Goal: Transaction & Acquisition: Purchase product/service

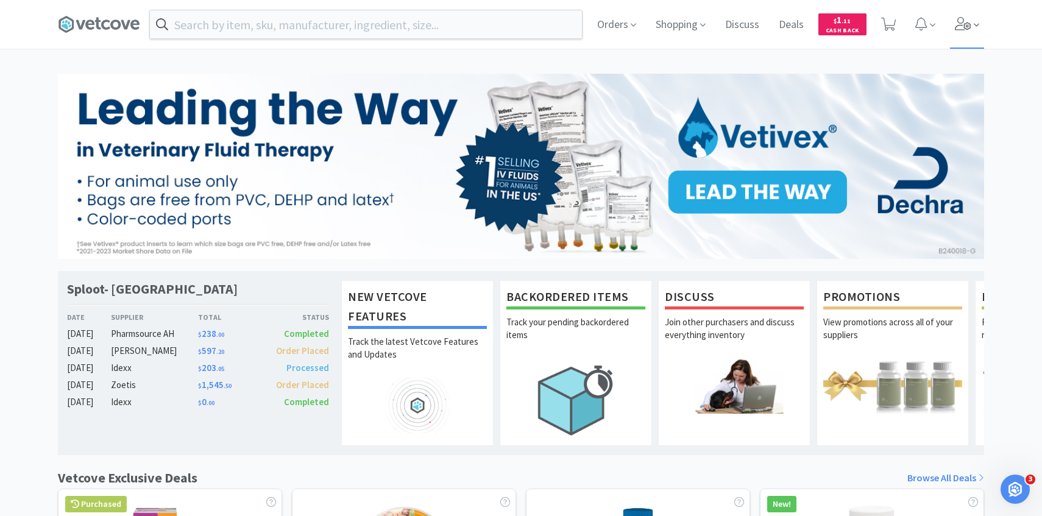
click at [968, 24] on icon at bounding box center [963, 23] width 17 height 13
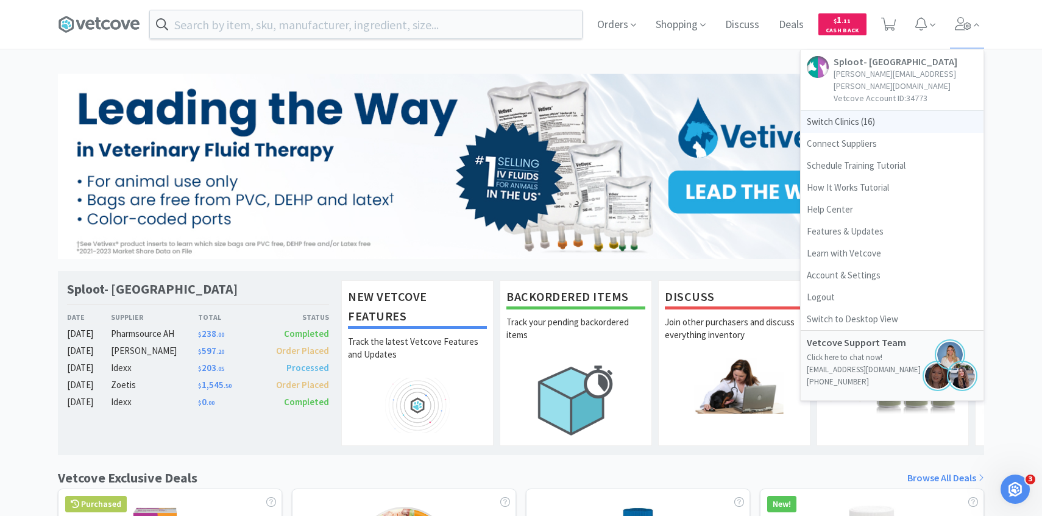
click at [899, 111] on span "Switch Clinics ( 16 )" at bounding box center [891, 122] width 183 height 22
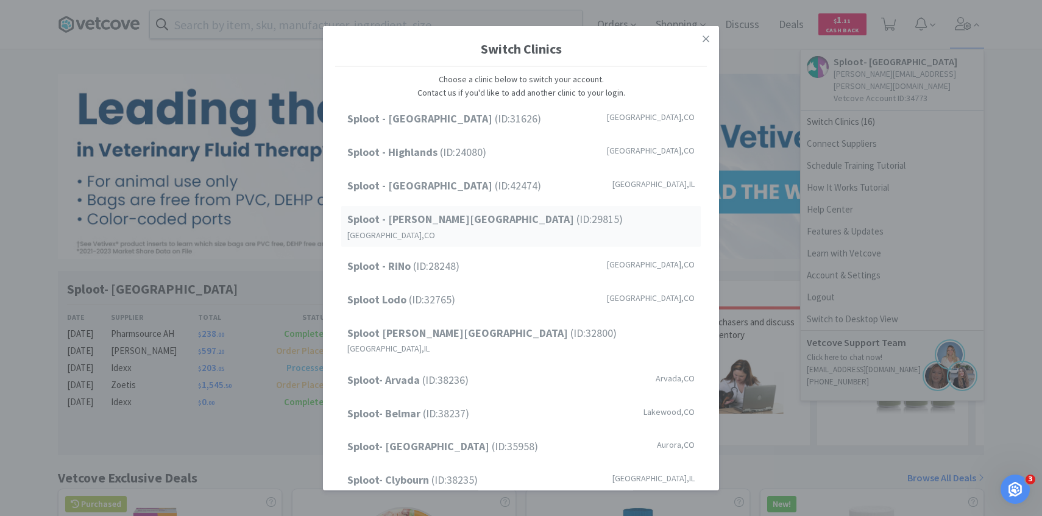
click at [468, 228] on div "Sploot - Platt Park (ID: 29815 ) Denver , CO" at bounding box center [520, 226] width 359 height 41
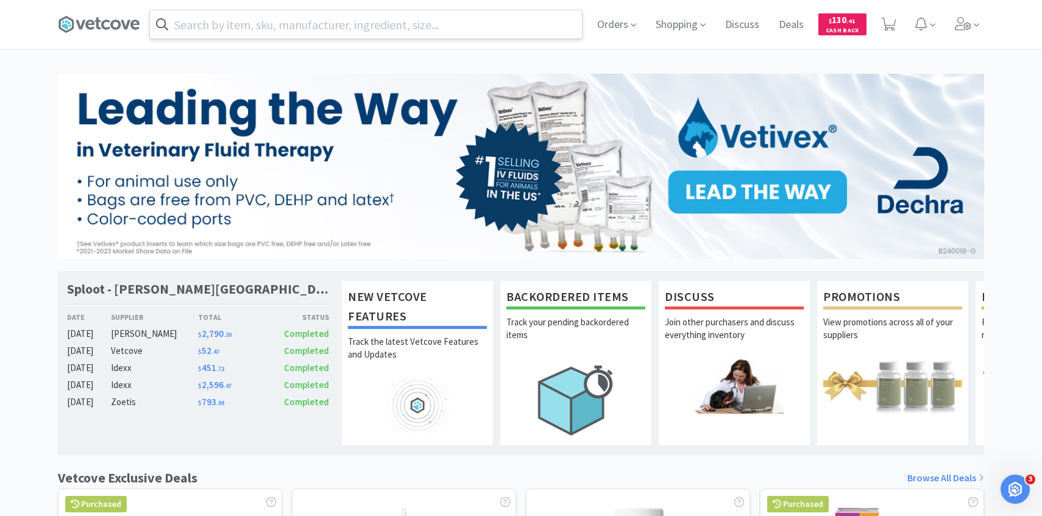
click at [240, 29] on input "text" at bounding box center [366, 24] width 432 height 28
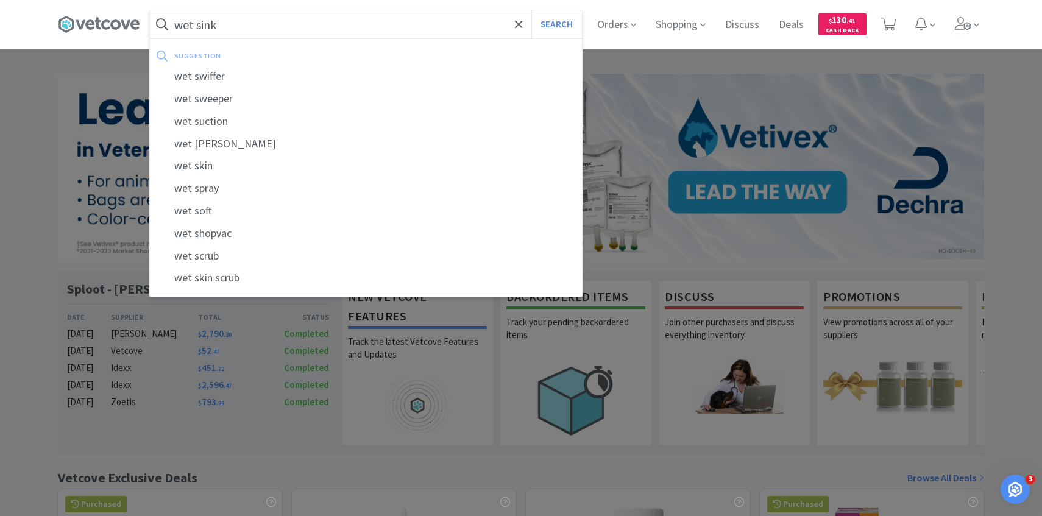
type input "wet sink"
click at [531, 10] on button "Search" at bounding box center [556, 24] width 51 height 28
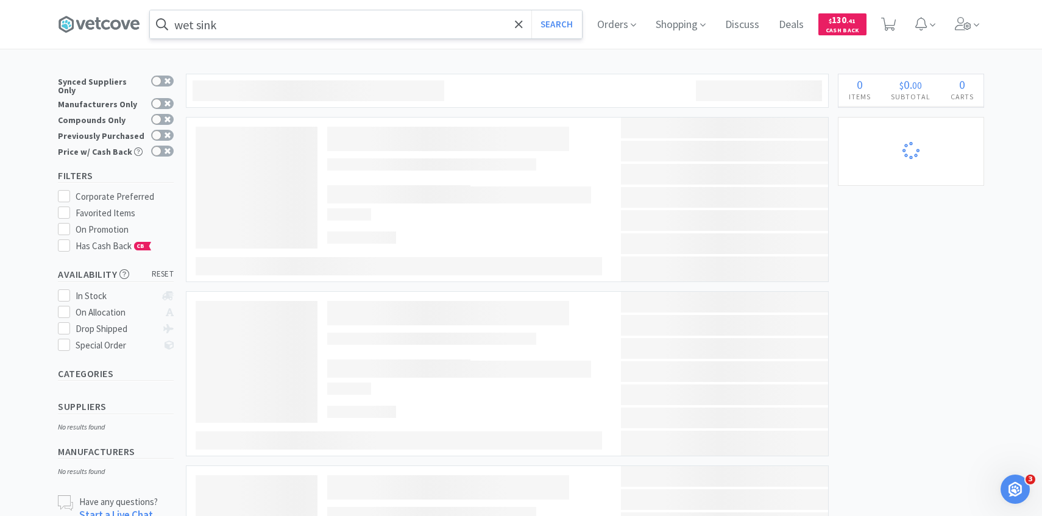
select select "2"
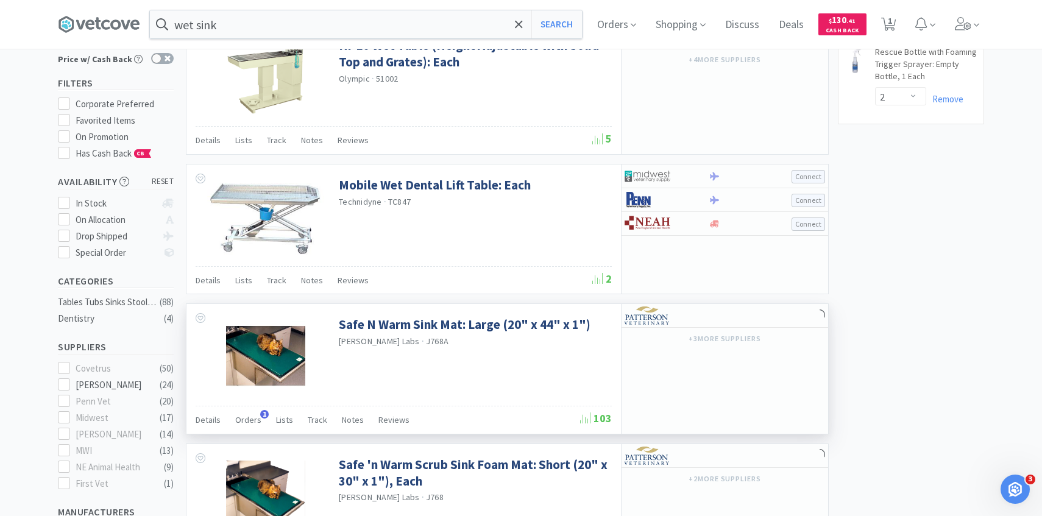
scroll to position [139, 0]
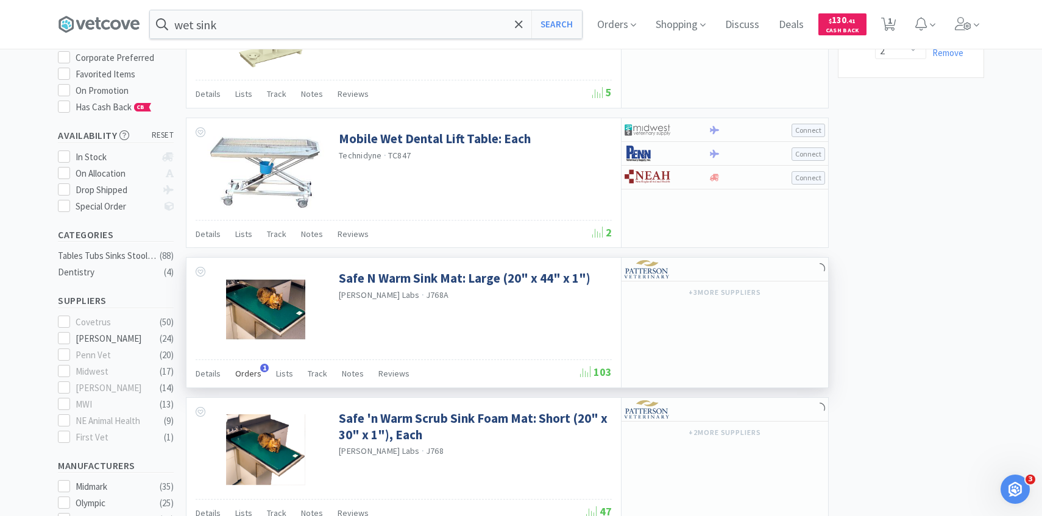
click at [249, 373] on span "Orders" at bounding box center [248, 373] width 26 height 11
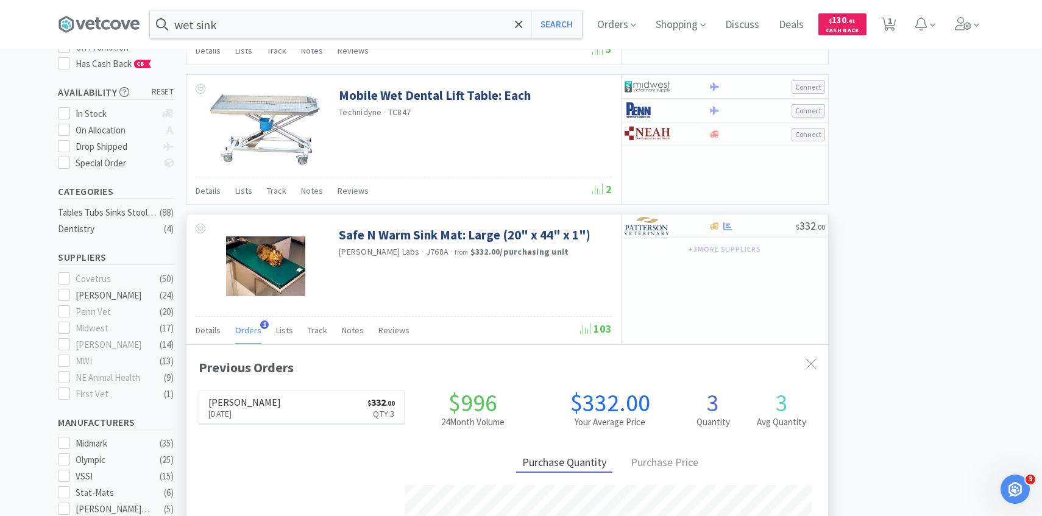
scroll to position [316, 641]
click at [666, 228] on img at bounding box center [647, 226] width 46 height 18
select select "1"
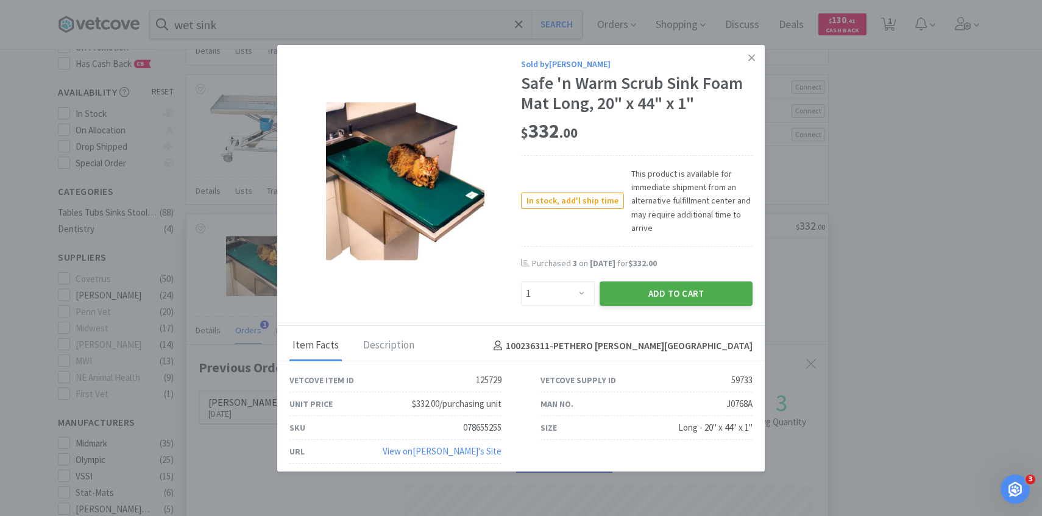
click at [651, 294] on button "Add to Cart" at bounding box center [675, 293] width 153 height 24
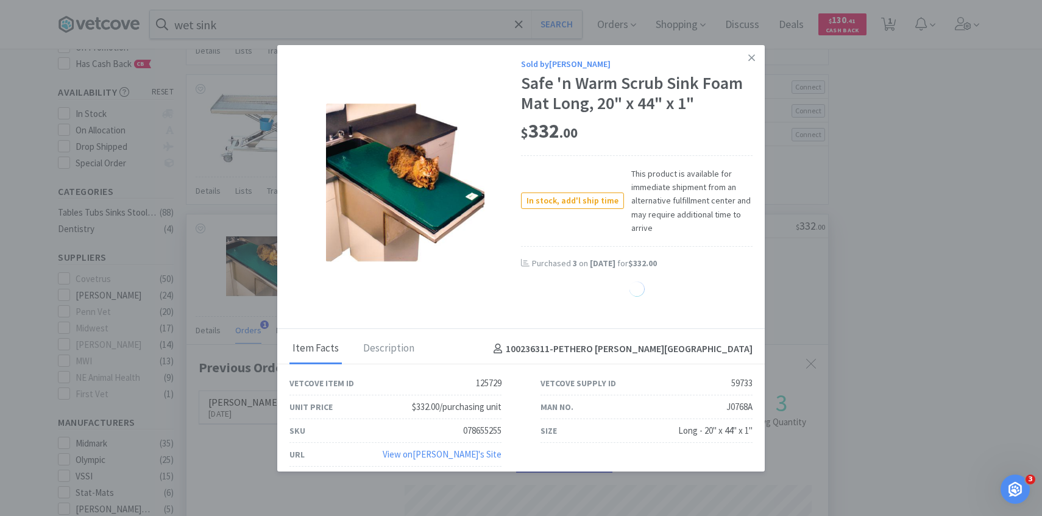
select select "1"
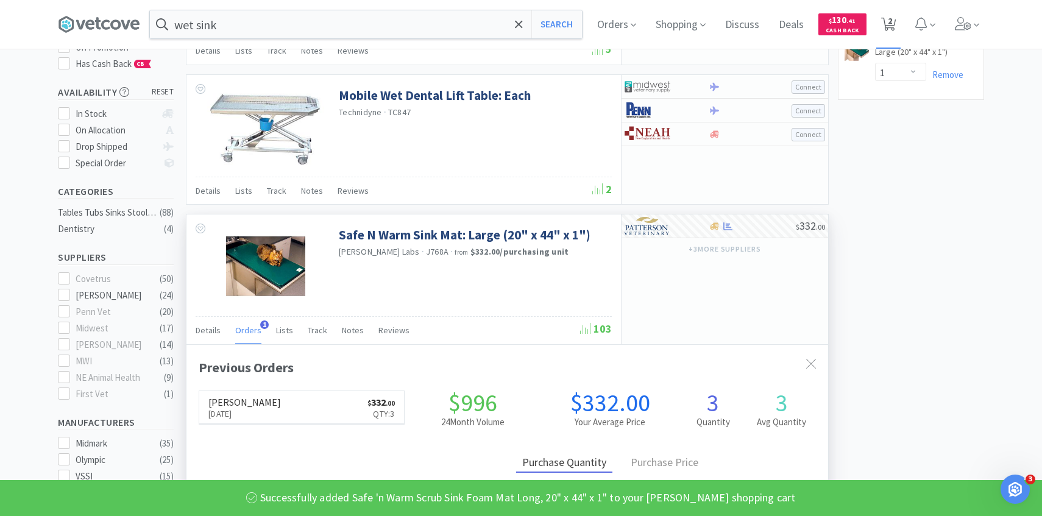
click at [892, 21] on icon at bounding box center [888, 24] width 15 height 13
select select "2"
select select "1"
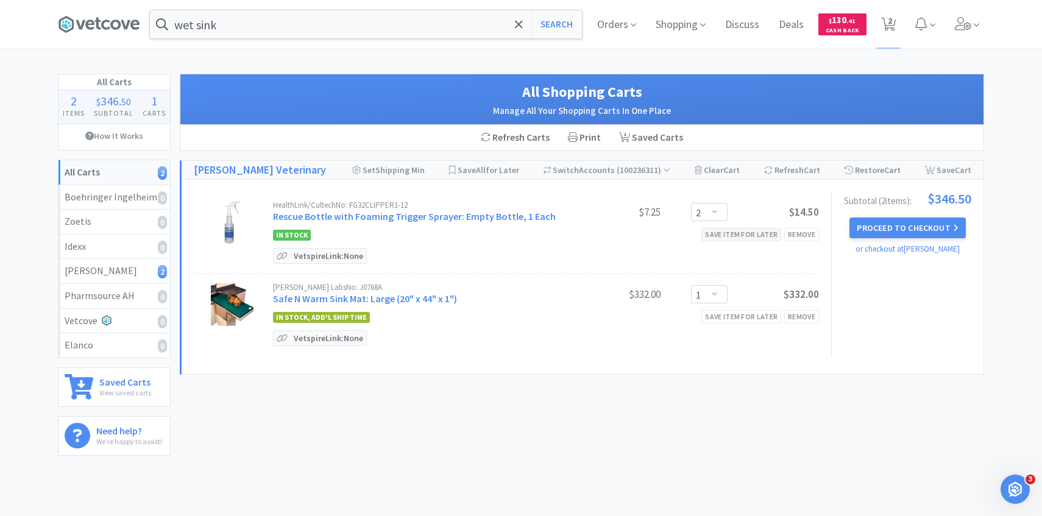
click at [735, 229] on div "Save item for later" at bounding box center [741, 234] width 80 height 13
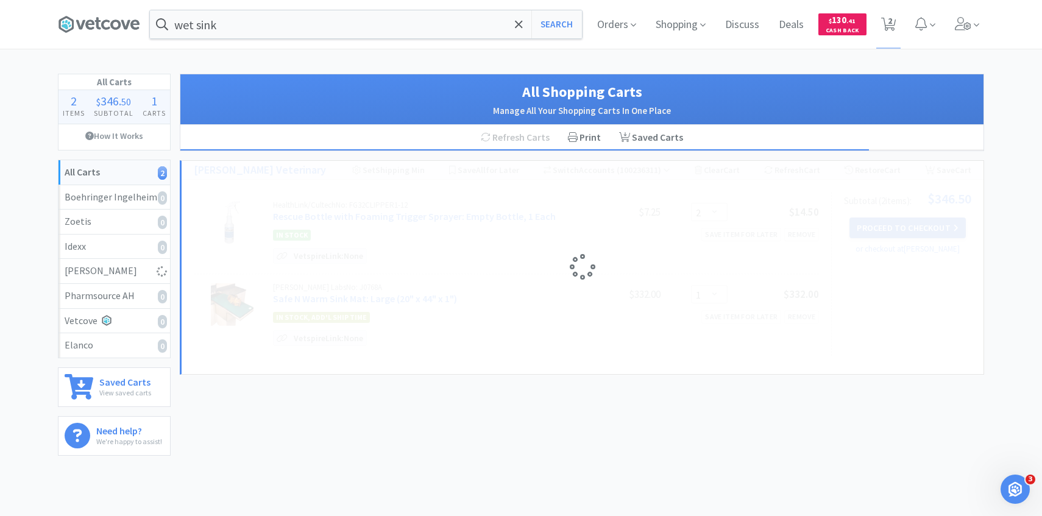
select select "1"
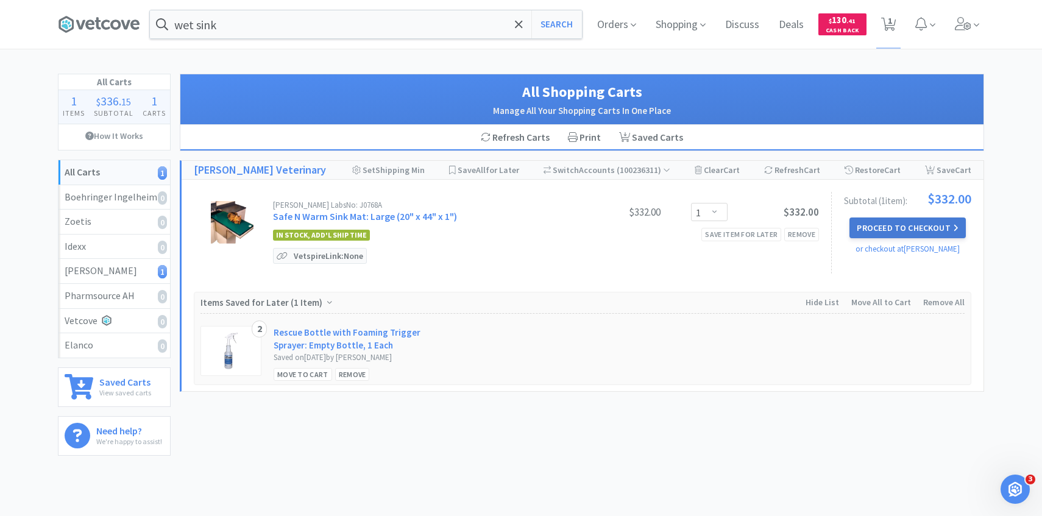
click at [878, 225] on button "Proceed to Checkout" at bounding box center [907, 227] width 116 height 21
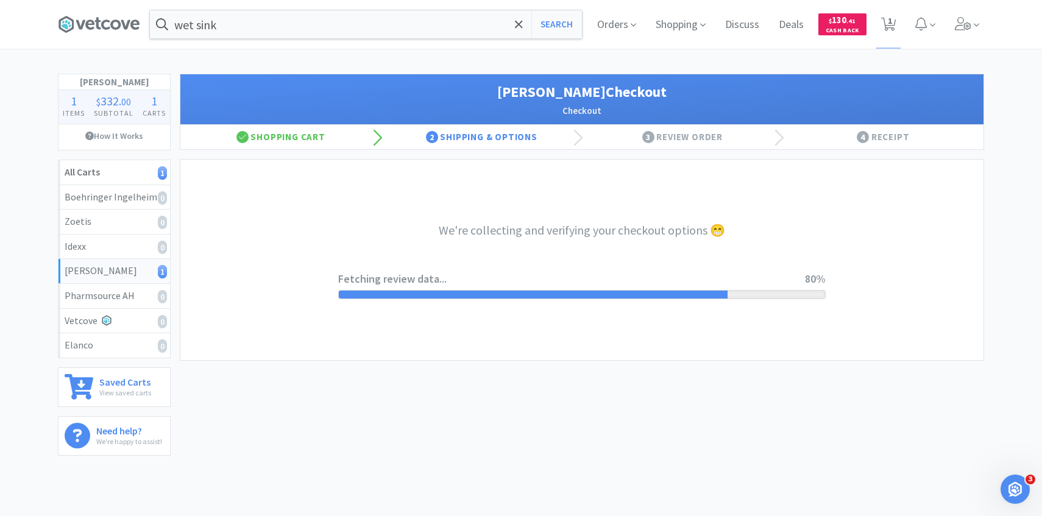
select select "1"
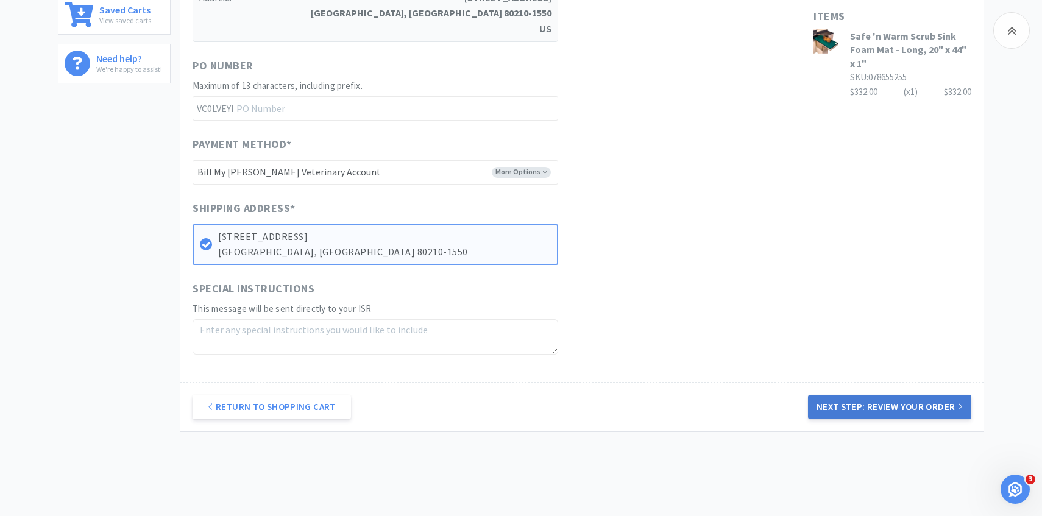
click at [885, 397] on button "Next Step: Review Your Order" at bounding box center [889, 407] width 163 height 24
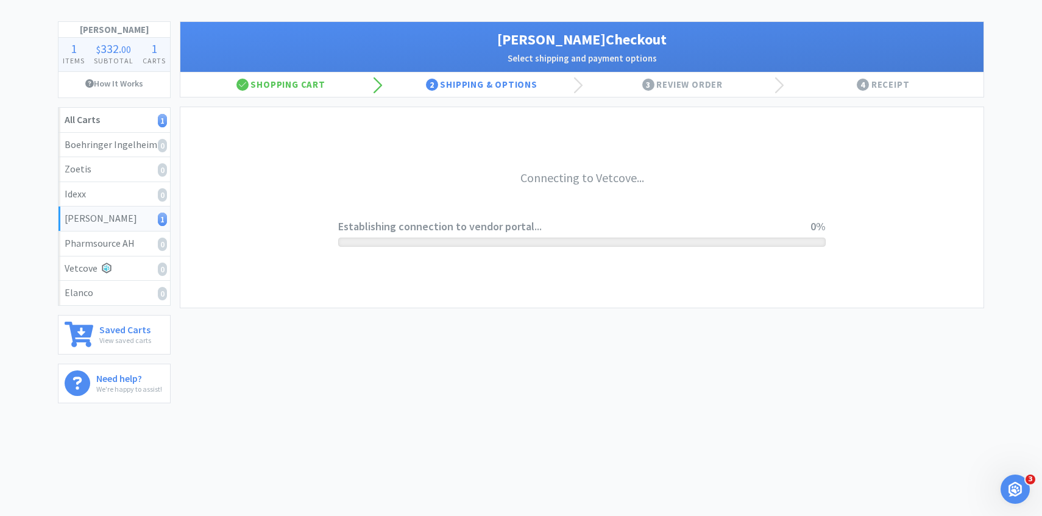
scroll to position [52, 0]
click at [885, 409] on div "Patterson 1 Items $ 332 . 00 Subtotal 1 Carts How It Works All Carts 1 Boehring…" at bounding box center [521, 216] width 926 height 391
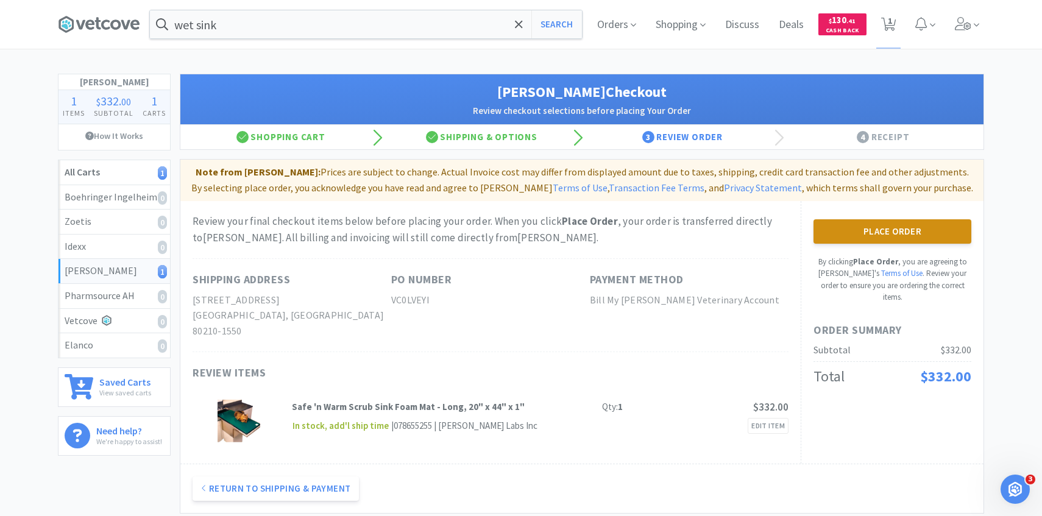
click at [854, 225] on button "Place Order" at bounding box center [892, 231] width 158 height 24
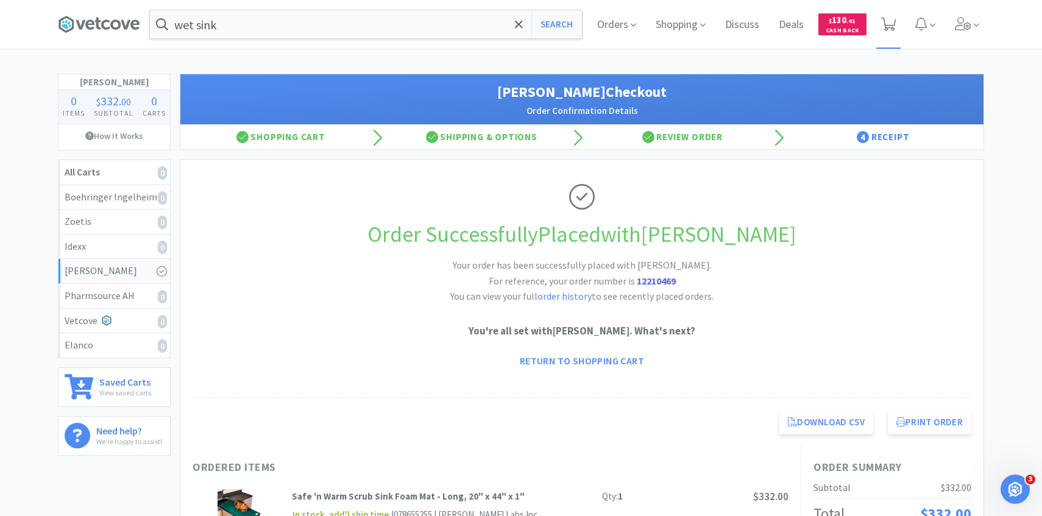
click at [890, 40] on span at bounding box center [888, 24] width 25 height 49
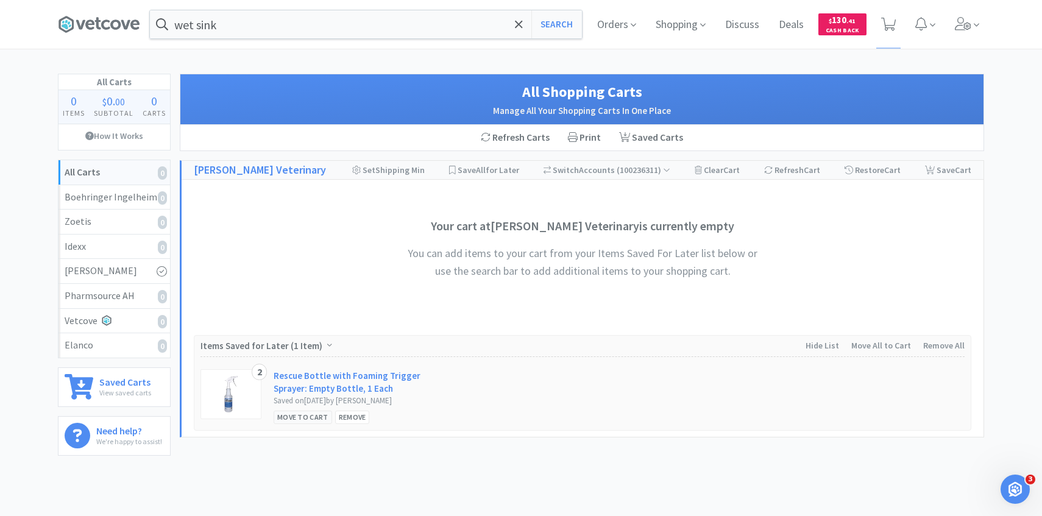
click at [297, 417] on div "Move to Cart" at bounding box center [303, 417] width 58 height 13
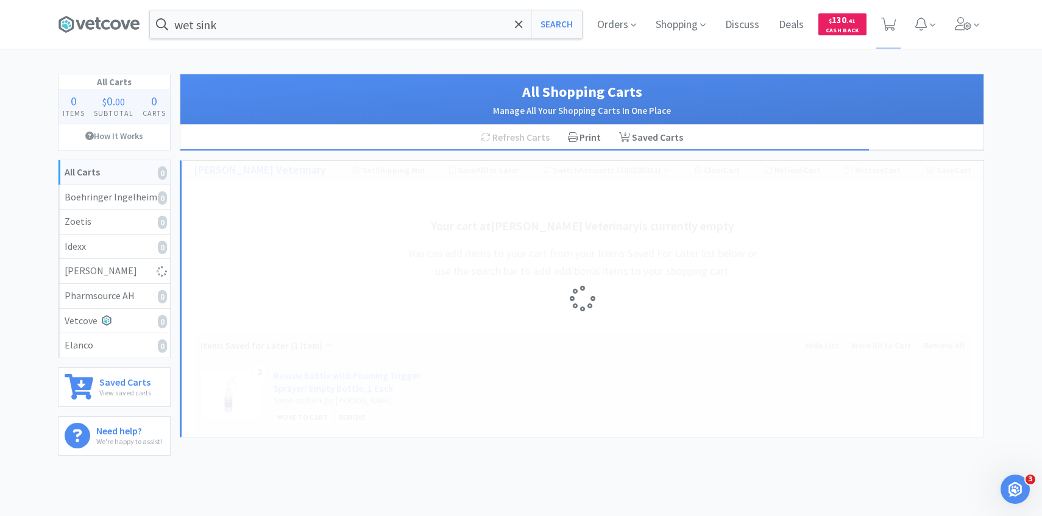
select select "2"
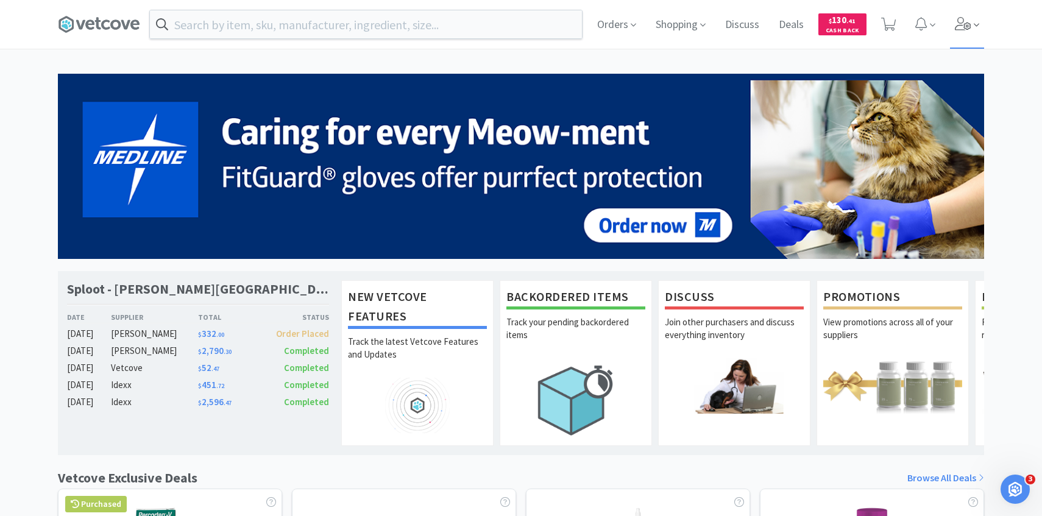
click at [978, 13] on span at bounding box center [967, 24] width 35 height 49
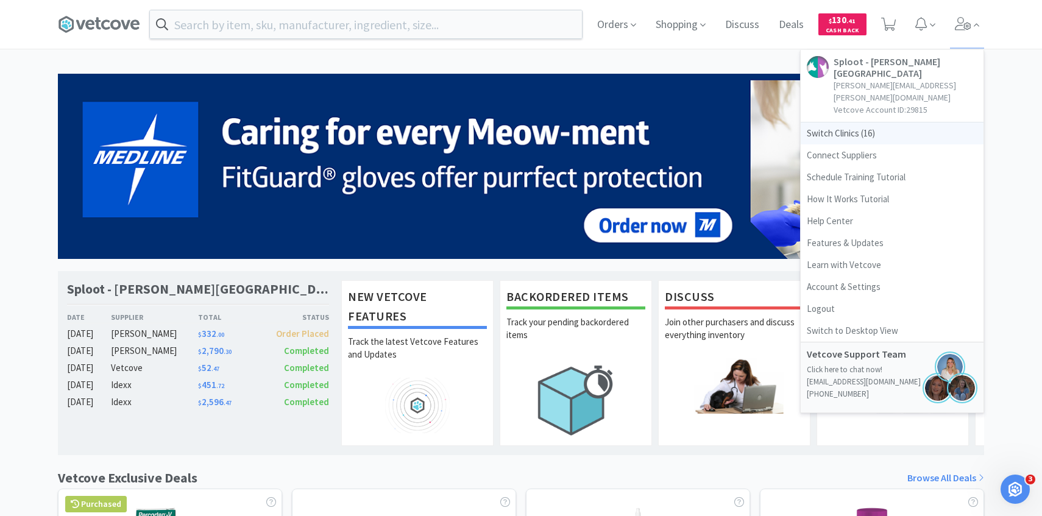
click at [839, 122] on span "Switch Clinics ( 16 )" at bounding box center [891, 133] width 183 height 22
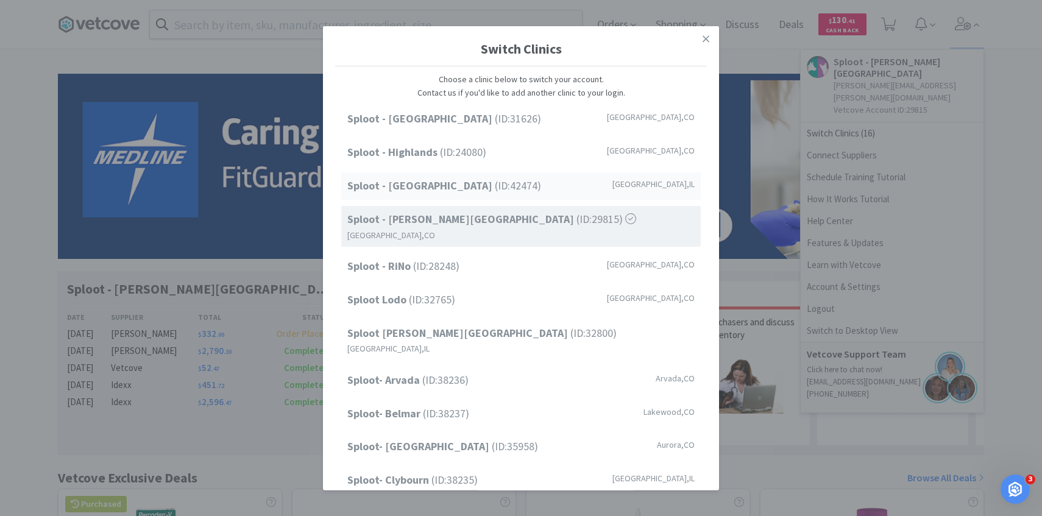
scroll to position [155, 0]
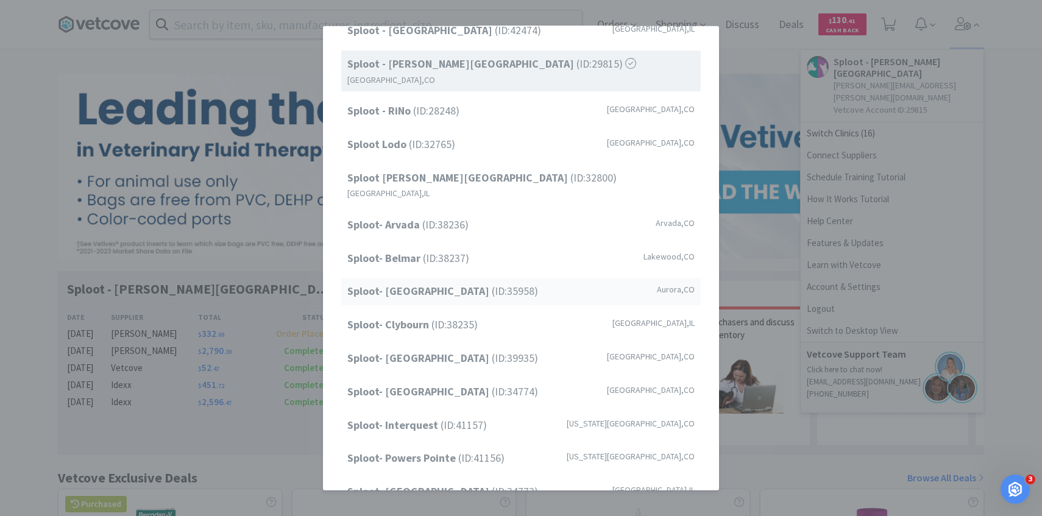
click at [490, 283] on span "Sploot- Central Park (ID: 35958 )" at bounding box center [442, 292] width 191 height 18
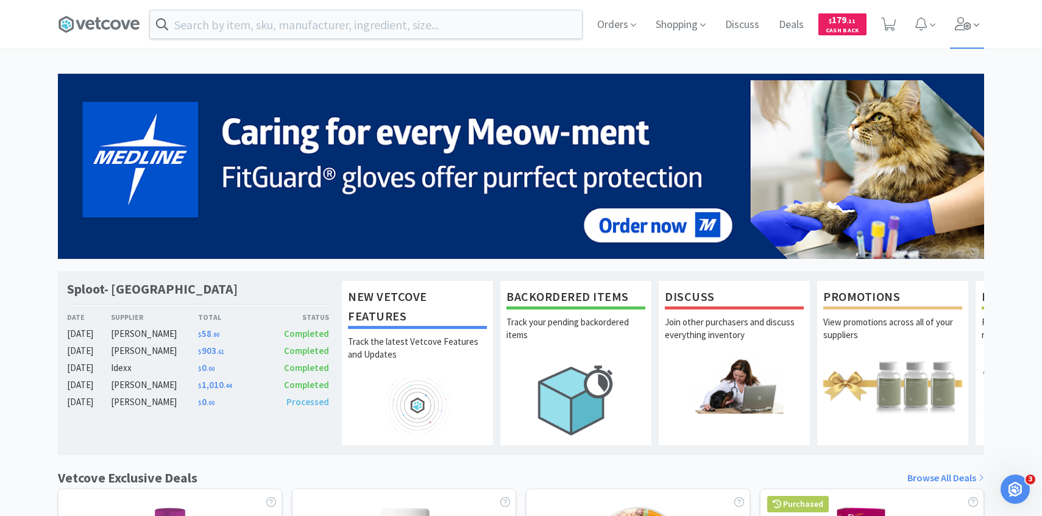
click at [966, 27] on icon at bounding box center [963, 23] width 16 height 13
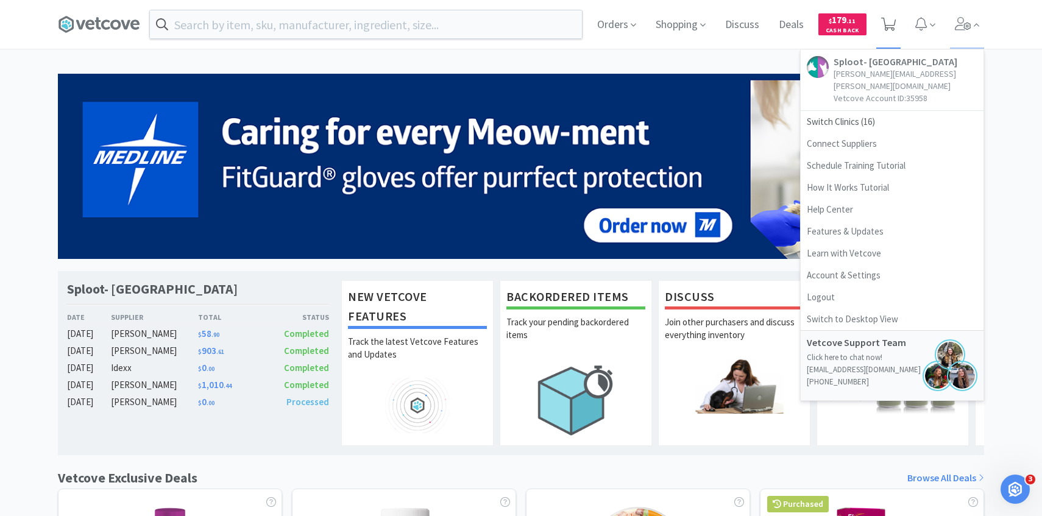
click at [897, 25] on span at bounding box center [888, 24] width 25 height 49
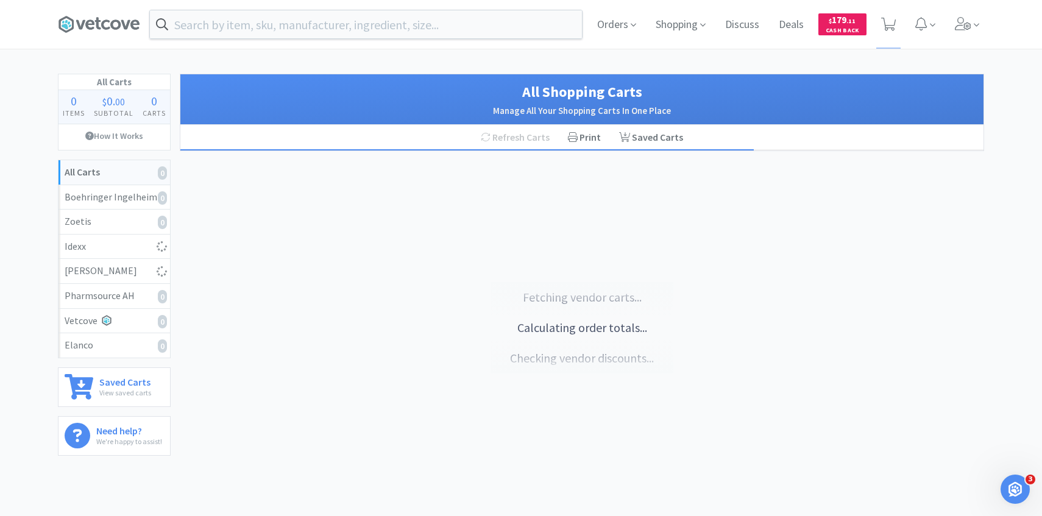
select select "1"
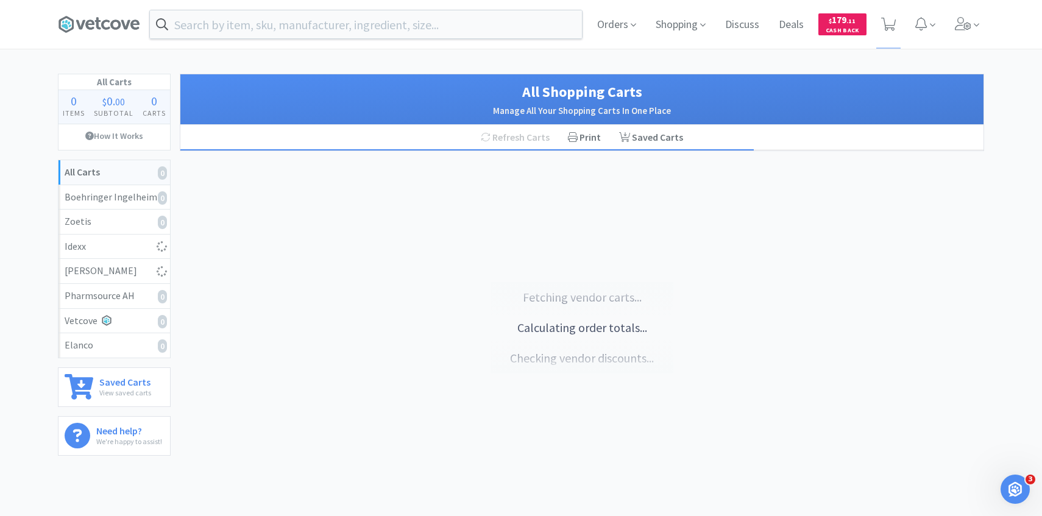
select select "2"
select select "1"
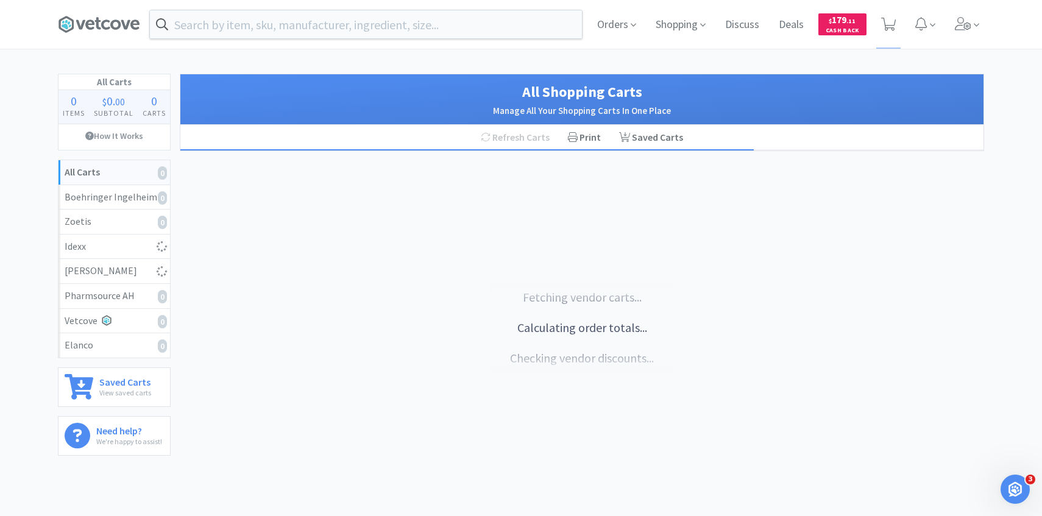
select select "1"
select select "2"
select select "1"
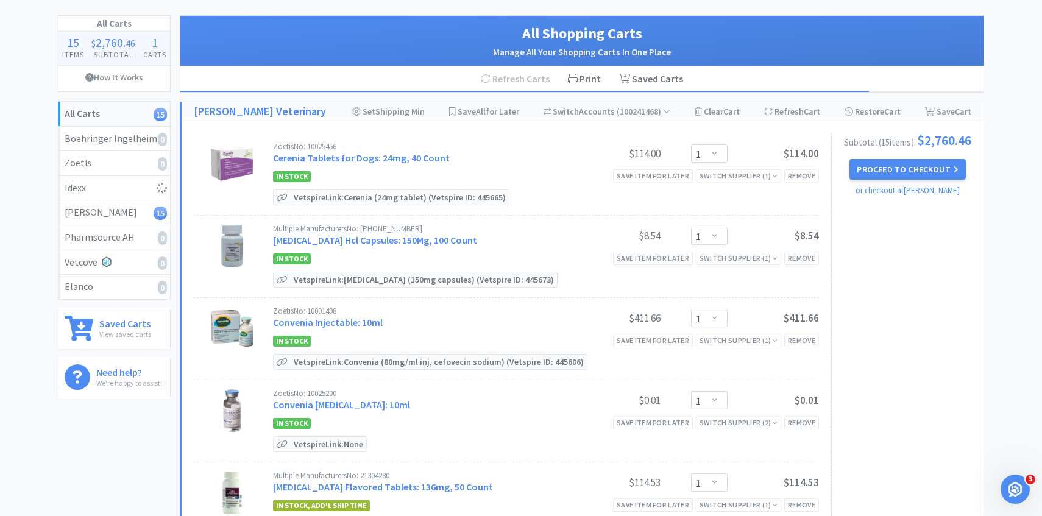
scroll to position [47, 0]
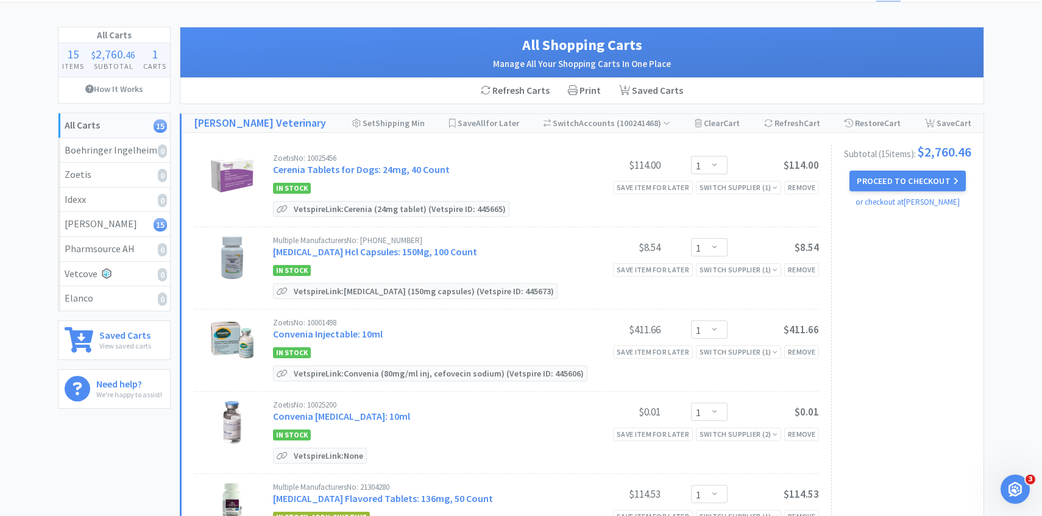
click at [376, 176] on div "Zoetis No: 10025456 Cerenia Tablets for Dogs: 24mg, 40 Count" at bounding box center [421, 165] width 296 height 23
click at [376, 167] on link "Cerenia Tablets for Dogs: 24mg, 40 Count" at bounding box center [361, 169] width 177 height 12
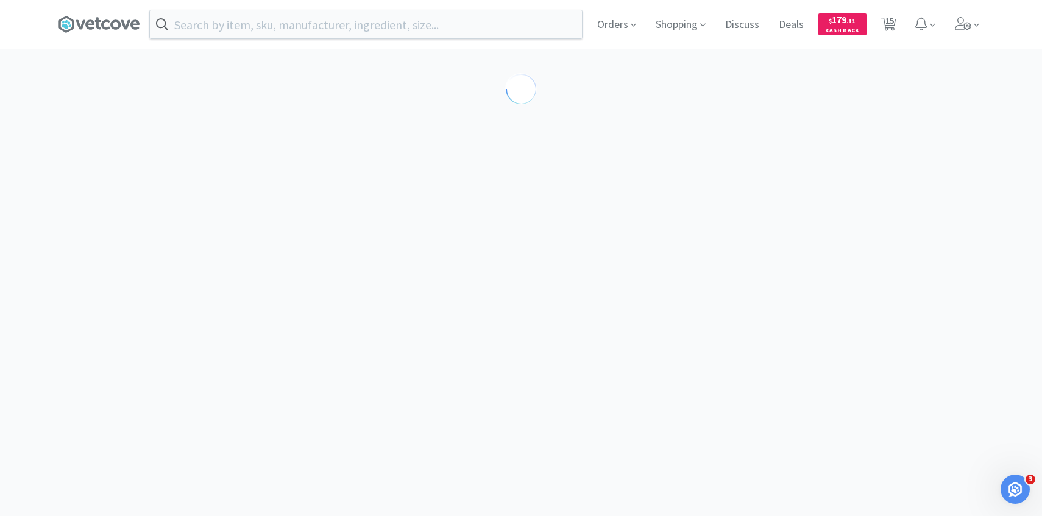
select select "298850"
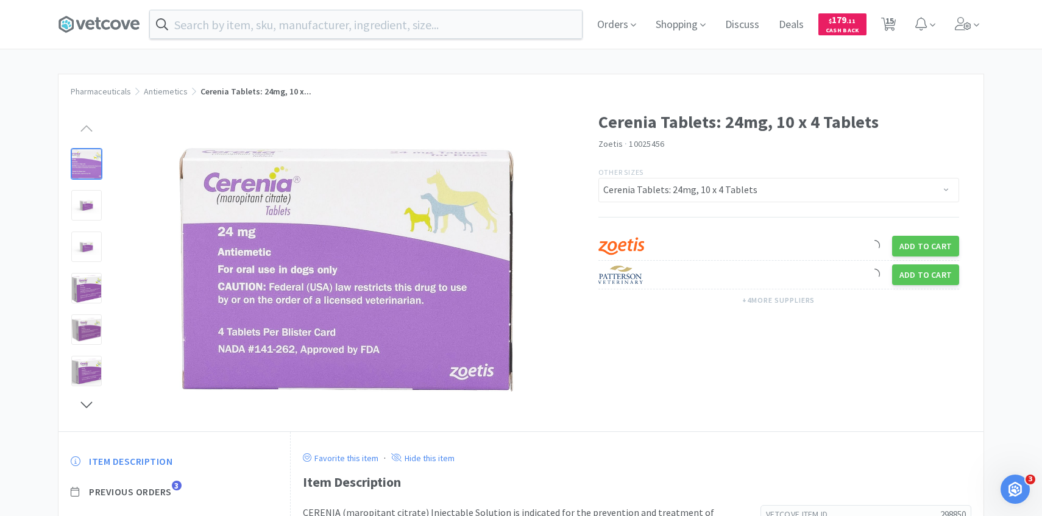
scroll to position [17, 0]
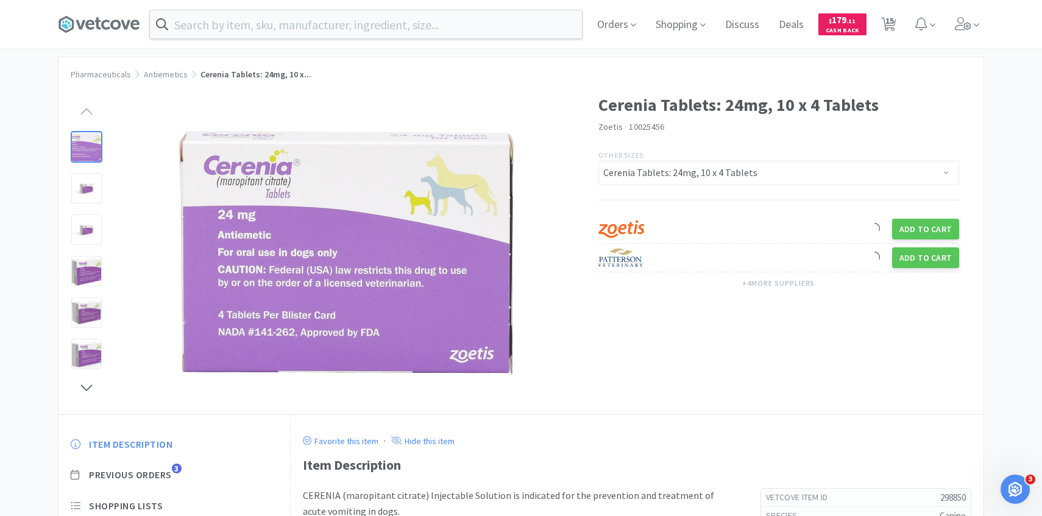
click at [168, 474] on span "Previous Orders" at bounding box center [130, 474] width 83 height 13
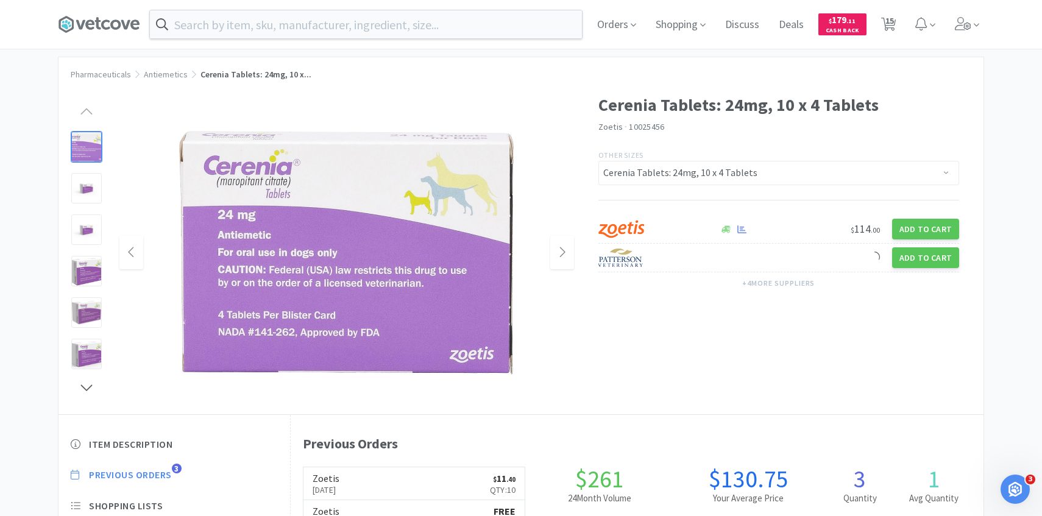
scroll to position [334, 693]
select select "1"
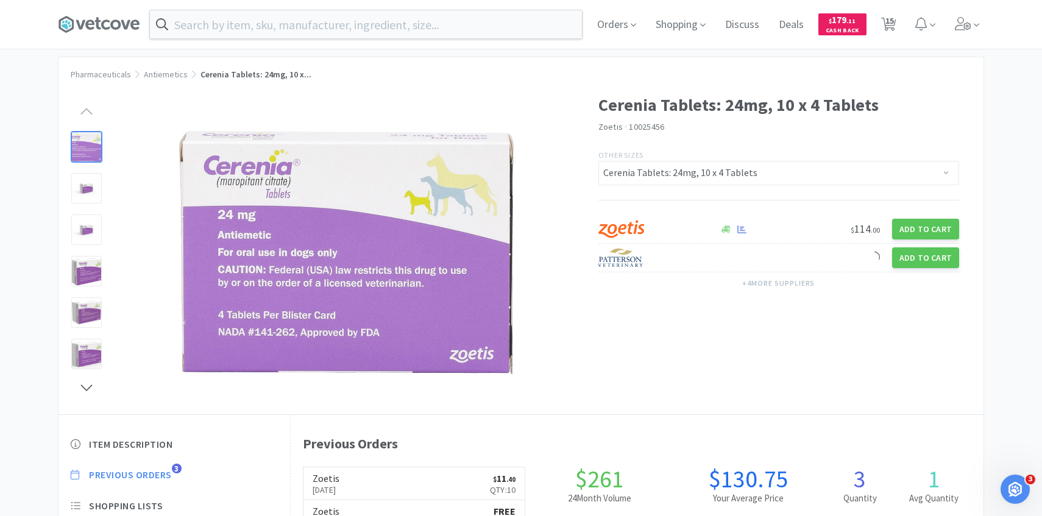
select select "1"
select select "2"
select select "1"
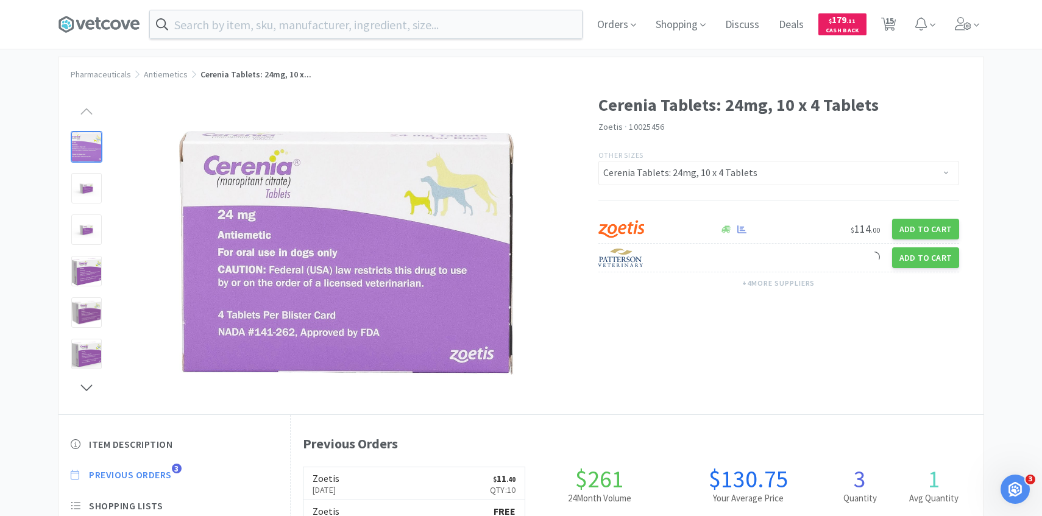
select select "1"
select select "2"
select select "1"
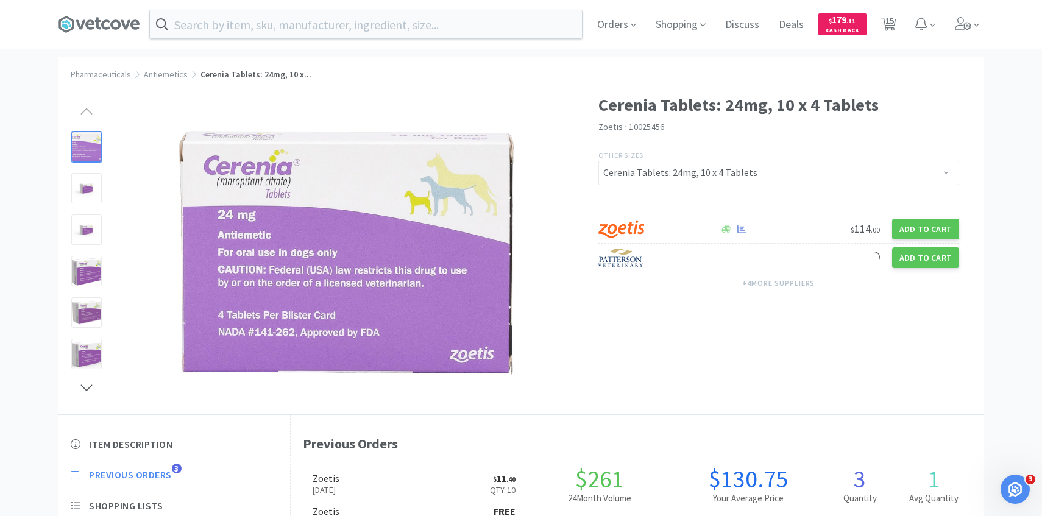
select select "1"
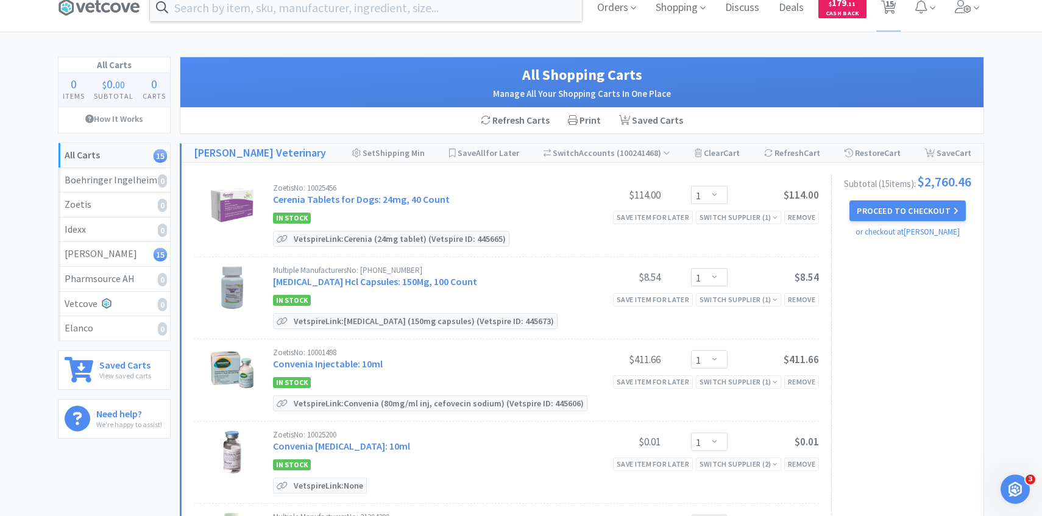
scroll to position [47, 0]
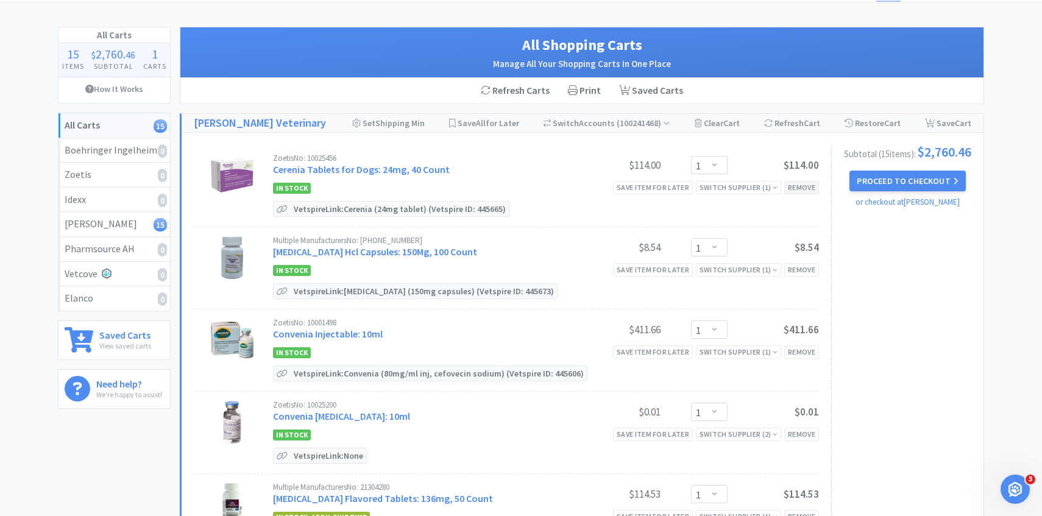
click at [797, 188] on div "Remove" at bounding box center [801, 187] width 35 height 13
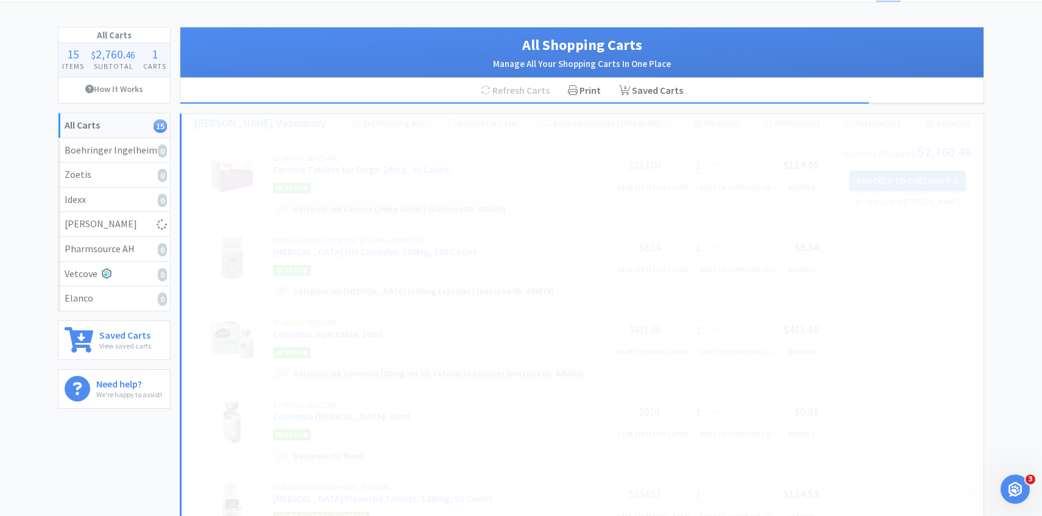
select select "2"
select select "1"
select select "2"
select select "1"
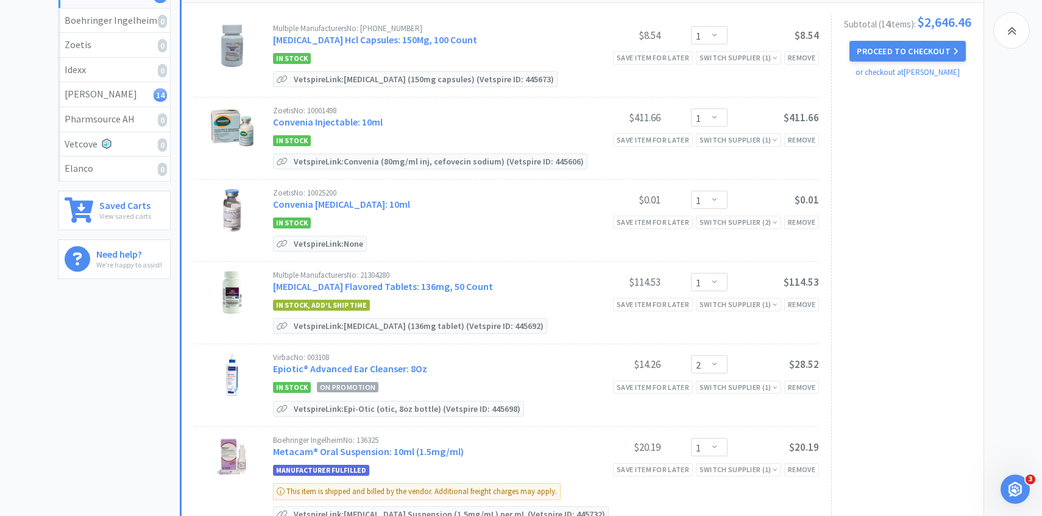
scroll to position [178, 0]
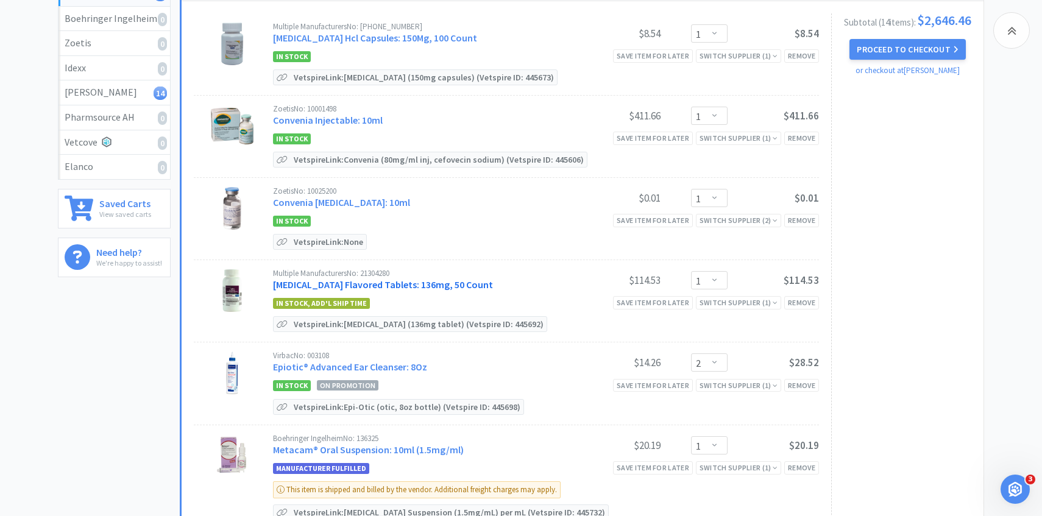
click at [381, 284] on link "Enrofloxacin Flavored Tablets: 136mg, 50 Count" at bounding box center [383, 284] width 220 height 12
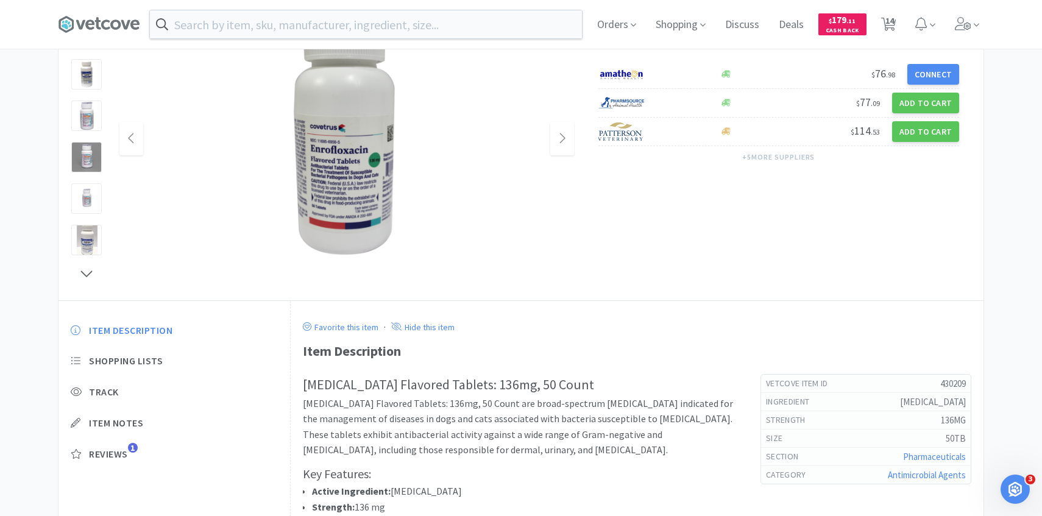
scroll to position [15, 0]
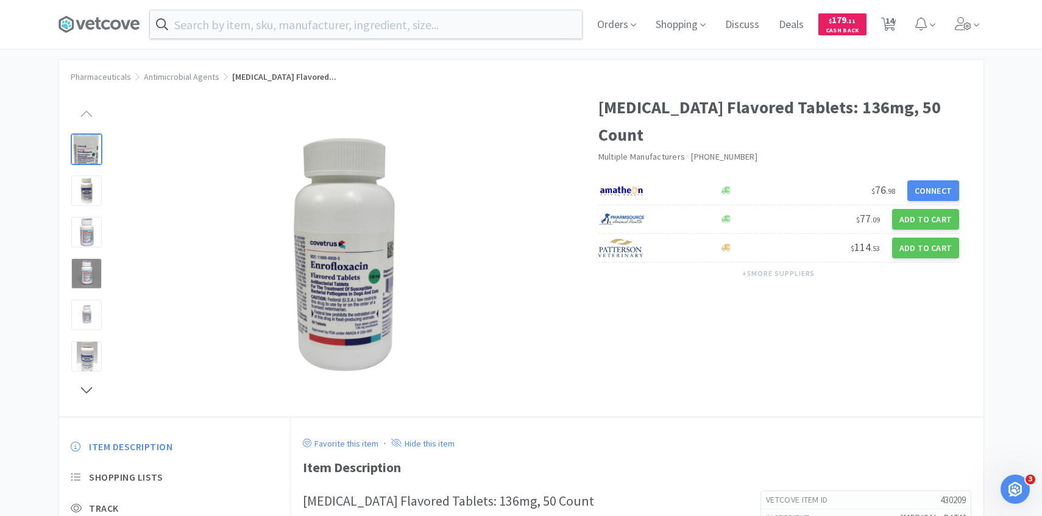
click at [379, 20] on input "text" at bounding box center [366, 24] width 432 height 28
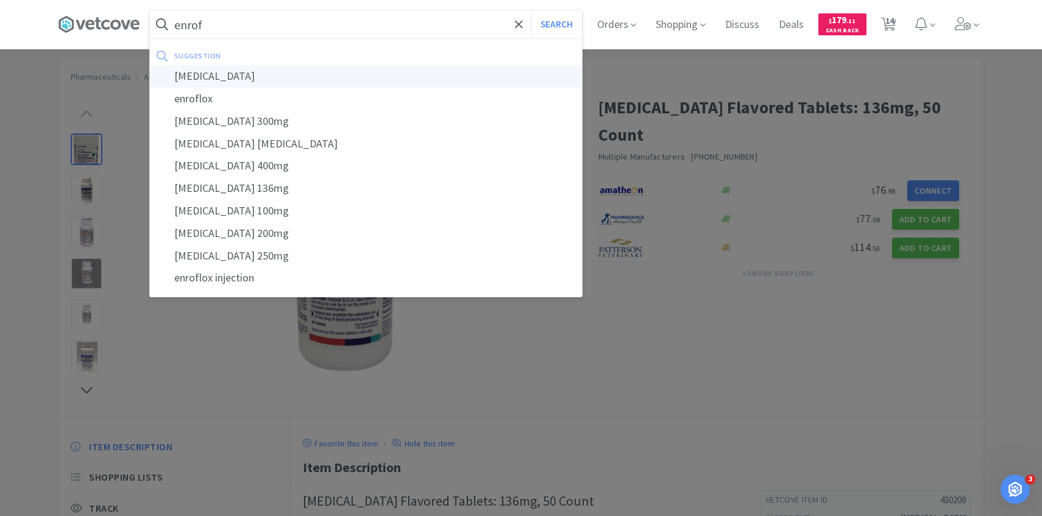
click at [365, 74] on div "enrofloxacin" at bounding box center [366, 76] width 432 height 23
type input "enrofloxacin"
select select "1"
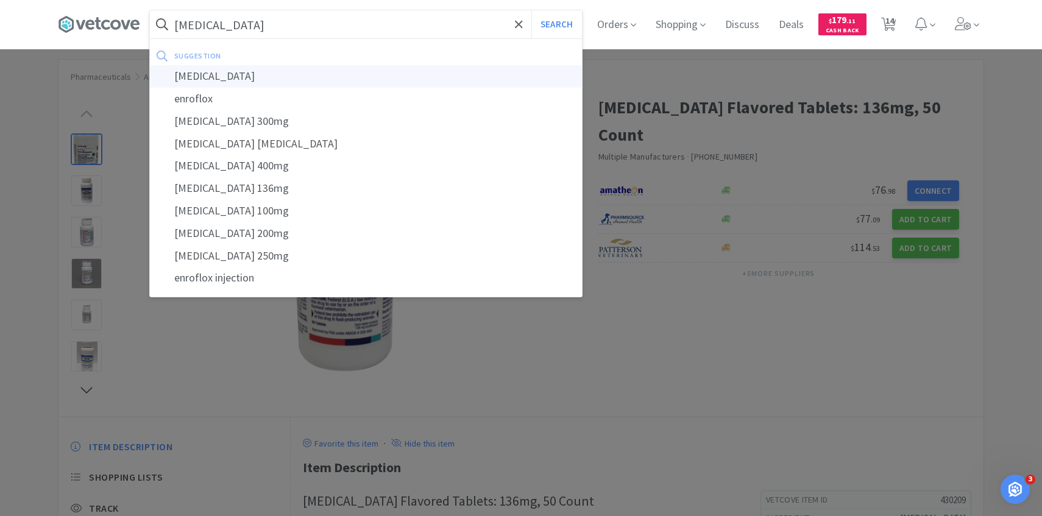
select select "1"
select select "2"
select select "1"
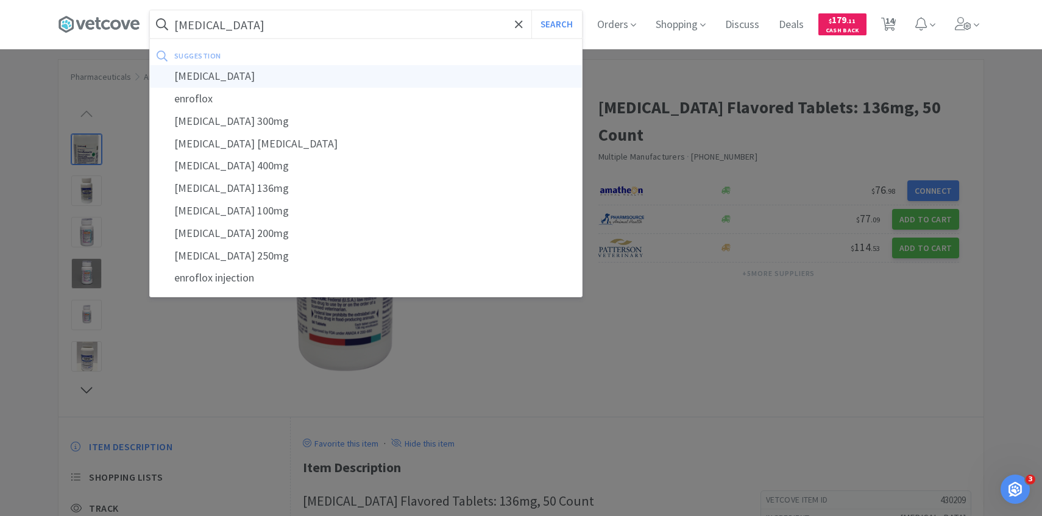
select select "1"
select select "2"
select select "1"
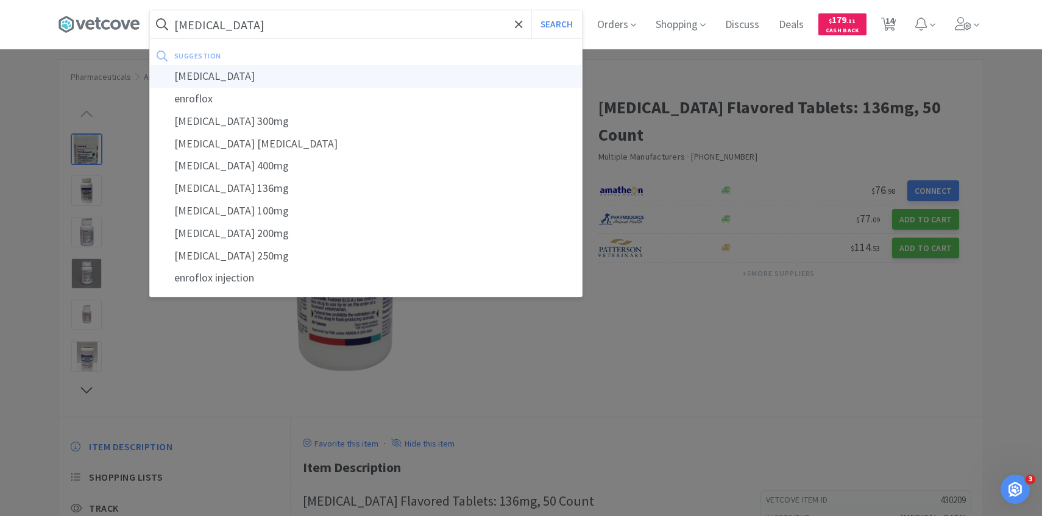
select select "1"
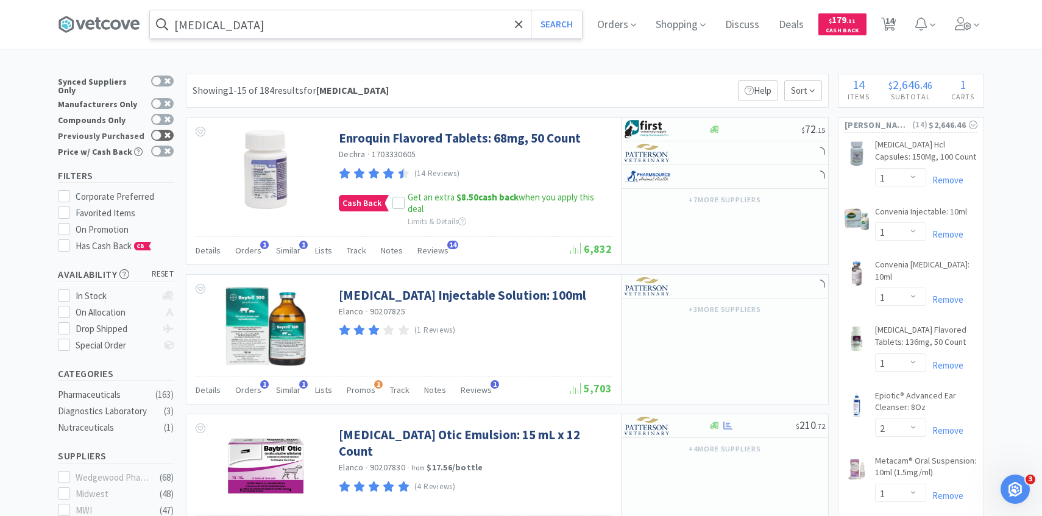
click at [154, 132] on div at bounding box center [157, 135] width 10 height 10
checkbox input "true"
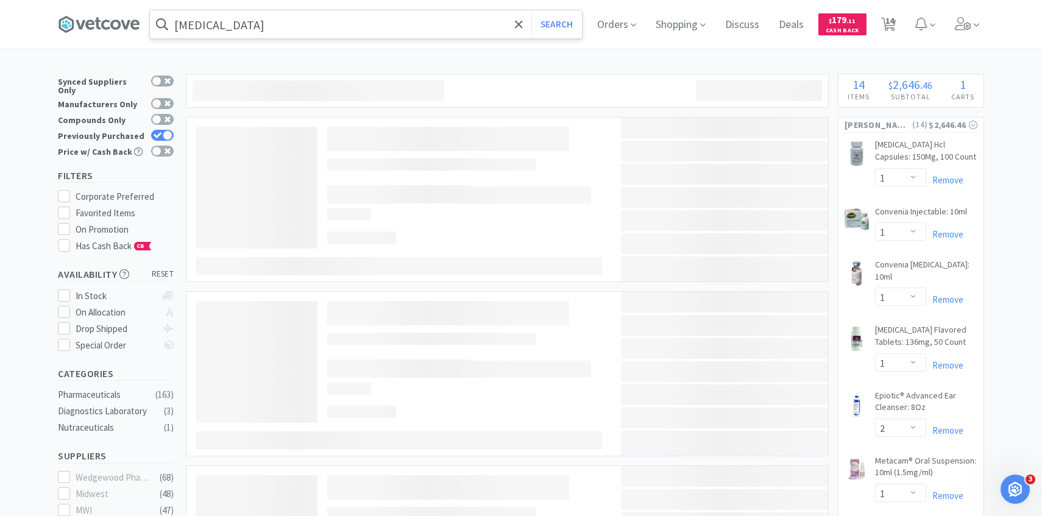
click at [286, 18] on input "enrofloxacin" at bounding box center [366, 24] width 432 height 28
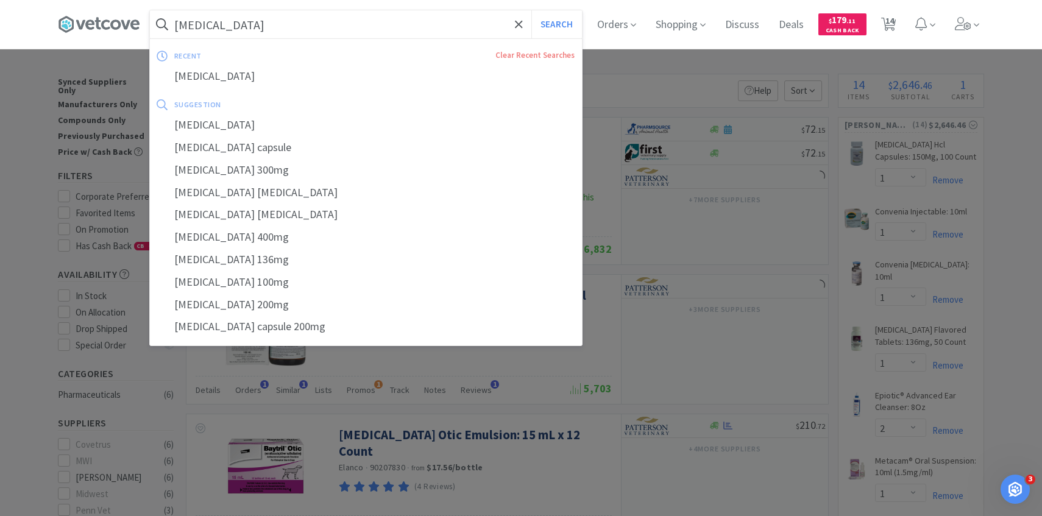
click at [273, 21] on input "enrofloxacin" at bounding box center [366, 24] width 432 height 28
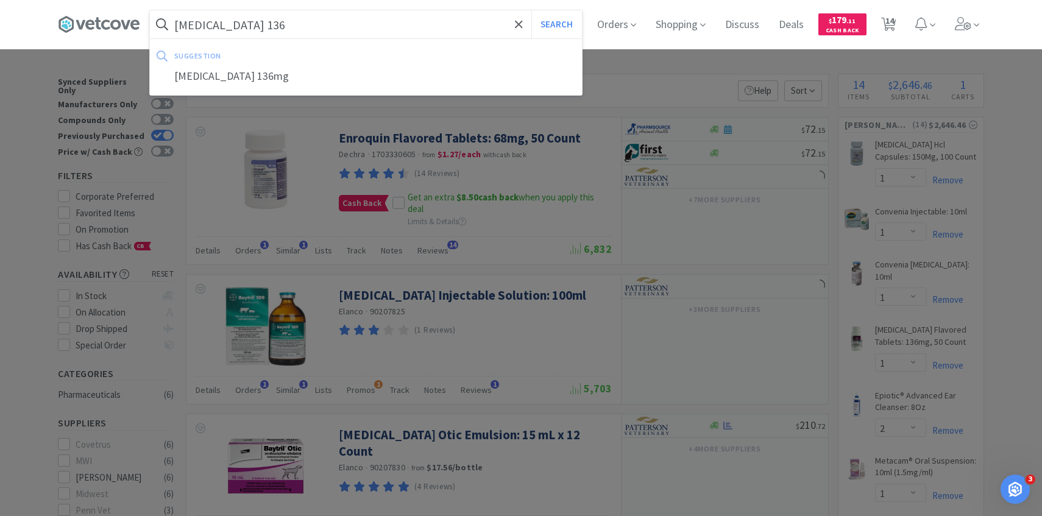
type input "enrofloxacin 136"
click at [531, 10] on button "Search" at bounding box center [556, 24] width 51 height 28
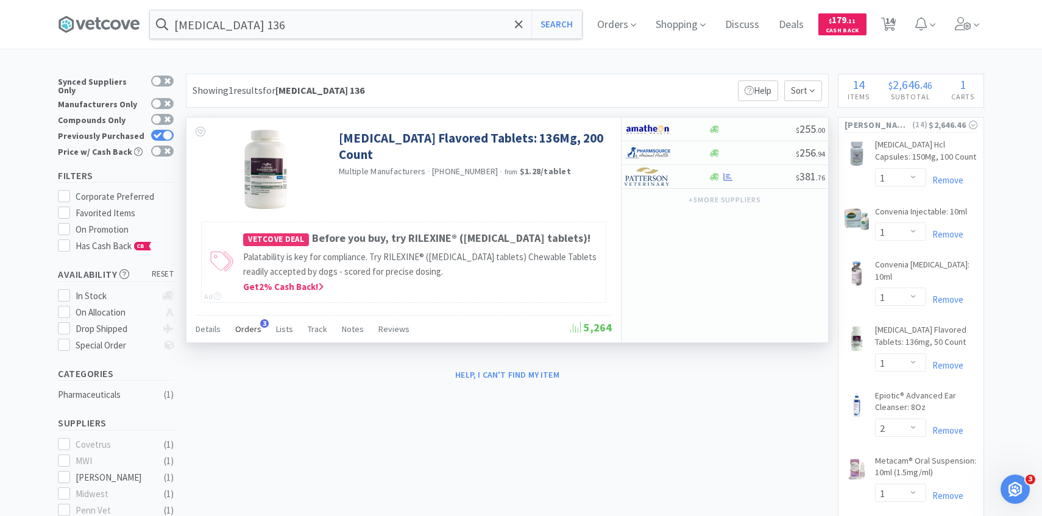
click at [256, 328] on span "Orders" at bounding box center [248, 328] width 26 height 11
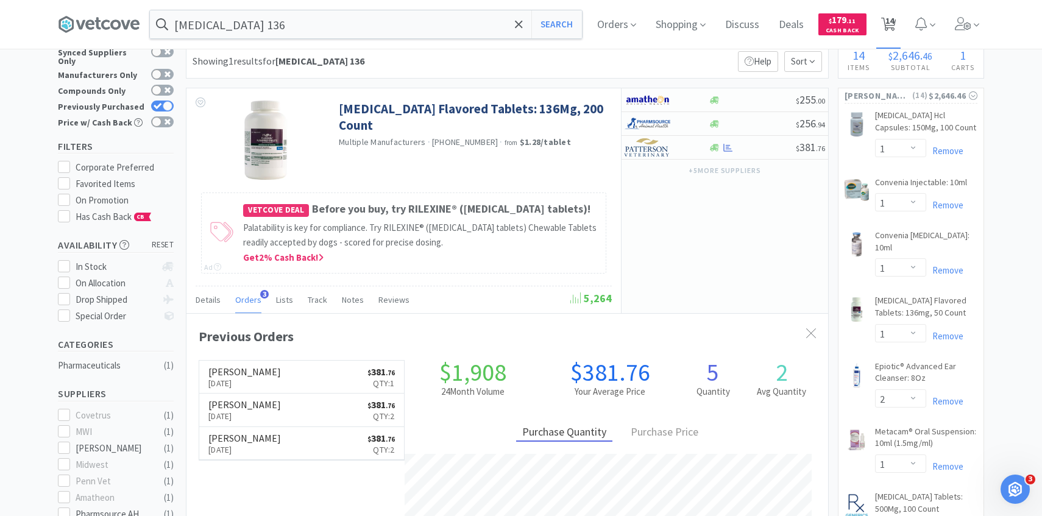
scroll to position [316, 641]
click at [884, 24] on icon at bounding box center [888, 24] width 15 height 13
select select "1"
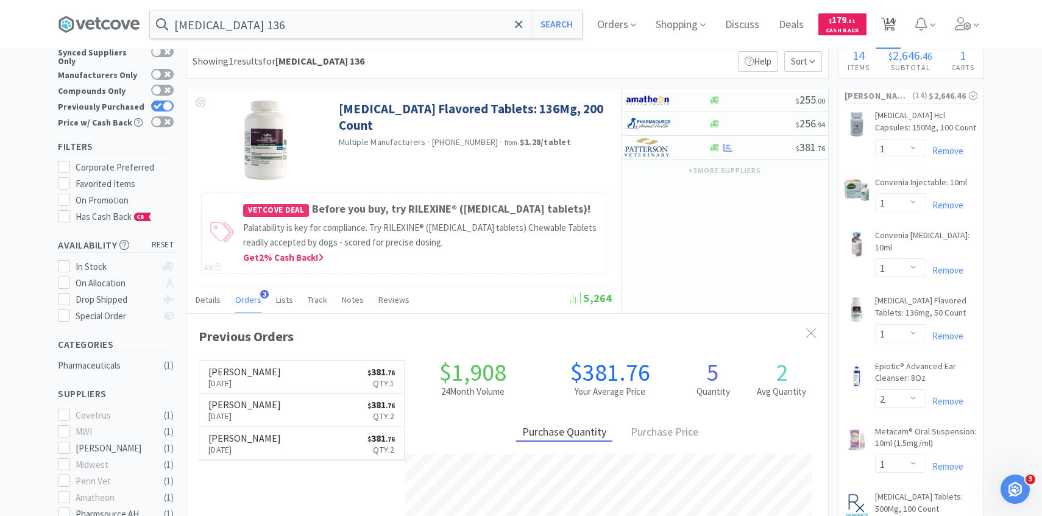
select select "1"
select select "2"
select select "1"
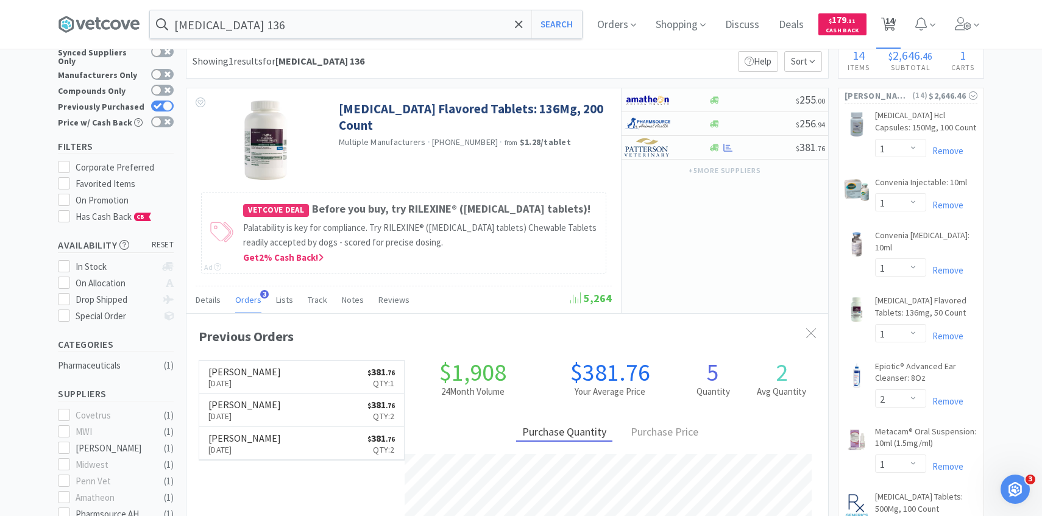
select select "1"
select select "2"
select select "1"
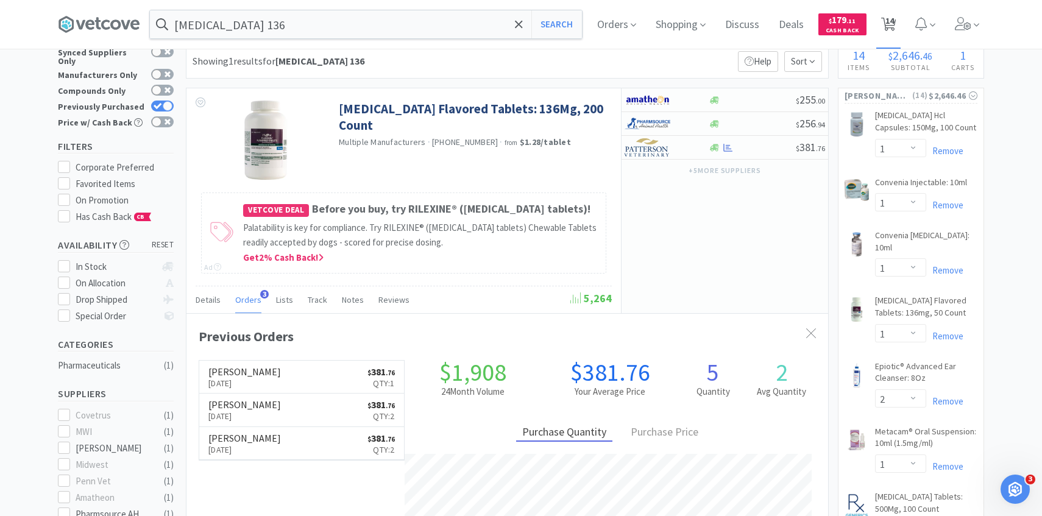
select select "1"
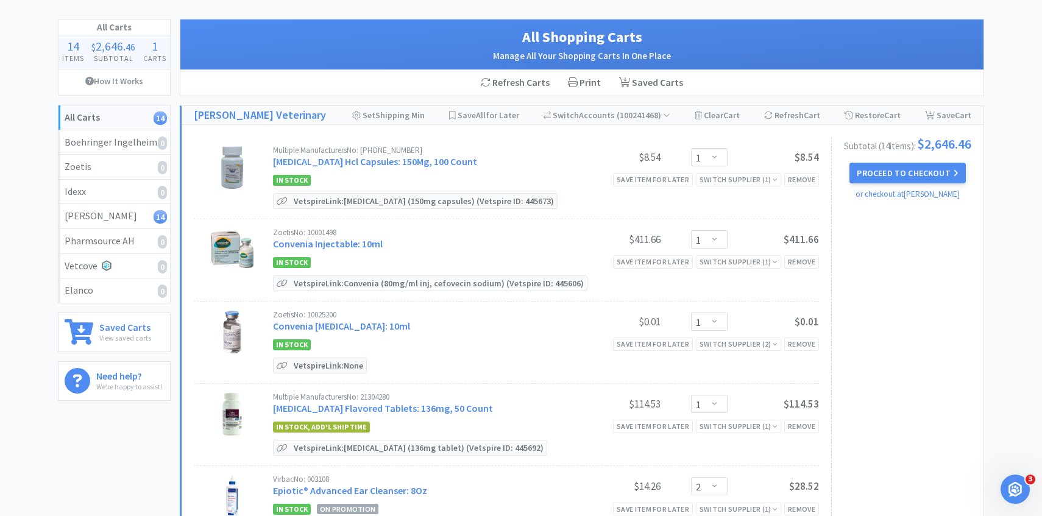
scroll to position [127, 0]
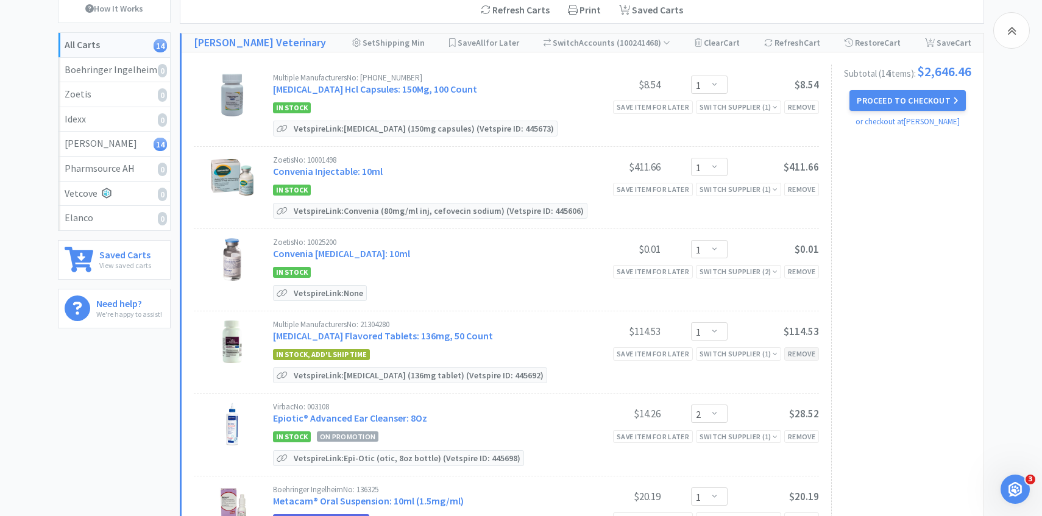
click at [794, 349] on div "Remove" at bounding box center [801, 353] width 35 height 13
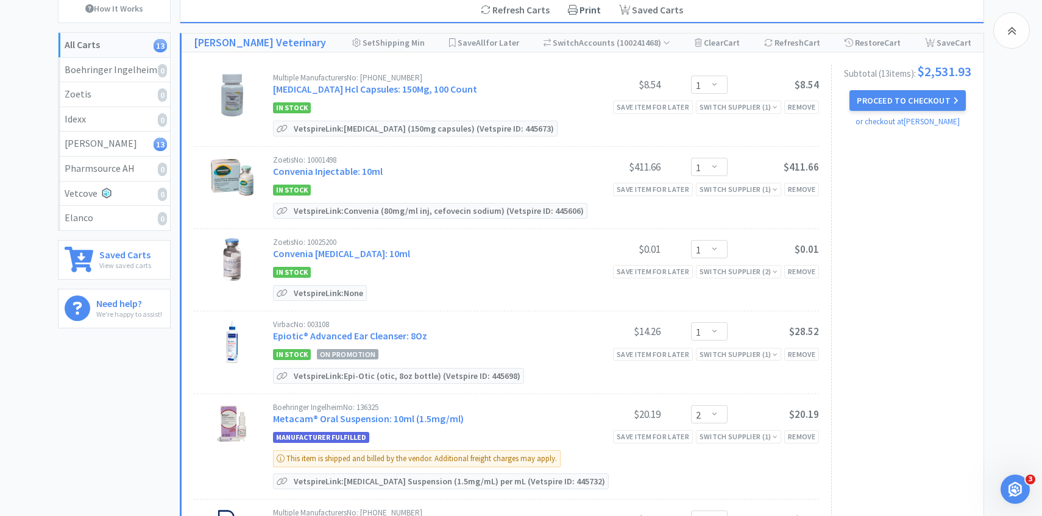
select select "2"
select select "1"
select select "2"
select select "1"
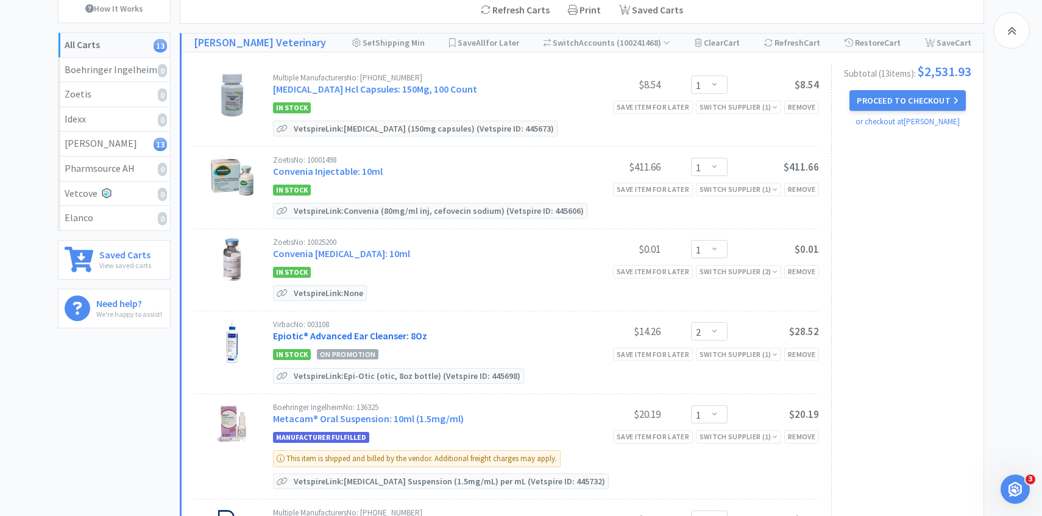
click at [390, 334] on link "Epiotic® Advanced Ear Cleanser: 8Oz" at bounding box center [350, 336] width 154 height 12
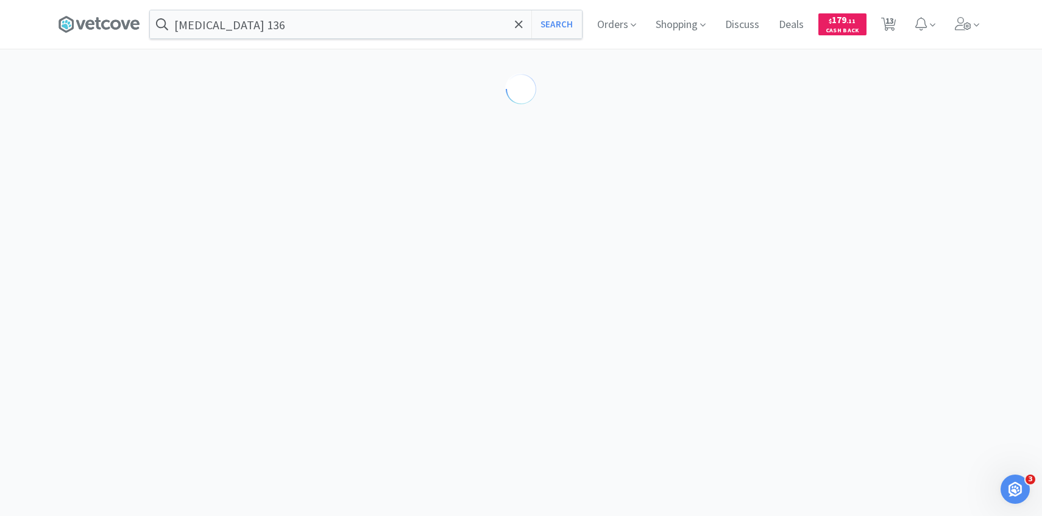
select select "189581"
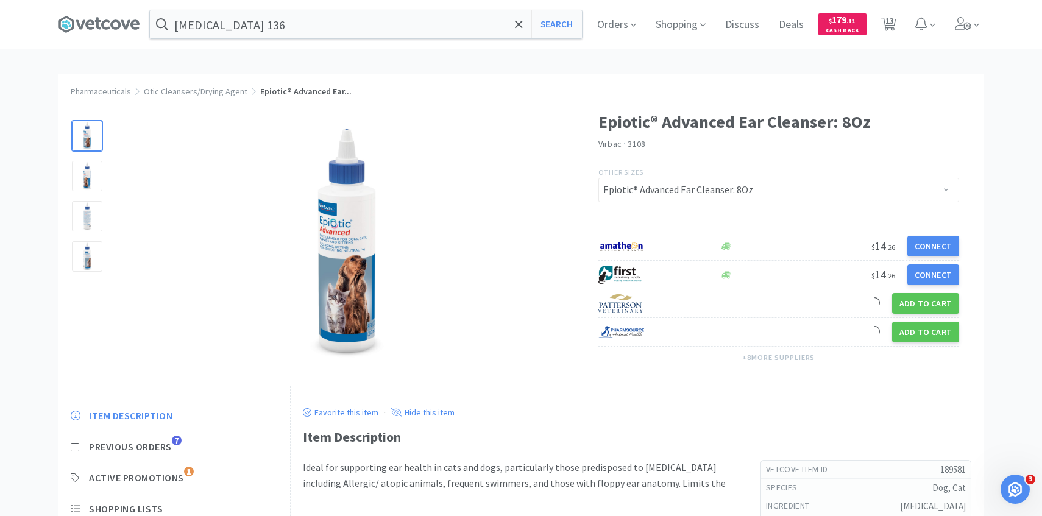
scroll to position [83, 0]
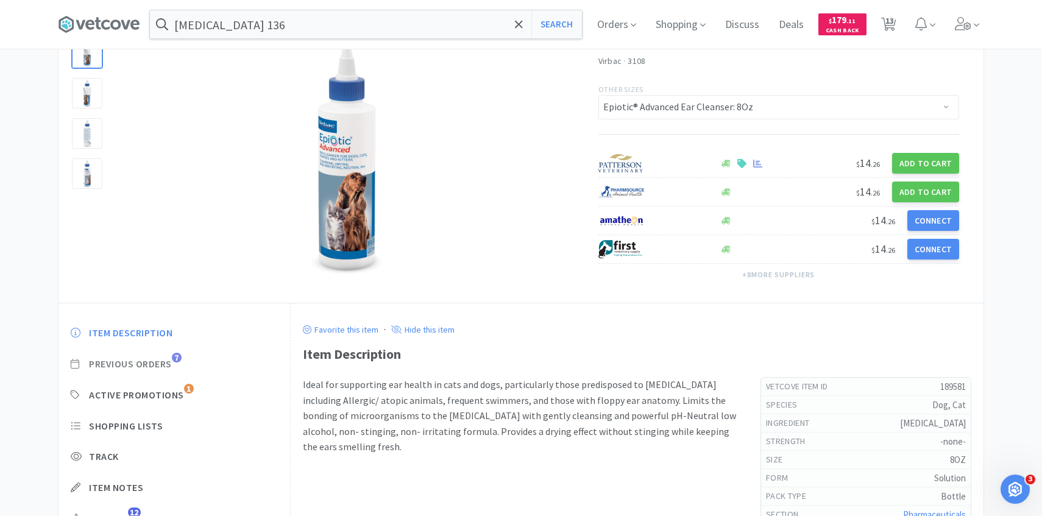
click at [167, 358] on span "Previous Orders" at bounding box center [130, 364] width 83 height 13
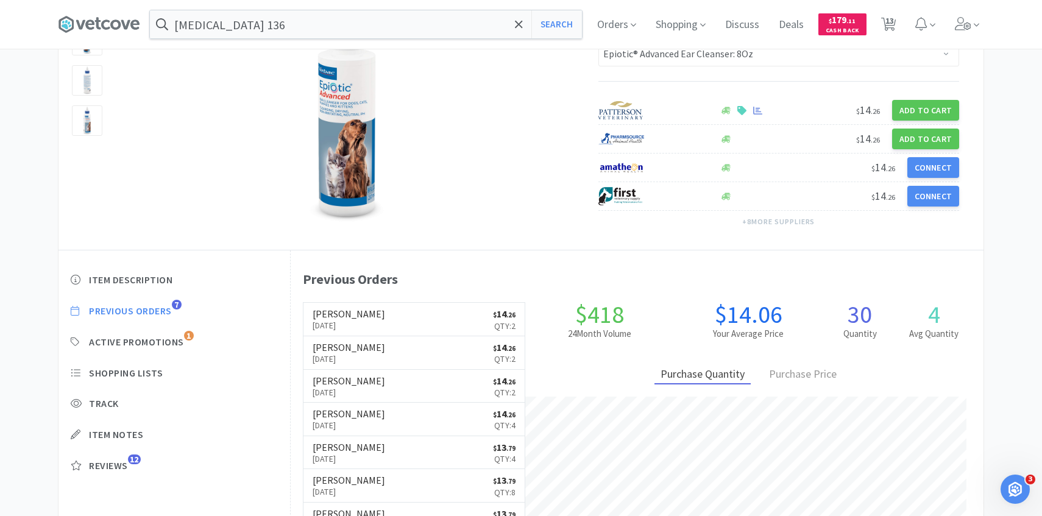
scroll to position [139, 0]
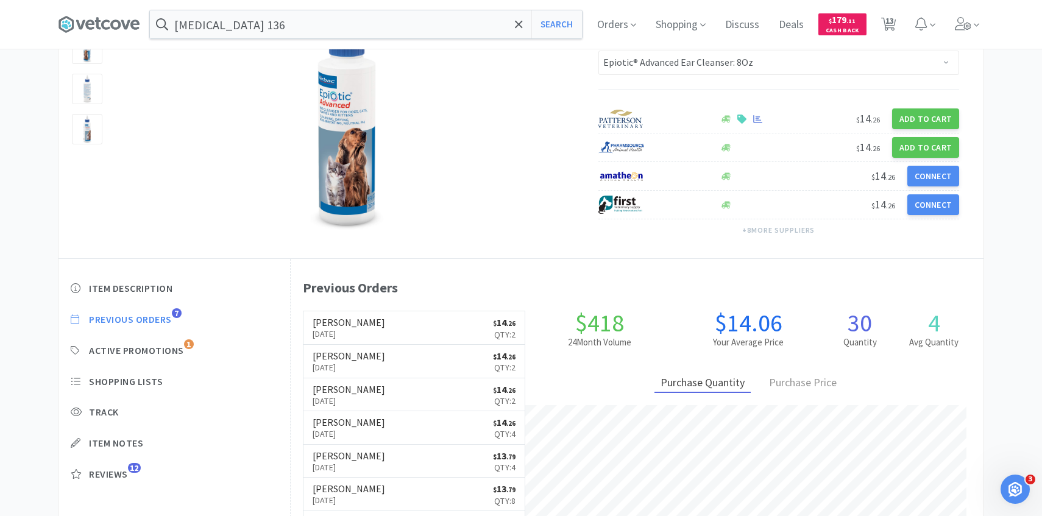
select select "1"
select select "2"
select select "1"
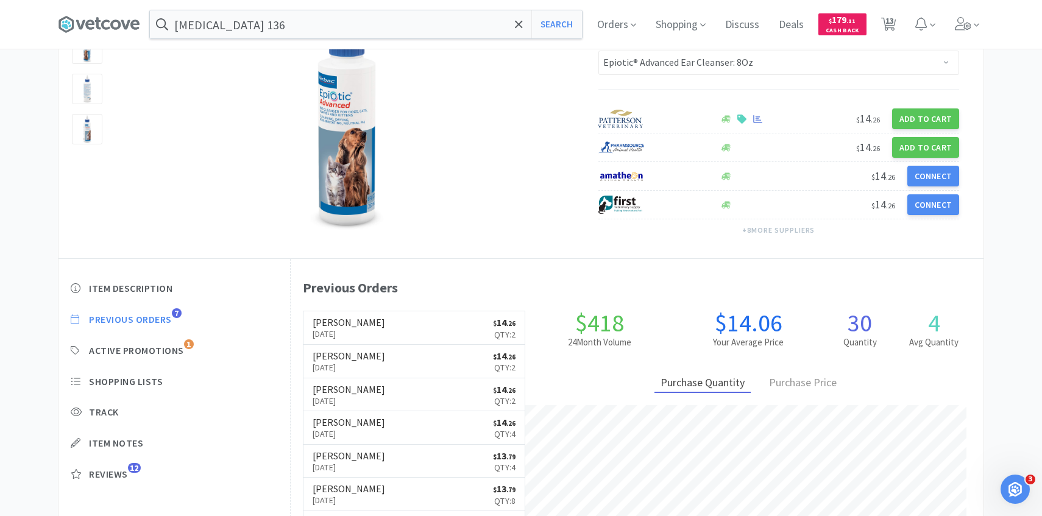
select select "1"
select select "2"
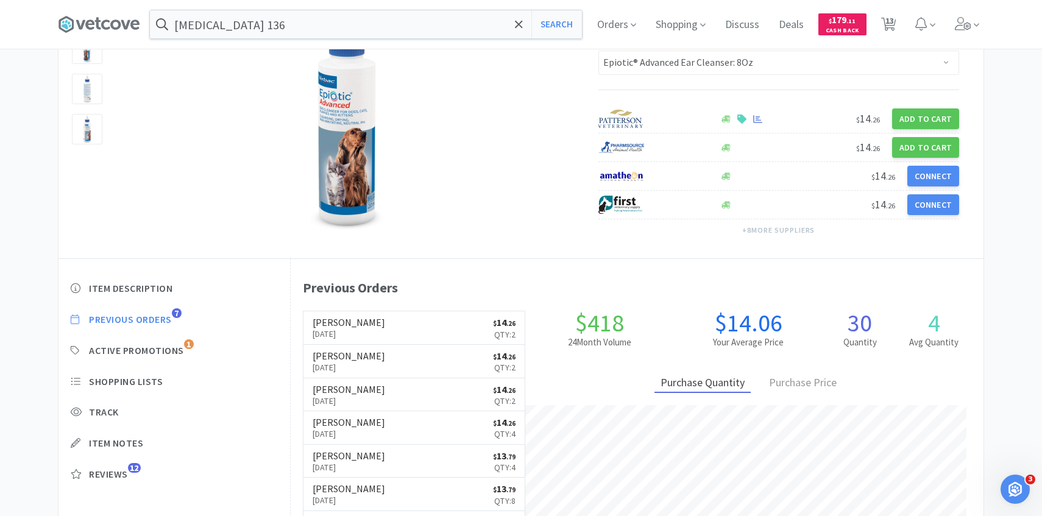
select select "1"
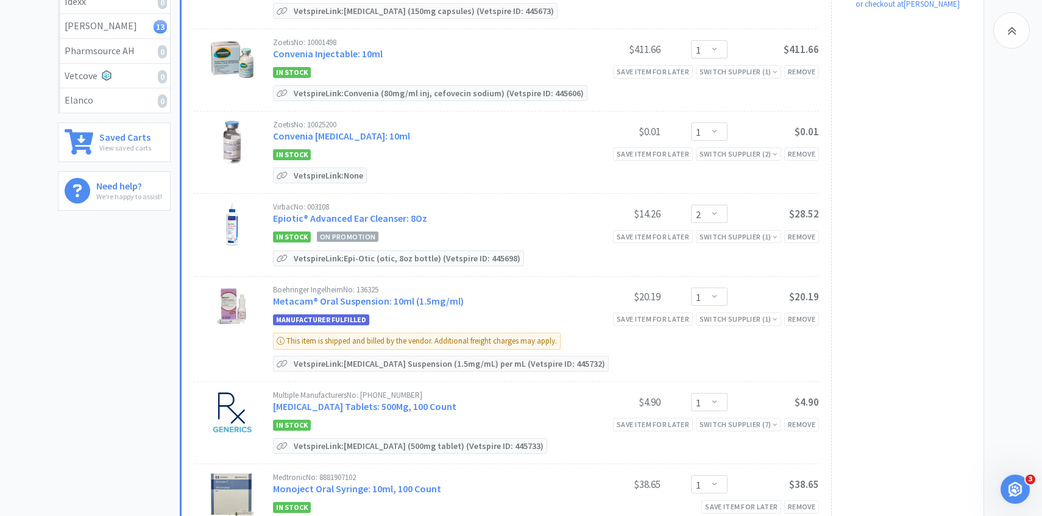
scroll to position [250, 0]
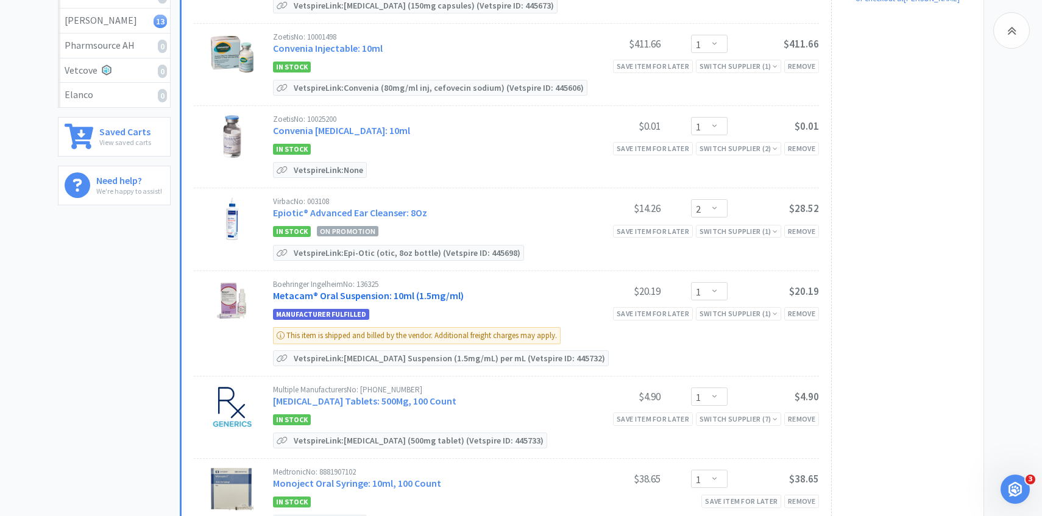
click at [403, 292] on link "Metacam® Oral Suspension: 10ml (1.5mg/ml)" at bounding box center [368, 295] width 191 height 12
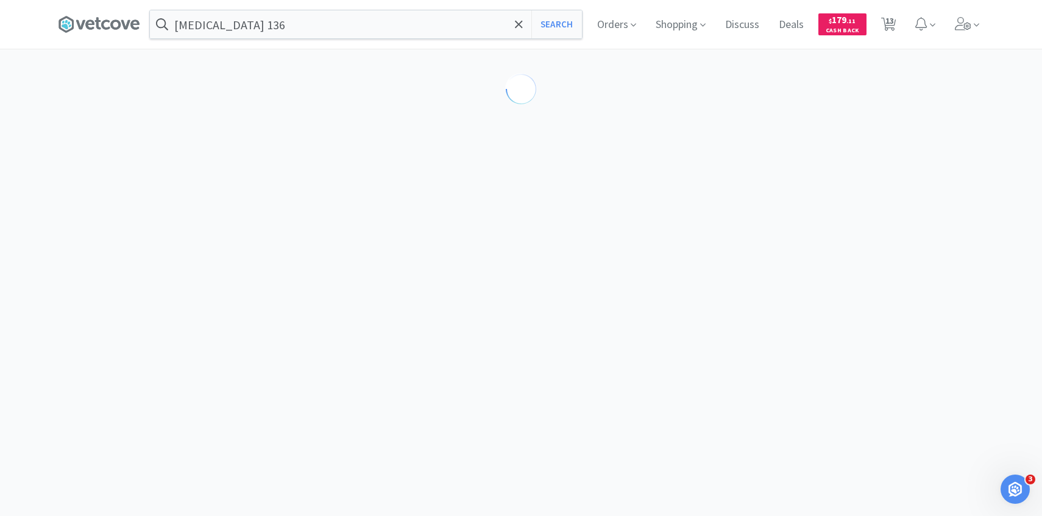
select select "188124"
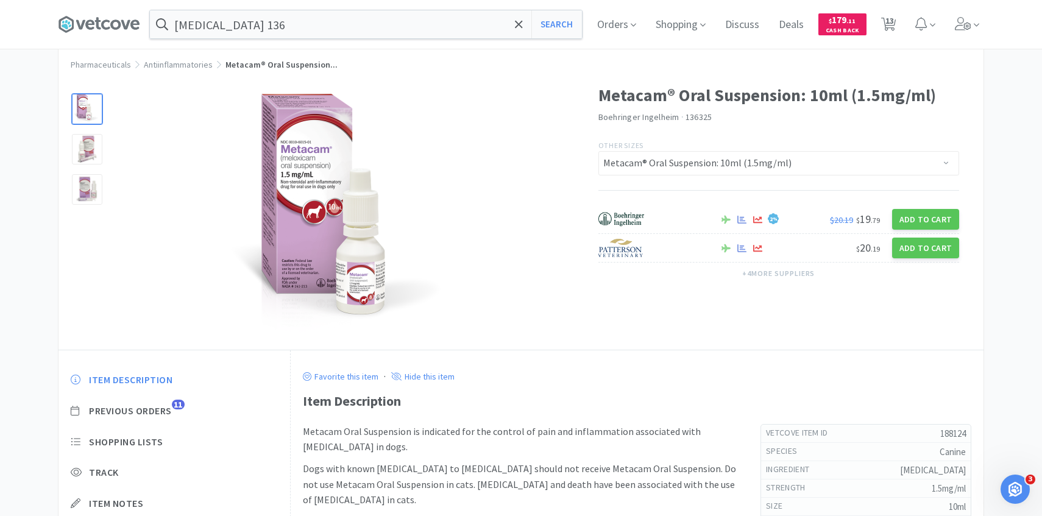
scroll to position [37, 0]
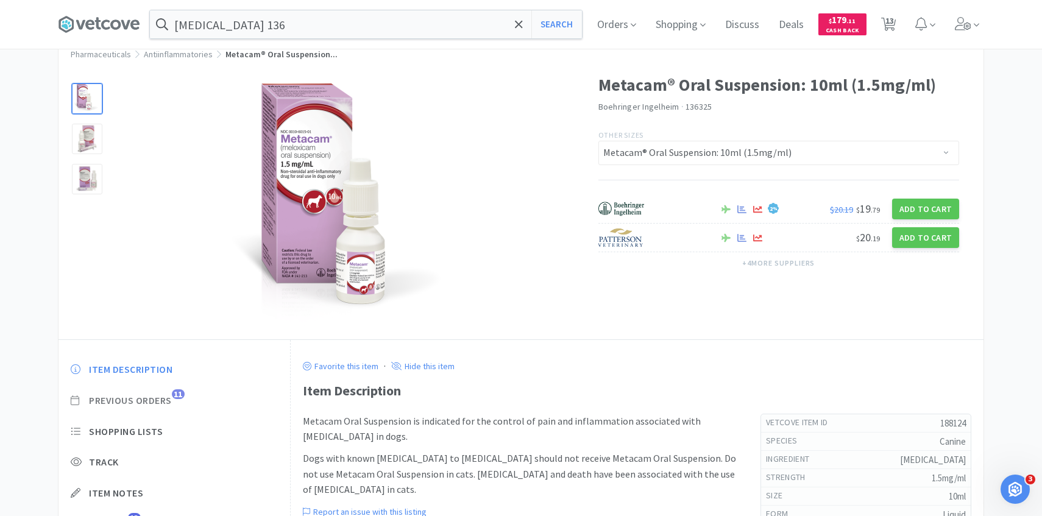
click at [165, 395] on span "Previous Orders" at bounding box center [130, 400] width 83 height 13
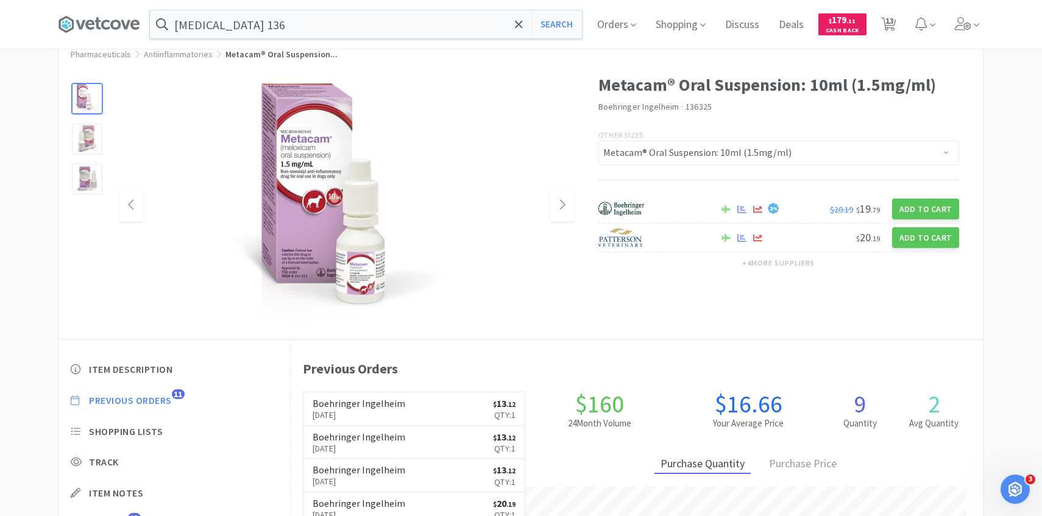
scroll to position [334, 693]
select select "1"
select select "2"
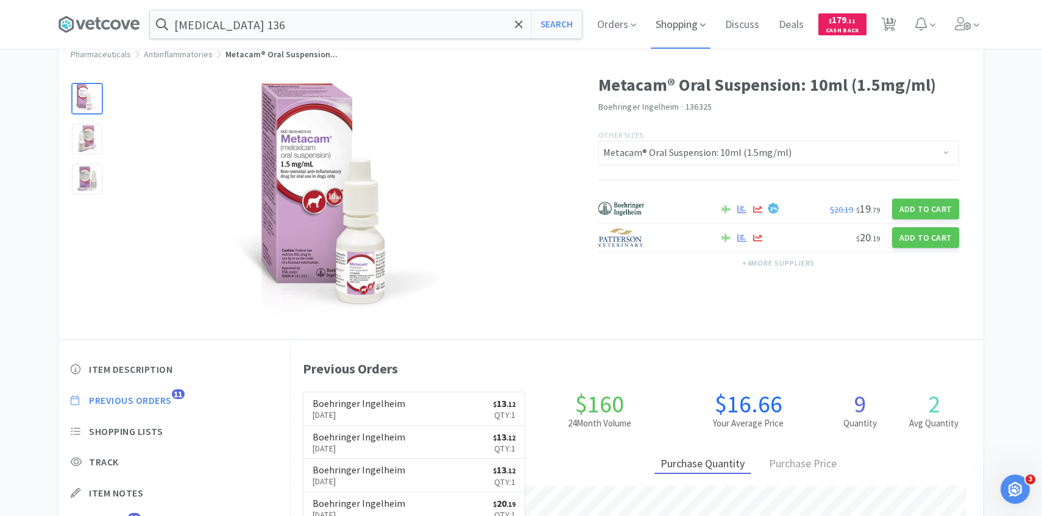
select select "1"
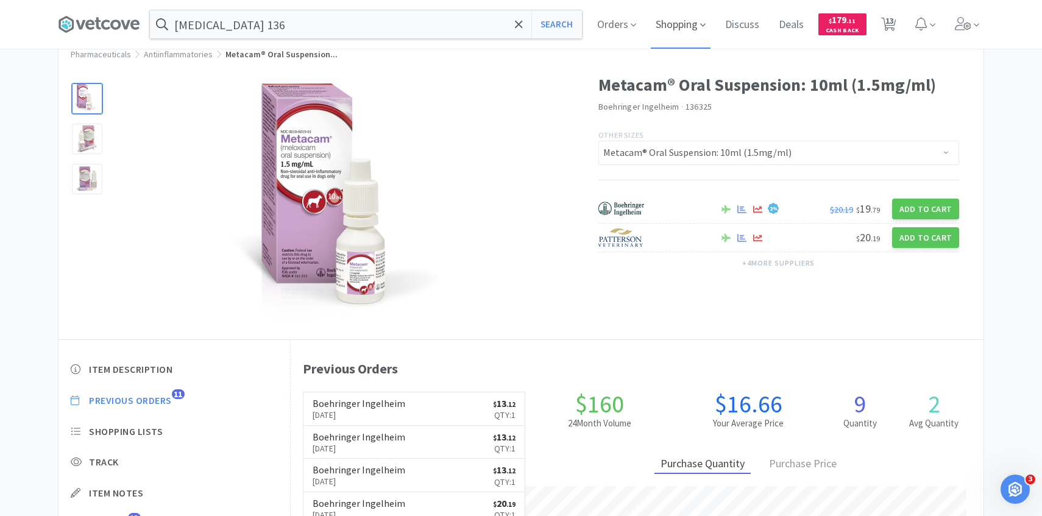
select select "2"
select select "1"
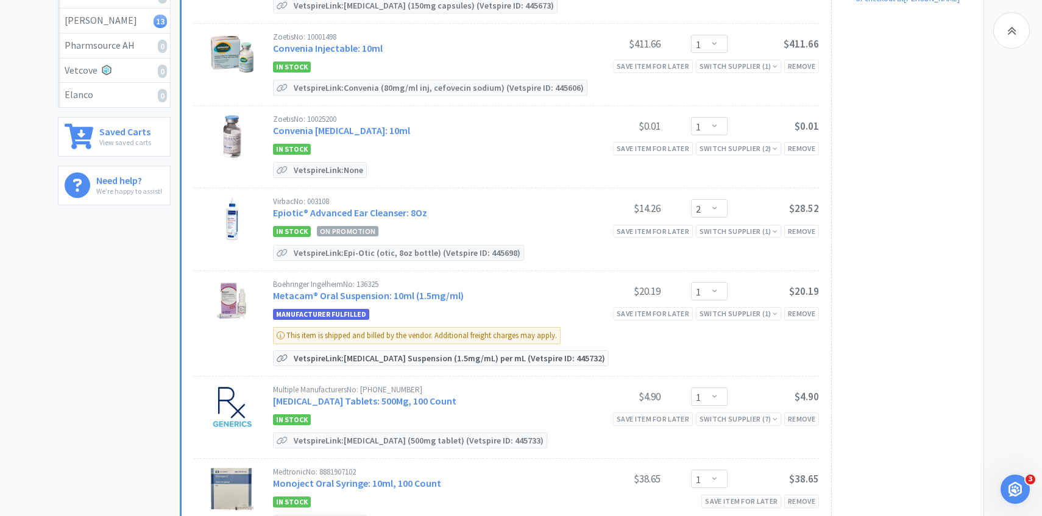
scroll to position [299, 0]
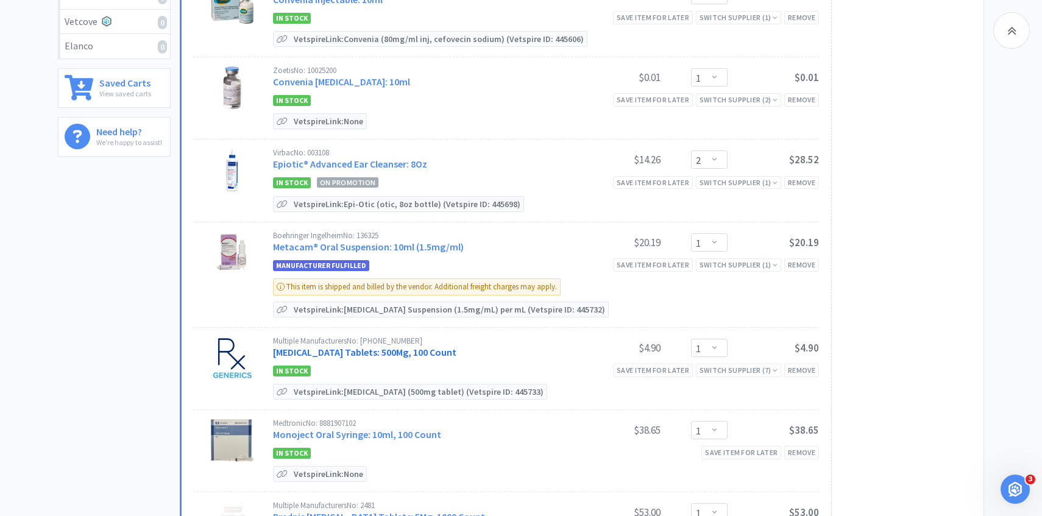
click at [398, 350] on link "Methocarbamol Tablets: 500Mg, 100 Count" at bounding box center [364, 352] width 183 height 12
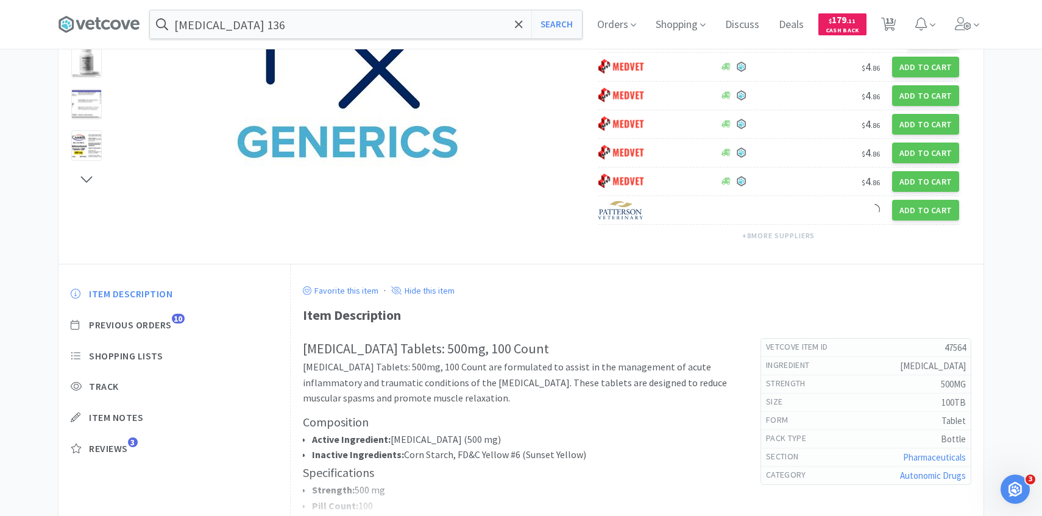
scroll to position [298, 0]
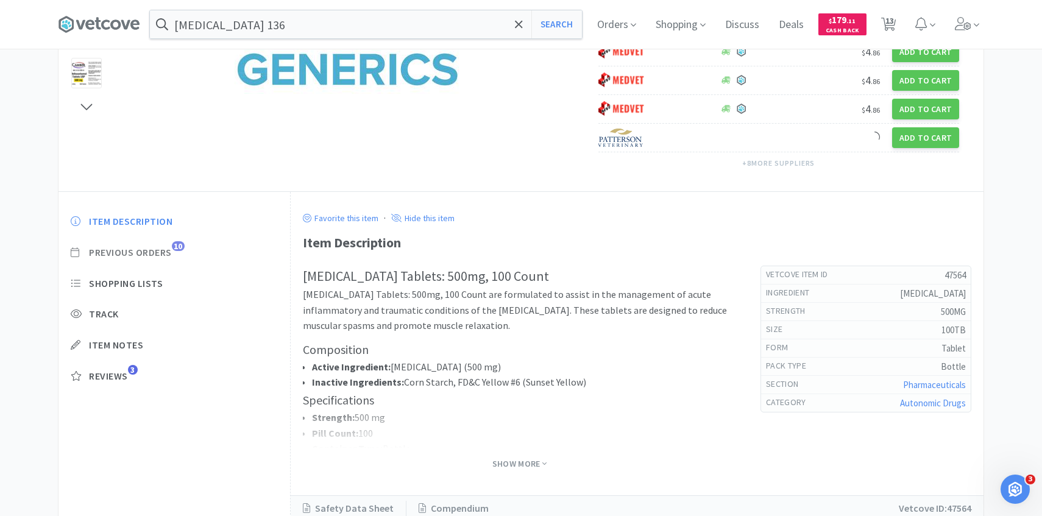
click at [171, 253] on span "Previous Orders" at bounding box center [130, 252] width 83 height 13
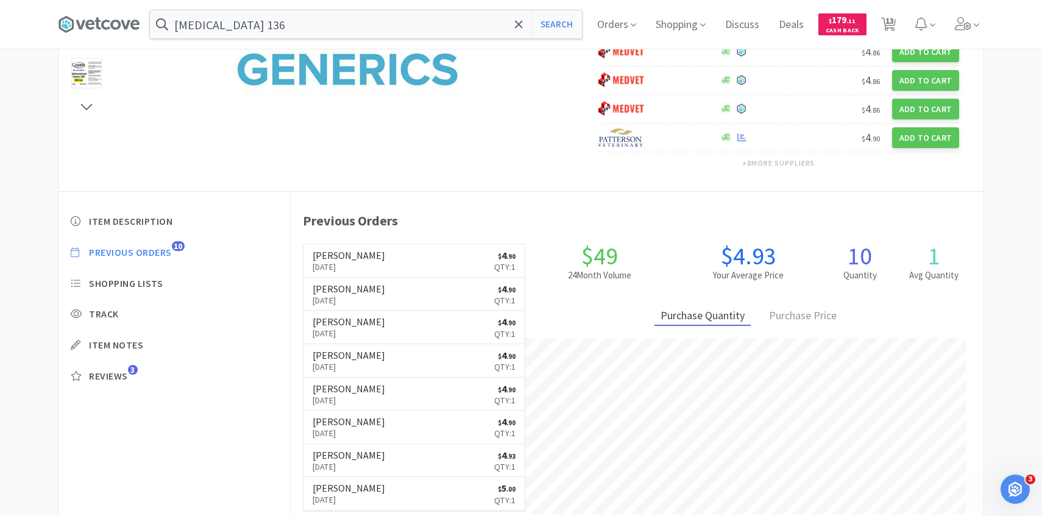
scroll to position [334, 693]
select select "1"
select select "2"
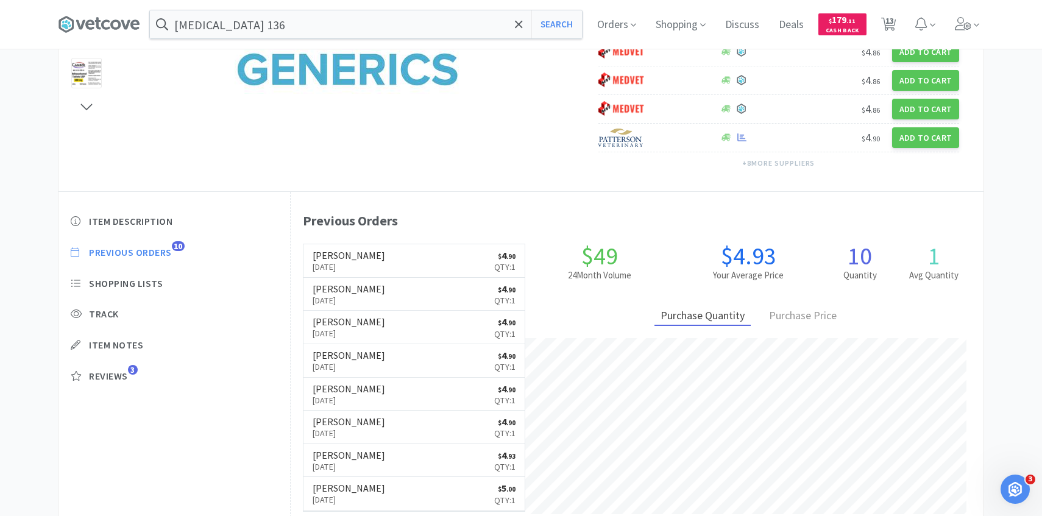
select select "1"
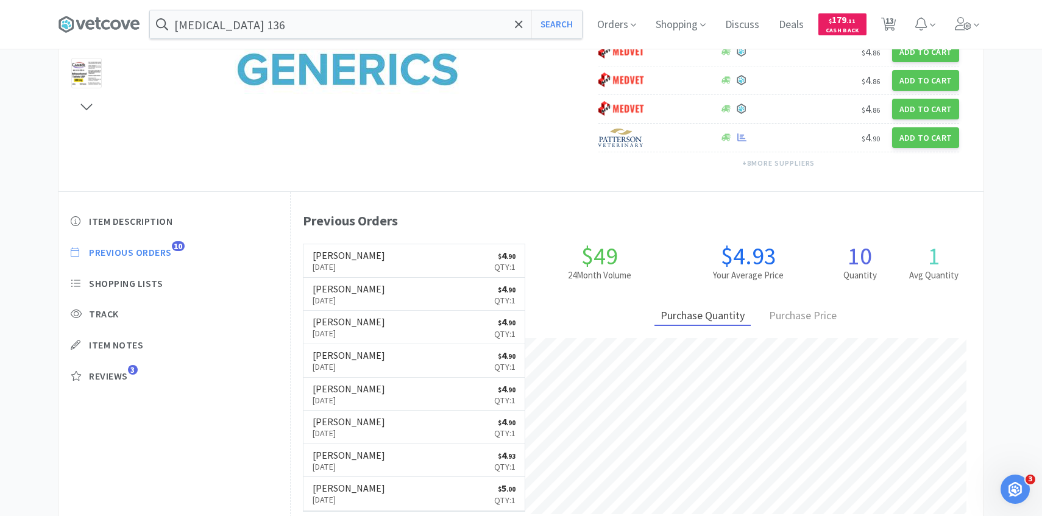
select select "2"
select select "1"
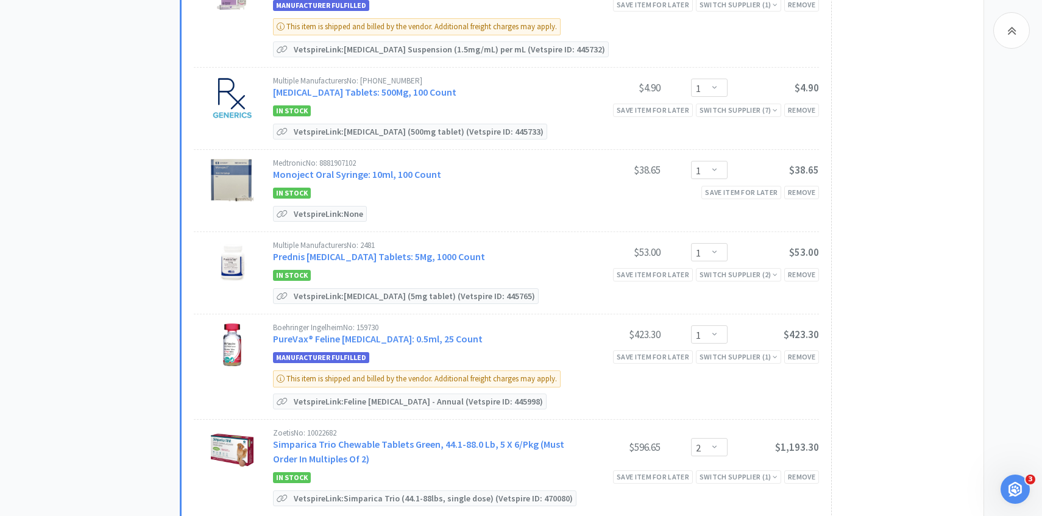
scroll to position [584, 0]
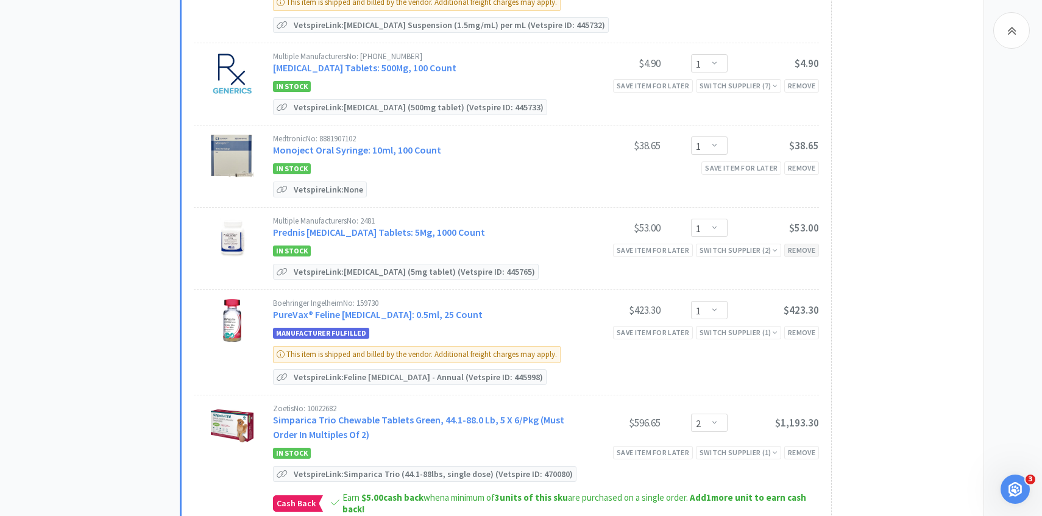
click at [800, 247] on div "Remove" at bounding box center [801, 250] width 35 height 13
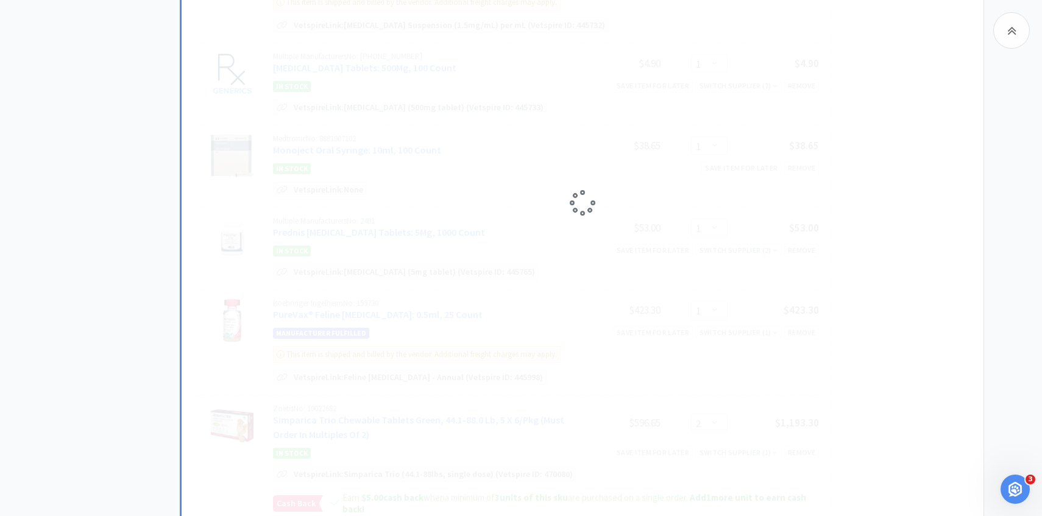
select select "2"
select select "1"
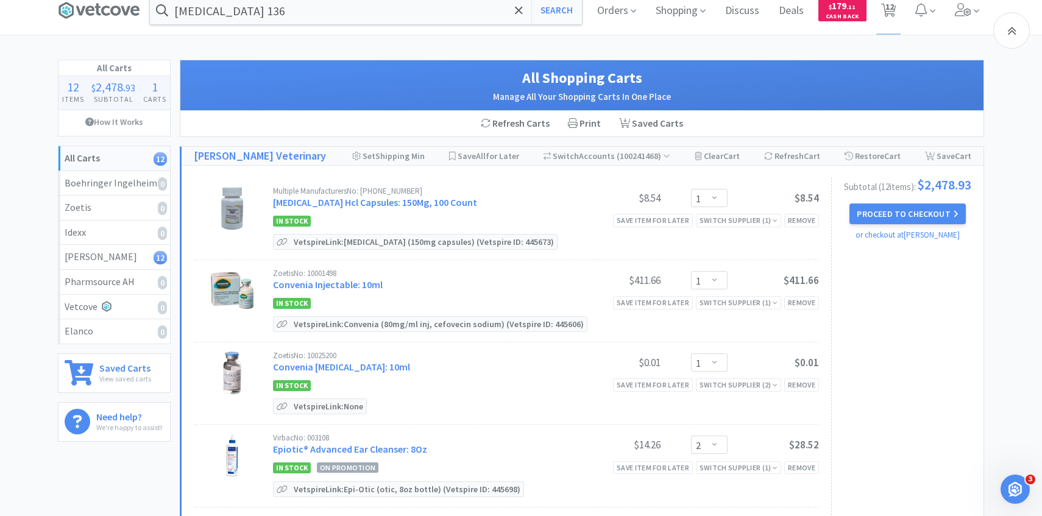
scroll to position [0, 0]
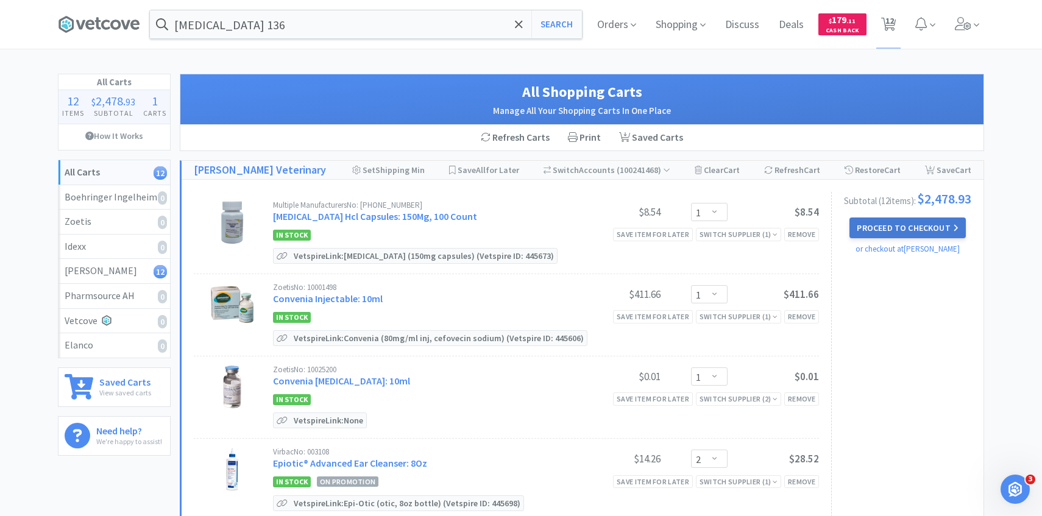
click at [951, 227] on button "Proceed to Checkout" at bounding box center [907, 227] width 116 height 21
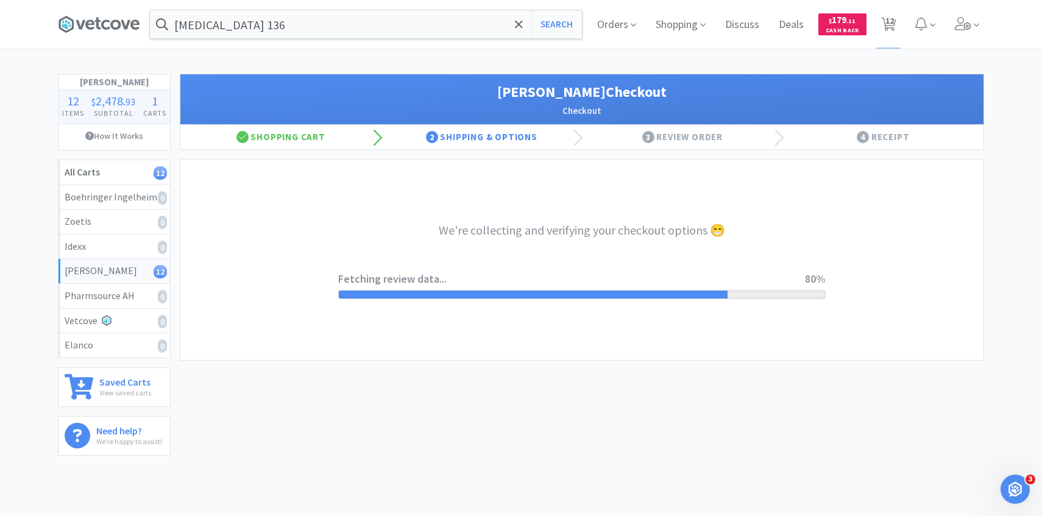
select select "1"
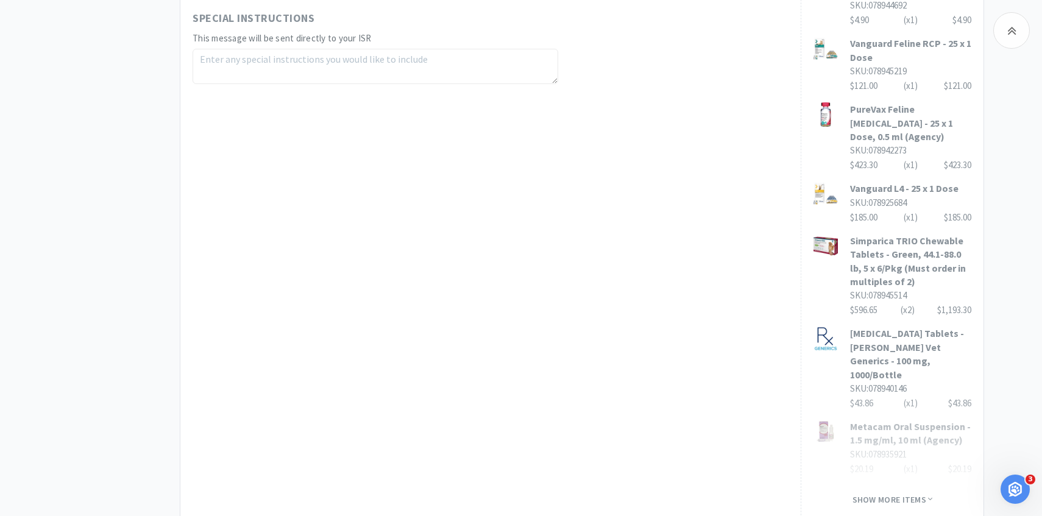
scroll to position [671, 0]
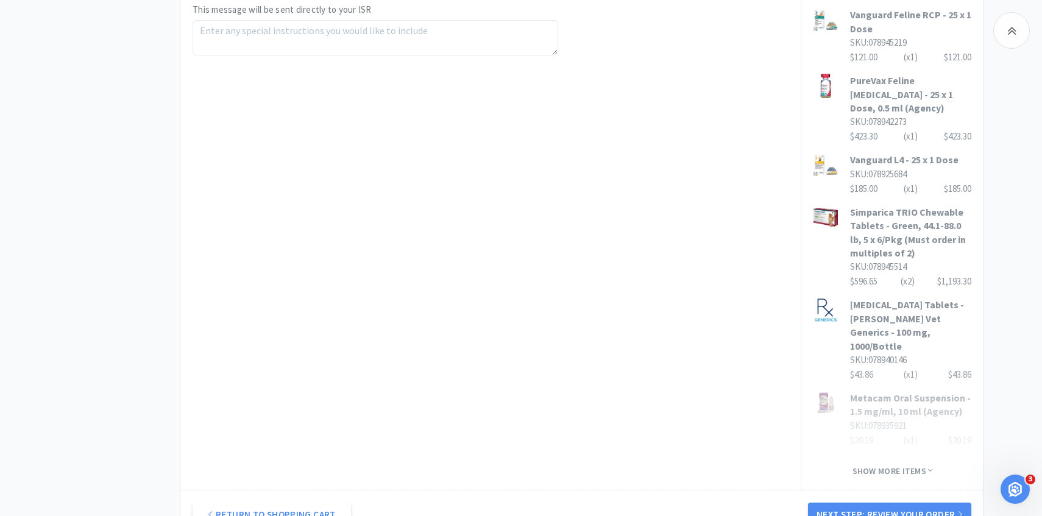
click at [837, 490] on div "Return to Shopping Cart Next Step: Review Your Order" at bounding box center [581, 514] width 803 height 49
click at [836, 503] on button "Next Step: Review Your Order" at bounding box center [889, 515] width 163 height 24
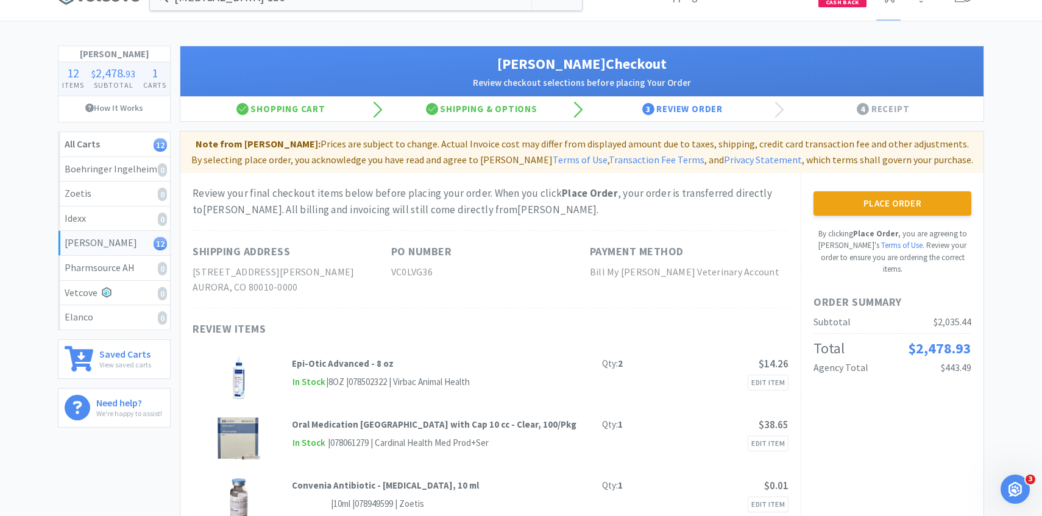
scroll to position [0, 0]
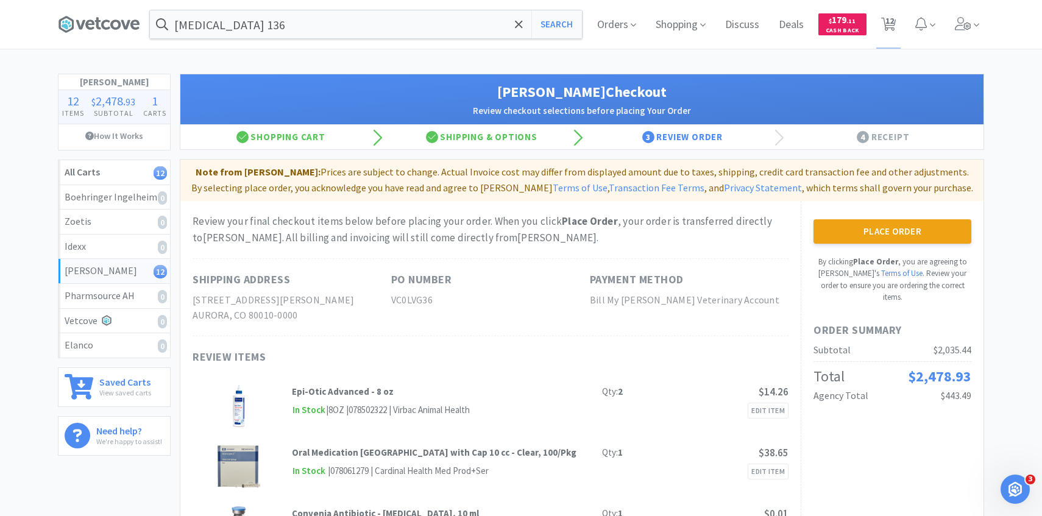
click at [902, 228] on button "Place Order" at bounding box center [892, 231] width 158 height 24
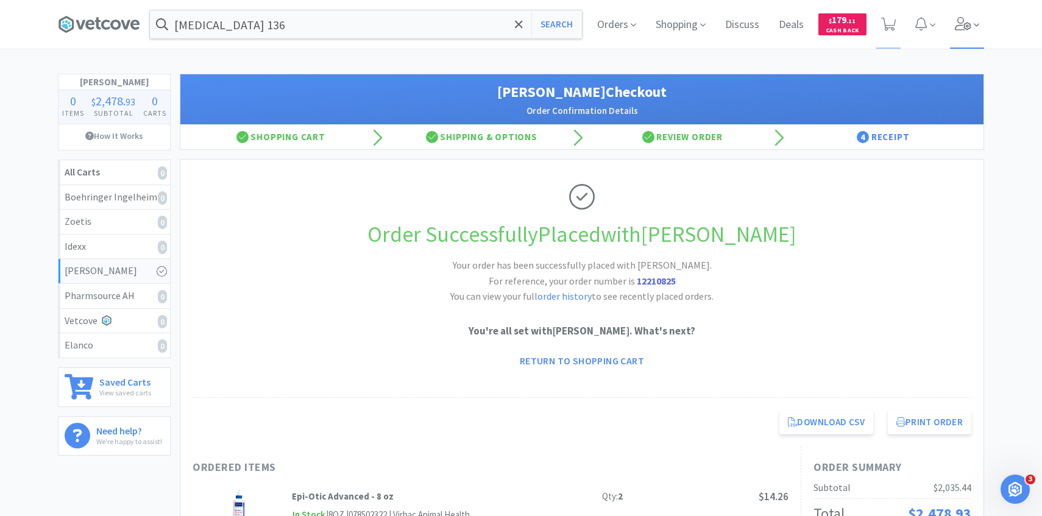
click at [959, 21] on icon at bounding box center [963, 23] width 17 height 13
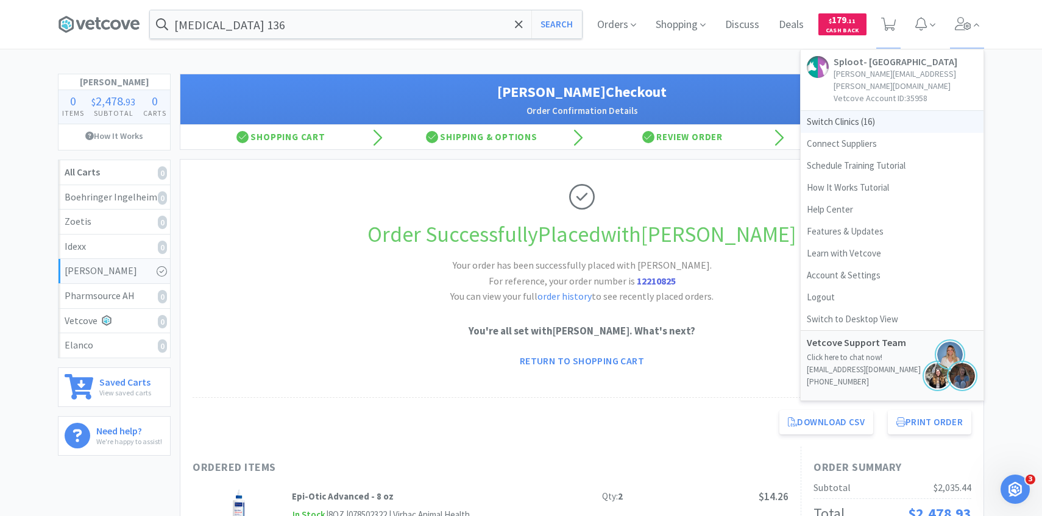
click at [880, 117] on span "Switch Clinics ( 16 )" at bounding box center [891, 122] width 183 height 22
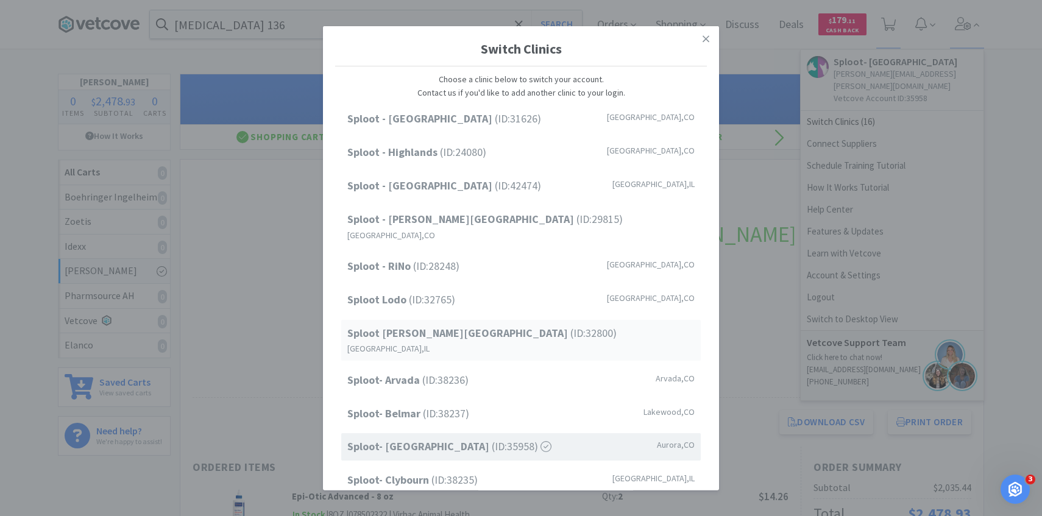
scroll to position [155, 0]
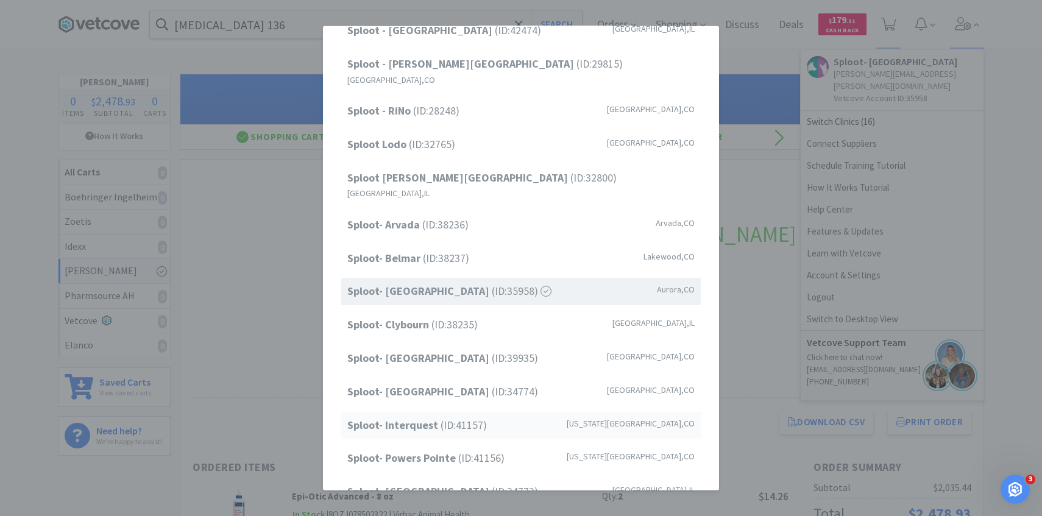
click at [464, 416] on span "Sploot- Interquest (ID: 41157 )" at bounding box center [417, 425] width 140 height 18
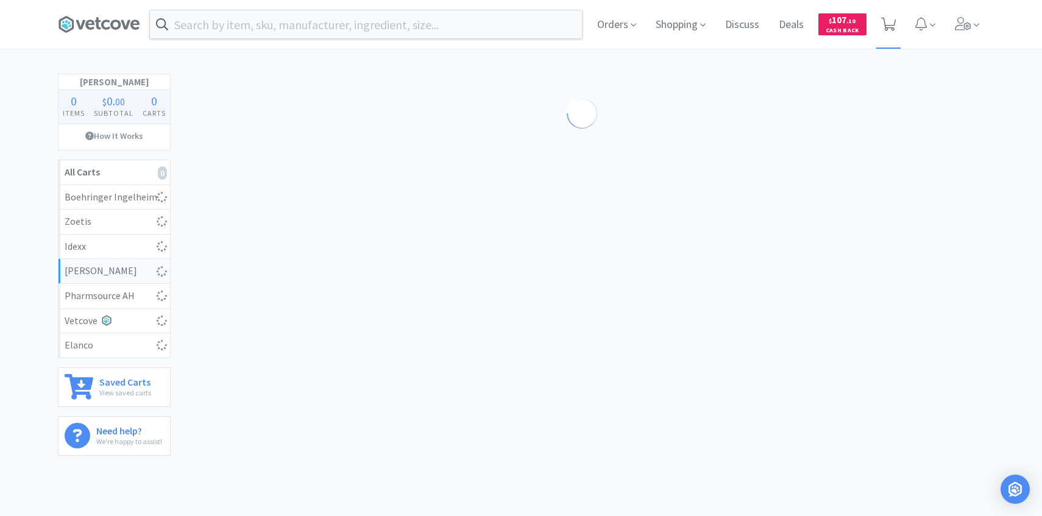
select select "1"
select select "20"
select select "1"
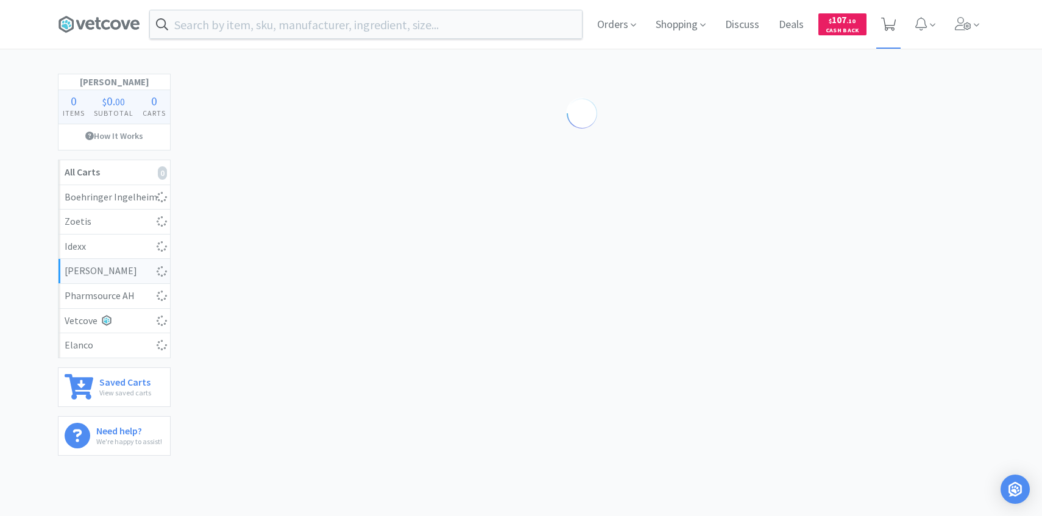
select select "3"
select select "1"
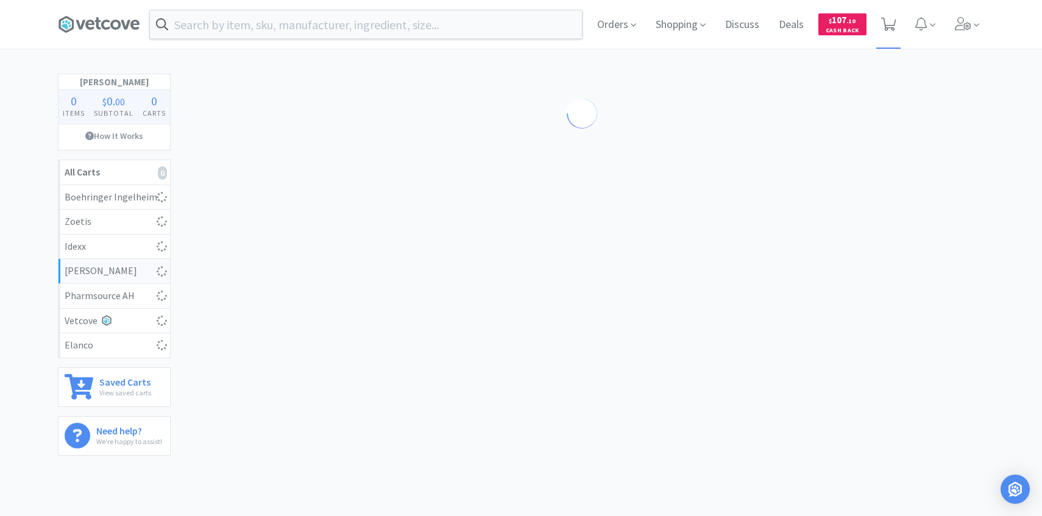
select select "1"
select select "4"
select select "3"
select select "1"
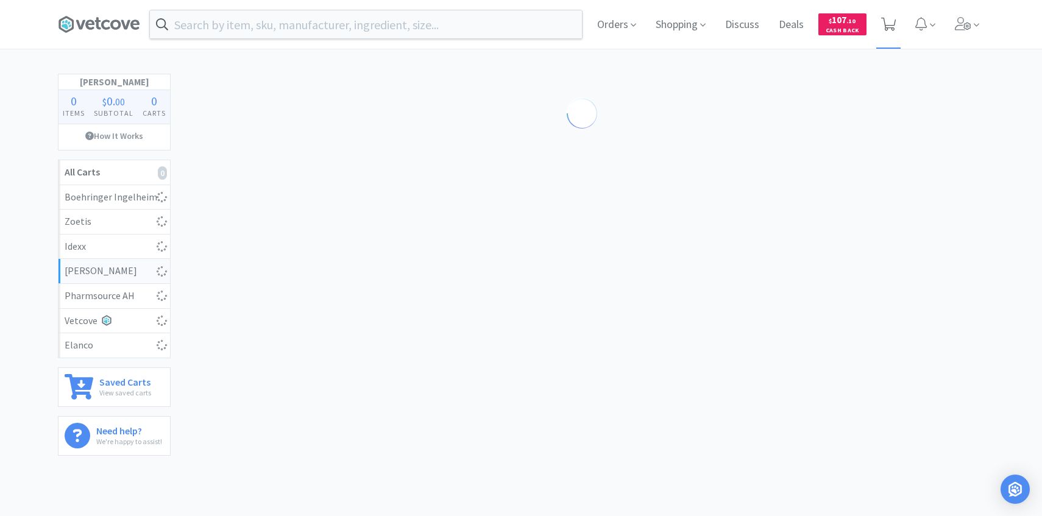
select select "1"
select select "2"
select select "1"
select select "2"
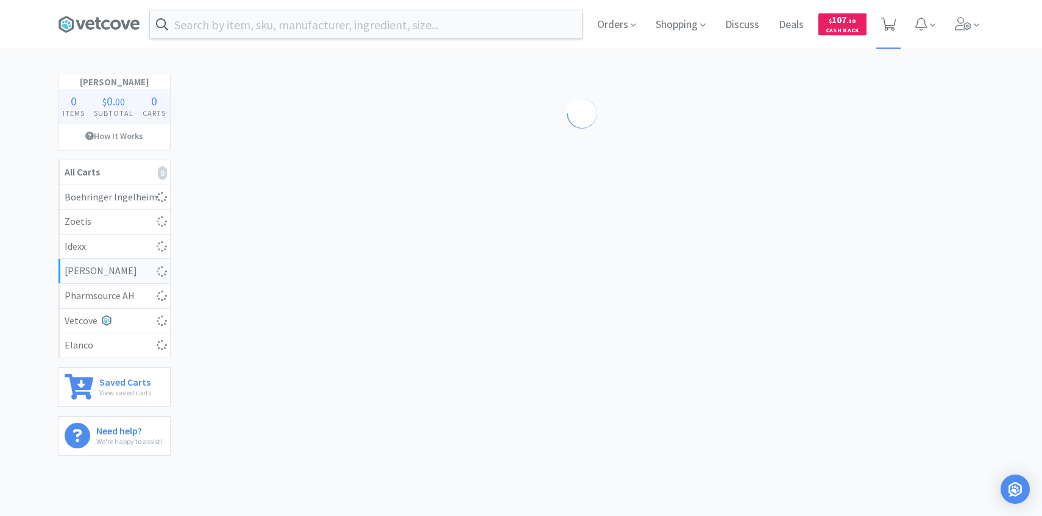
select select "2"
select select "1"
select select "2"
select select "3"
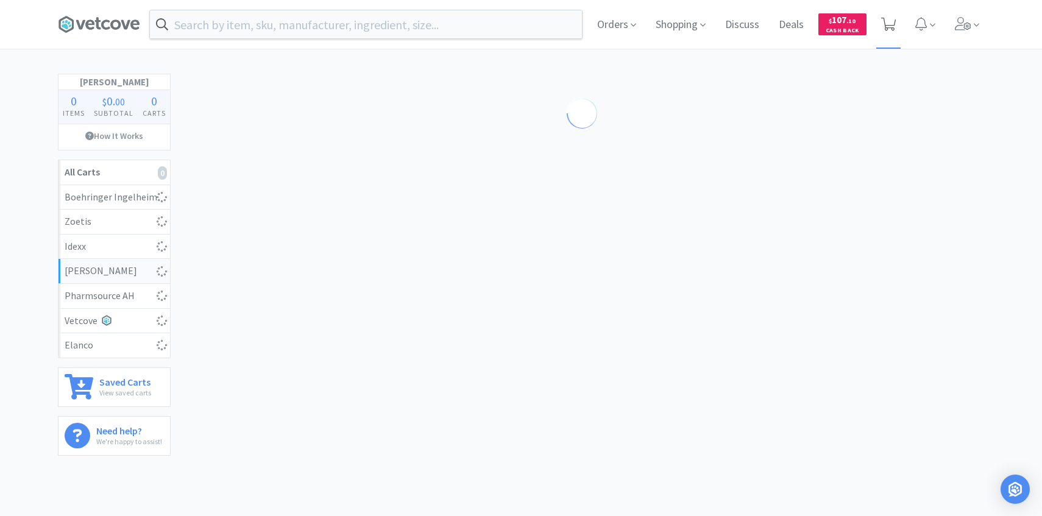
select select "1"
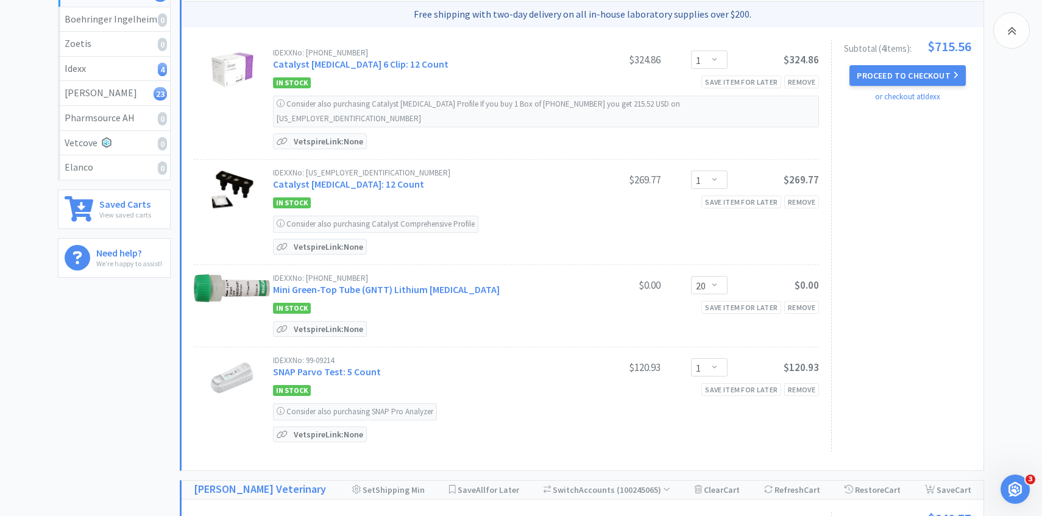
scroll to position [230, 0]
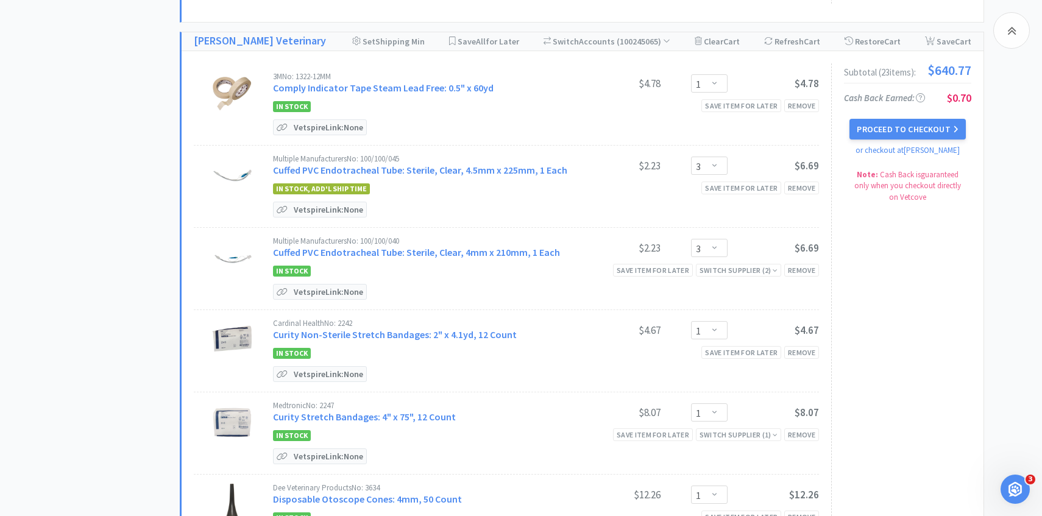
click at [575, 185] on div "Multiple Manufacturers No: 100/100/045 Cuffed PVC Endotracheal Tube: Sterile, C…" at bounding box center [546, 186] width 546 height 63
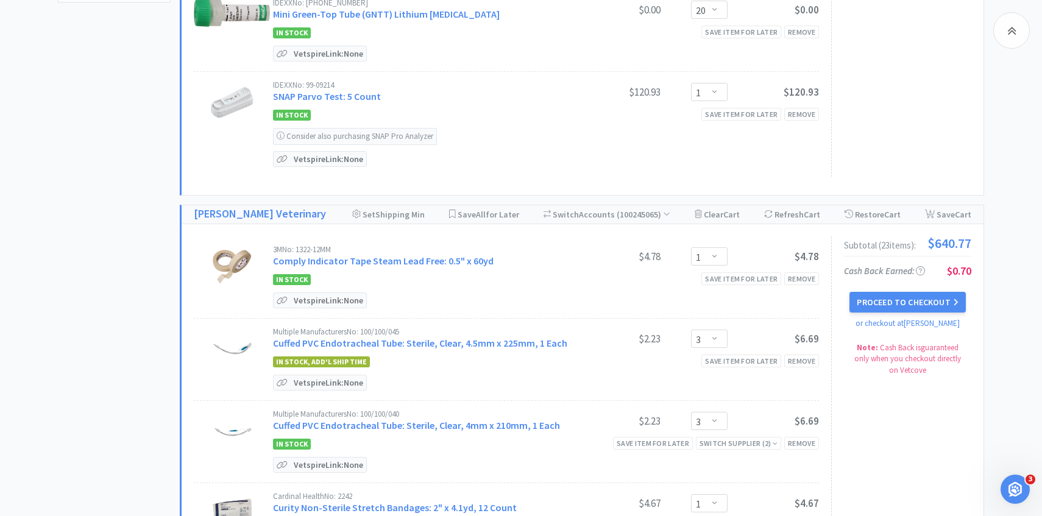
scroll to position [0, 0]
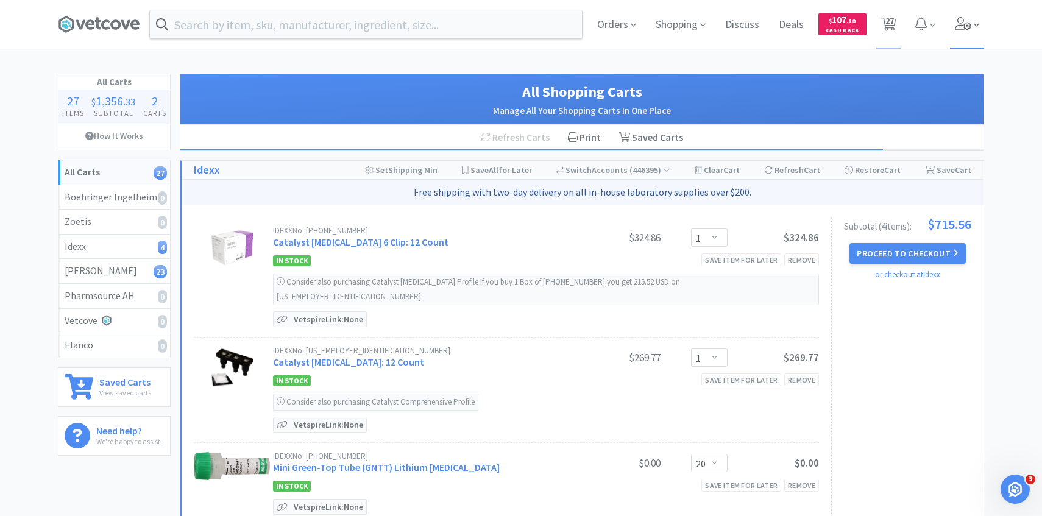
click at [970, 35] on span at bounding box center [967, 24] width 35 height 49
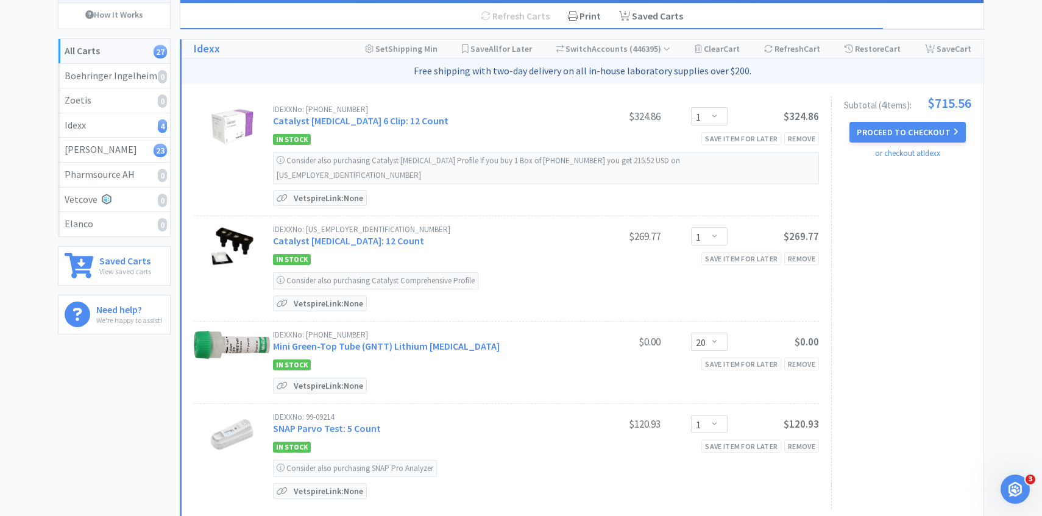
scroll to position [117, 0]
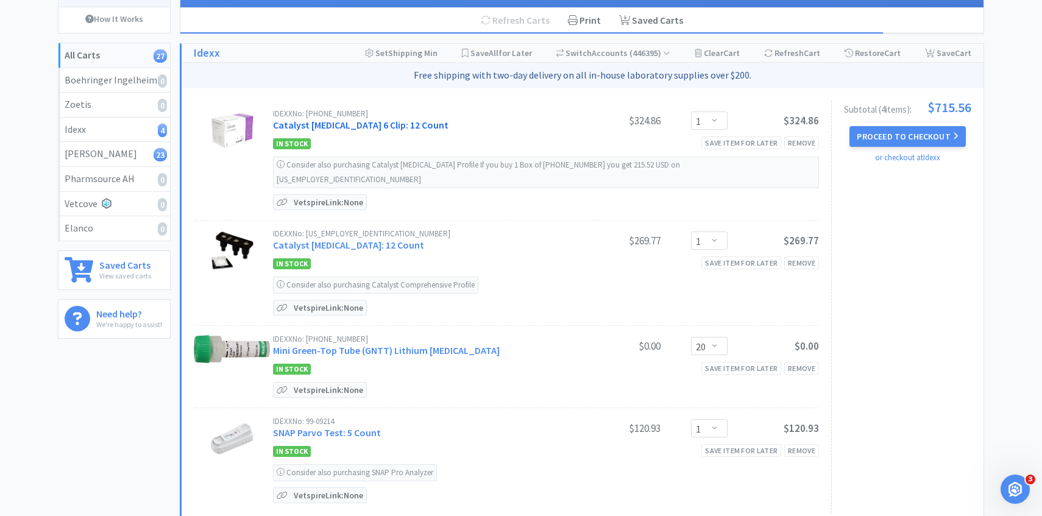
click at [384, 126] on link "Catalyst NSAID 6 Clip: 12 Count" at bounding box center [360, 125] width 175 height 12
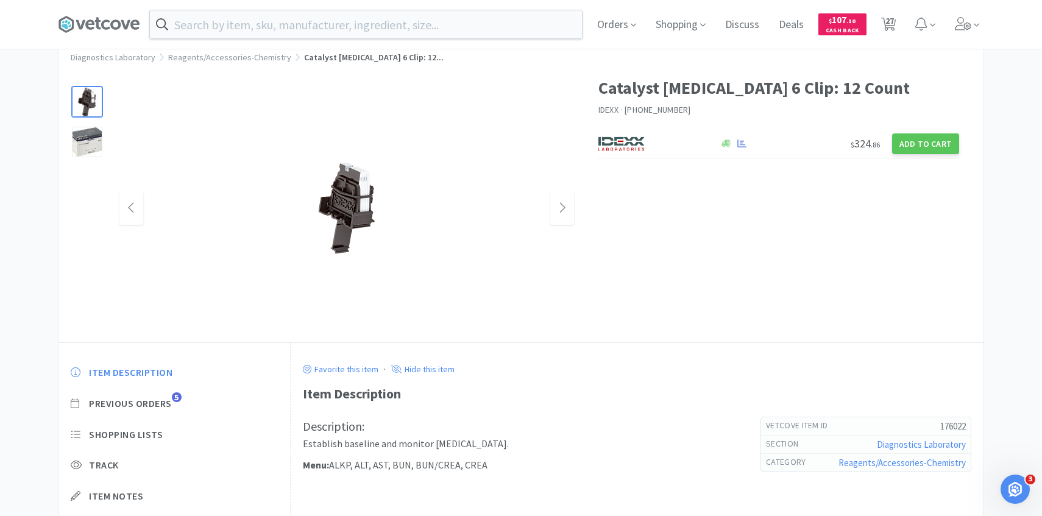
scroll to position [54, 0]
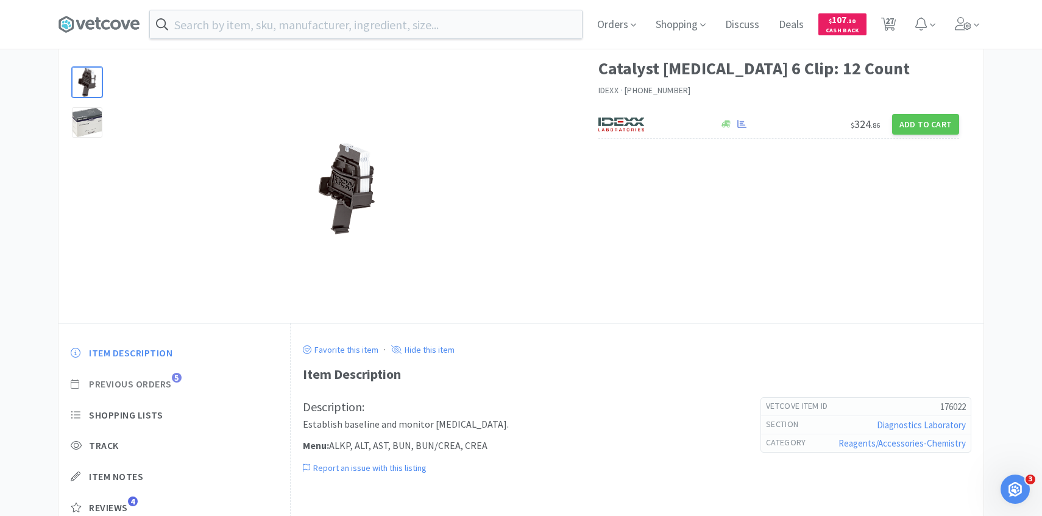
click at [167, 380] on span "Previous Orders" at bounding box center [130, 384] width 83 height 13
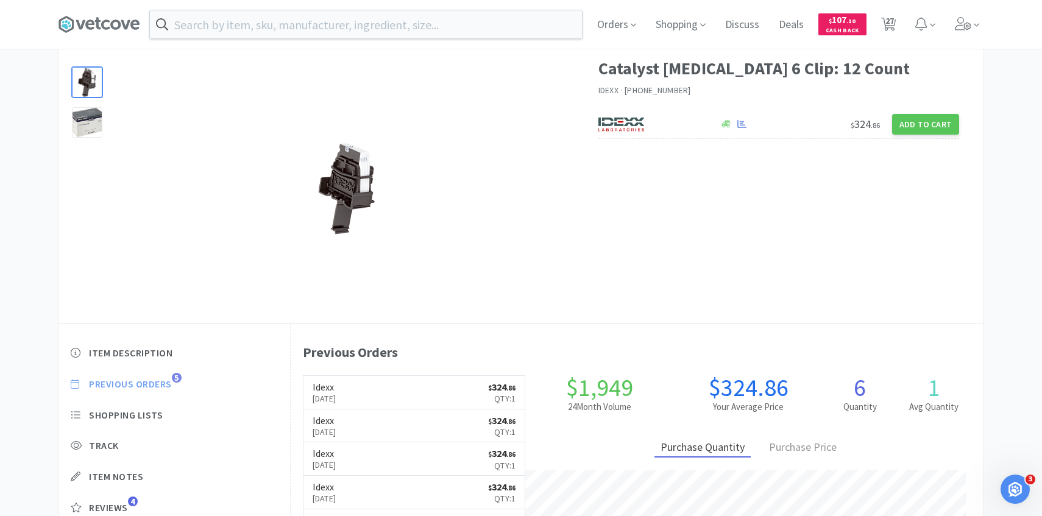
scroll to position [334, 693]
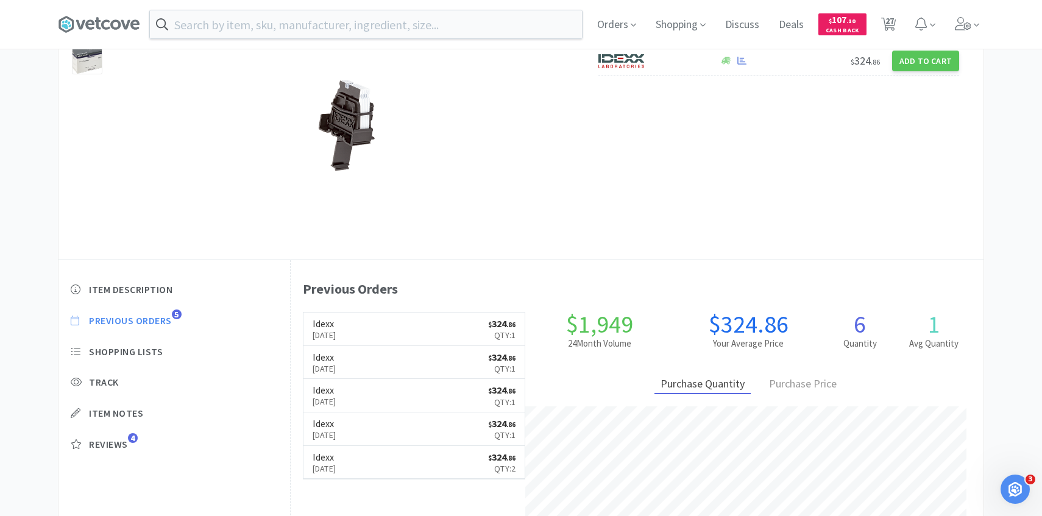
select select "1"
select select "20"
select select "1"
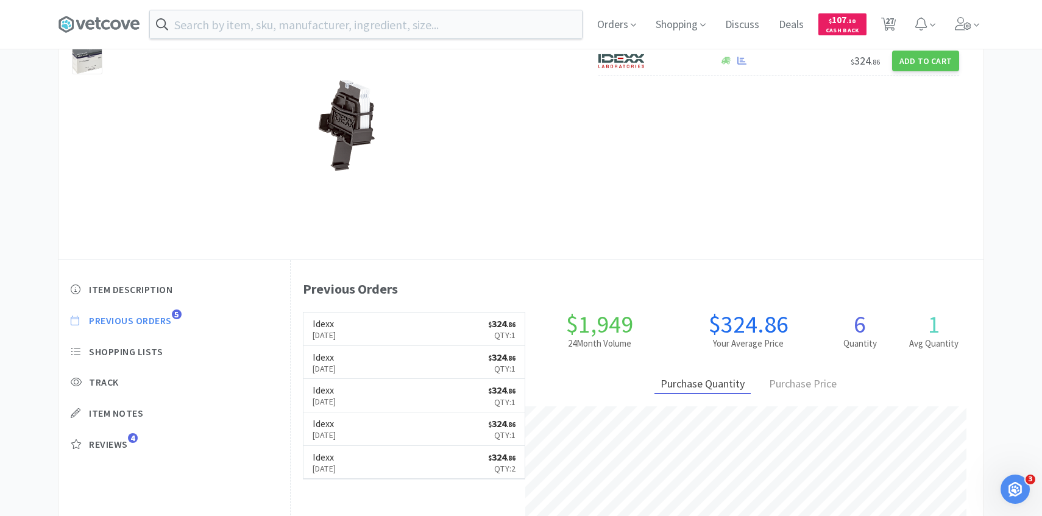
select select "3"
select select "1"
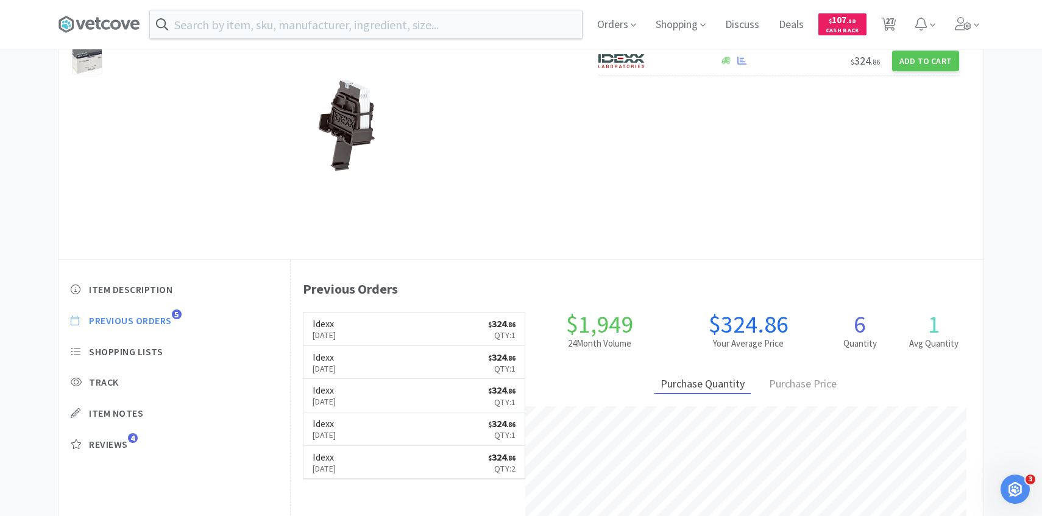
select select "1"
select select "4"
select select "3"
select select "1"
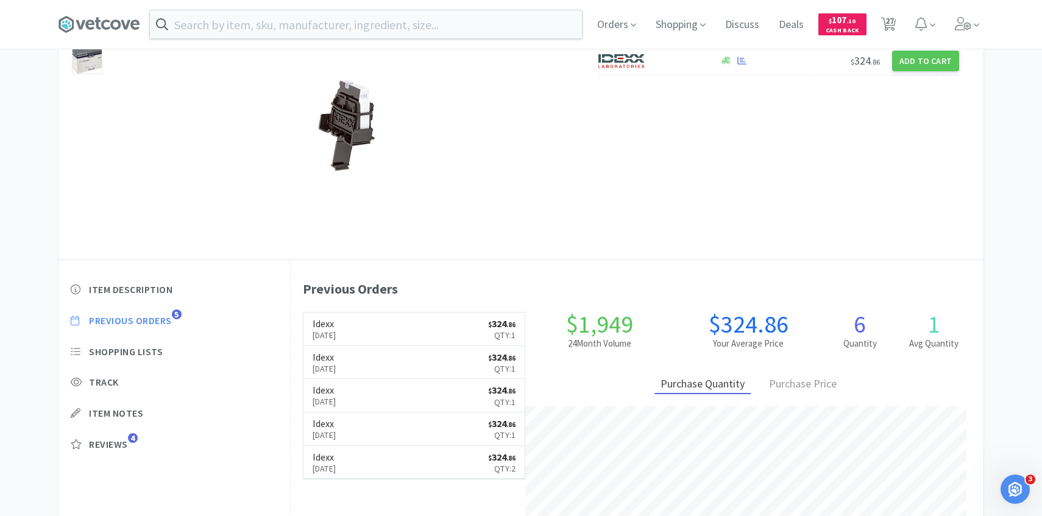
select select "1"
select select "2"
select select "1"
select select "2"
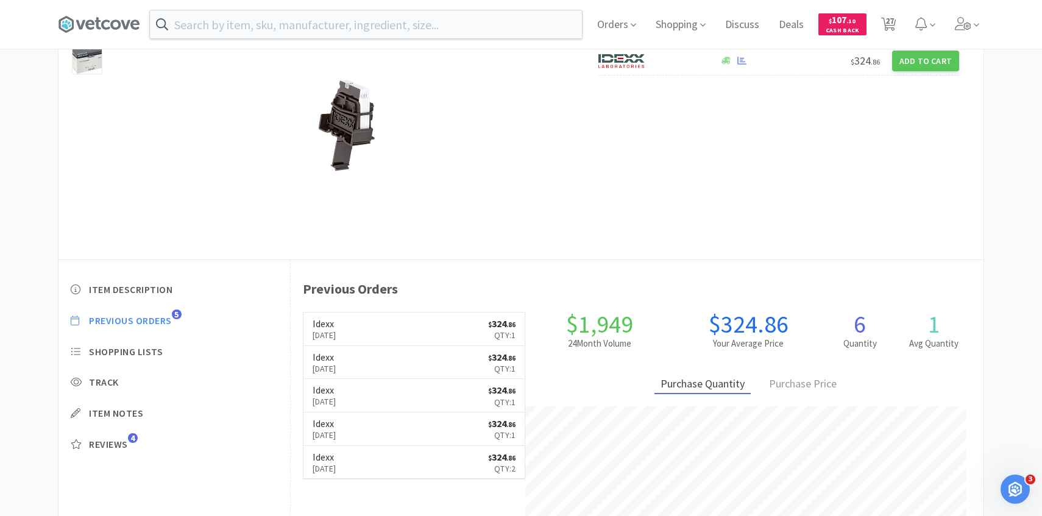
select select "2"
select select "1"
select select "2"
select select "3"
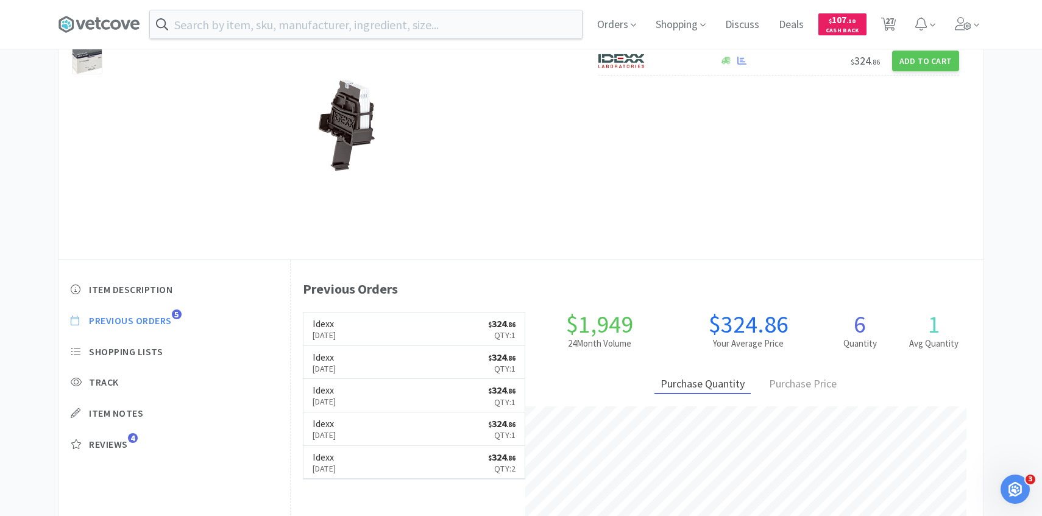
select select "1"
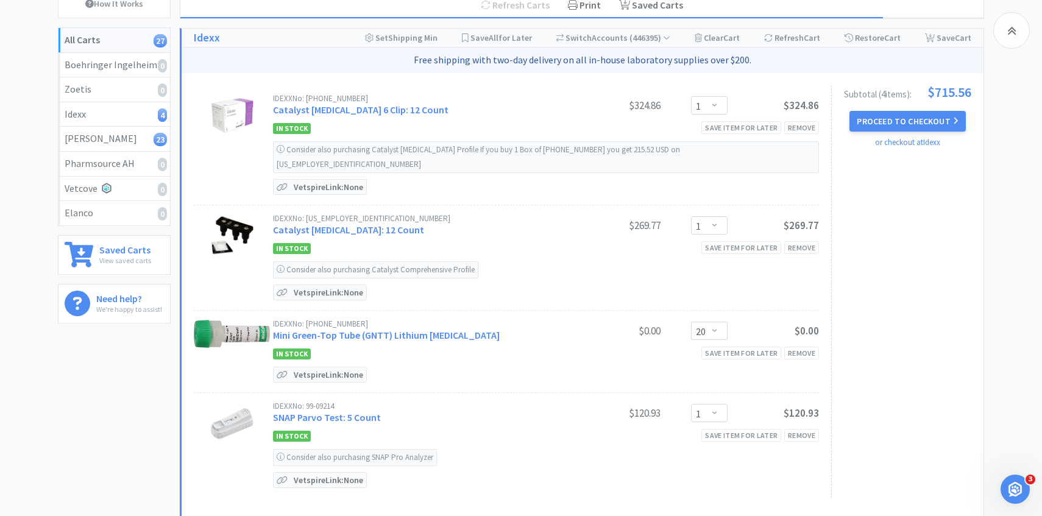
scroll to position [134, 0]
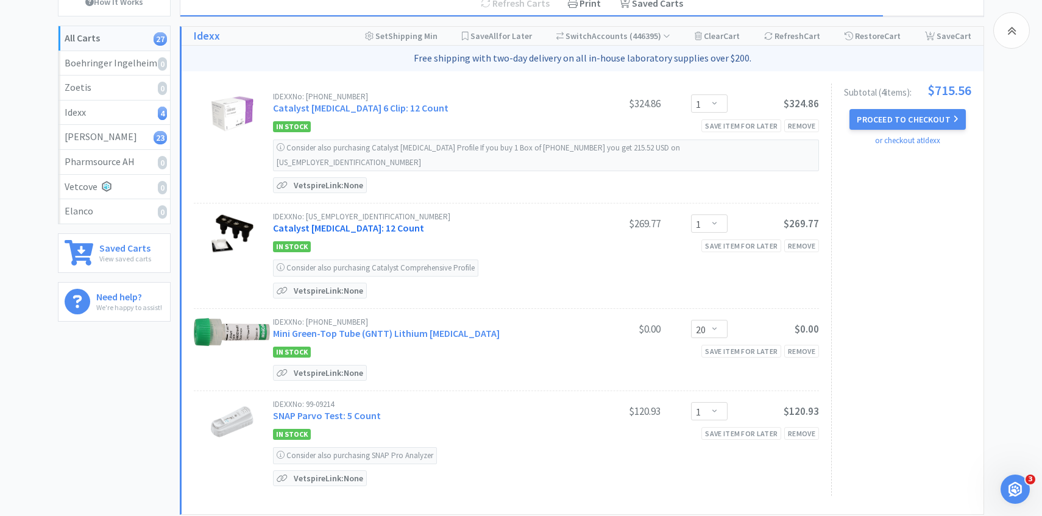
click at [375, 222] on link "Catalyst Total T4 Test: 12 Count" at bounding box center [348, 228] width 151 height 12
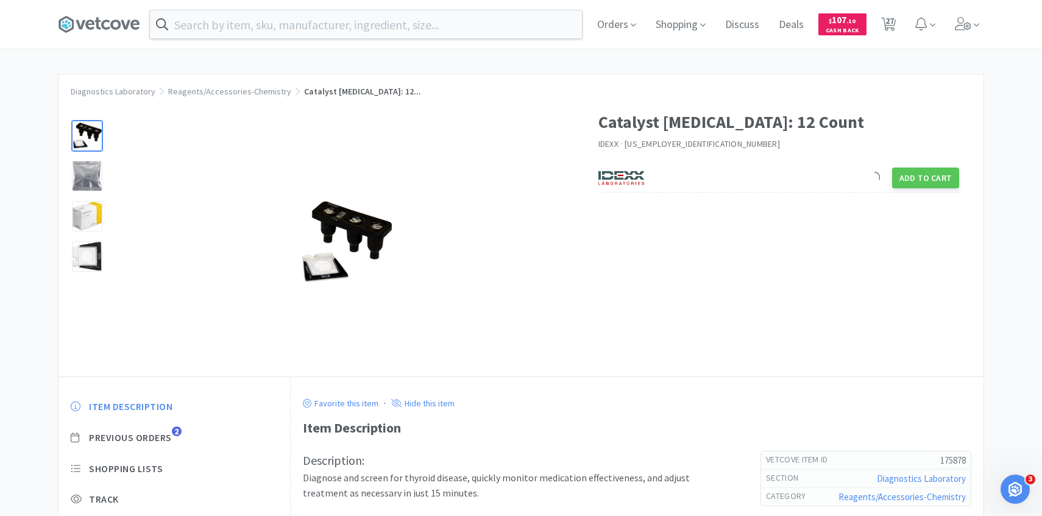
scroll to position [44, 0]
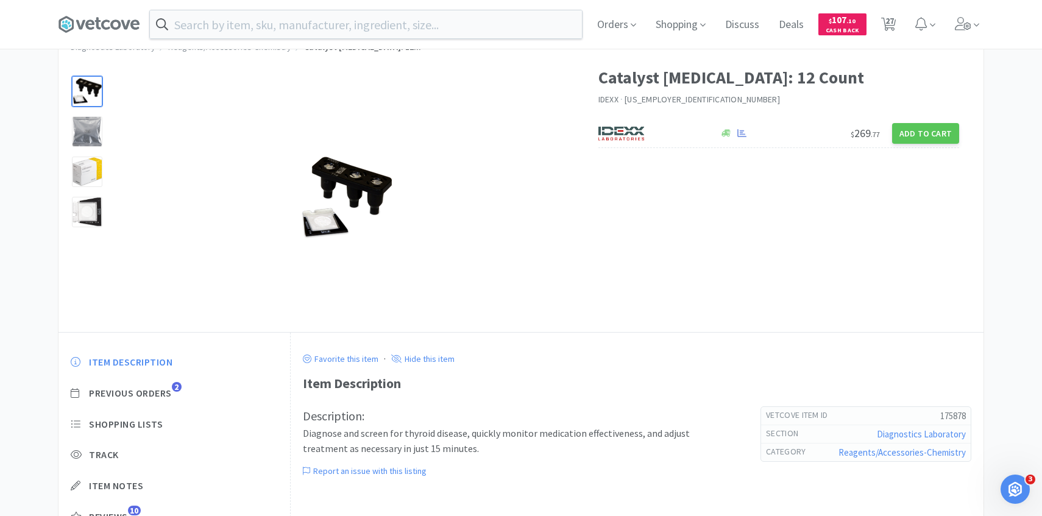
click at [171, 383] on div "Item Description Previous Orders 2 Shopping Lists Track Item Notes Reviews 10" at bounding box center [173, 449] width 231 height 210
click at [171, 397] on span "Previous Orders" at bounding box center [130, 393] width 83 height 13
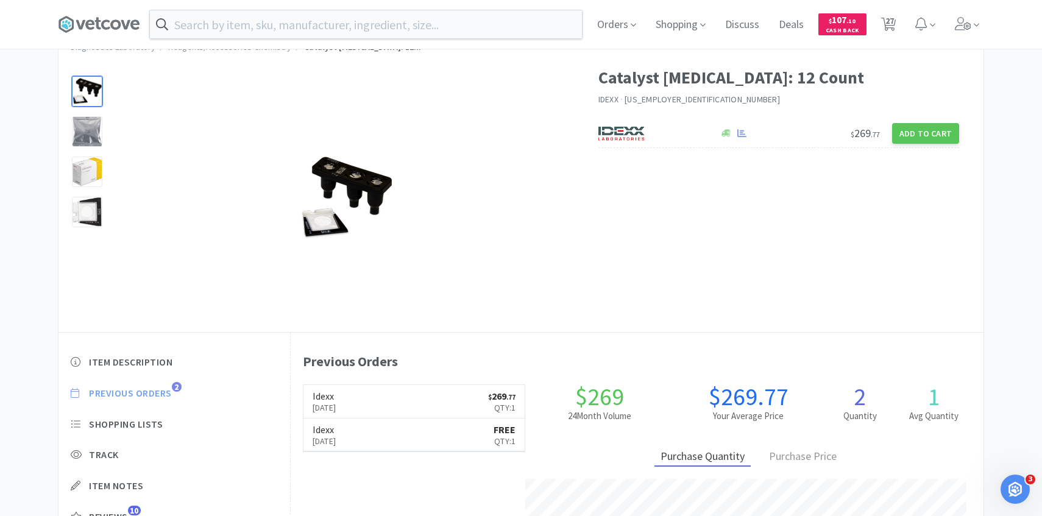
scroll to position [334, 693]
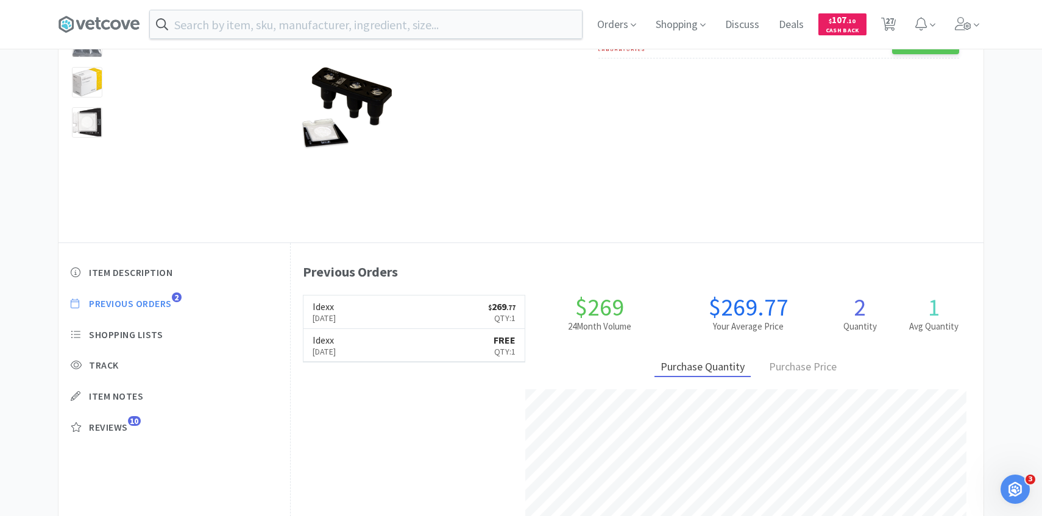
select select "1"
select select "20"
select select "1"
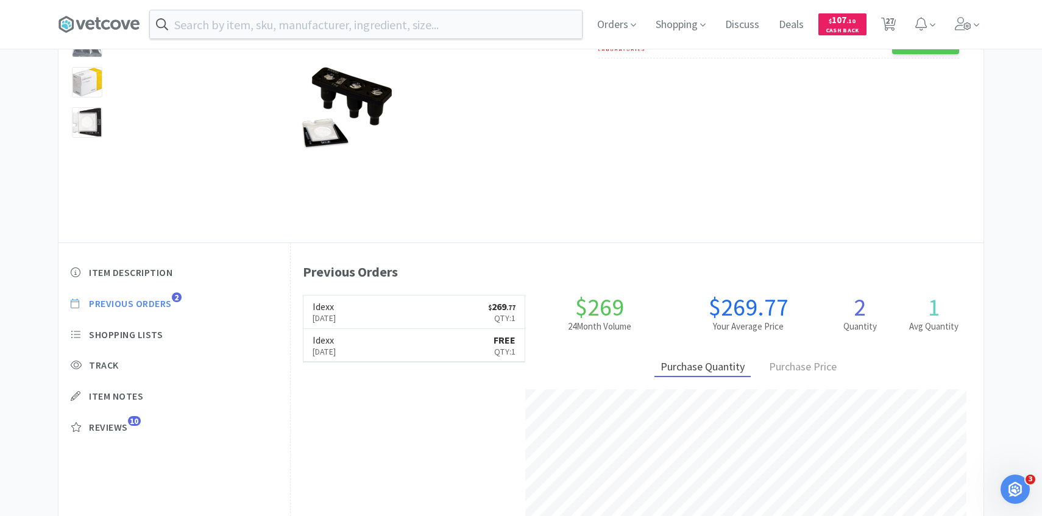
select select "3"
select select "1"
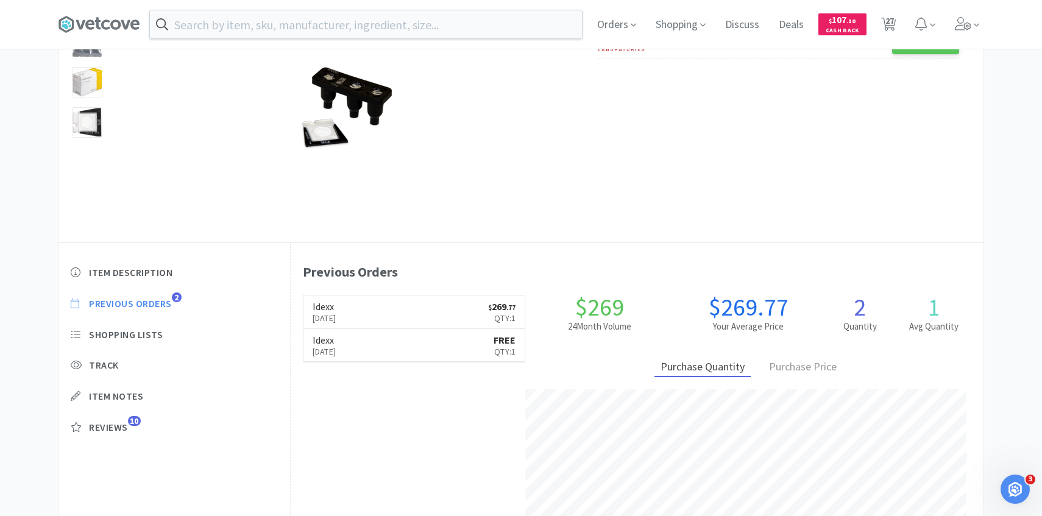
select select "1"
select select "4"
select select "3"
select select "1"
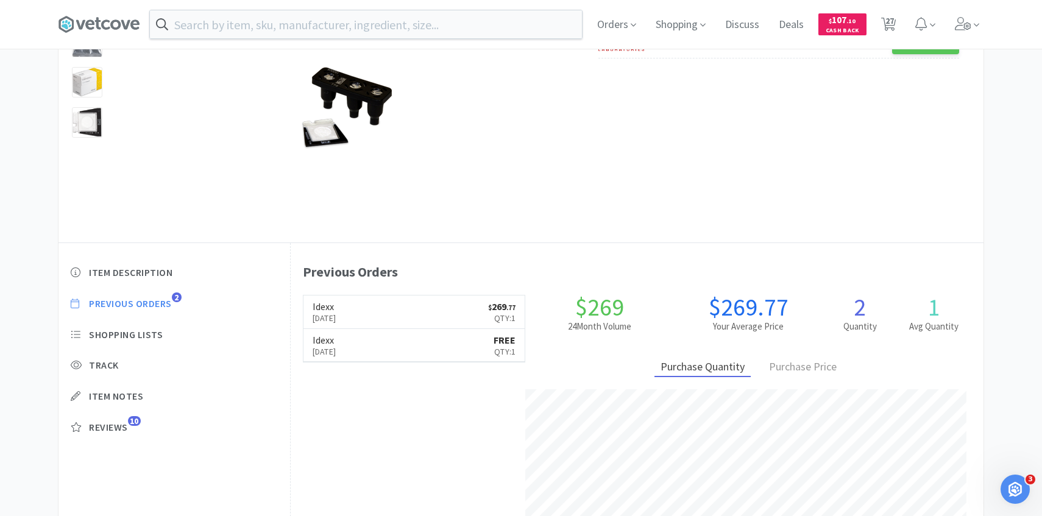
select select "1"
select select "2"
select select "1"
select select "2"
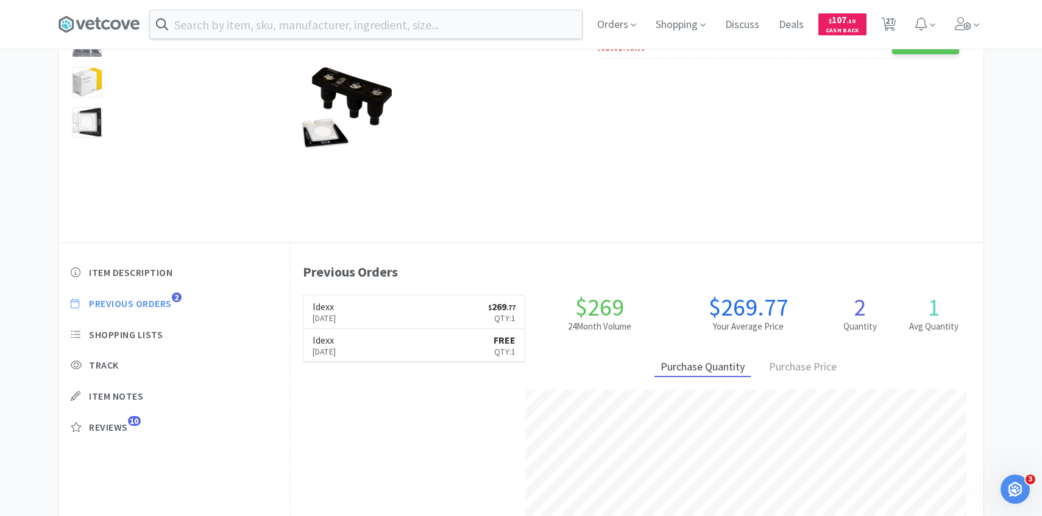
select select "2"
select select "1"
select select "2"
select select "3"
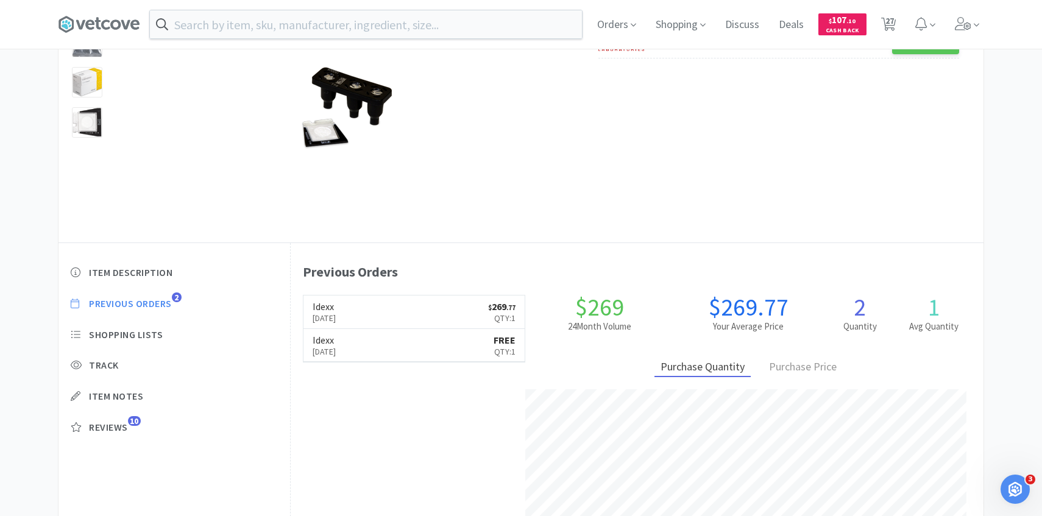
select select "1"
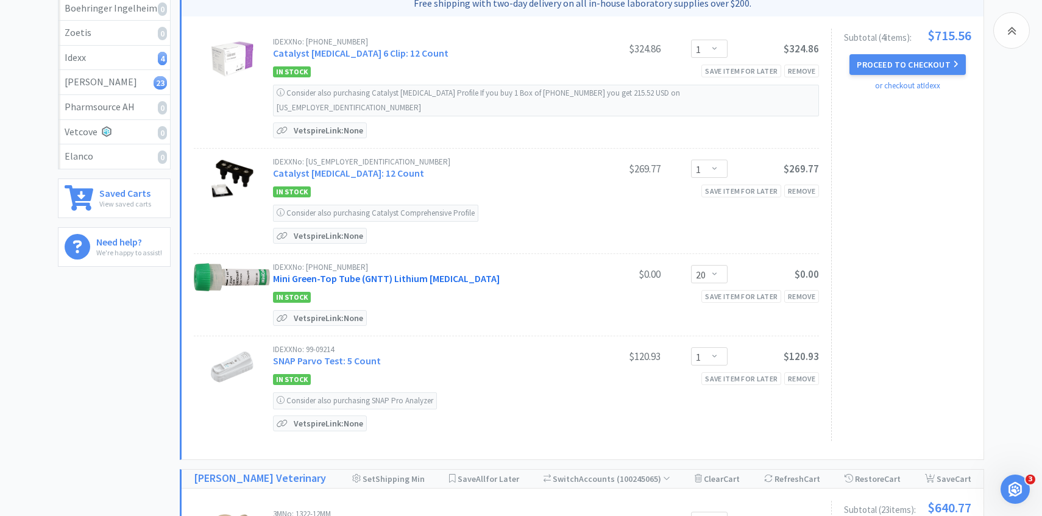
scroll to position [194, 0]
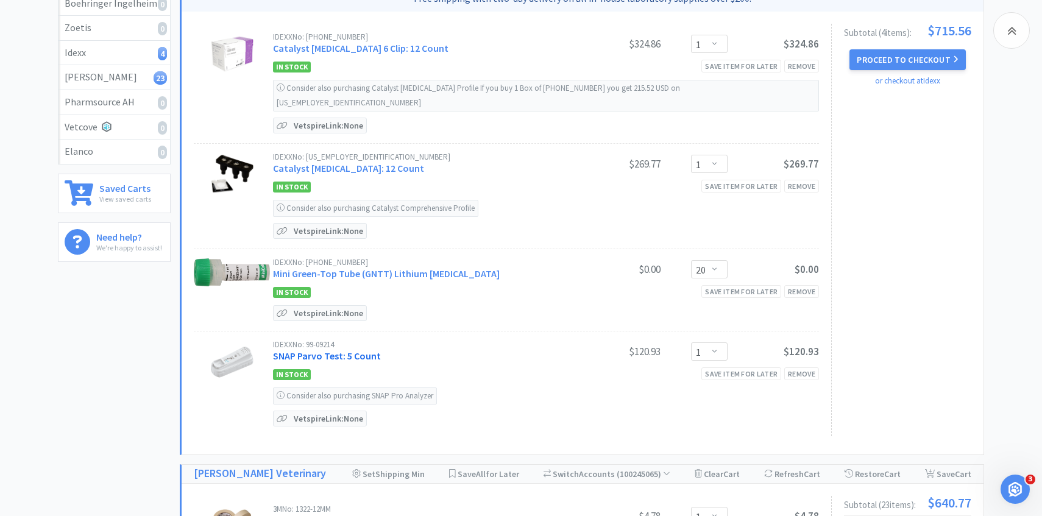
click at [326, 350] on link "SNAP Parvo Test: 5 Count" at bounding box center [327, 356] width 108 height 12
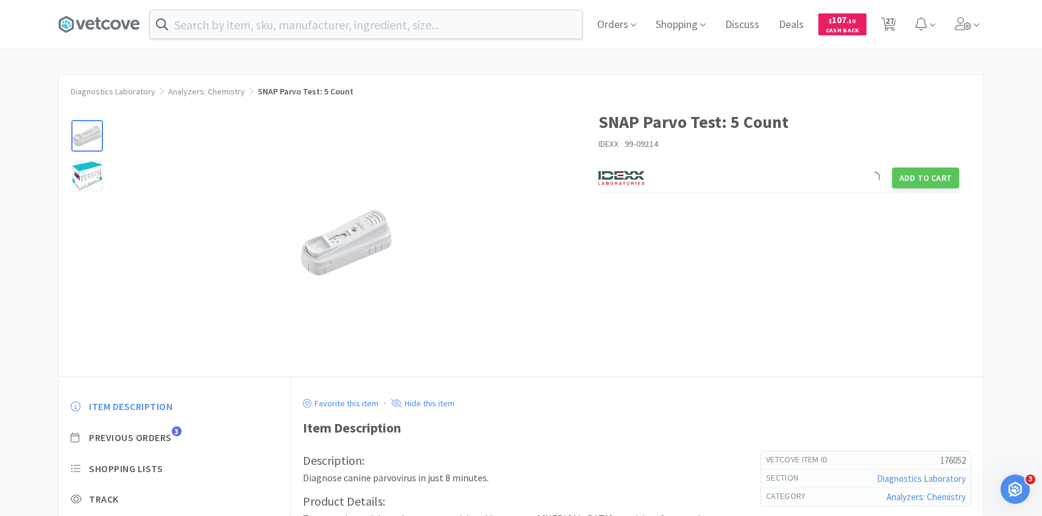
scroll to position [59, 0]
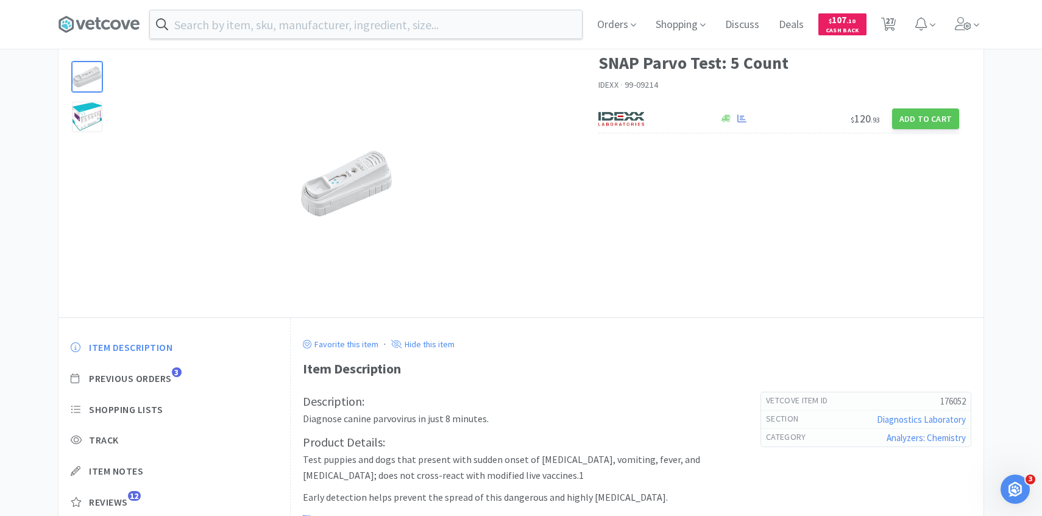
click at [170, 371] on div "Item Description Previous Orders 3 Shopping Lists Track Item Notes Reviews 12" at bounding box center [173, 434] width 231 height 210
click at [170, 379] on span "Previous Orders" at bounding box center [130, 378] width 83 height 13
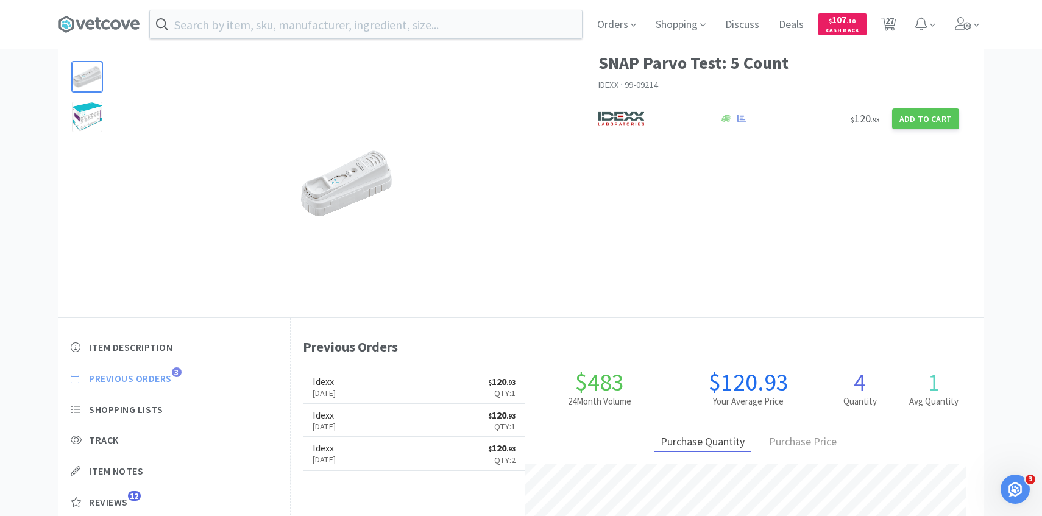
scroll to position [334, 693]
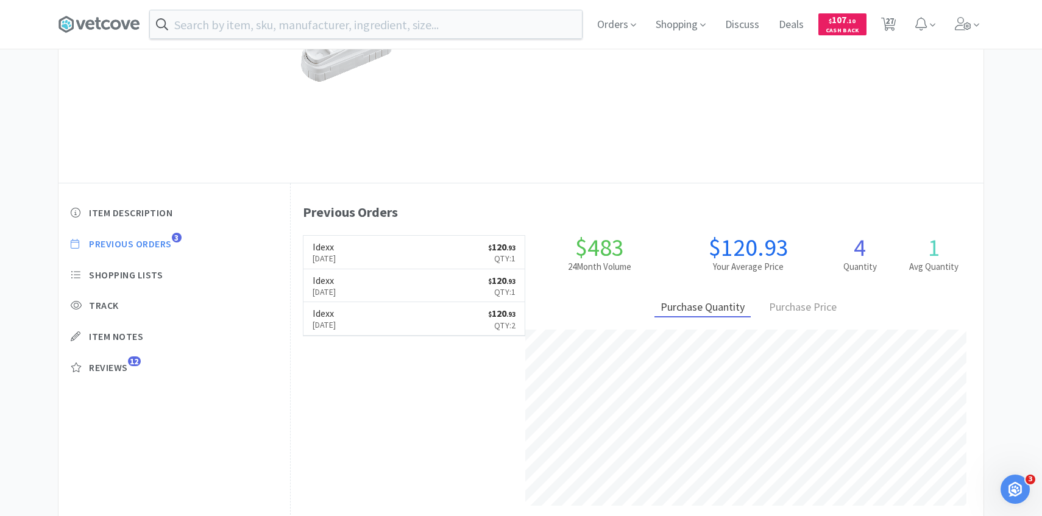
select select "1"
select select "20"
select select "1"
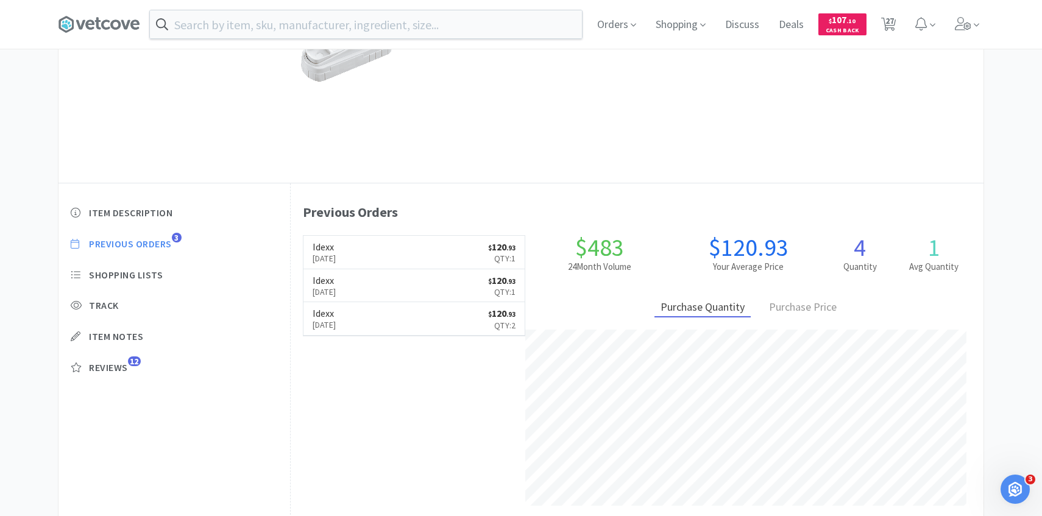
select select "3"
select select "1"
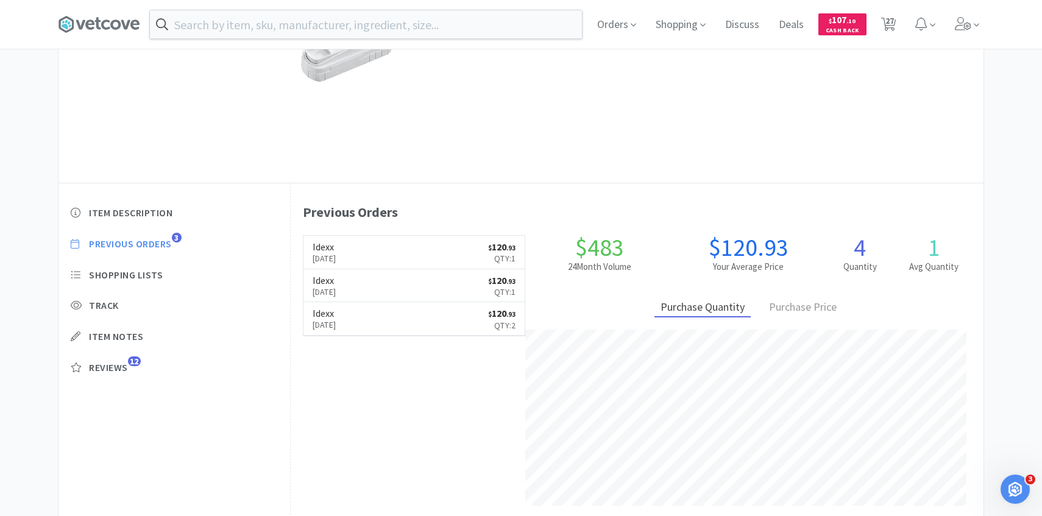
select select "1"
select select "4"
select select "3"
select select "1"
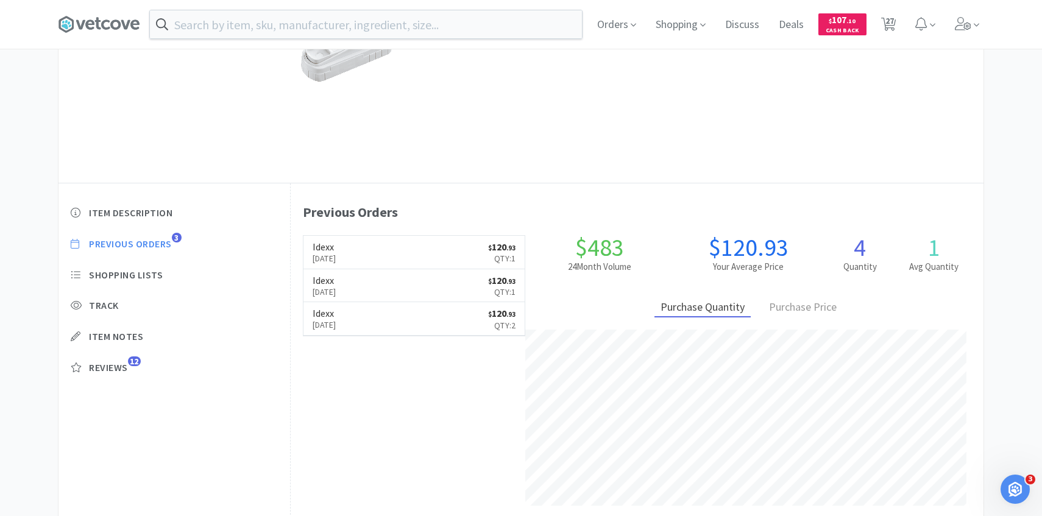
select select "1"
select select "2"
select select "1"
select select "2"
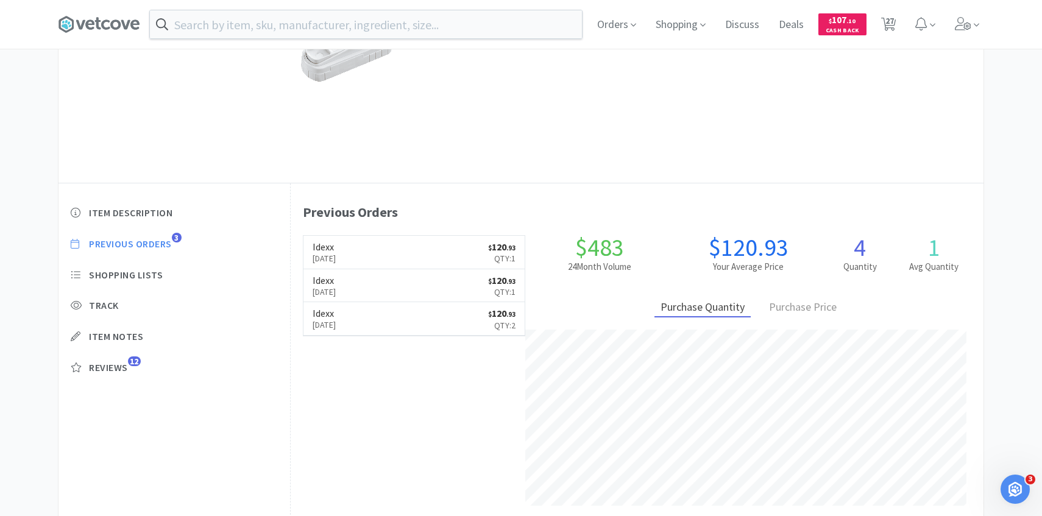
select select "2"
select select "1"
select select "2"
select select "3"
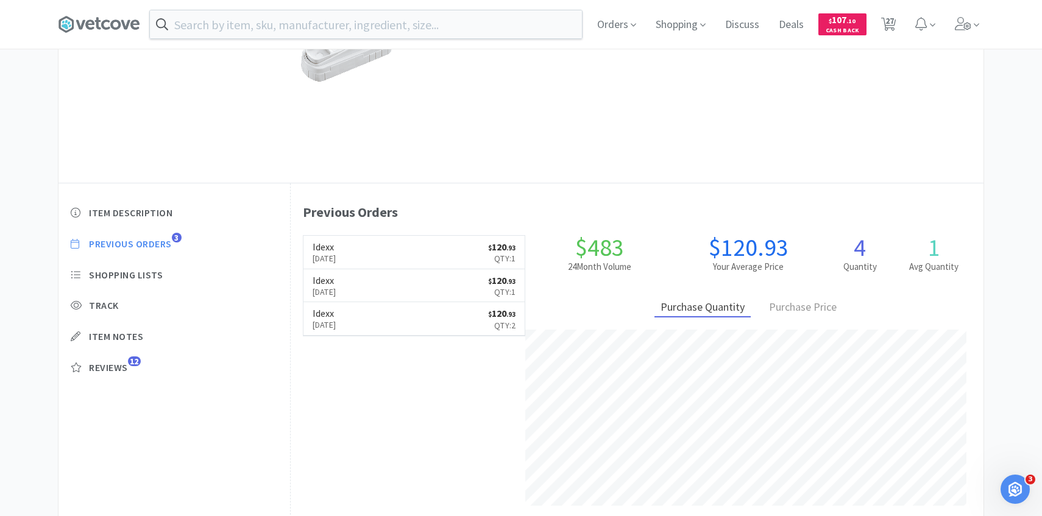
select select "1"
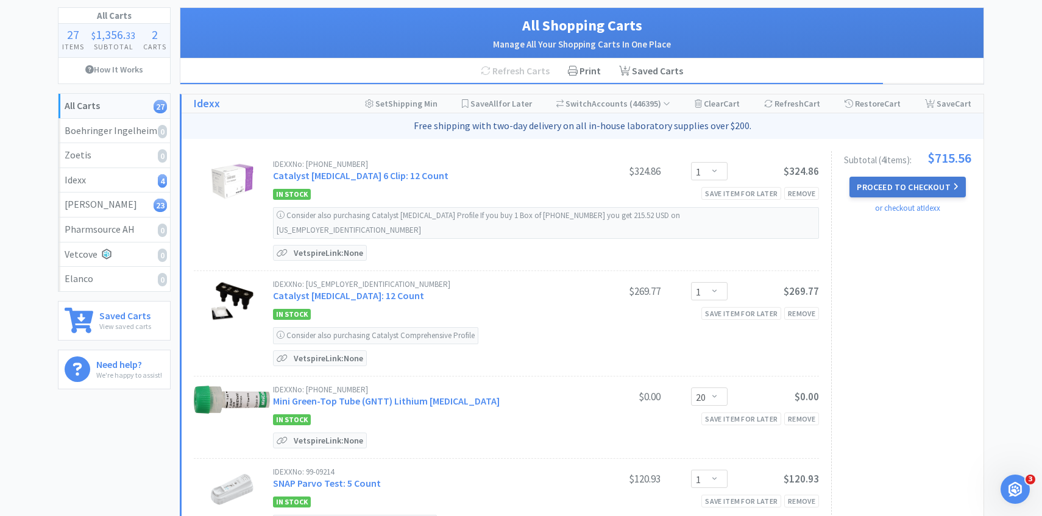
click at [879, 179] on button "Proceed to Checkout" at bounding box center [907, 187] width 116 height 21
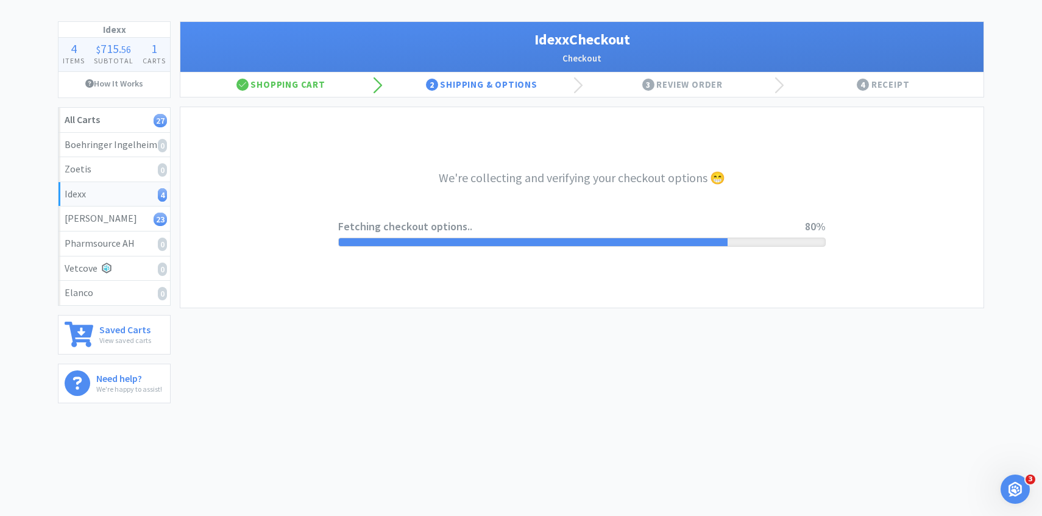
select select "904"
select select "003"
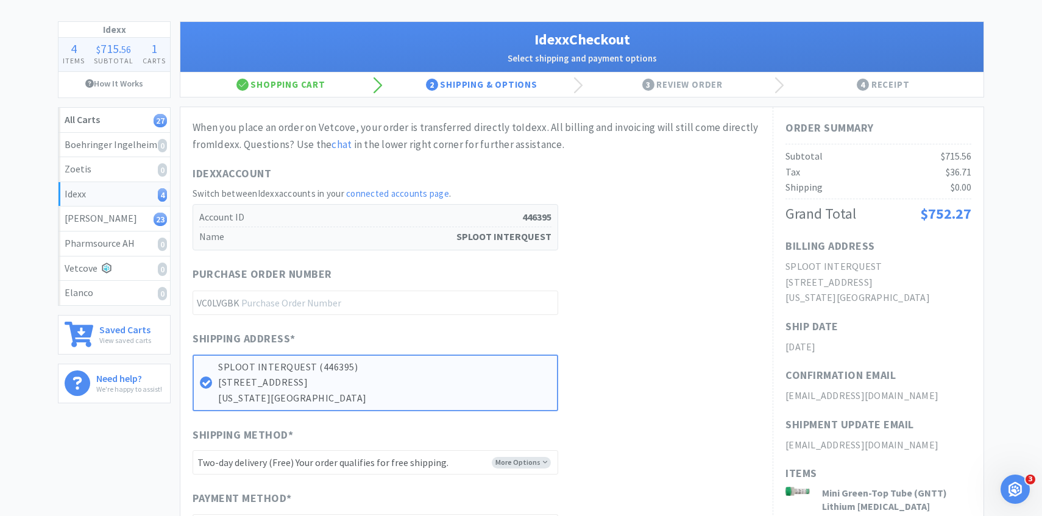
scroll to position [0, 0]
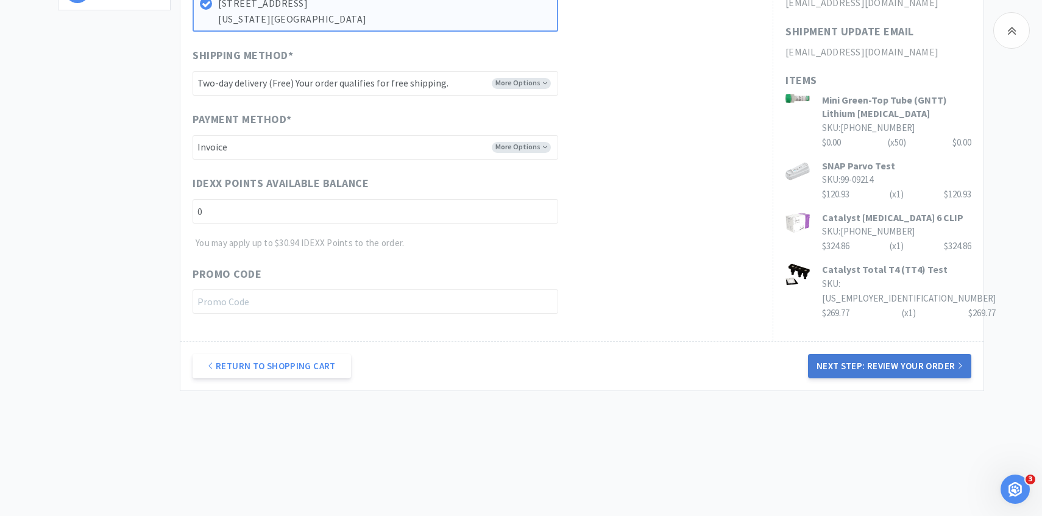
click at [836, 376] on button "Next Step: Review Your Order" at bounding box center [889, 366] width 163 height 24
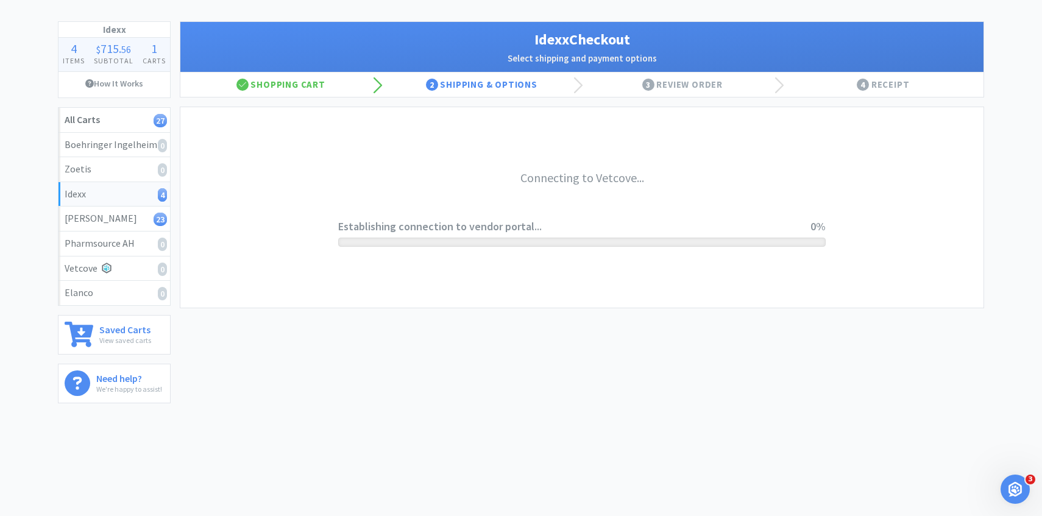
click at [836, 369] on div "Idexx Checkout Select shipping and payment options Shopping Cart 2 Shipping & O…" at bounding box center [582, 210] width 804 height 379
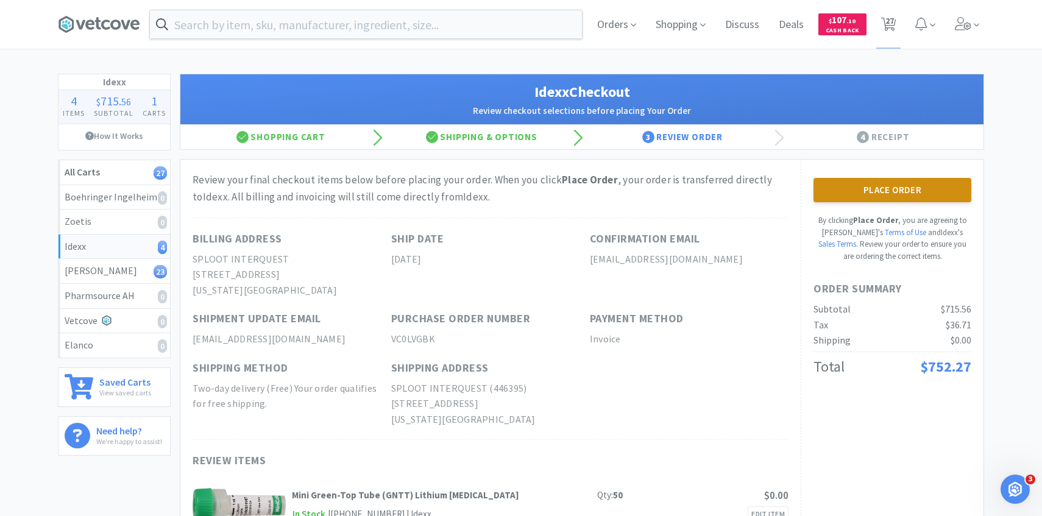
click at [843, 191] on button "Place Order" at bounding box center [892, 190] width 158 height 24
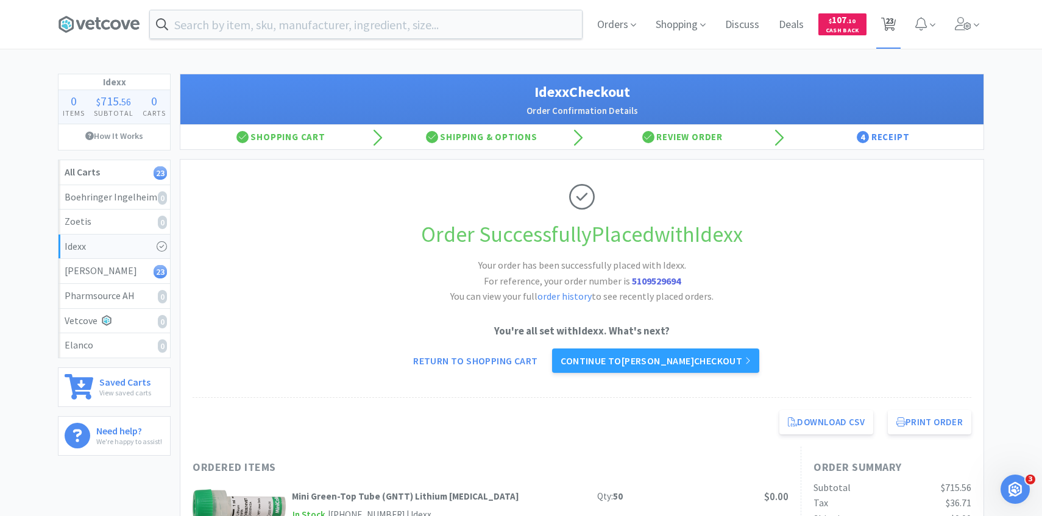
click at [886, 18] on span "23" at bounding box center [889, 20] width 9 height 49
select select "1"
select select "3"
select select "1"
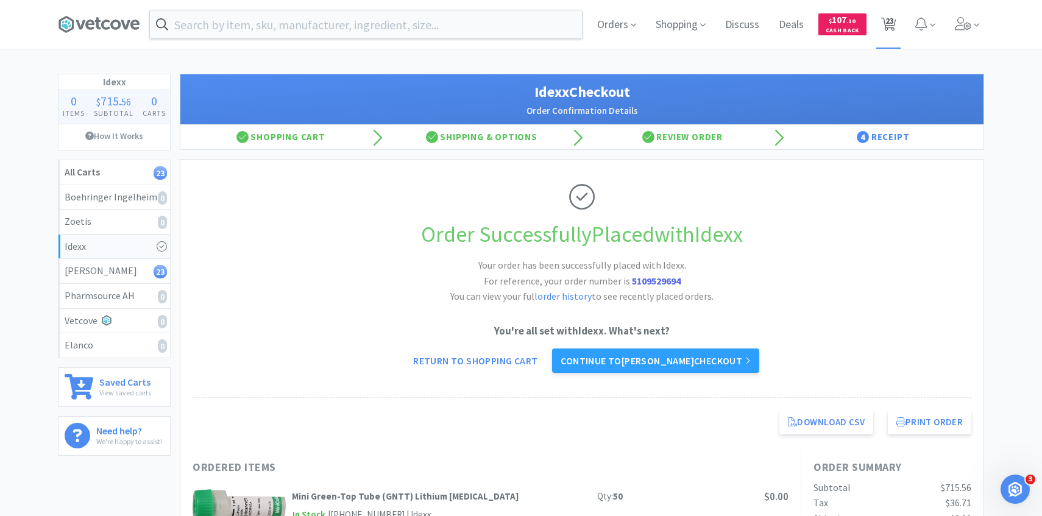
select select "1"
select select "4"
select select "3"
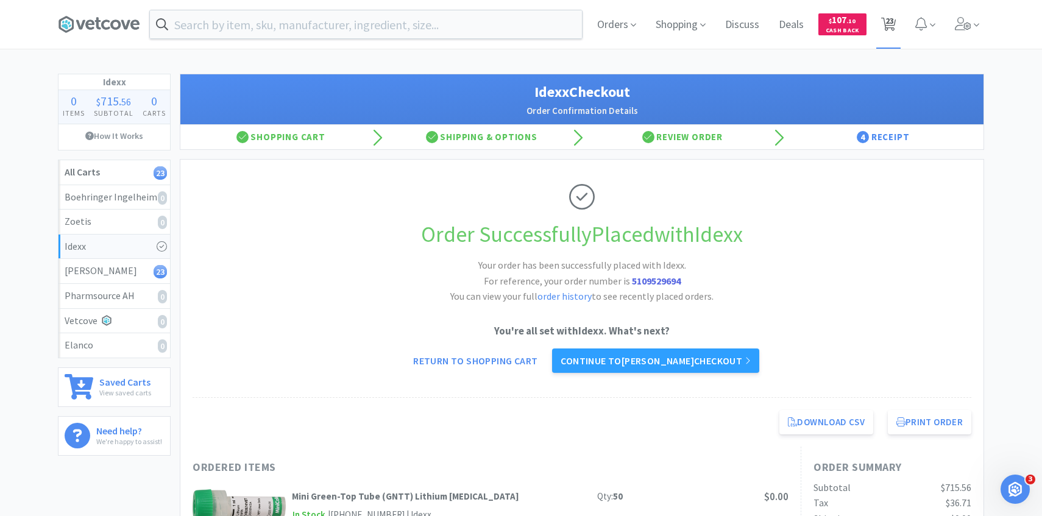
select select "1"
select select "2"
select select "1"
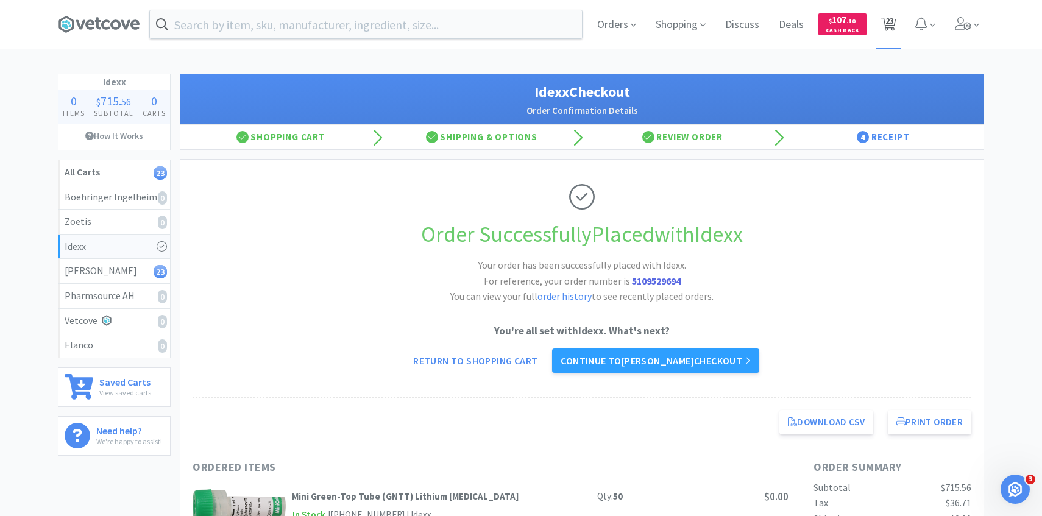
select select "2"
select select "1"
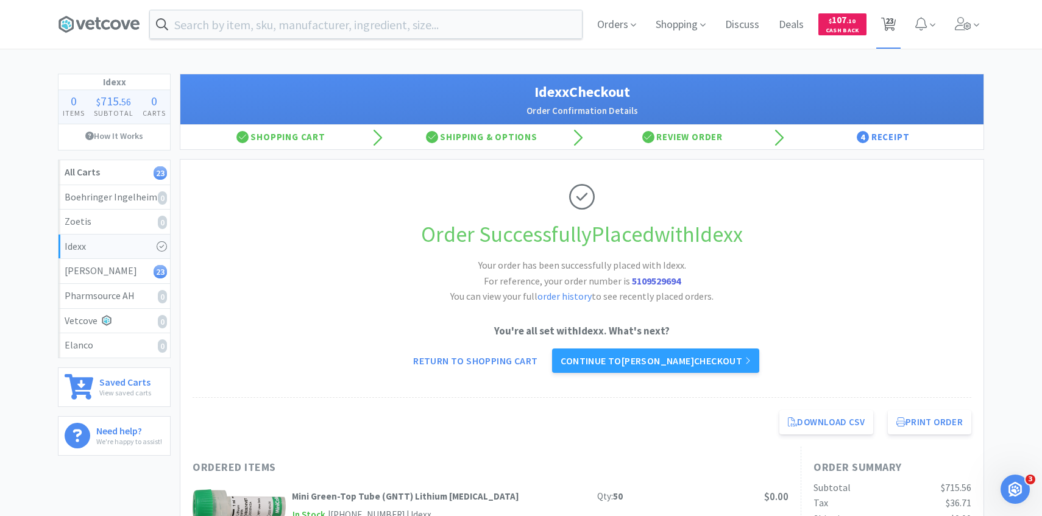
select select "2"
select select "3"
select select "1"
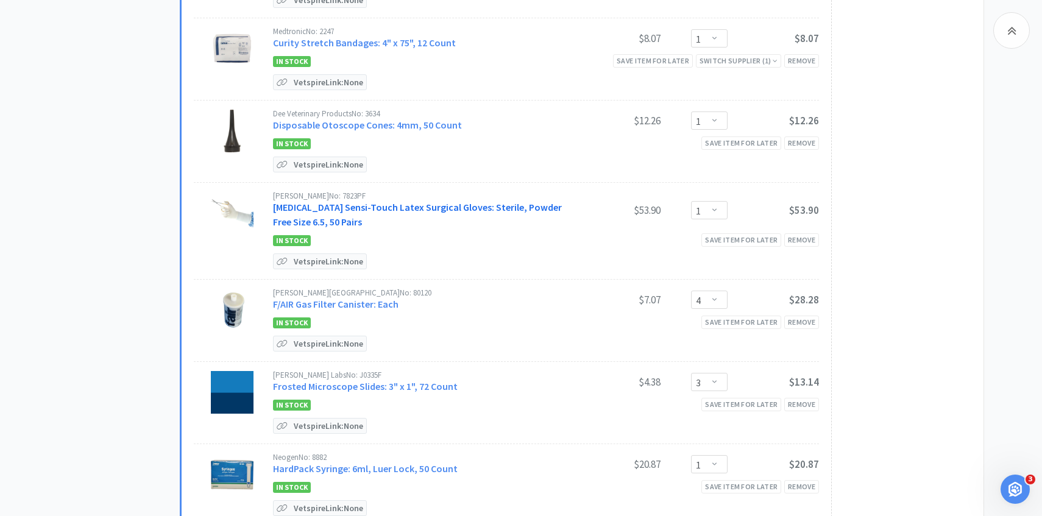
scroll to position [505, 0]
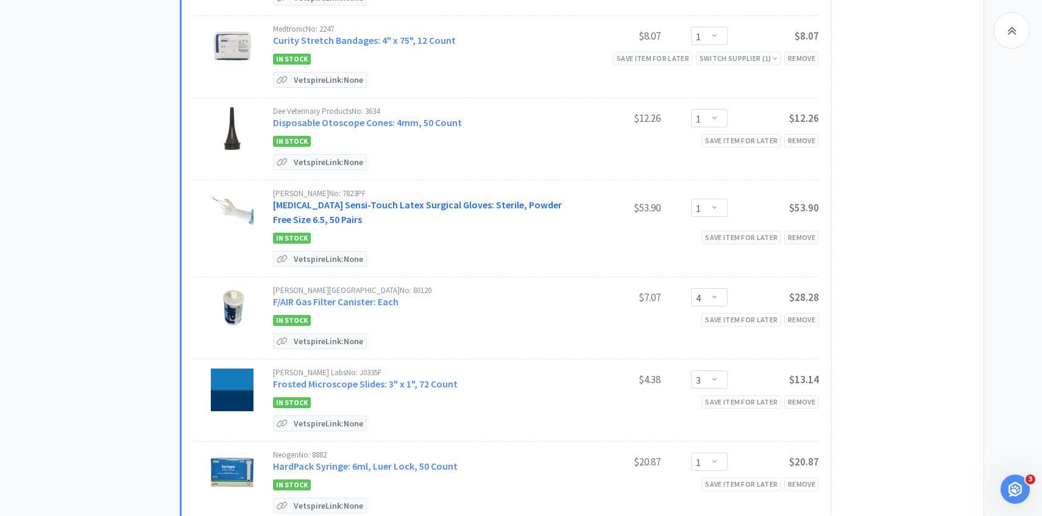
click at [491, 203] on link "[MEDICAL_DATA] Sensi-Touch Latex Surgical Gloves: Sterile, Powder Free Size 6.5…" at bounding box center [417, 212] width 289 height 27
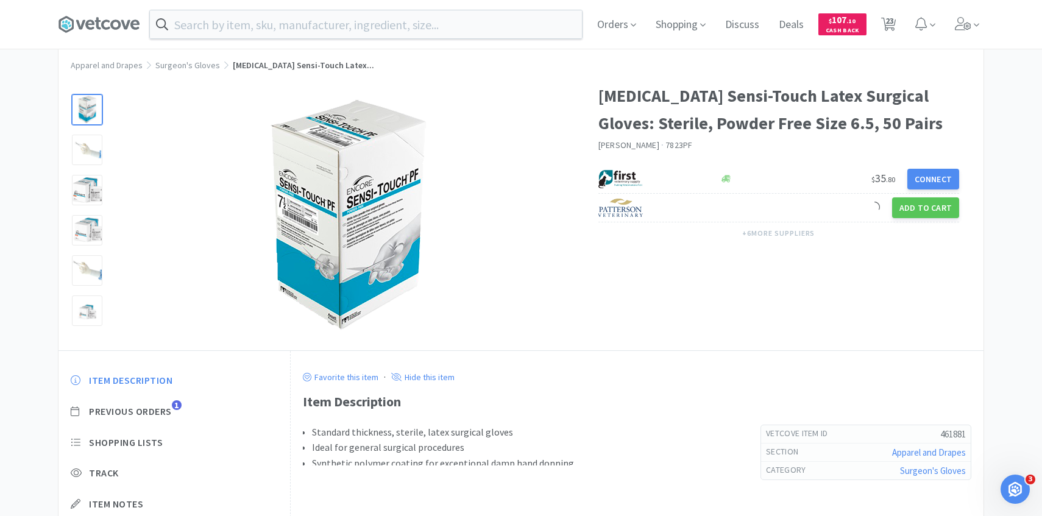
scroll to position [81, 0]
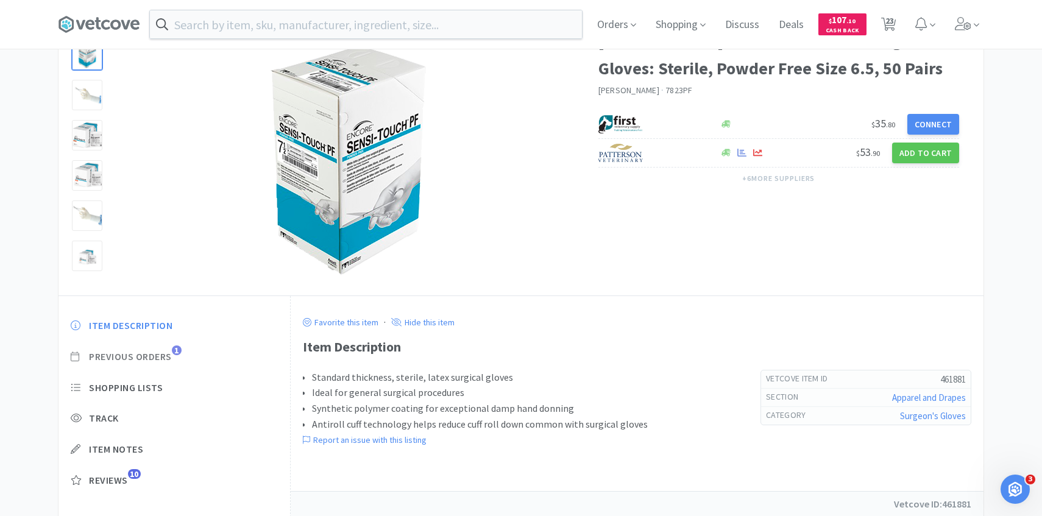
click at [174, 355] on span "Previous Orders 1" at bounding box center [174, 356] width 207 height 13
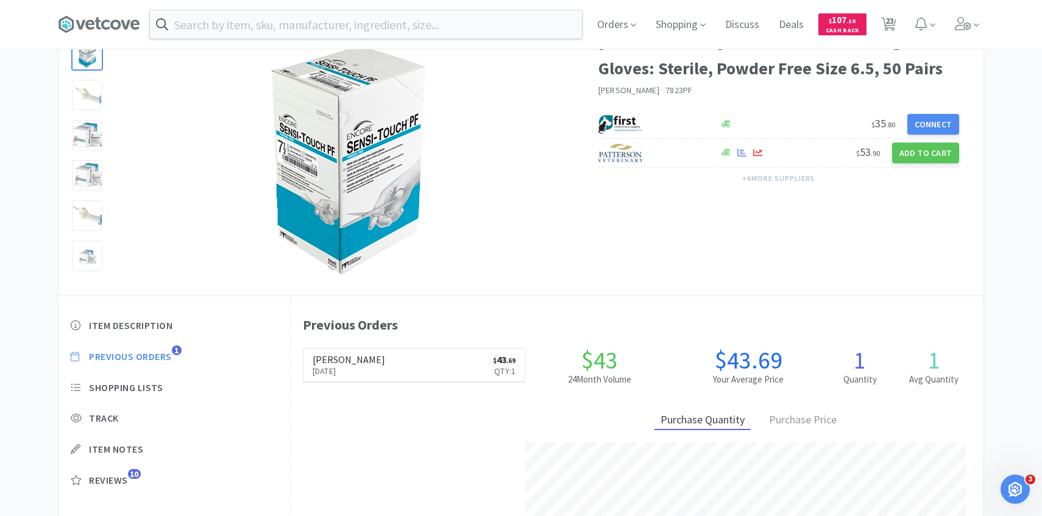
scroll to position [334, 693]
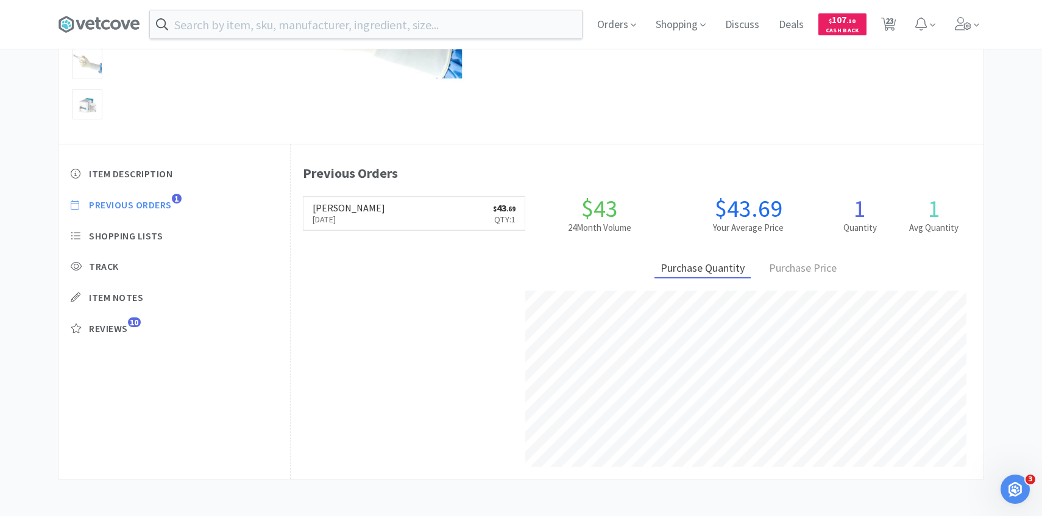
select select "1"
select select "3"
select select "1"
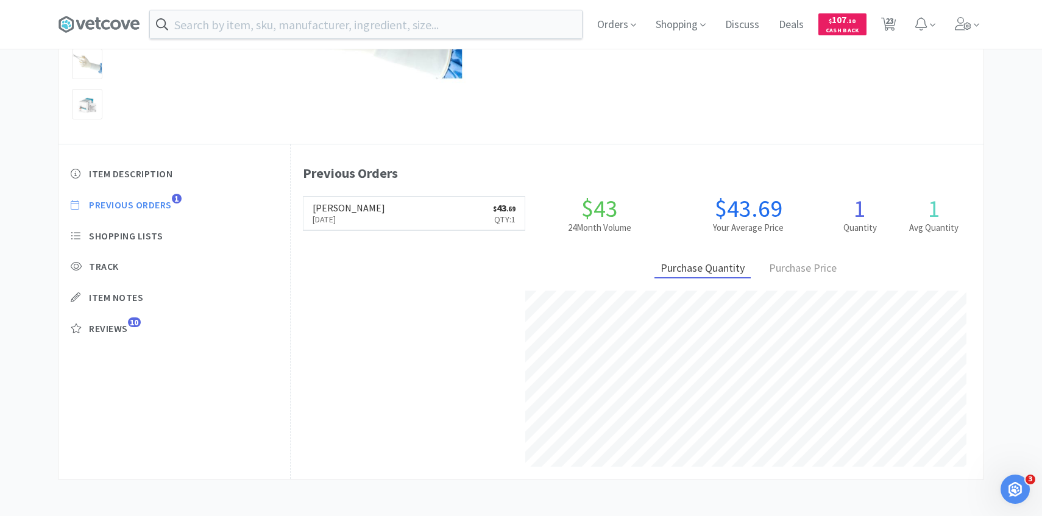
select select "1"
select select "4"
select select "3"
select select "1"
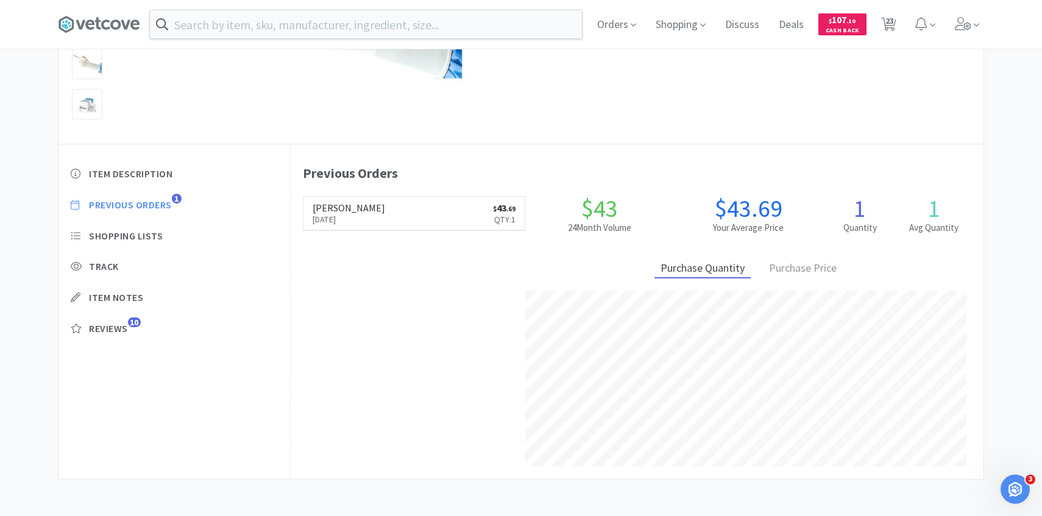
select select "1"
select select "2"
select select "1"
select select "2"
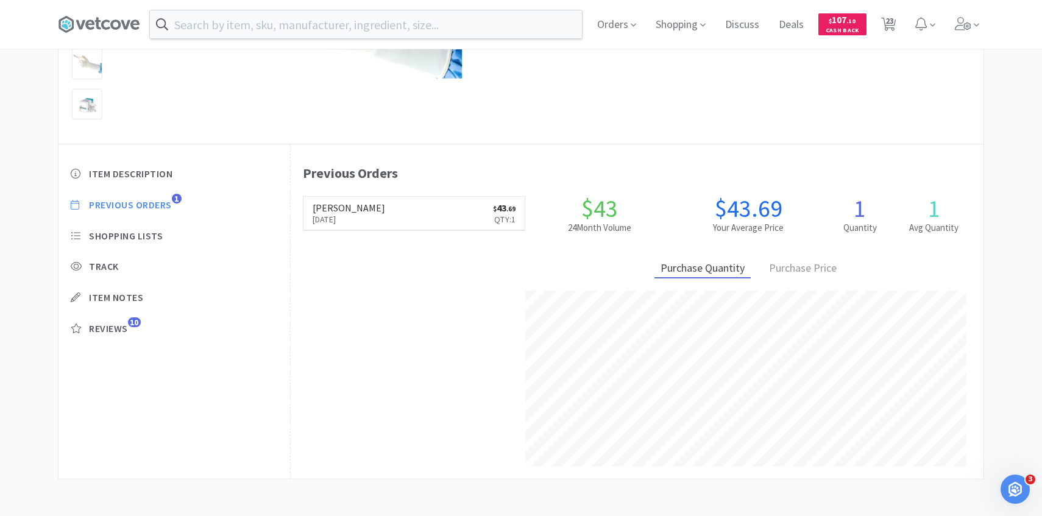
select select "2"
select select "1"
select select "2"
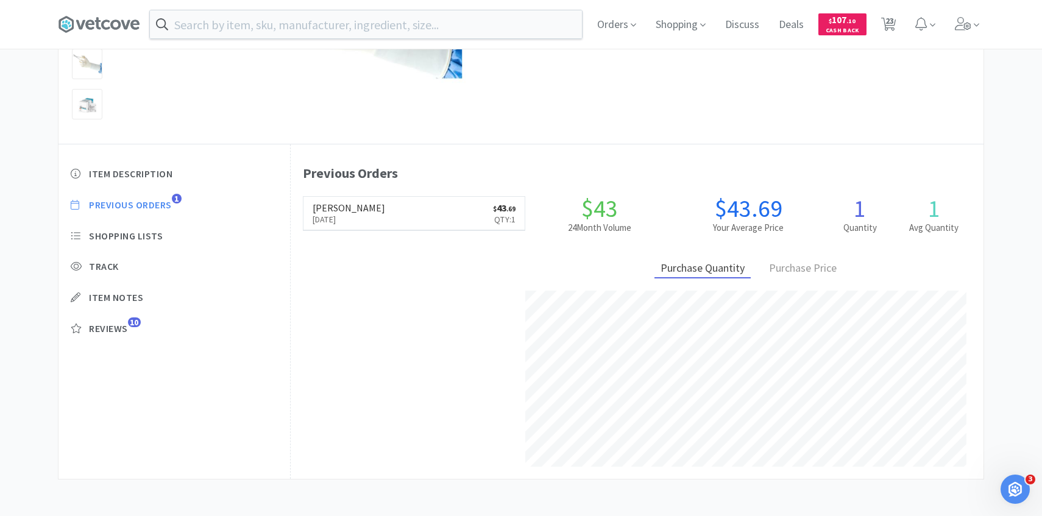
select select "3"
select select "1"
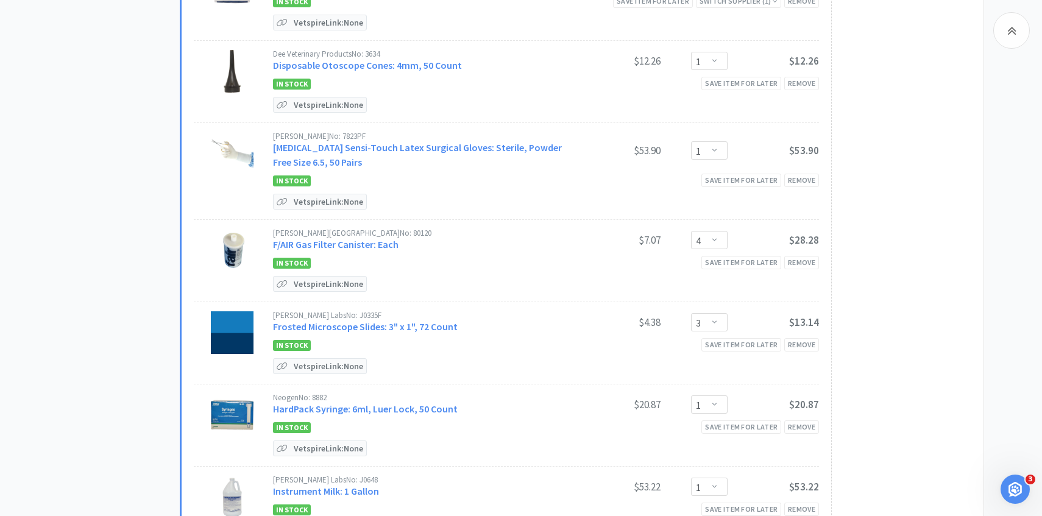
scroll to position [567, 0]
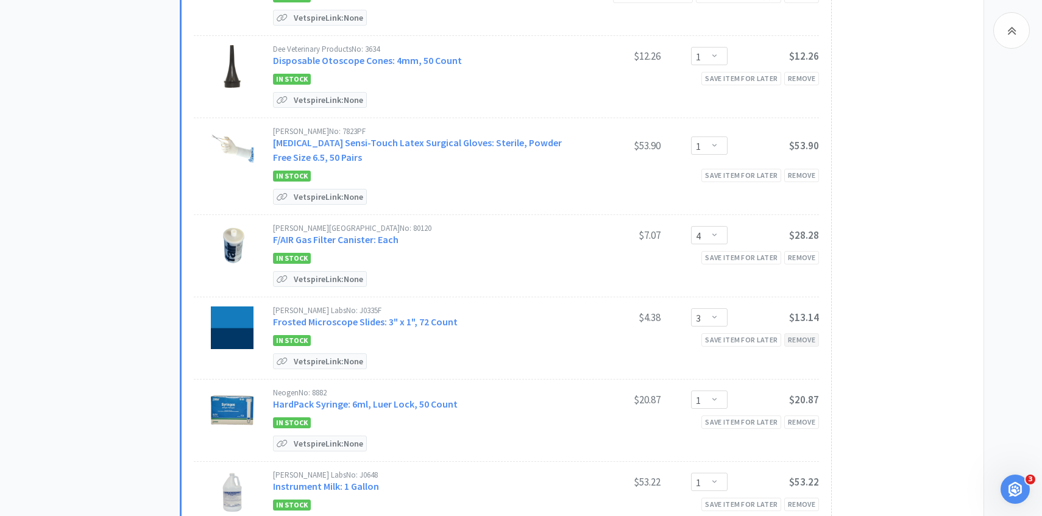
click at [807, 334] on div "Remove" at bounding box center [801, 339] width 35 height 13
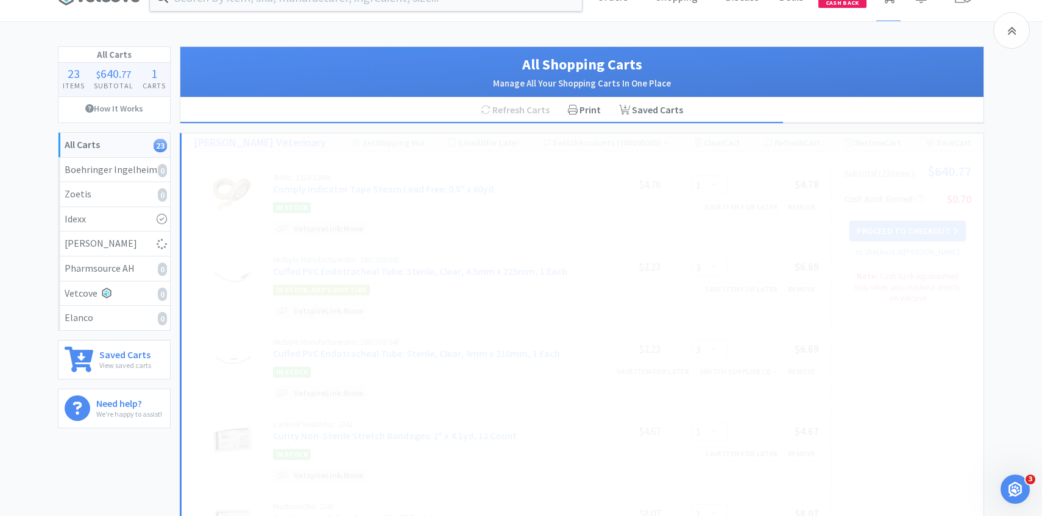
scroll to position [0, 0]
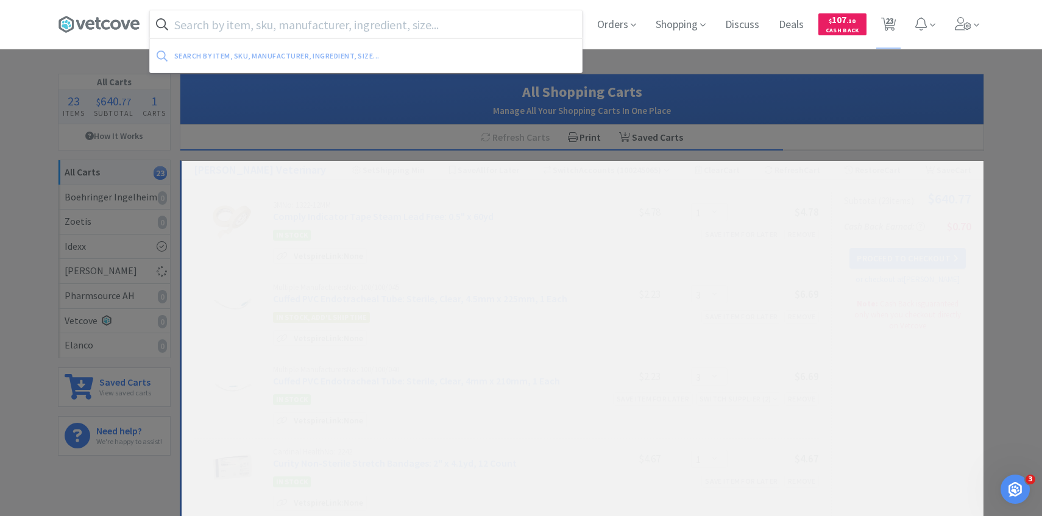
click at [321, 34] on input "text" at bounding box center [366, 24] width 432 height 28
select select "1"
select select "2"
select select "1"
select select "2"
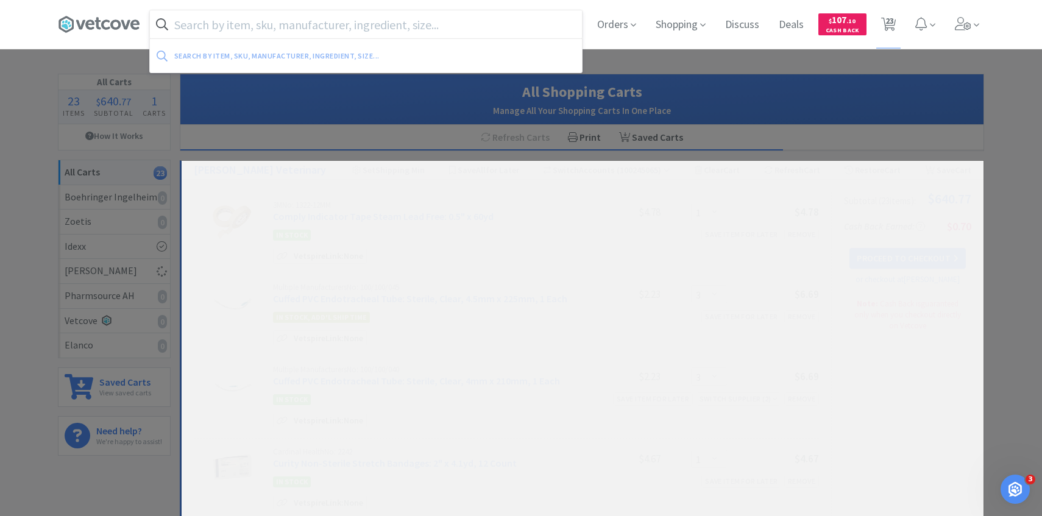
select select "1"
select select "2"
select select "3"
select select "1"
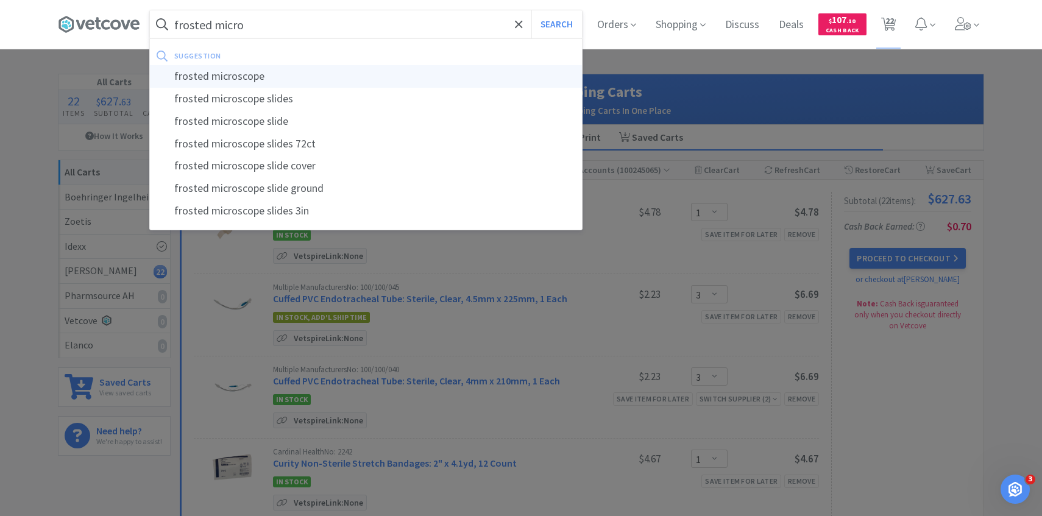
click at [311, 66] on div "frosted microscope" at bounding box center [366, 76] width 432 height 23
type input "frosted microscope"
select select "1"
select select "3"
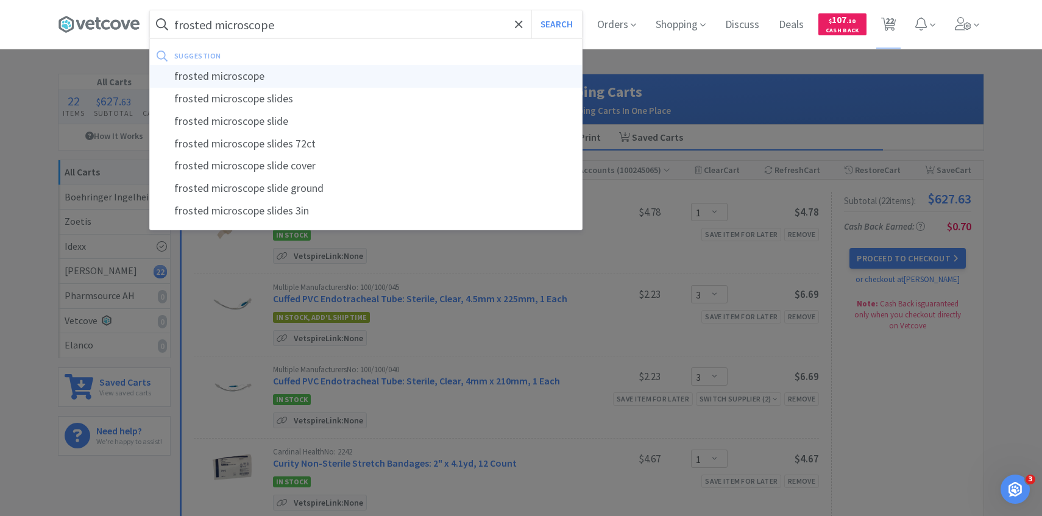
select select "1"
select select "4"
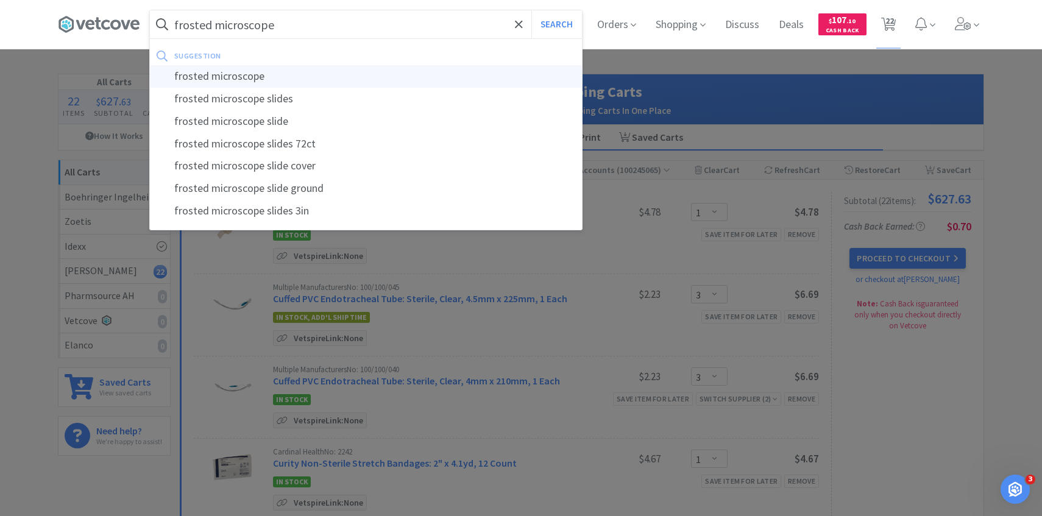
select select "1"
select select "2"
select select "1"
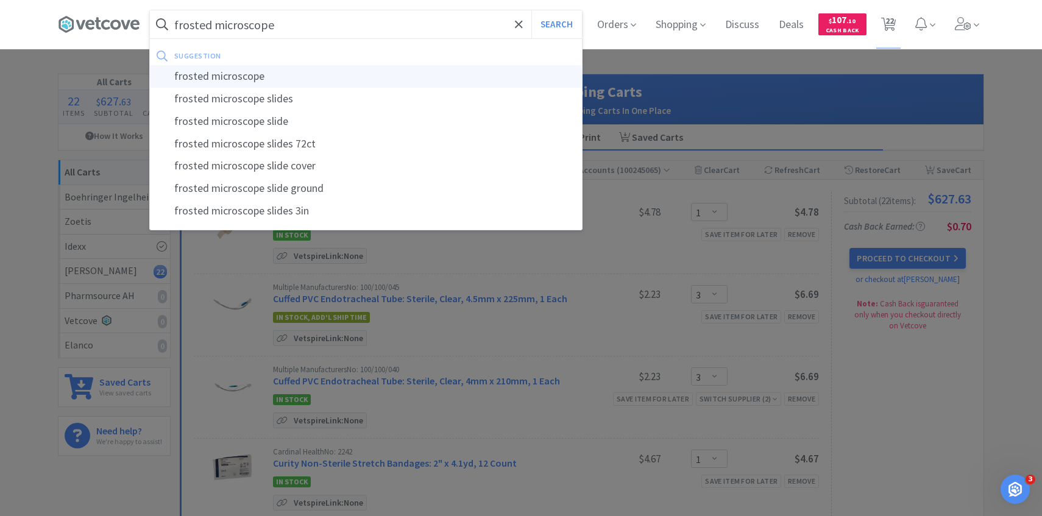
select select "2"
select select "1"
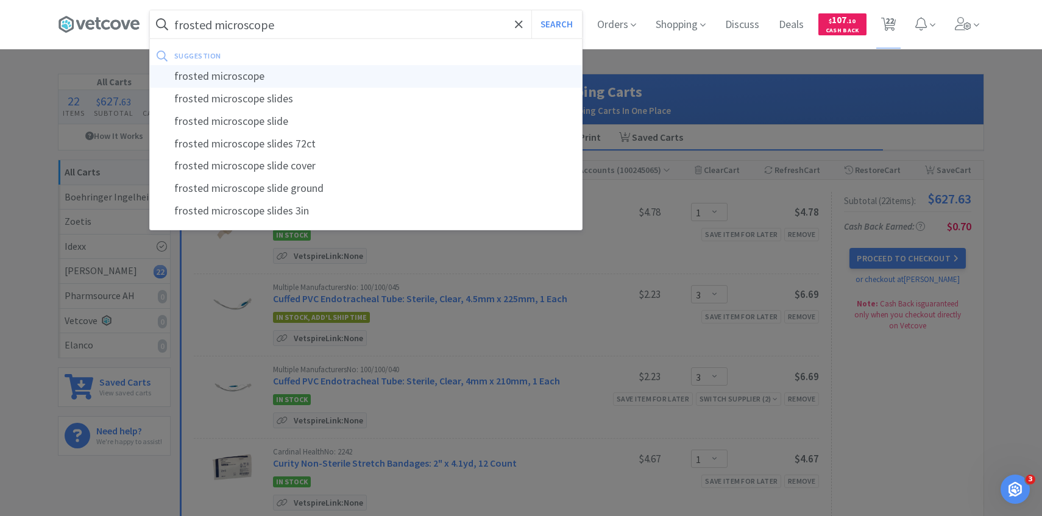
select select "2"
select select "3"
select select "1"
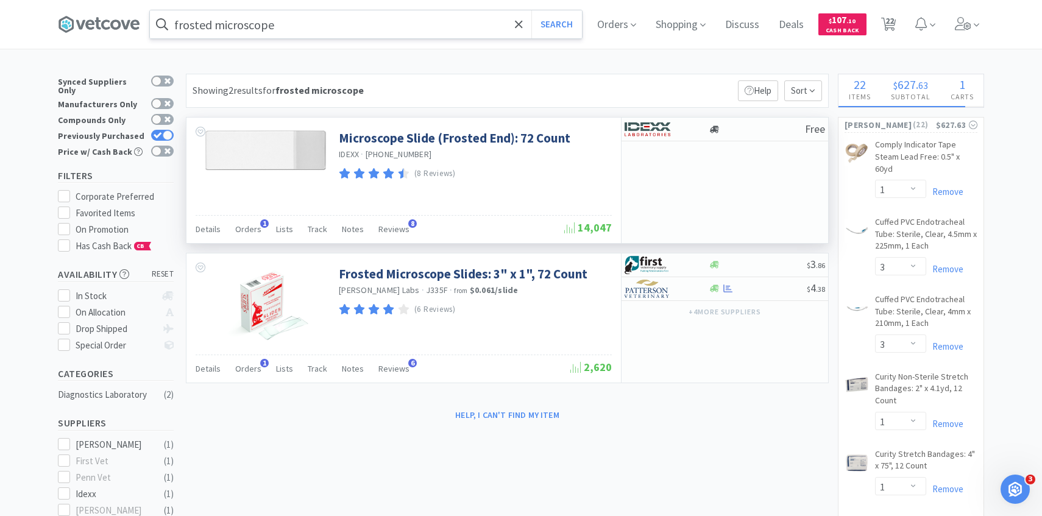
click at [233, 238] on div "Details Orders 1 Lists Track Notes Reviews 8" at bounding box center [380, 230] width 369 height 23
click at [250, 225] on span "Orders" at bounding box center [248, 229] width 26 height 11
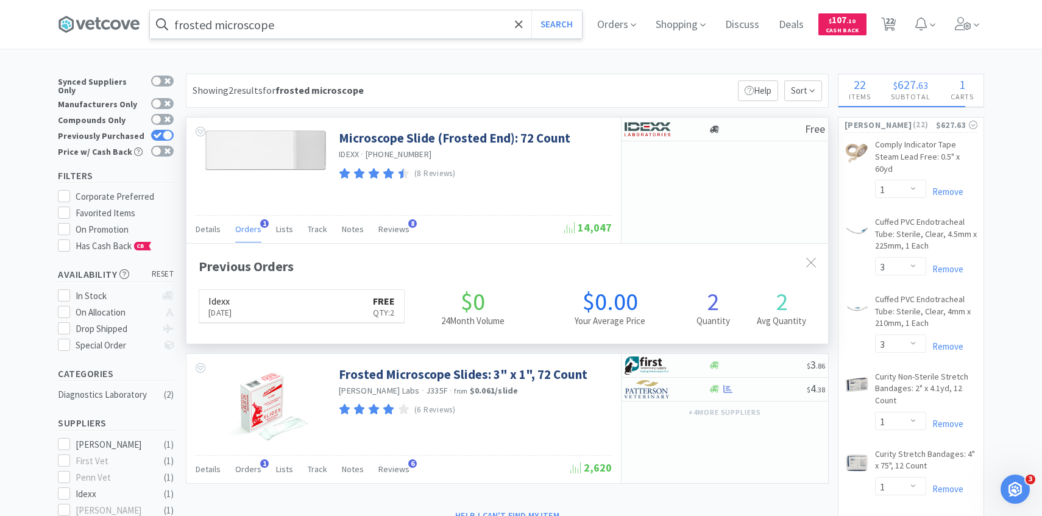
scroll to position [316, 641]
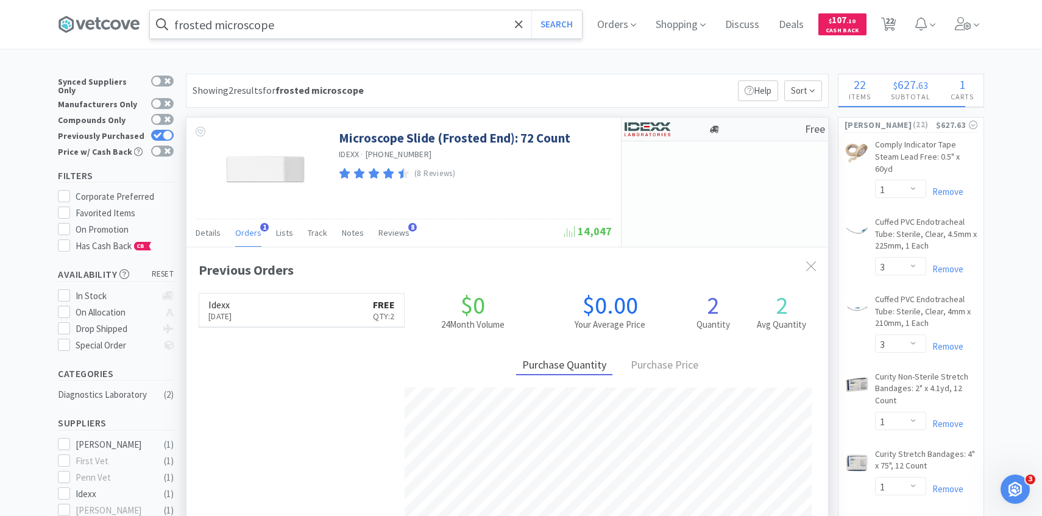
click at [643, 130] on img at bounding box center [647, 129] width 46 height 18
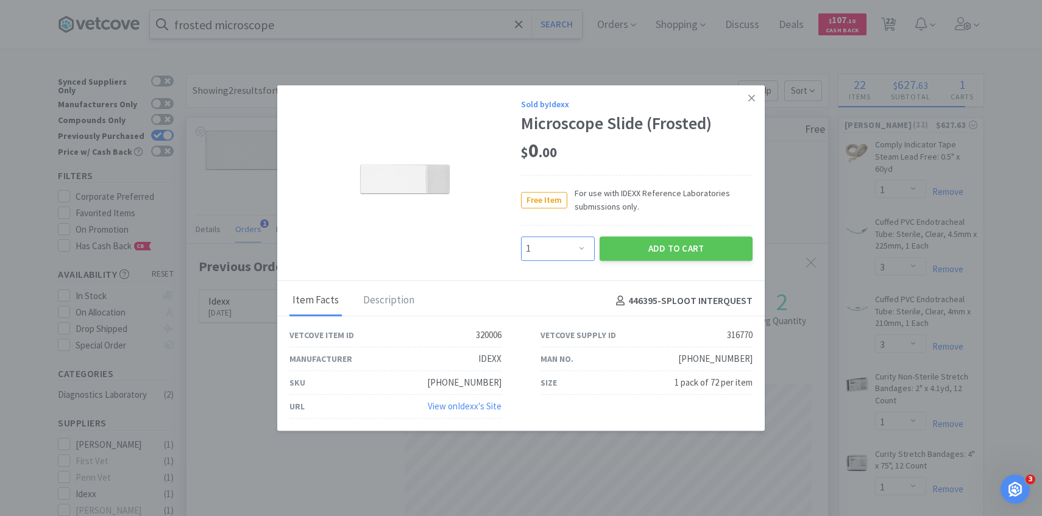
click at [581, 242] on select "Enter Quantity 1 2 3 4 5 6 7 8 9 10 11 12 13 14 15 16 17 18 19 20 Enter Quantity" at bounding box center [558, 248] width 74 height 24
select select "3"
click at [521, 236] on select "Enter Quantity 1 2 3 4 5 6 7 8 9 10 11 12 13 14 15 16 17 18 19 20 Enter Quantity" at bounding box center [558, 248] width 74 height 24
click at [632, 249] on button "Add to Cart" at bounding box center [675, 248] width 153 height 24
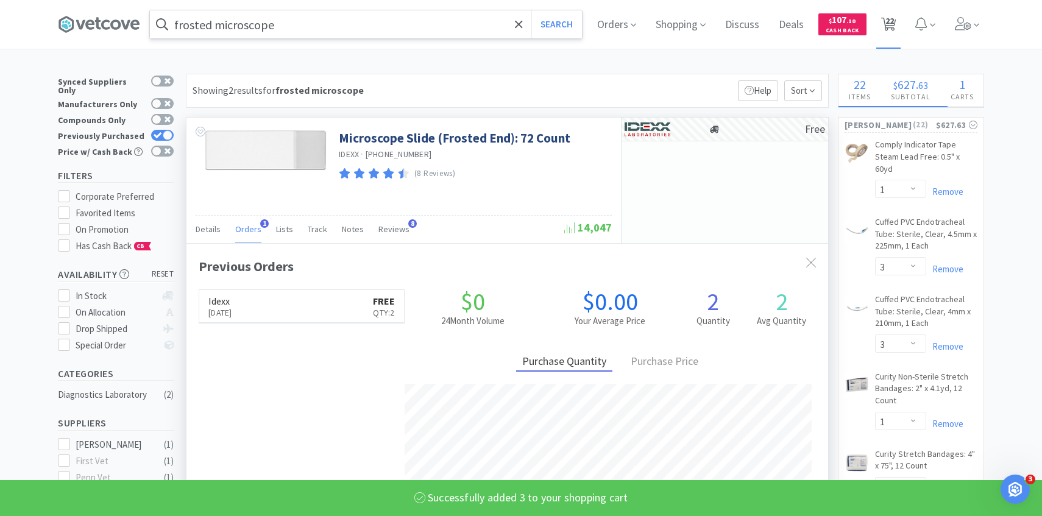
select select "3"
click at [888, 25] on span "23" at bounding box center [889, 20] width 9 height 49
select select "3"
select select "1"
select select "3"
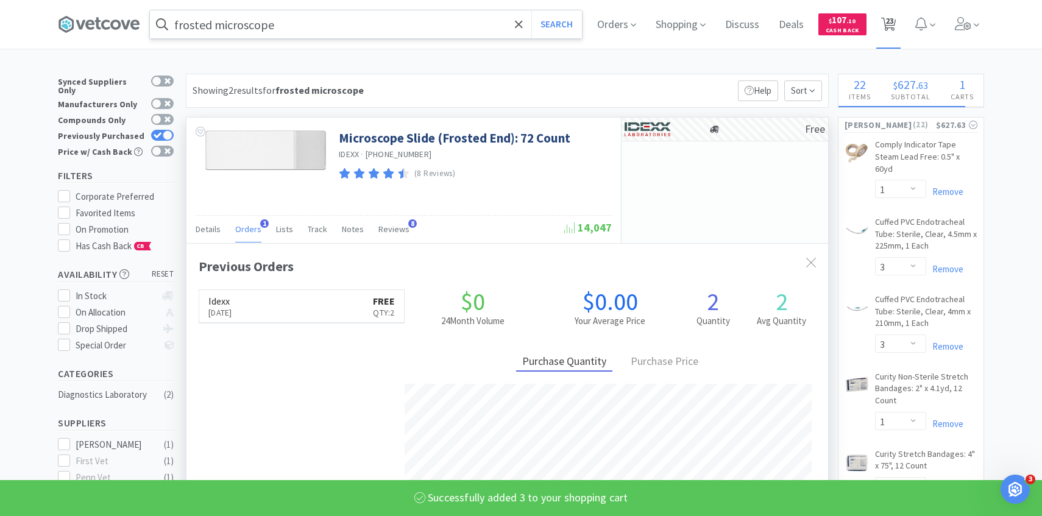
select select "3"
select select "1"
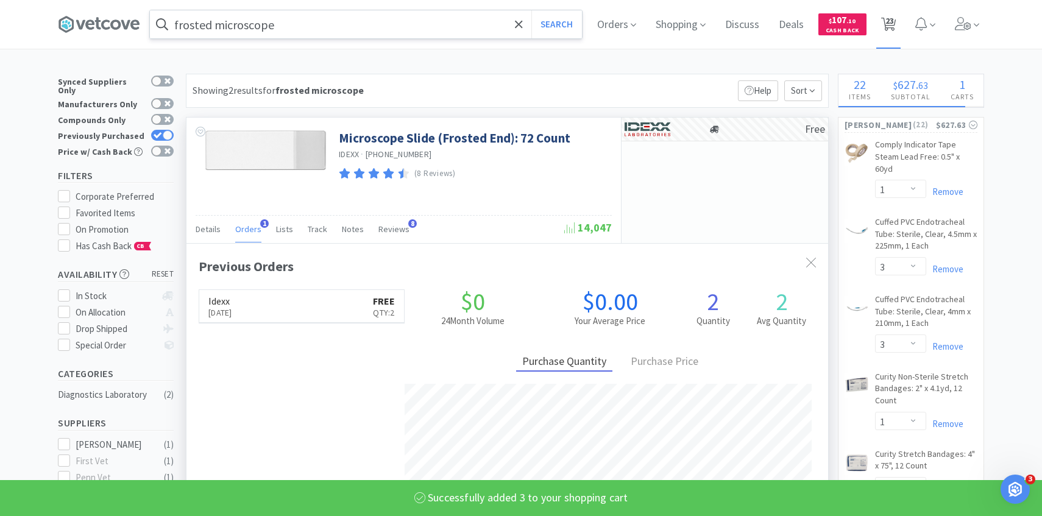
select select "4"
select select "1"
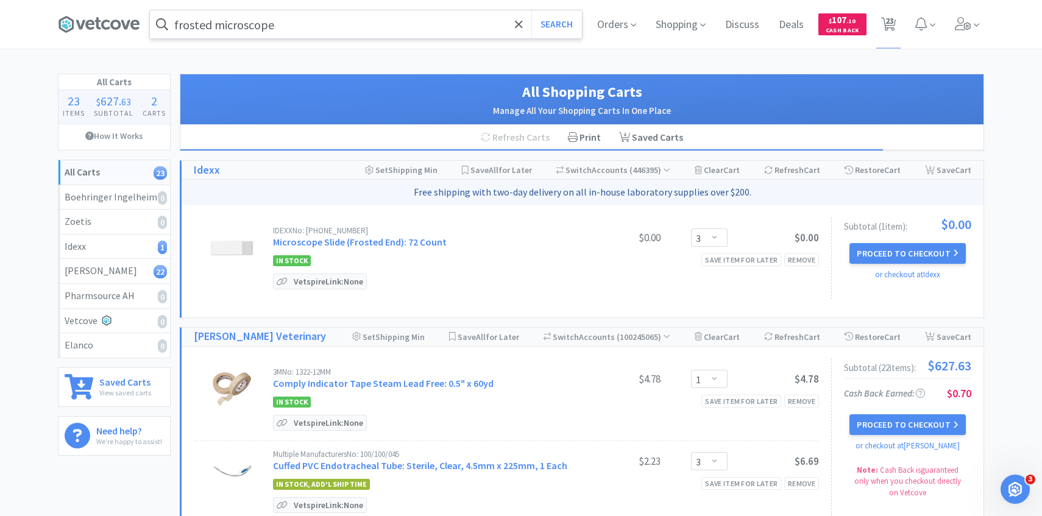
click at [331, 43] on div "frosted microscope Search Orders Shopping Discuss Discuss Deals Deals $ 107 . 1…" at bounding box center [521, 24] width 926 height 49
click at [323, 30] on input "frosted microscope" at bounding box center [366, 24] width 432 height 28
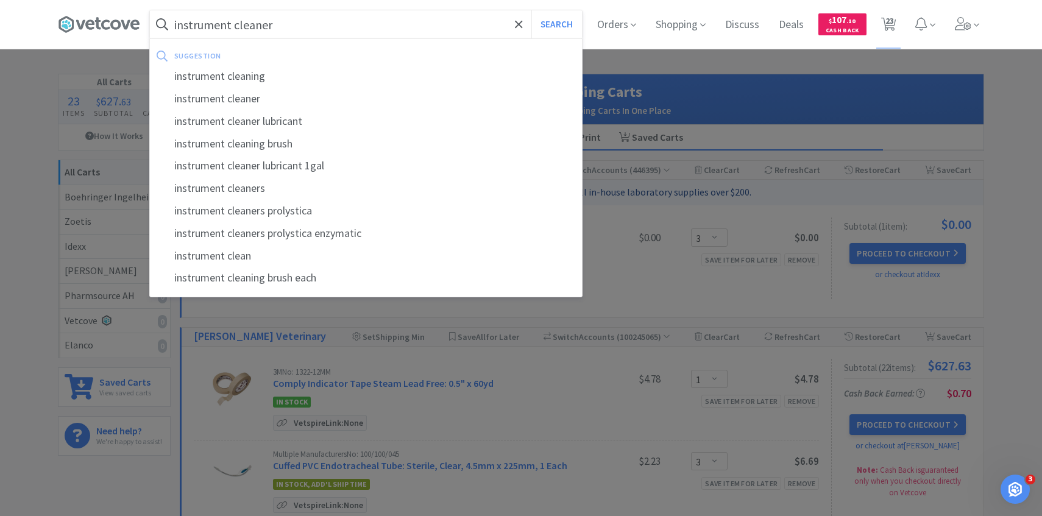
click at [531, 10] on button "Search" at bounding box center [556, 24] width 51 height 28
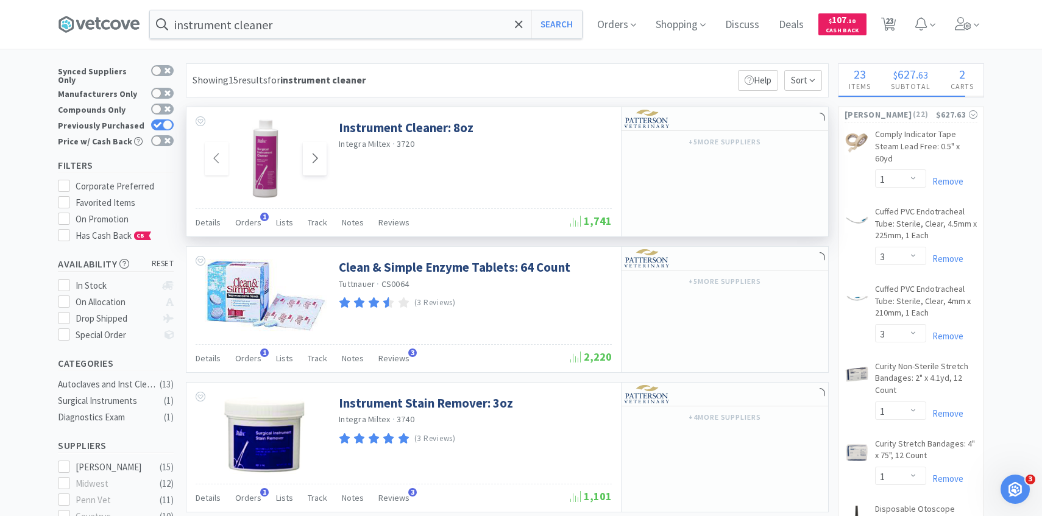
scroll to position [12, 0]
click at [260, 216] on span "1" at bounding box center [264, 215] width 9 height 9
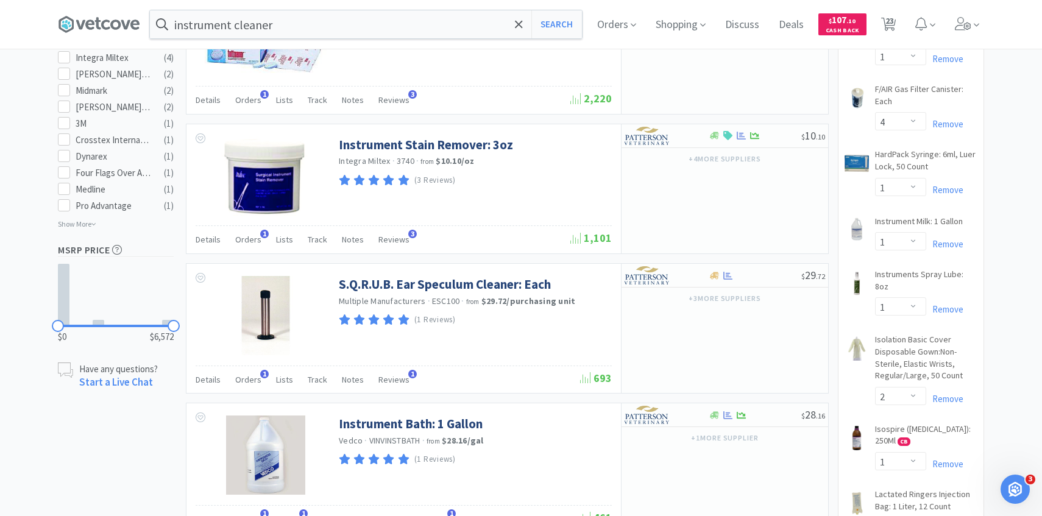
scroll to position [316, 641]
click at [890, 10] on span "23" at bounding box center [889, 20] width 9 height 49
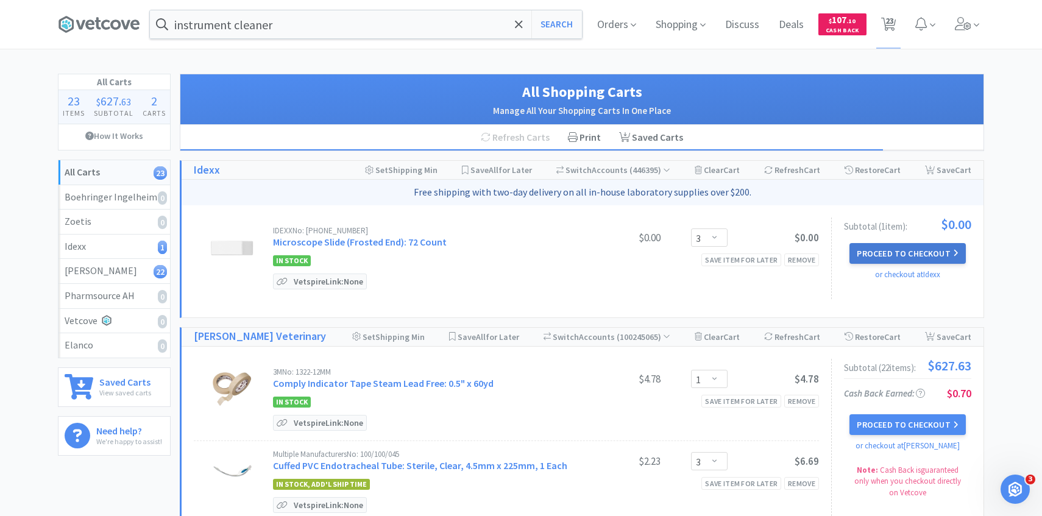
click at [909, 250] on button "Proceed to Checkout" at bounding box center [907, 253] width 116 height 21
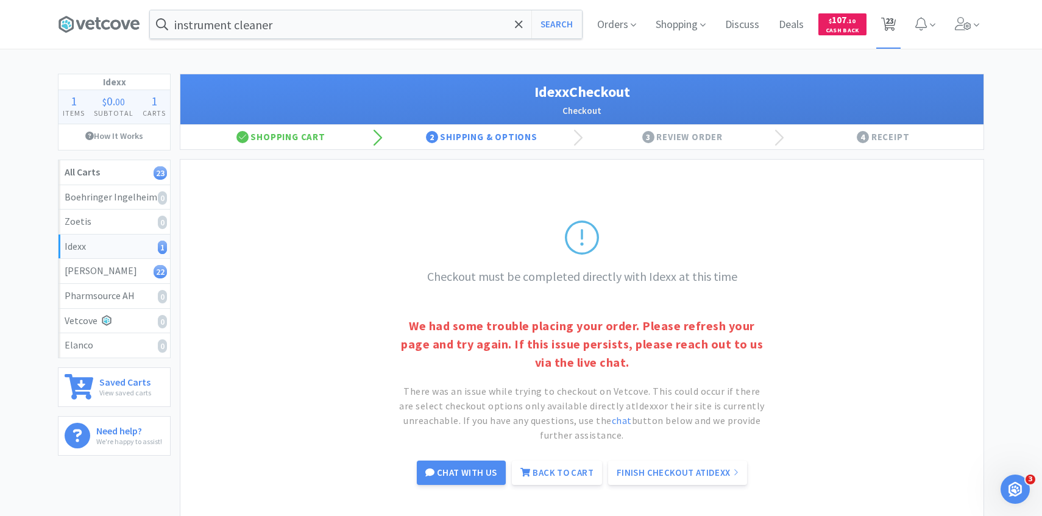
click at [889, 19] on span "23" at bounding box center [889, 20] width 9 height 49
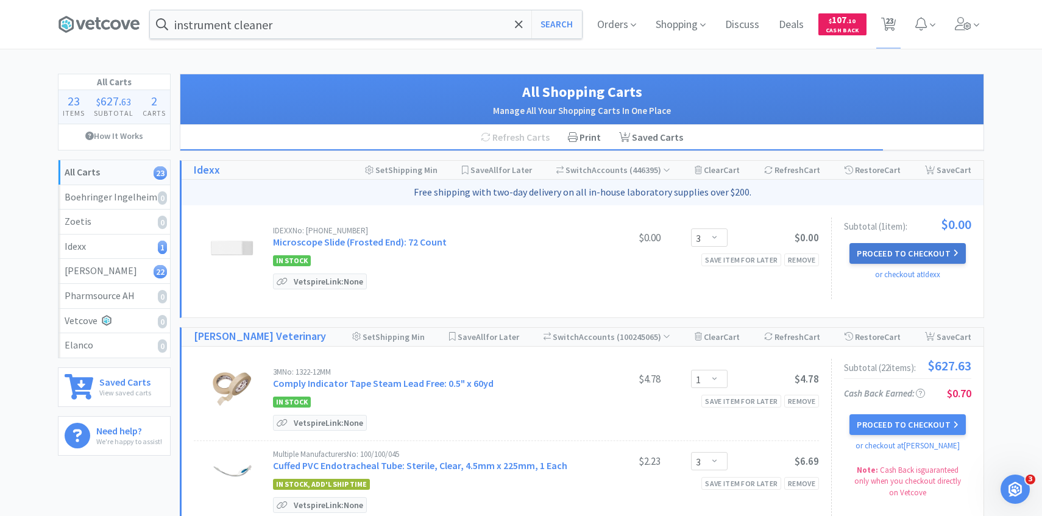
click at [897, 247] on button "Proceed to Checkout" at bounding box center [907, 253] width 116 height 21
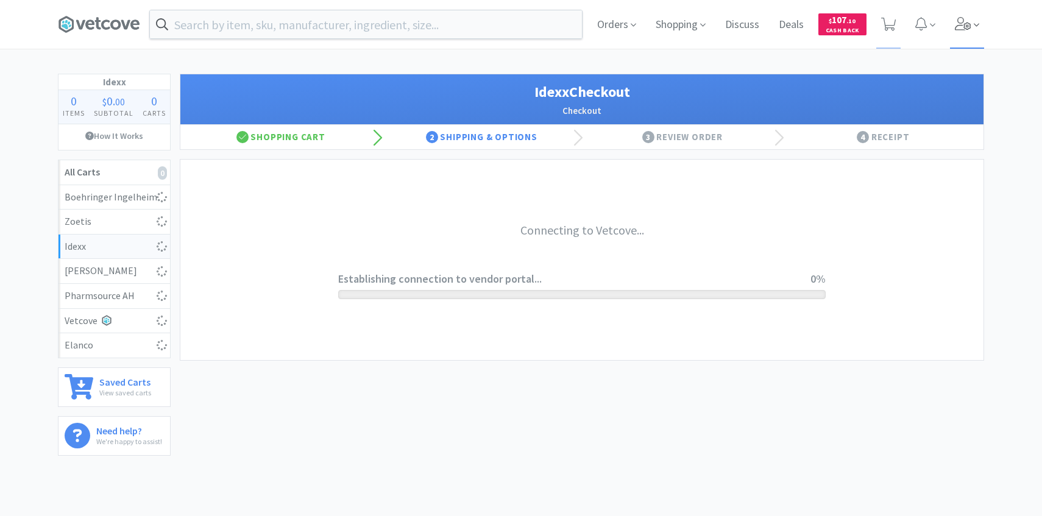
click at [957, 35] on span at bounding box center [967, 24] width 35 height 49
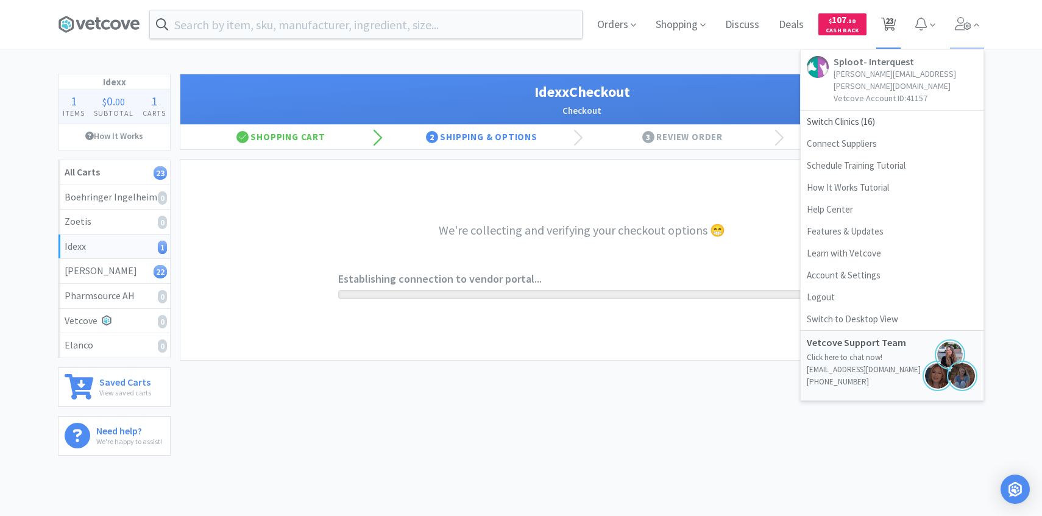
click at [895, 31] on span "23" at bounding box center [888, 24] width 15 height 17
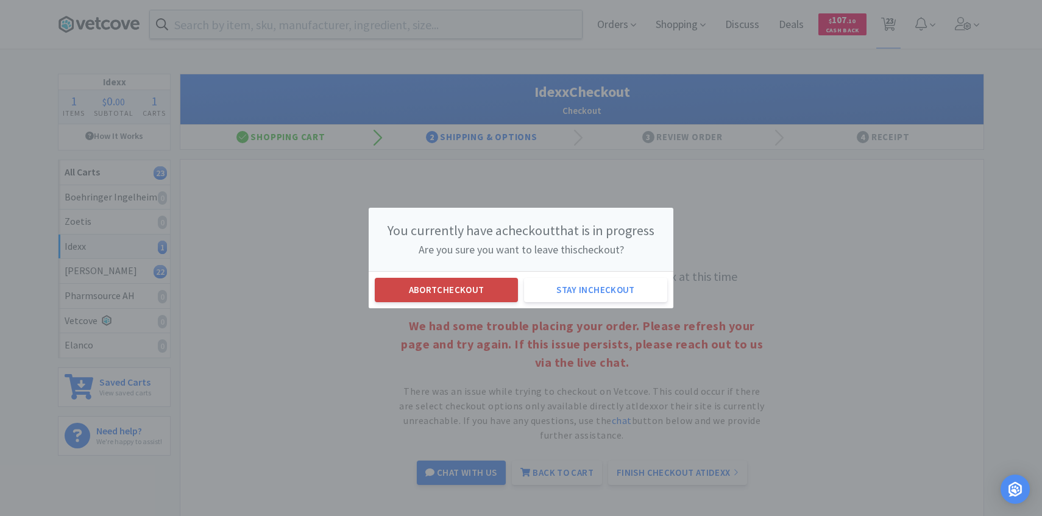
click at [479, 288] on button "Abort checkout" at bounding box center [446, 290] width 143 height 24
select select "3"
select select "1"
select select "3"
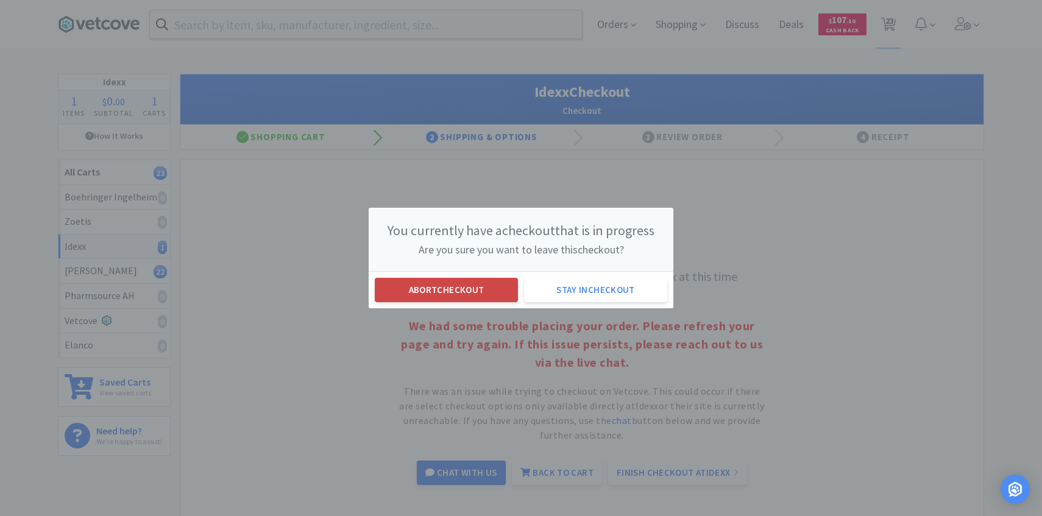
select select "1"
select select "4"
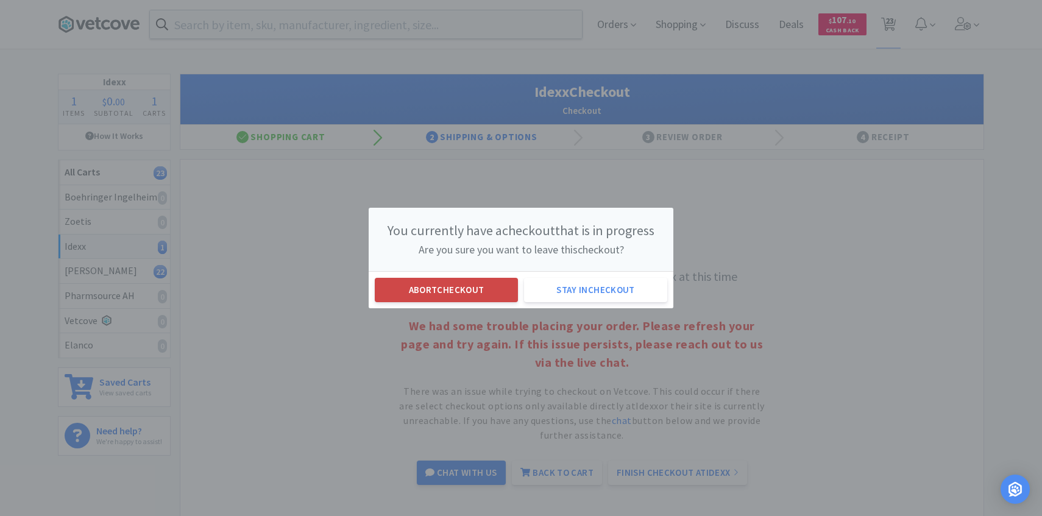
select select "1"
select select "2"
select select "1"
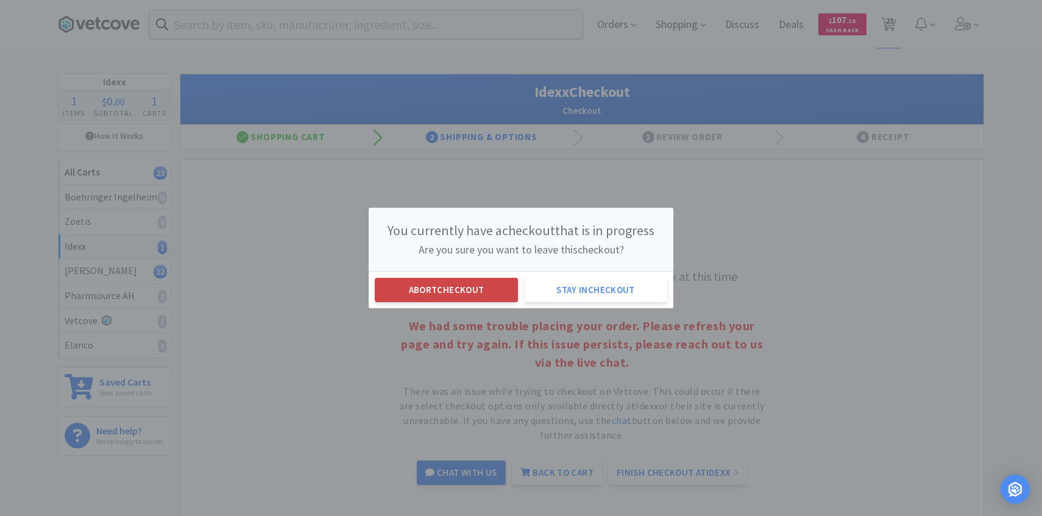
select select "2"
select select "1"
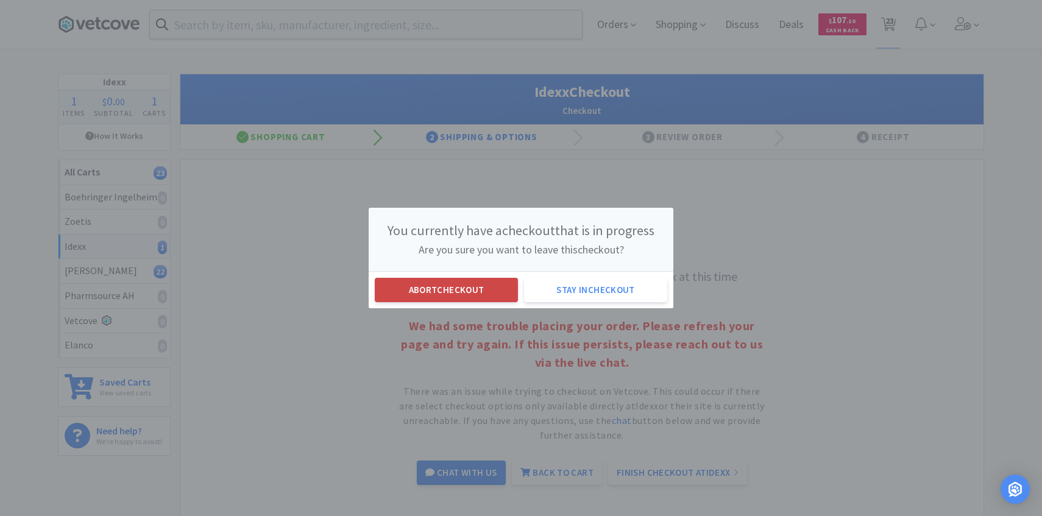
select select "2"
select select "3"
select select "1"
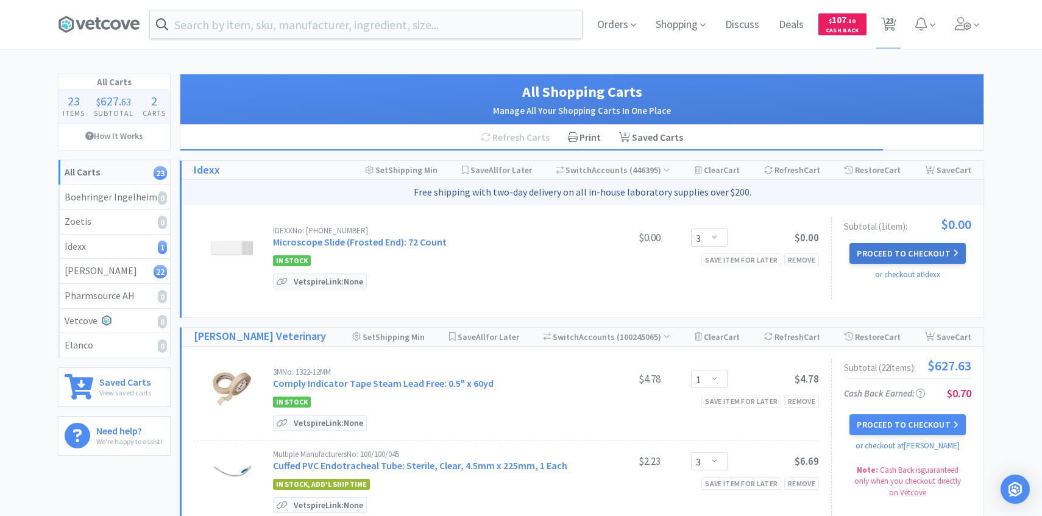
click at [899, 253] on button "Proceed to Checkout" at bounding box center [907, 253] width 116 height 21
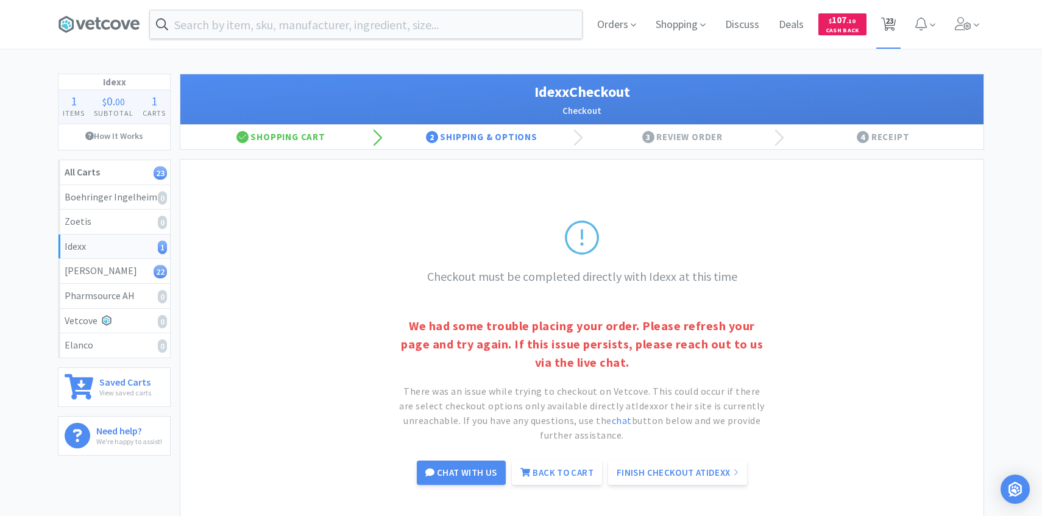
click at [890, 22] on span "23" at bounding box center [889, 20] width 9 height 49
select select "3"
select select "1"
select select "3"
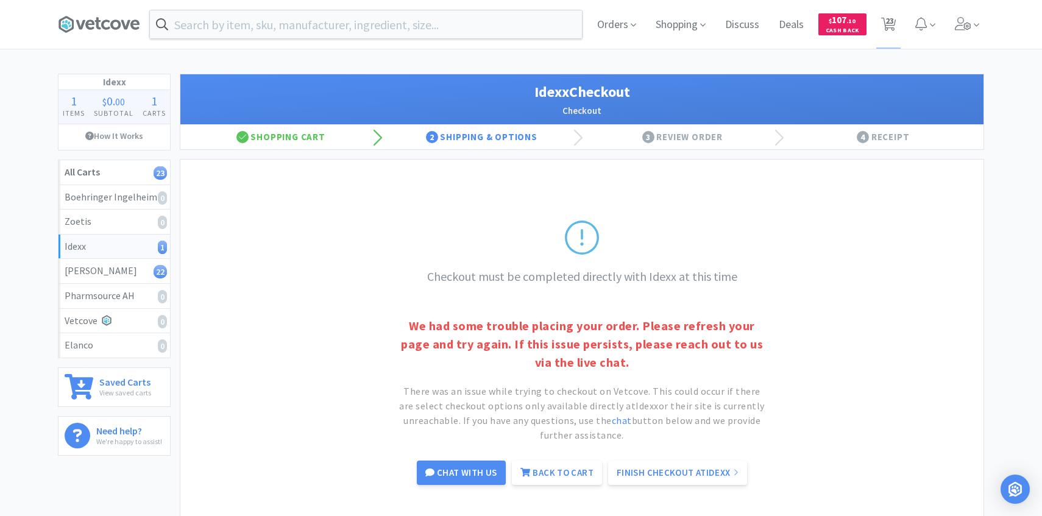
select select "1"
select select "4"
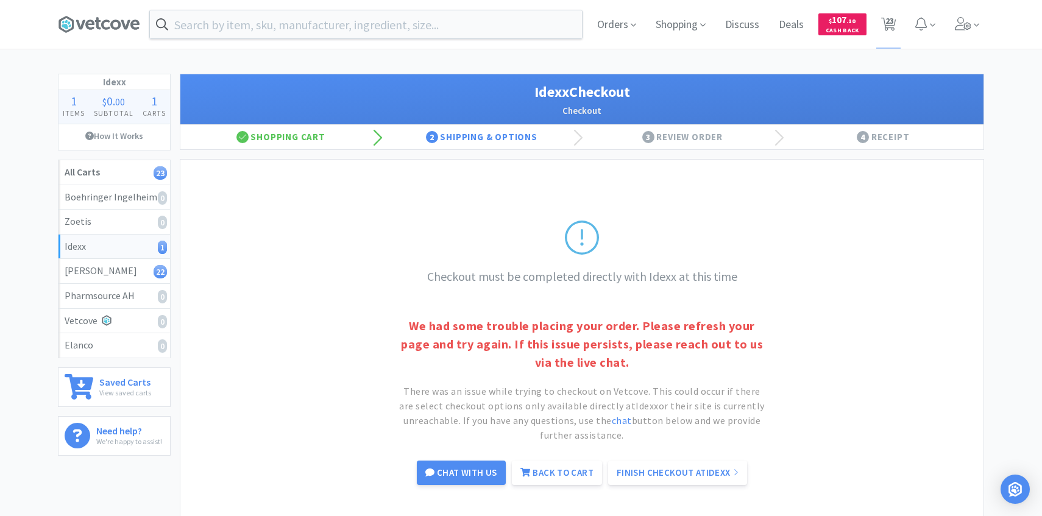
select select "1"
select select "2"
select select "1"
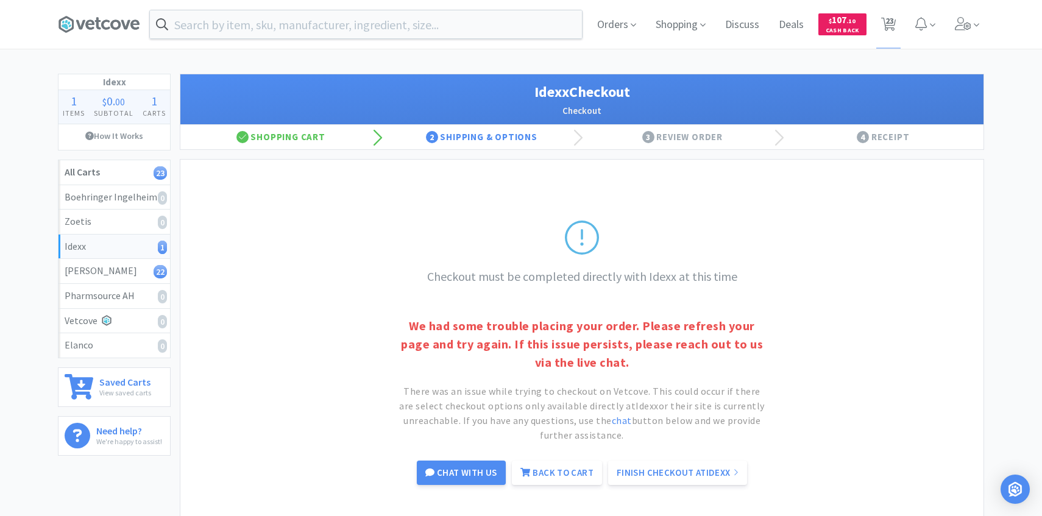
select select "2"
select select "1"
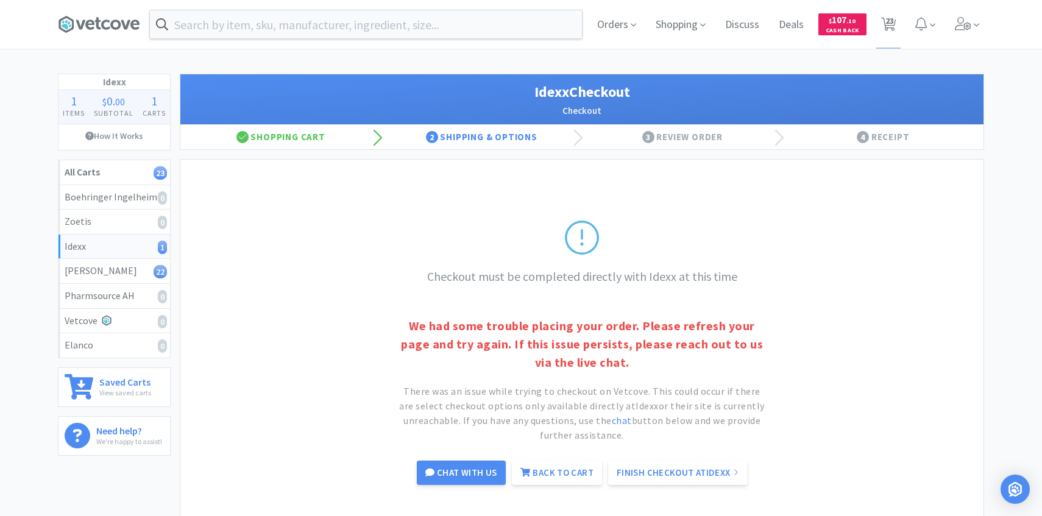
select select "2"
select select "3"
select select "1"
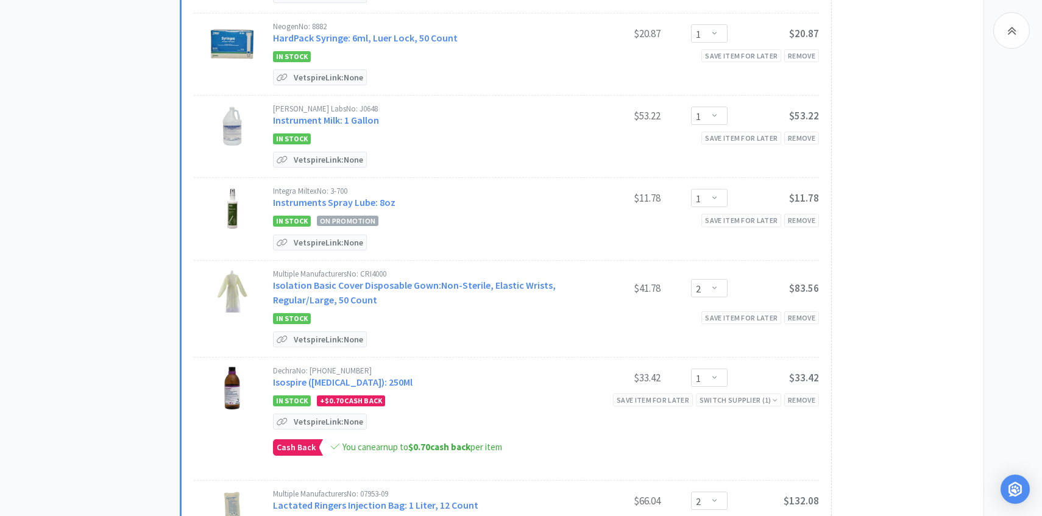
scroll to position [1020, 0]
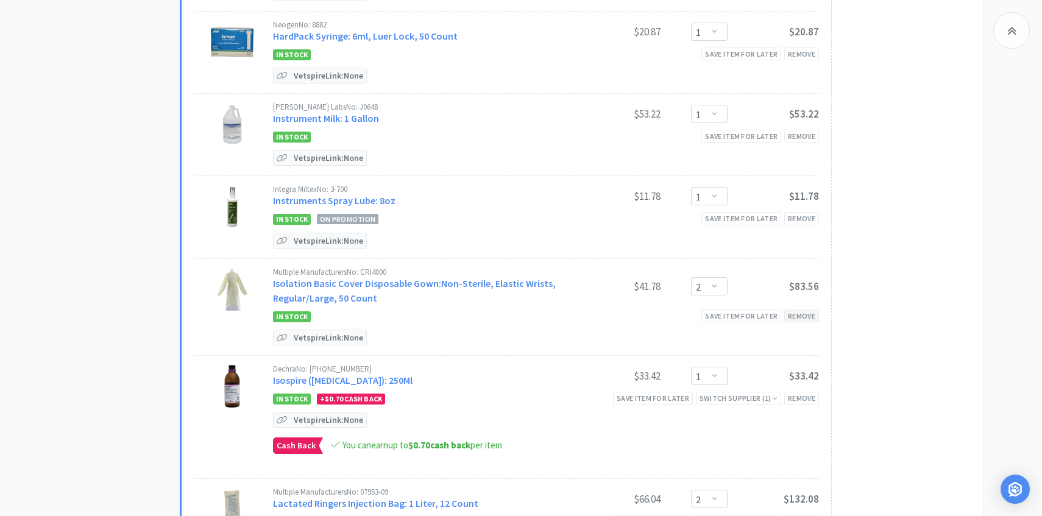
click at [794, 311] on div "Remove" at bounding box center [801, 315] width 35 height 13
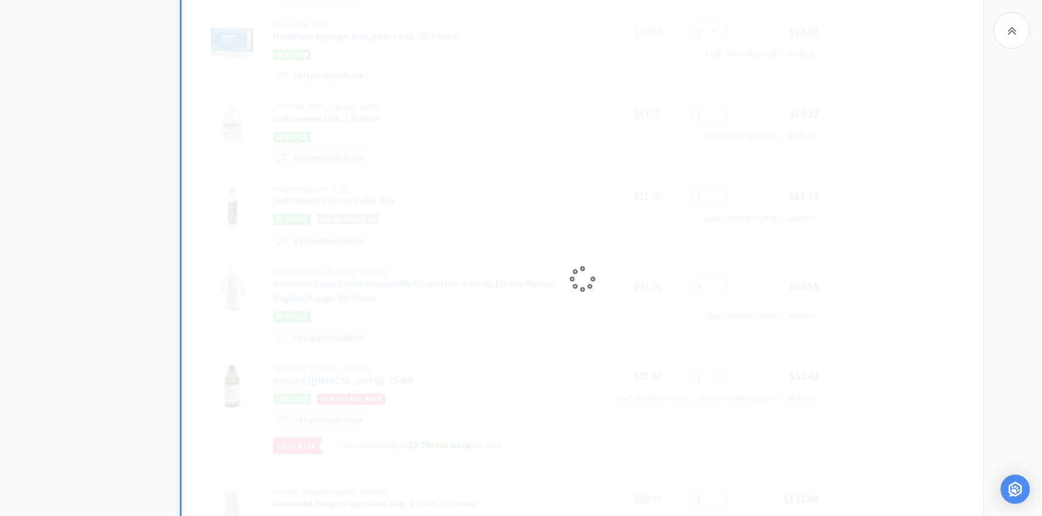
scroll to position [0, 0]
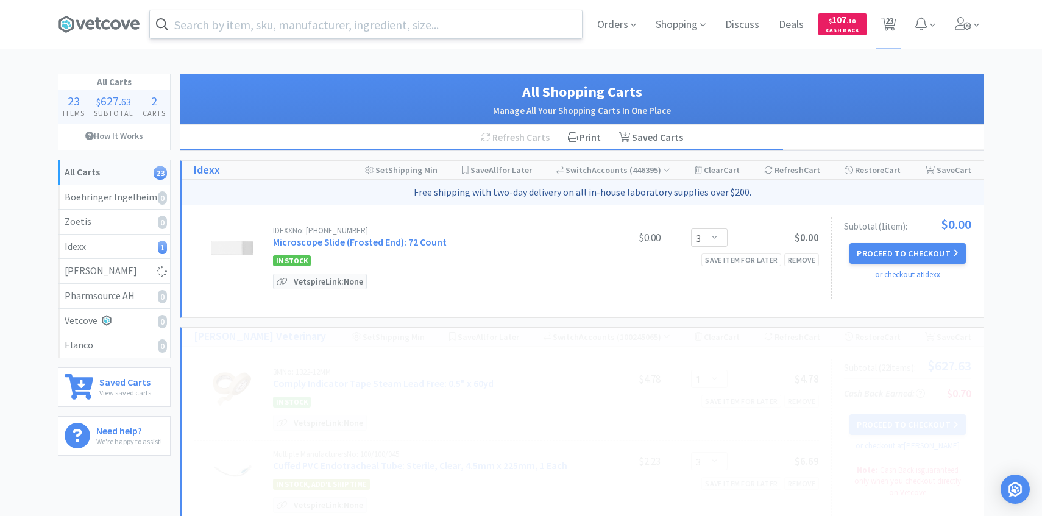
click at [333, 28] on input "text" at bounding box center [366, 24] width 432 height 28
select select "1"
select select "2"
select select "1"
select select "2"
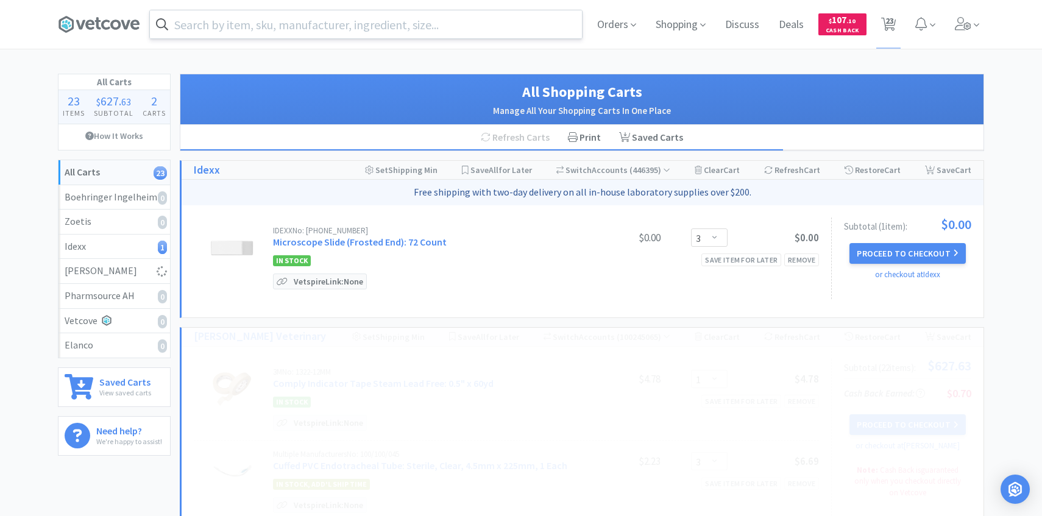
select select "3"
select select "1"
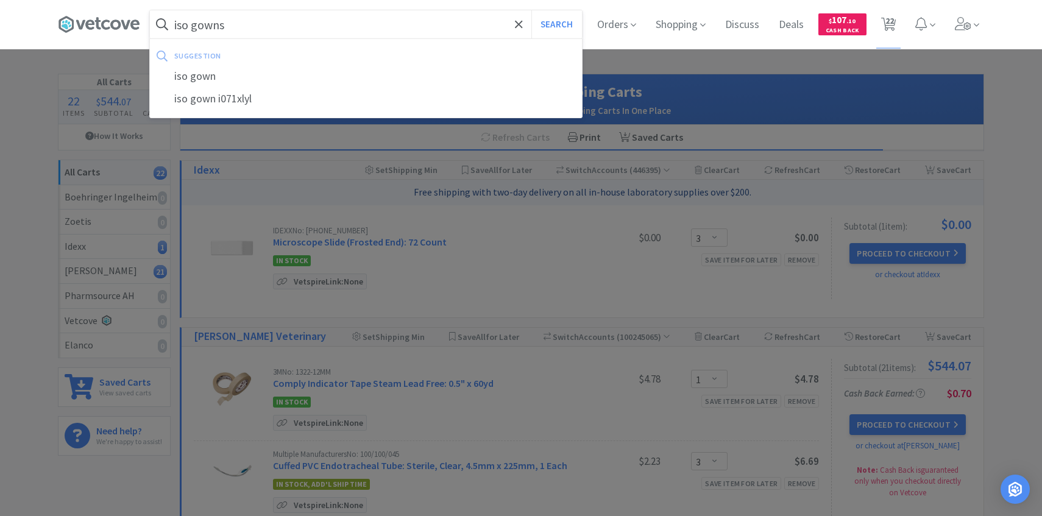
type input "iso gowns"
click at [531, 10] on button "Search" at bounding box center [556, 24] width 51 height 28
select select "1"
select select "3"
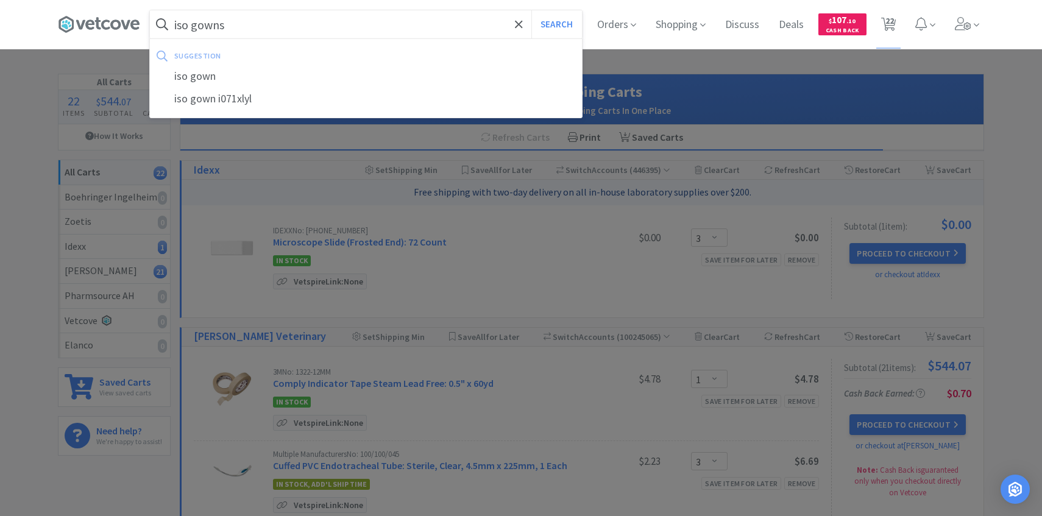
select select "1"
select select "4"
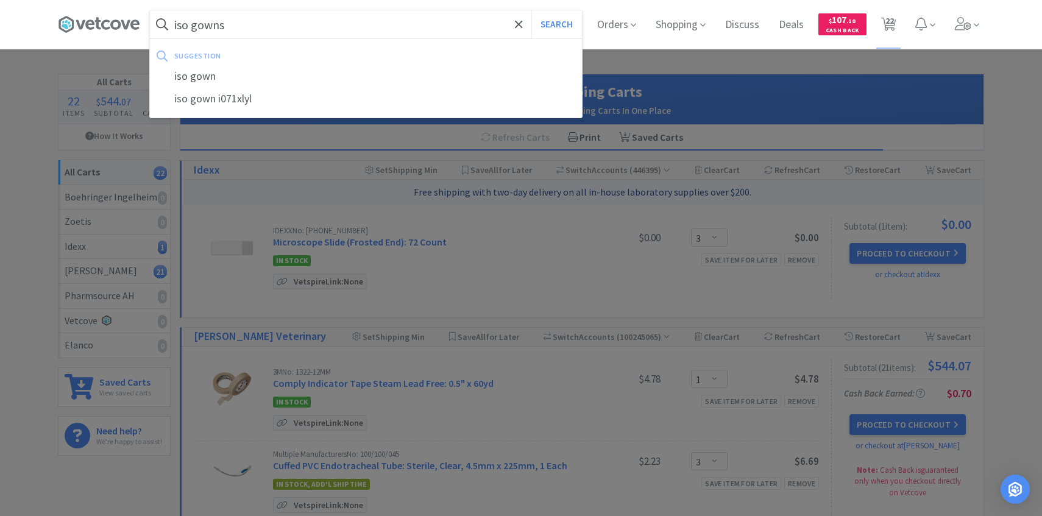
select select "1"
select select "2"
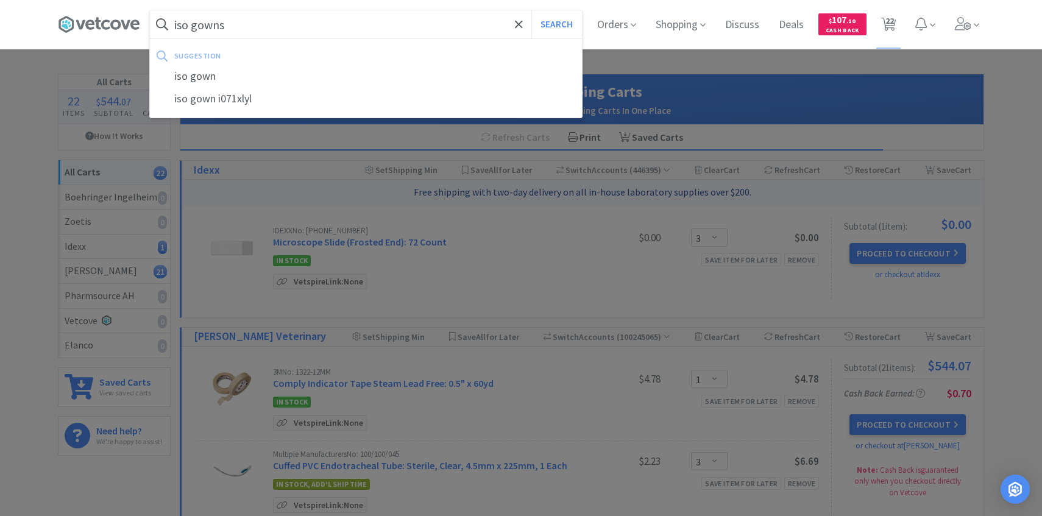
select select "2"
select select "1"
select select "2"
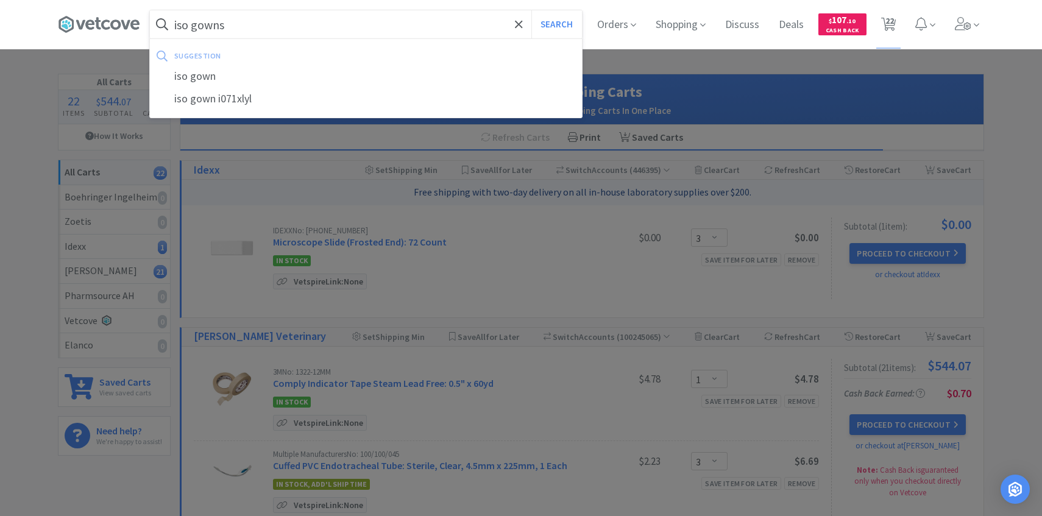
select select "3"
select select "1"
select select "3"
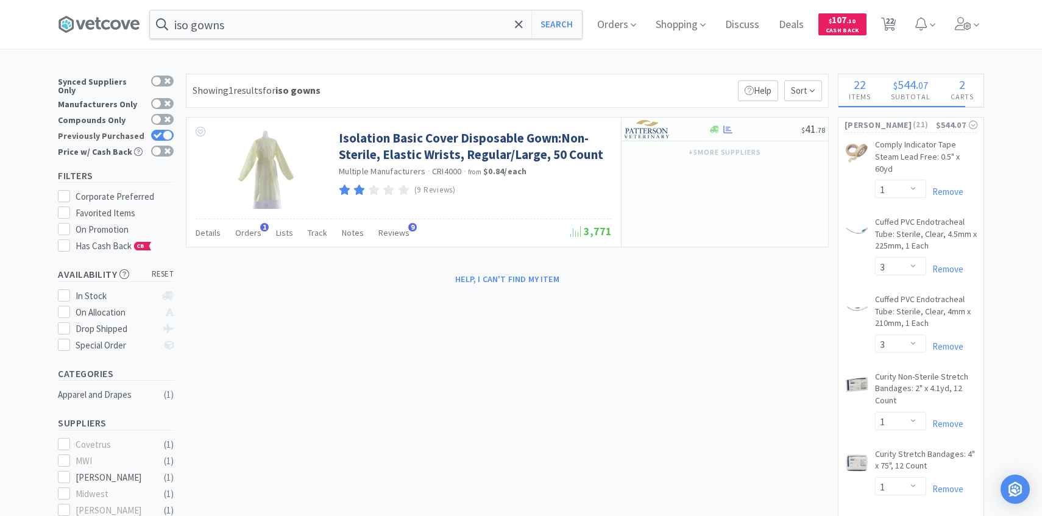
click at [163, 130] on div at bounding box center [168, 135] width 10 height 10
checkbox input "false"
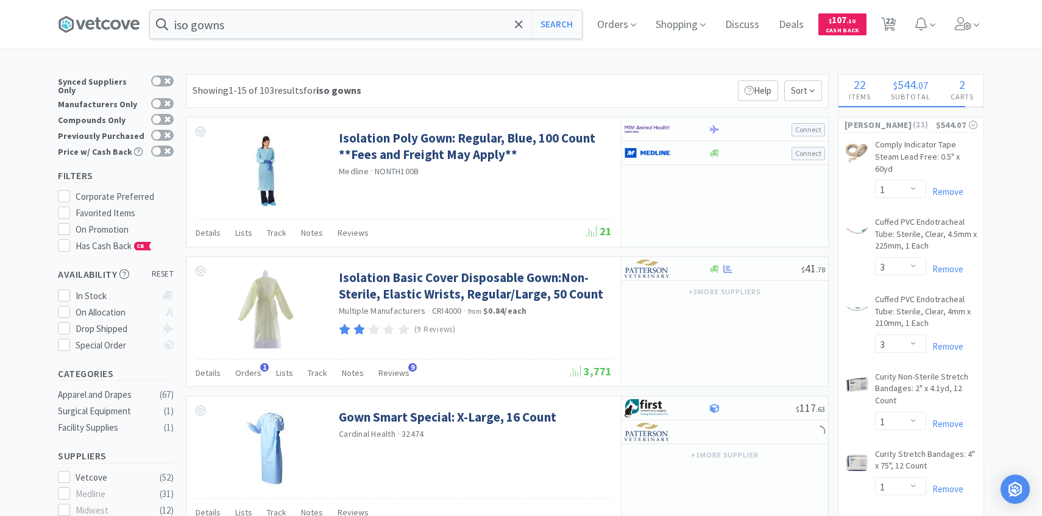
scroll to position [21, 0]
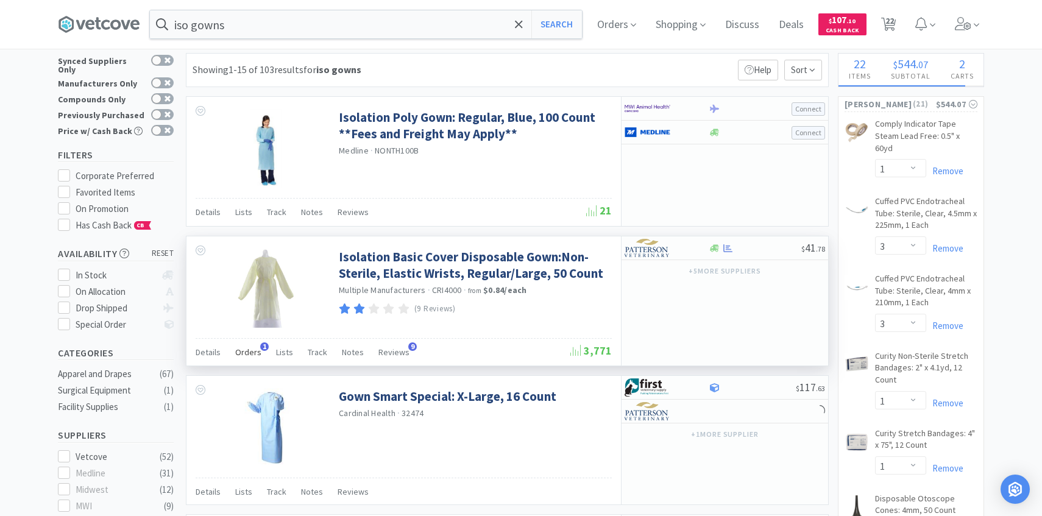
click at [256, 358] on div "Orders 1" at bounding box center [248, 353] width 26 height 23
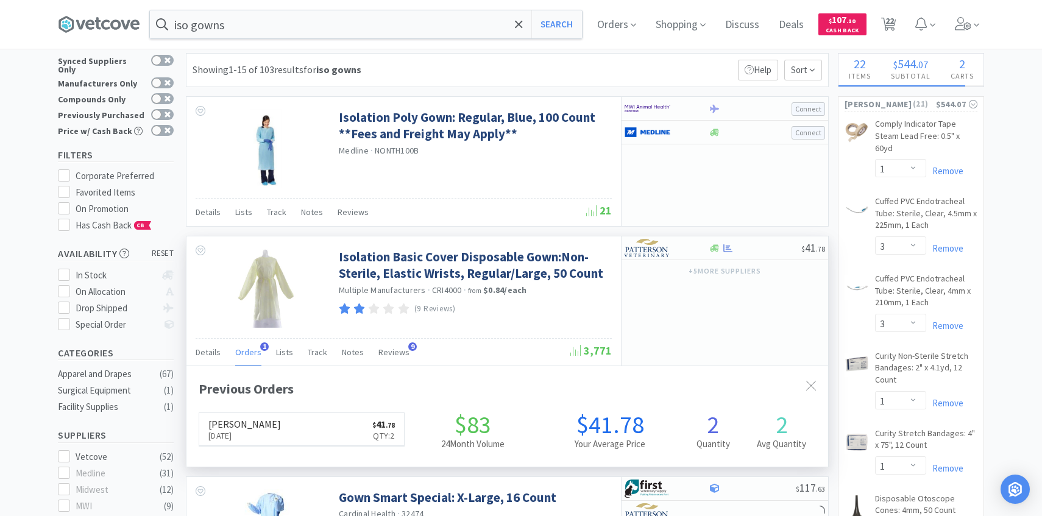
scroll to position [316, 641]
click at [256, 358] on div "Orders 1" at bounding box center [248, 353] width 26 height 23
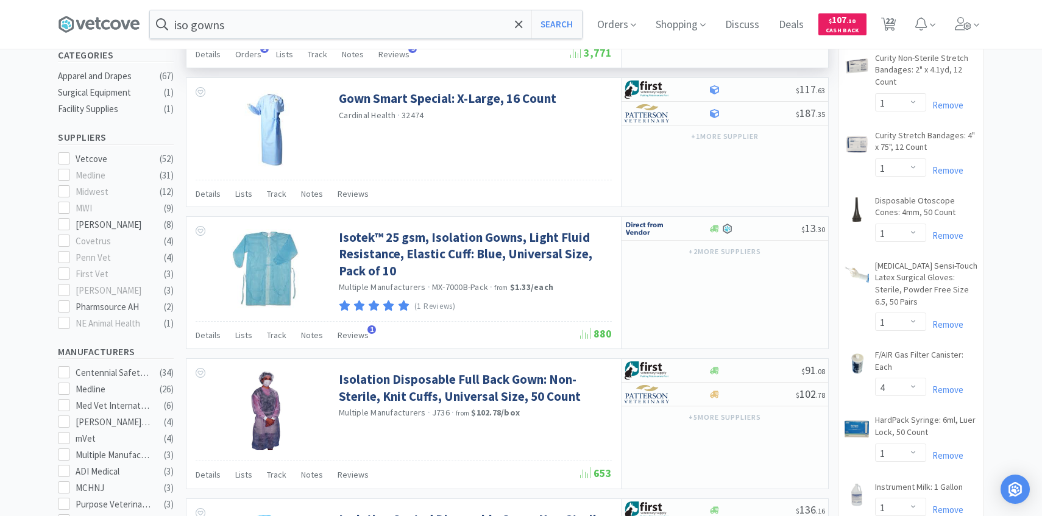
scroll to position [323, 0]
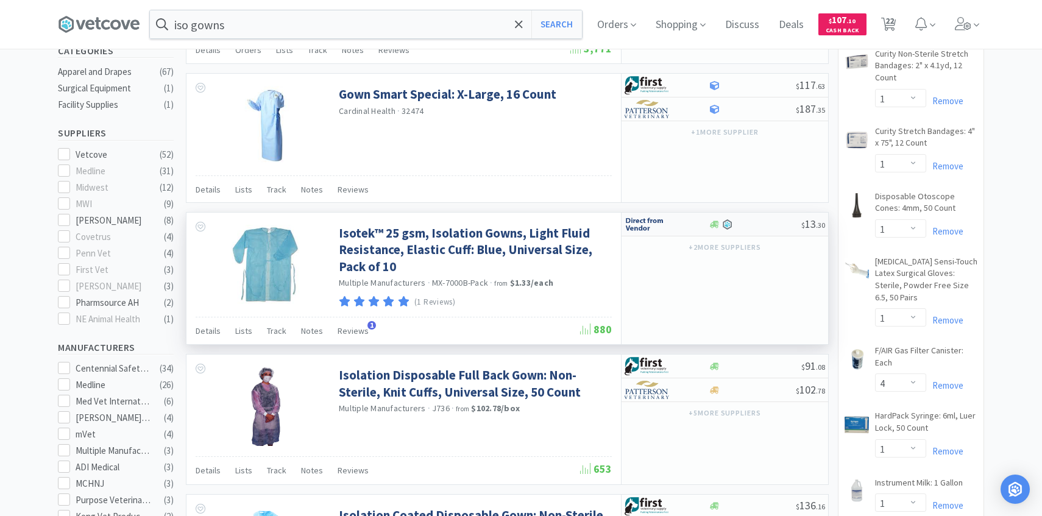
click at [649, 231] on img at bounding box center [647, 224] width 46 height 18
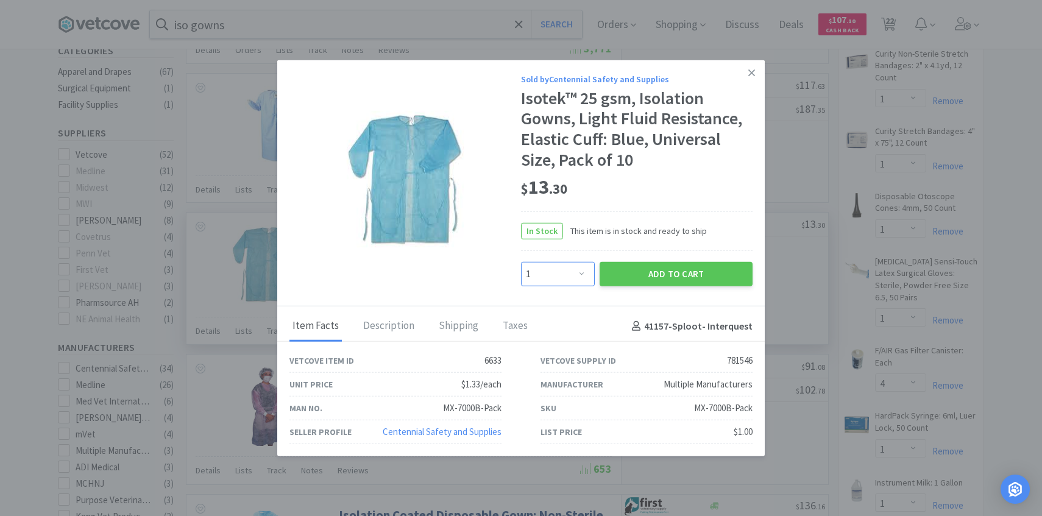
click at [576, 266] on select "Enter Quantity 1 2 3 4 5 6 7 8 9 10 11 12 13 14 15 16 17 18 19 20 Enter Quantity" at bounding box center [558, 274] width 74 height 24
select select "5"
click at [521, 262] on select "Enter Quantity 1 2 3 4 5 6 7 8 9 10 11 12 13 14 15 16 17 18 19 20 Enter Quantity" at bounding box center [558, 274] width 74 height 24
click at [656, 259] on div "Sold by Centennial Safety and Supplies Isotek™ 25 gsm, Isolation Gowns, Light F…" at bounding box center [636, 179] width 231 height 214
click at [656, 271] on button "Add to Cart" at bounding box center [675, 274] width 153 height 24
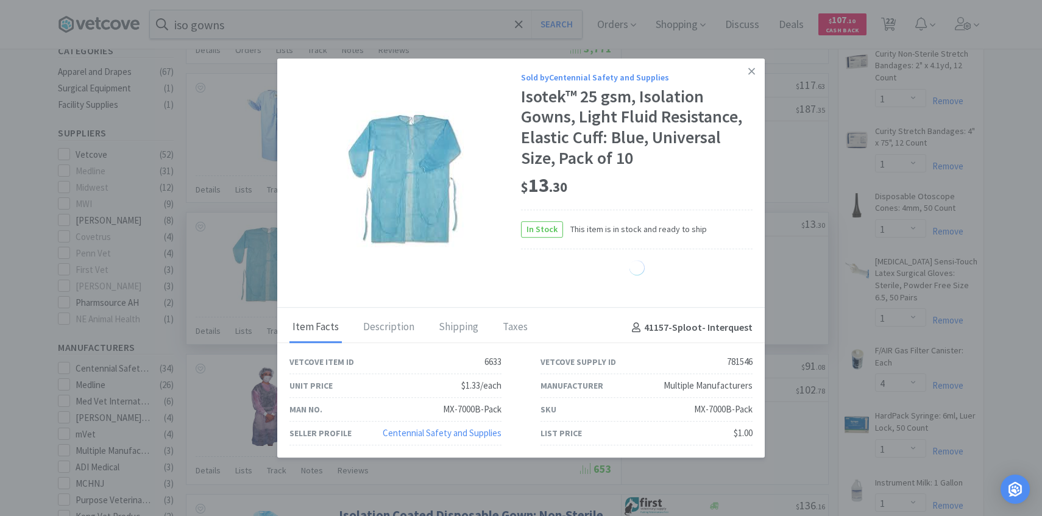
select select "5"
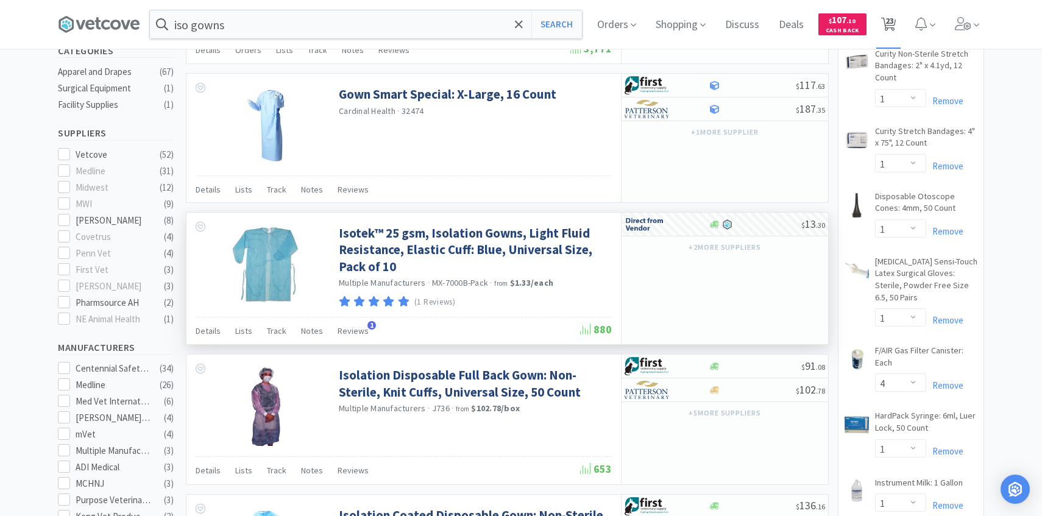
click at [899, 18] on span "23" at bounding box center [888, 24] width 25 height 49
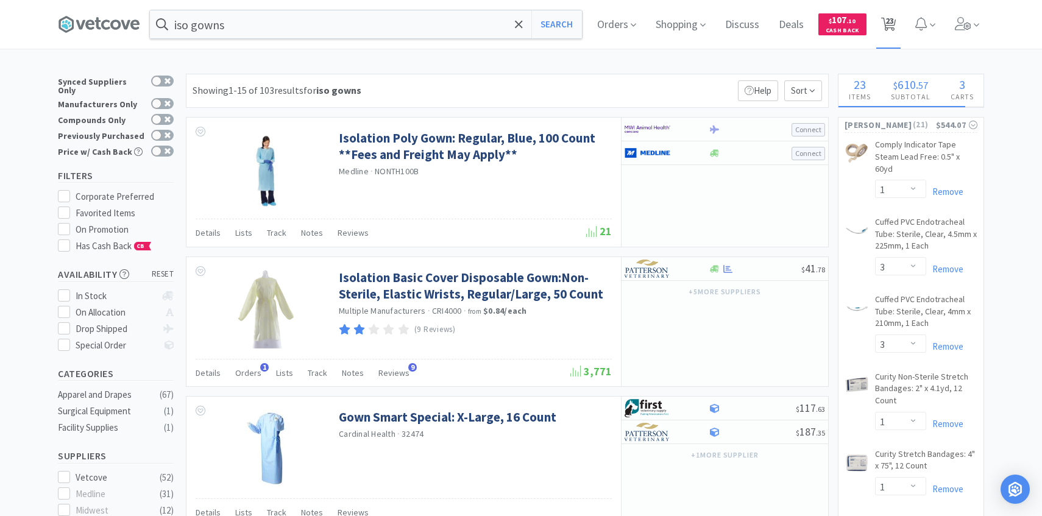
select select "3"
select select "1"
select select "3"
select select "1"
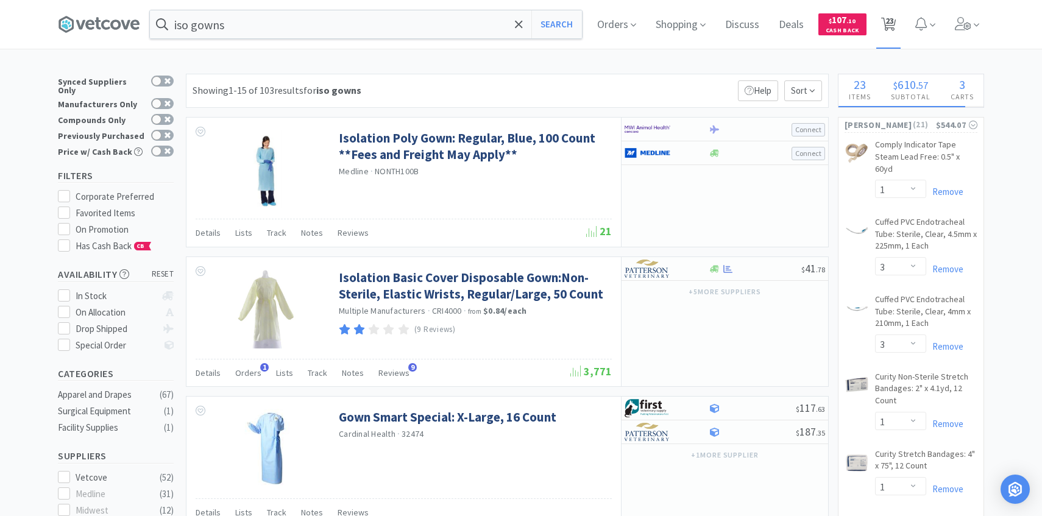
select select "1"
select select "4"
select select "1"
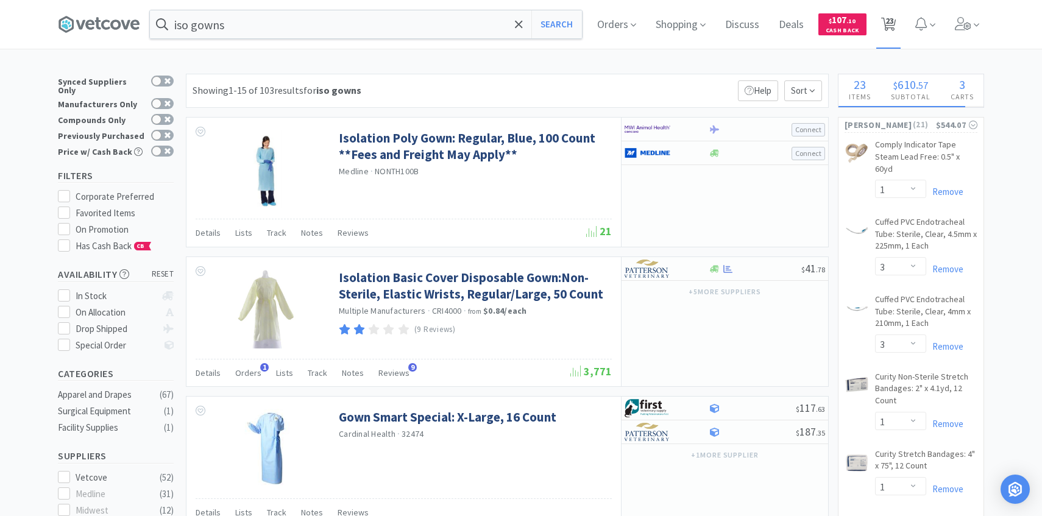
select select "1"
select select "2"
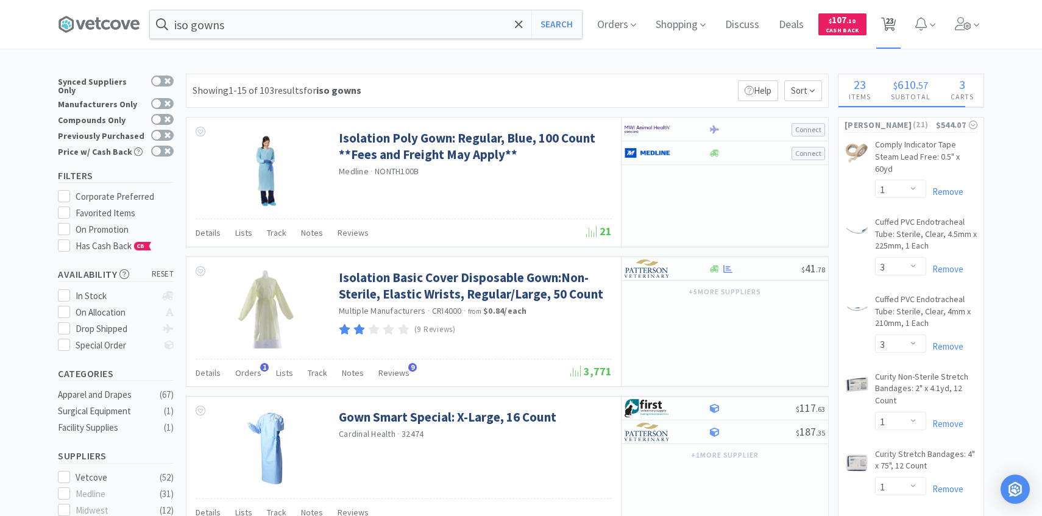
select select "2"
select select "1"
select select "2"
select select "3"
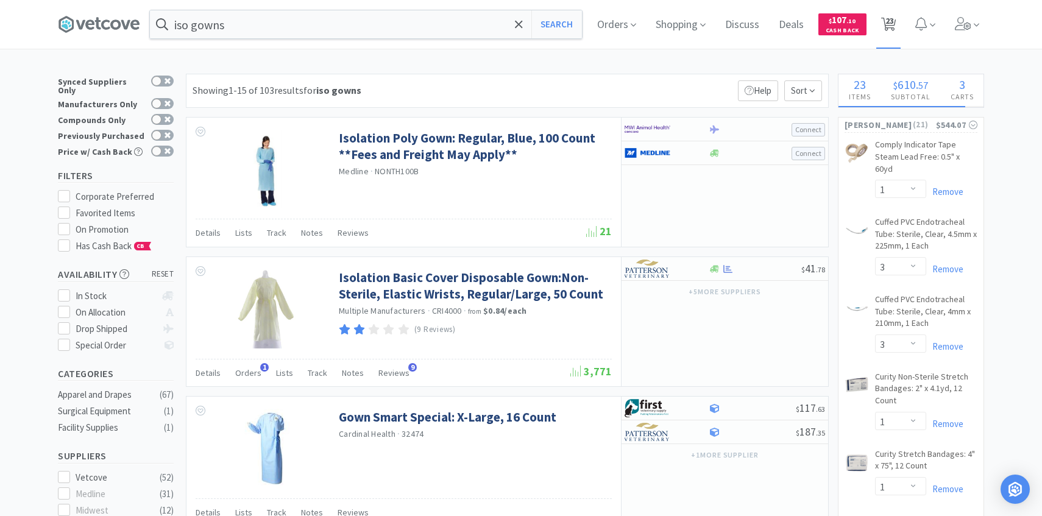
select select "1"
select select "5"
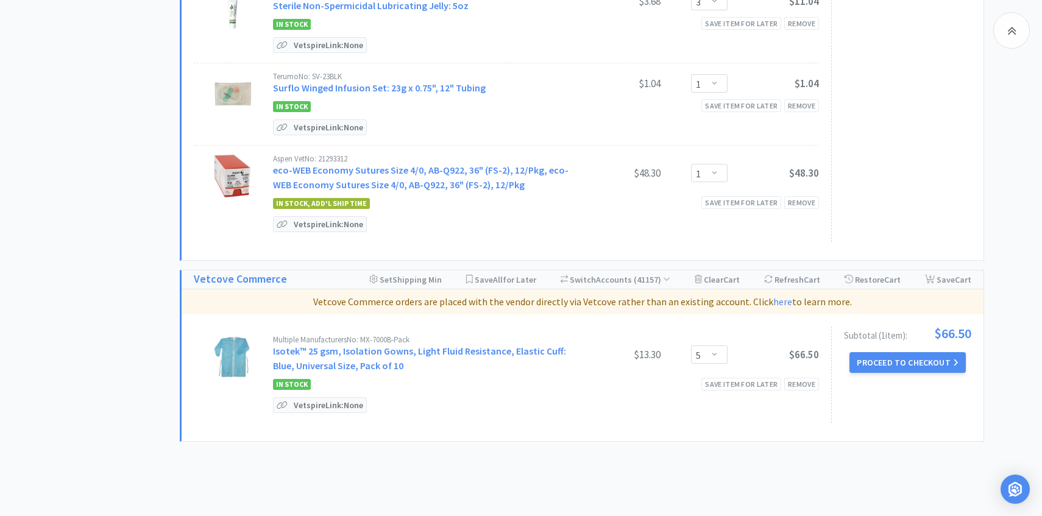
scroll to position [1958, 0]
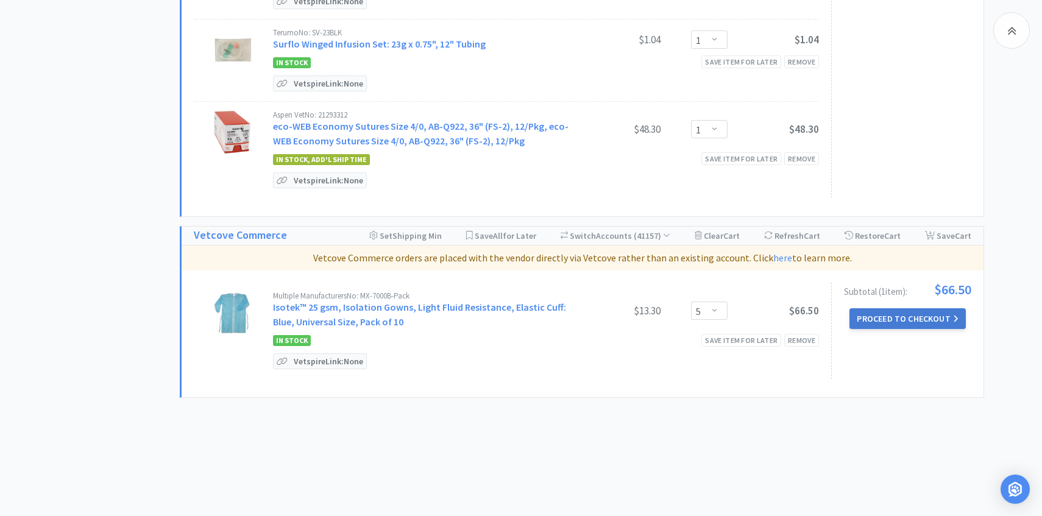
click at [891, 312] on button "Proceed to Checkout" at bounding box center [907, 318] width 116 height 21
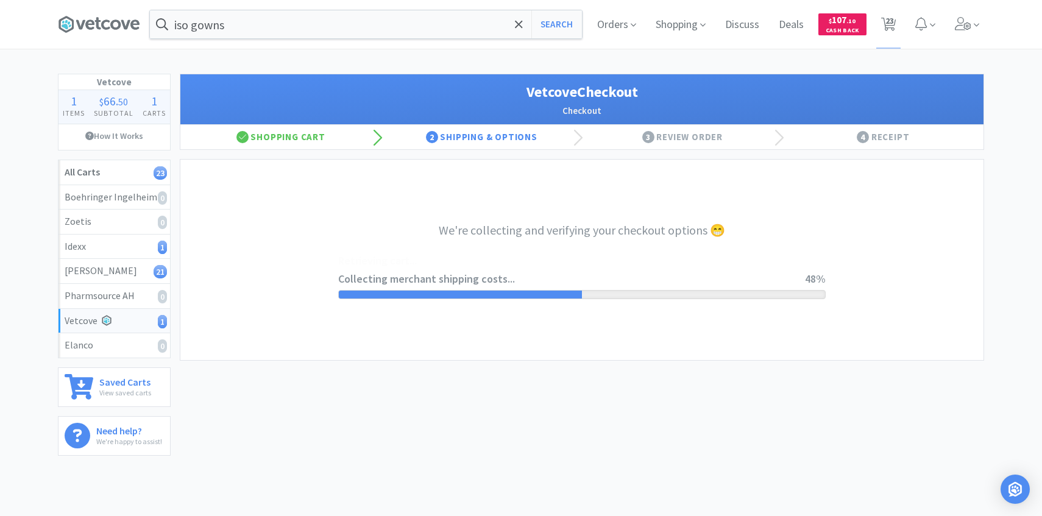
select select "2476"
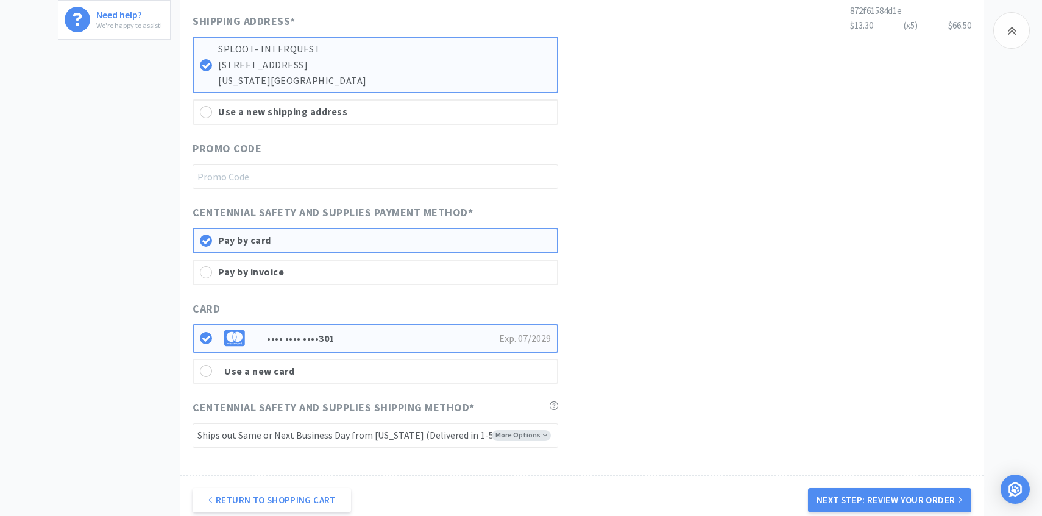
scroll to position [423, 0]
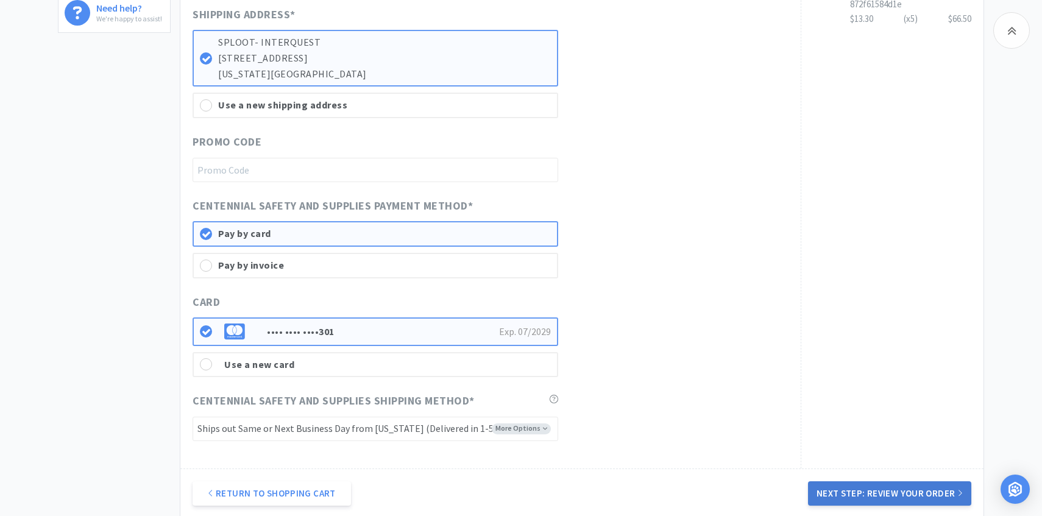
click at [852, 487] on button "Next Step: Review Your Order" at bounding box center [889, 493] width 163 height 24
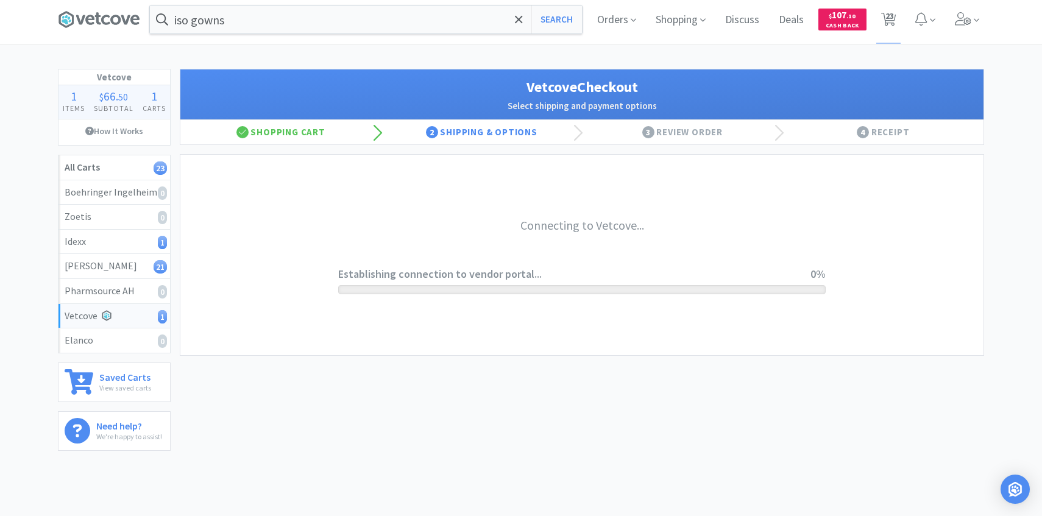
scroll to position [0, 0]
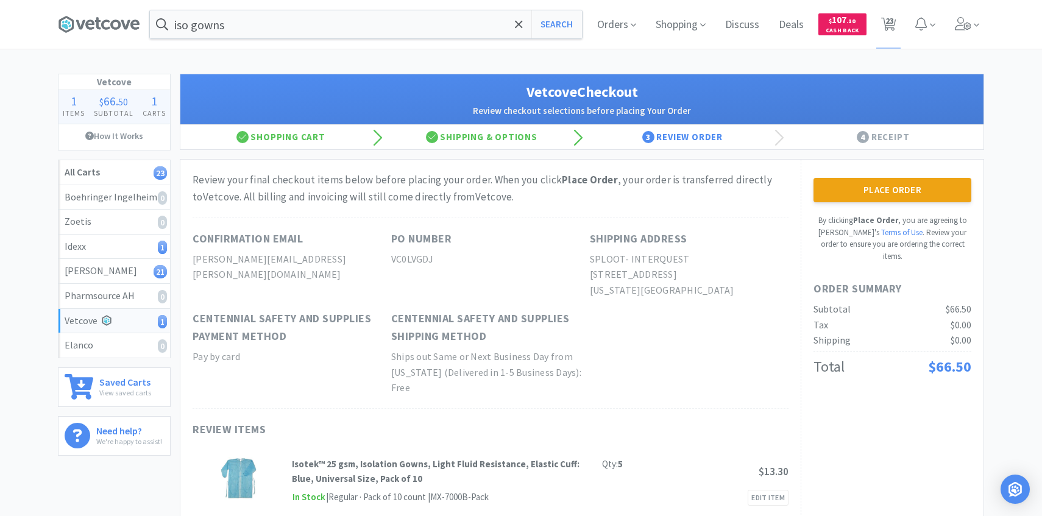
click at [878, 169] on div "Place Order By clicking Place Order , you are agreeing to Vetcove's Terms of Us…" at bounding box center [891, 343] width 183 height 367
click at [874, 179] on button "Place Order" at bounding box center [892, 190] width 158 height 24
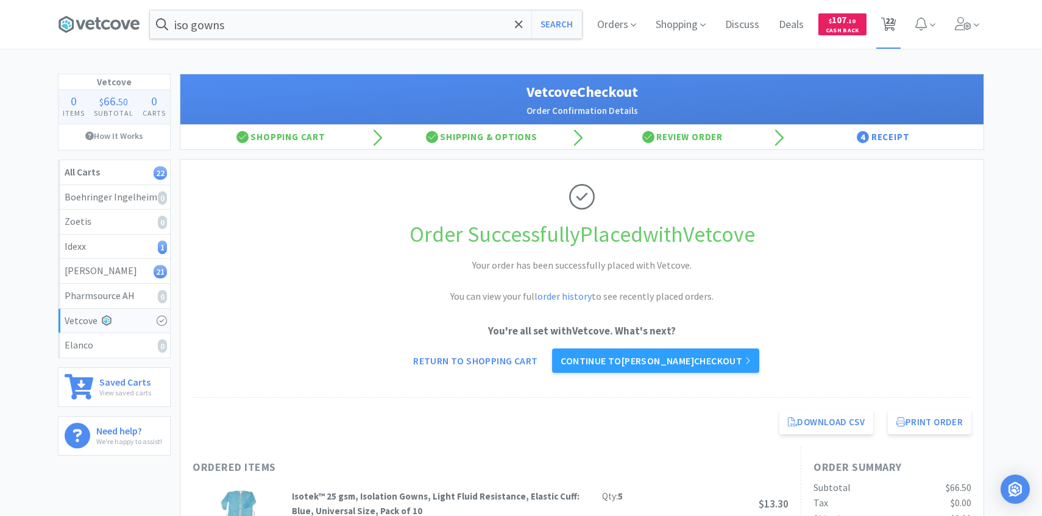
click at [899, 21] on span "22" at bounding box center [888, 24] width 25 height 49
select select "3"
select select "1"
select select "3"
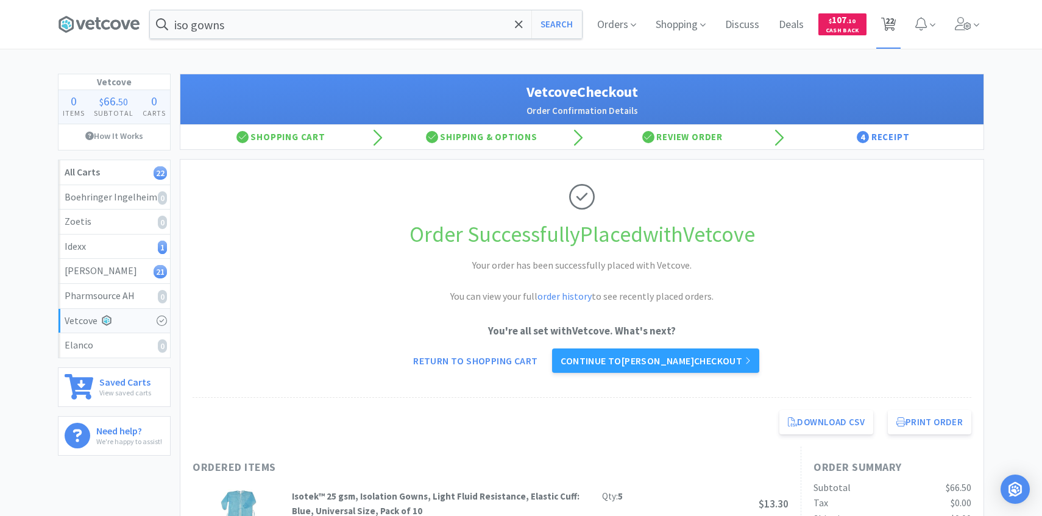
select select "1"
select select "4"
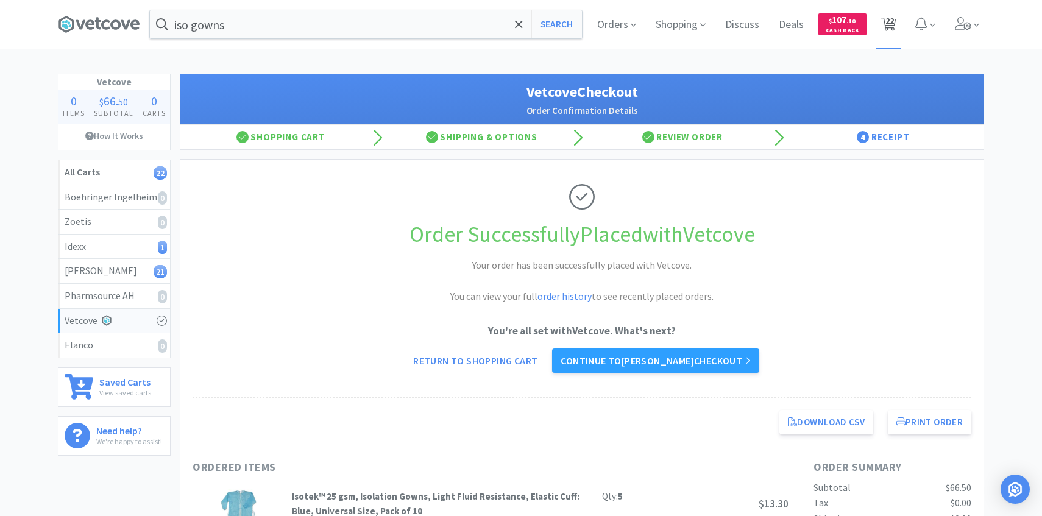
select select "1"
select select "2"
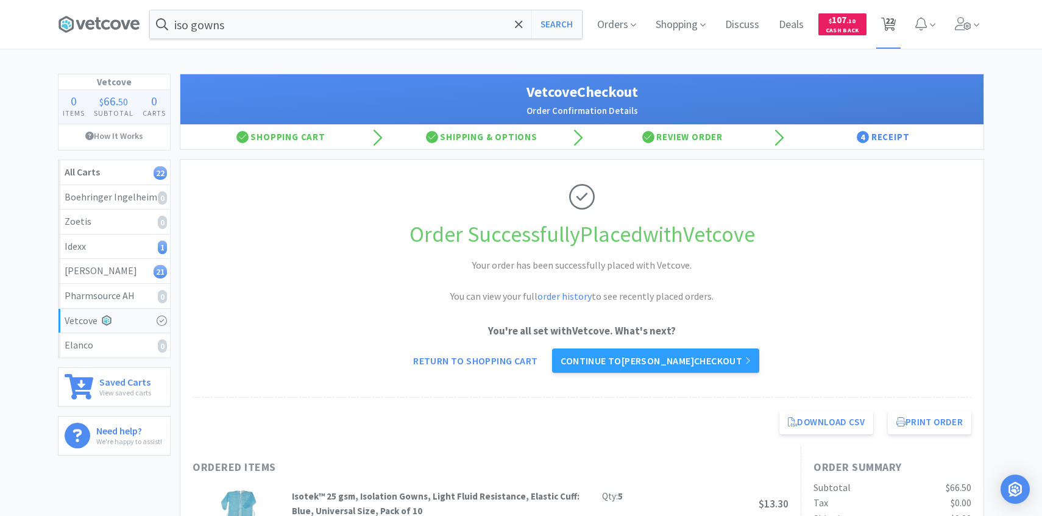
select select "2"
select select "1"
select select "2"
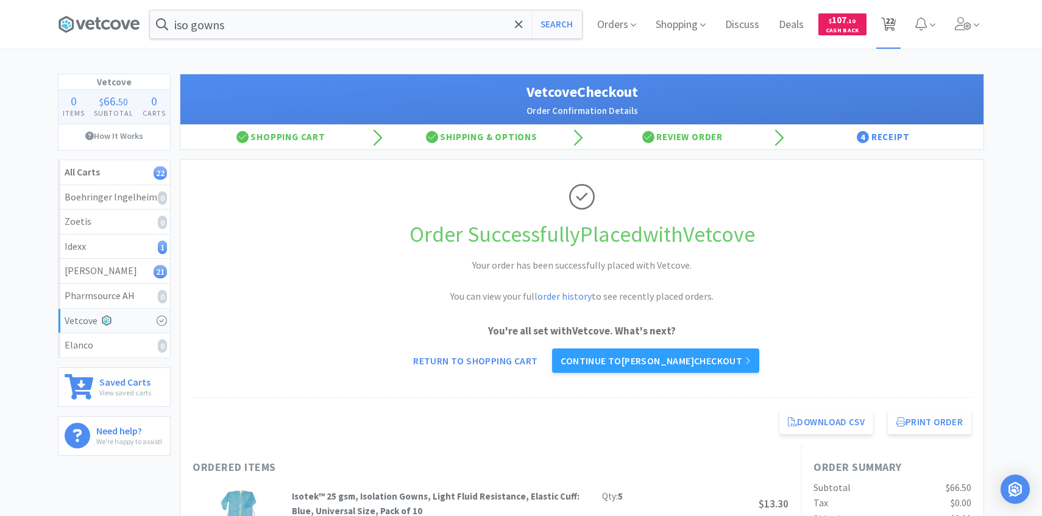
select select "3"
select select "1"
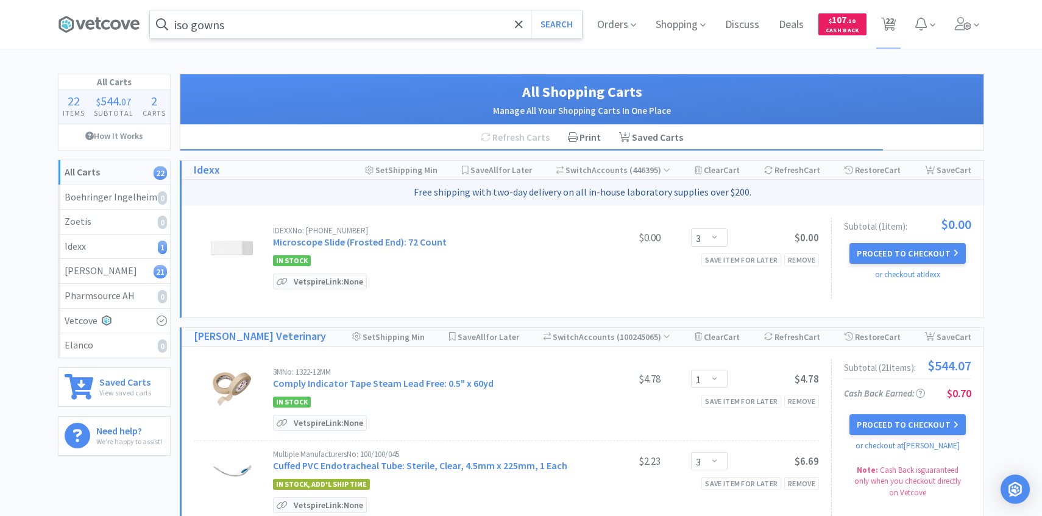
click at [305, 28] on input "iso gowns" at bounding box center [366, 24] width 432 height 28
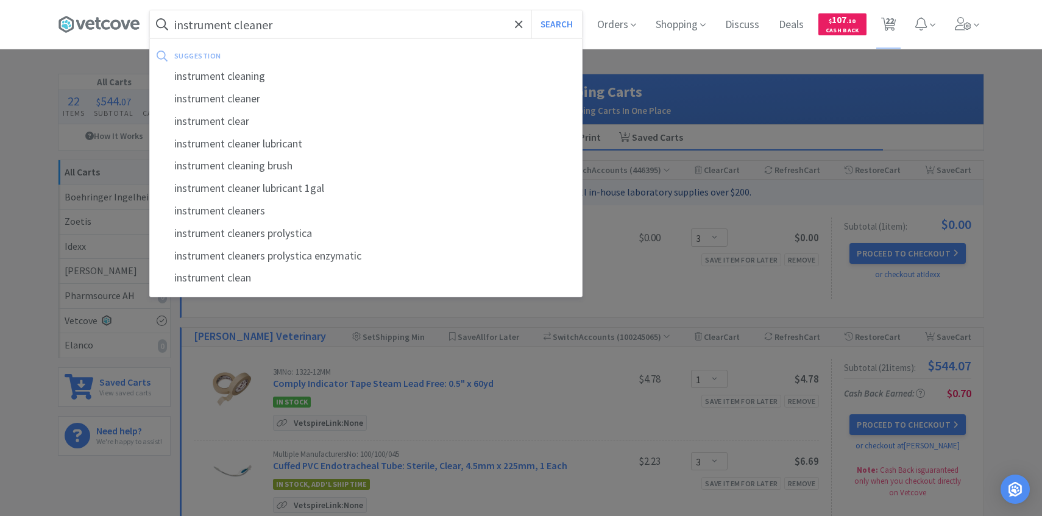
type input "instrument cleaner"
click at [531, 10] on button "Search" at bounding box center [556, 24] width 51 height 28
select select "1"
select select "3"
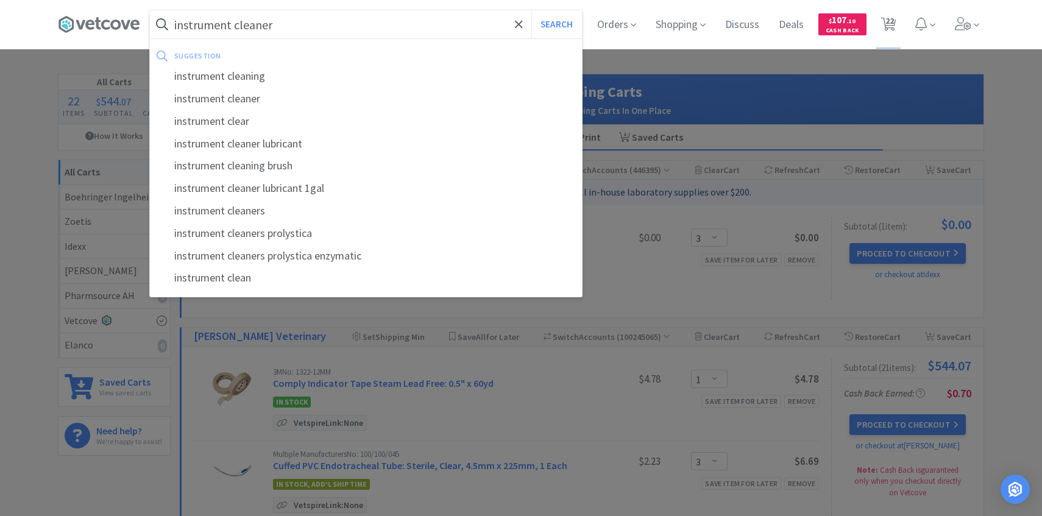
select select "1"
select select "4"
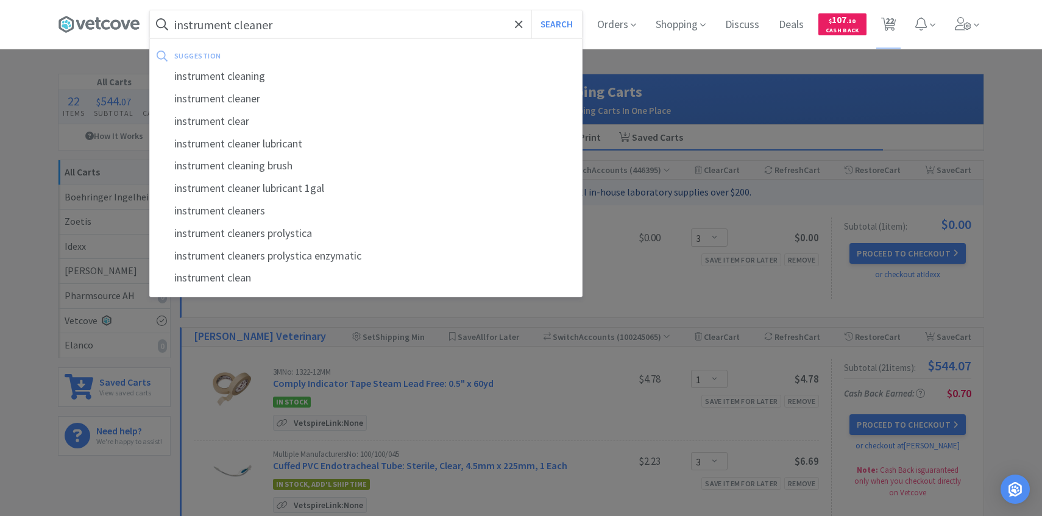
select select "1"
select select "2"
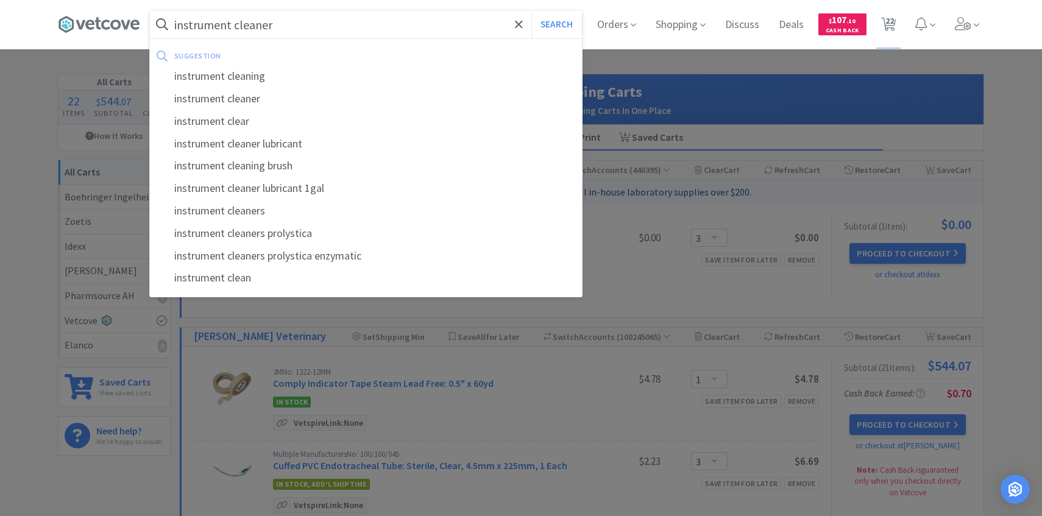
select select "2"
select select "1"
select select "2"
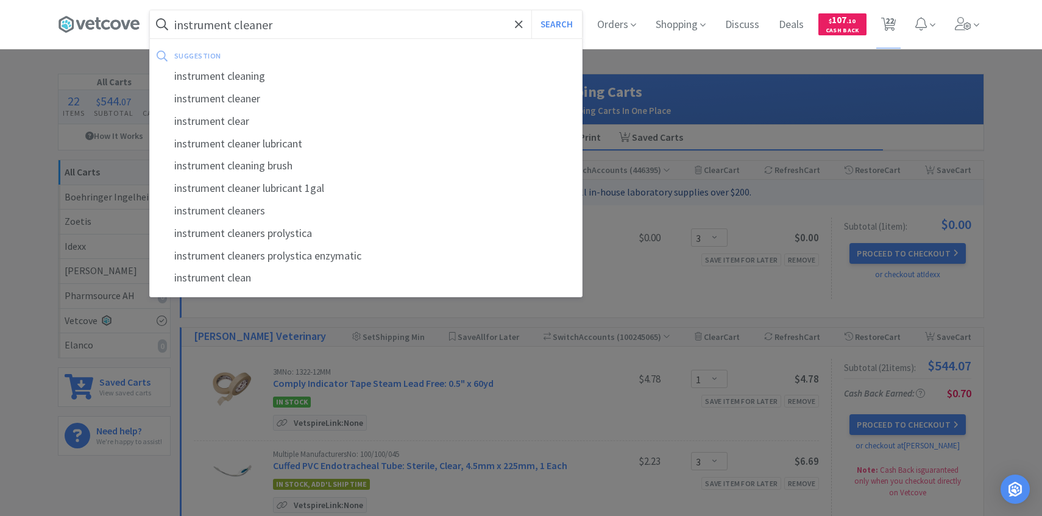
select select "3"
select select "1"
select select "3"
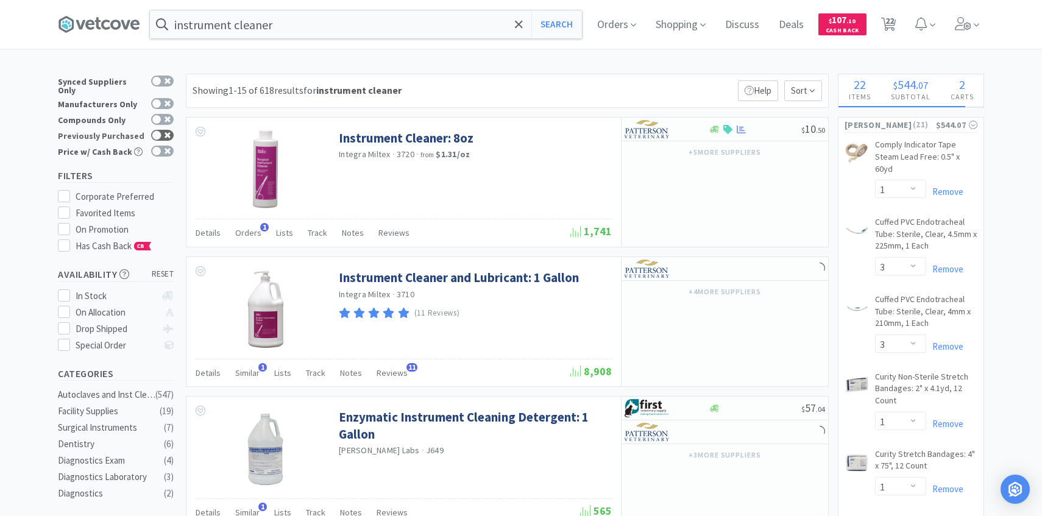
click at [168, 130] on div at bounding box center [162, 135] width 23 height 11
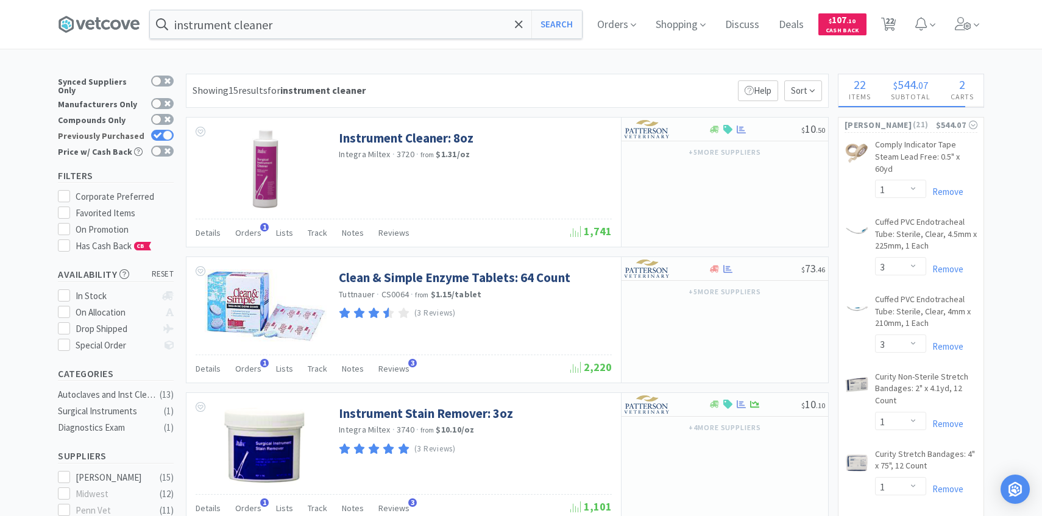
click at [169, 130] on div at bounding box center [168, 135] width 10 height 10
checkbox input "false"
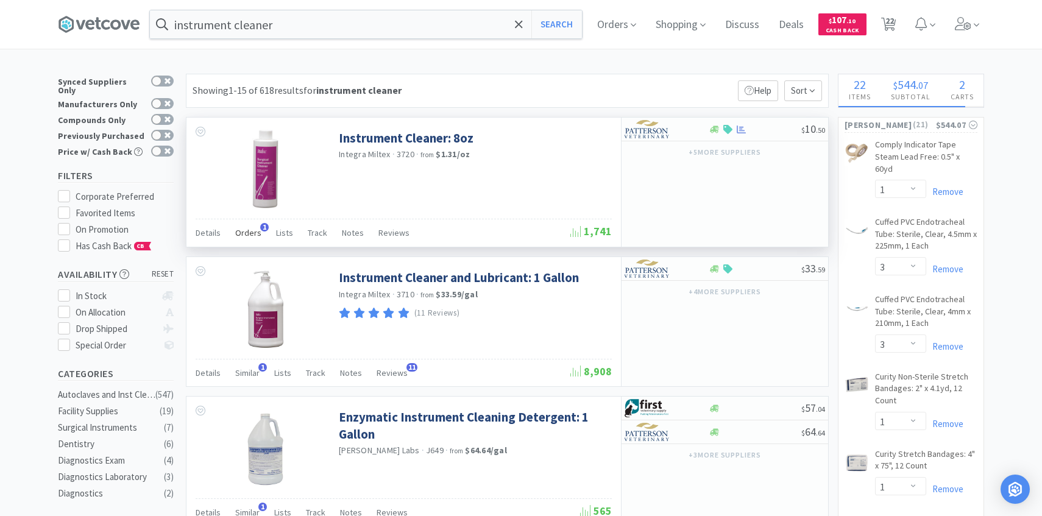
click at [255, 231] on span "Orders" at bounding box center [248, 232] width 26 height 11
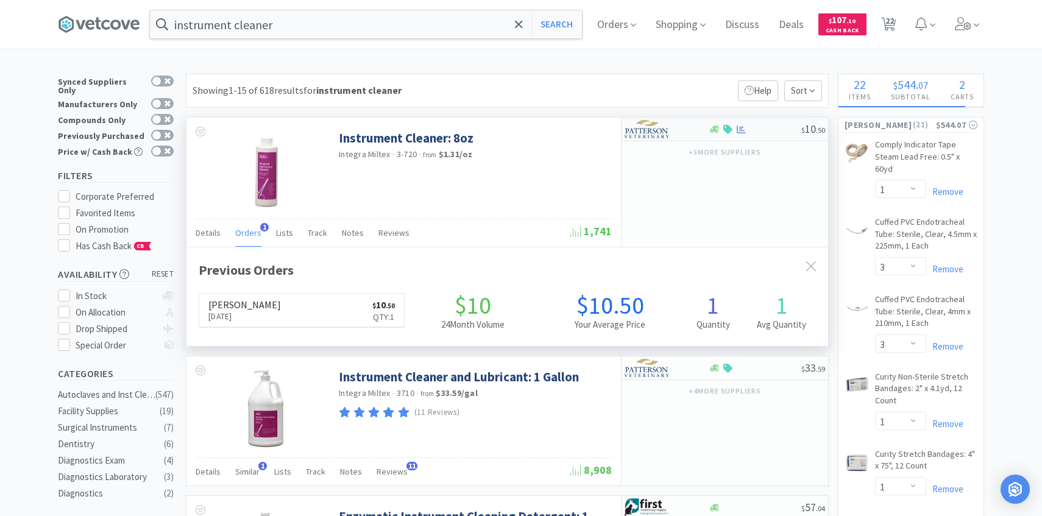
scroll to position [316, 641]
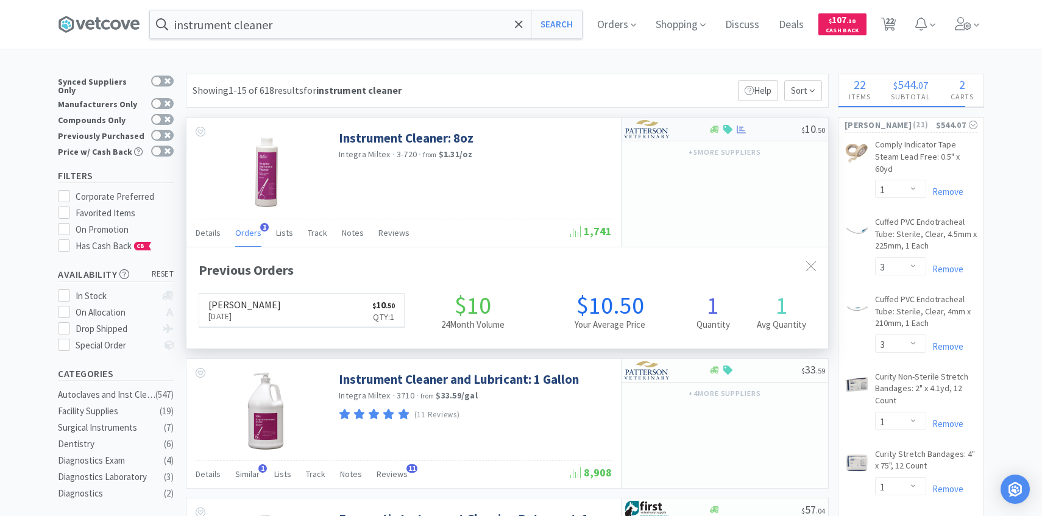
click at [671, 129] on div at bounding box center [657, 129] width 67 height 21
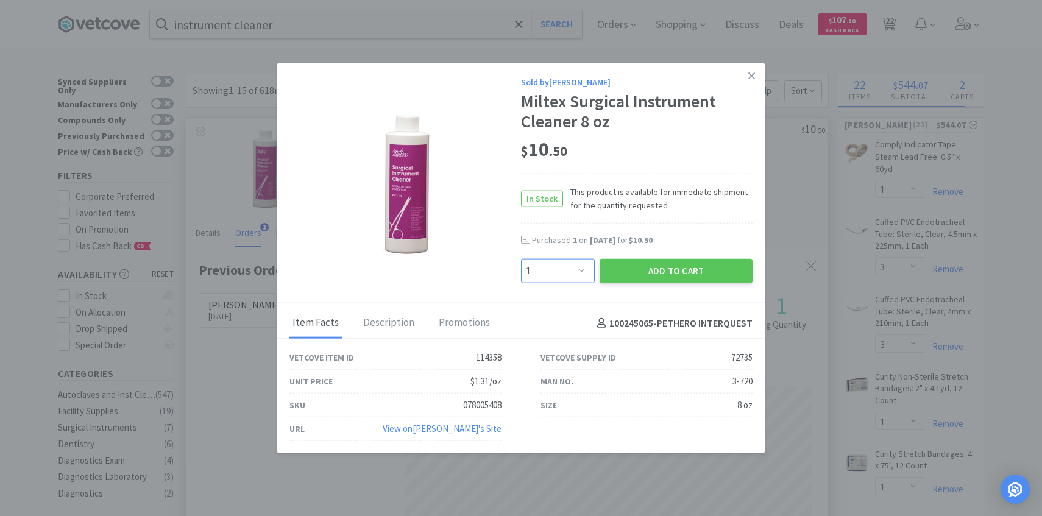
click at [554, 270] on select "Enter Quantity 1 2 3 4 5 6 7 8 9 10 11 12 13 14 15 16 17 18 19 20 Enter Quantity" at bounding box center [558, 271] width 74 height 24
select select "2"
click at [521, 259] on select "Enter Quantity 1 2 3 4 5 6 7 8 9 10 11 12 13 14 15 16 17 18 19 20 Enter Quantity" at bounding box center [558, 271] width 74 height 24
drag, startPoint x: 554, startPoint y: 270, endPoint x: 649, endPoint y: 274, distance: 94.5
click at [649, 274] on button "Add to Cart" at bounding box center [675, 271] width 153 height 24
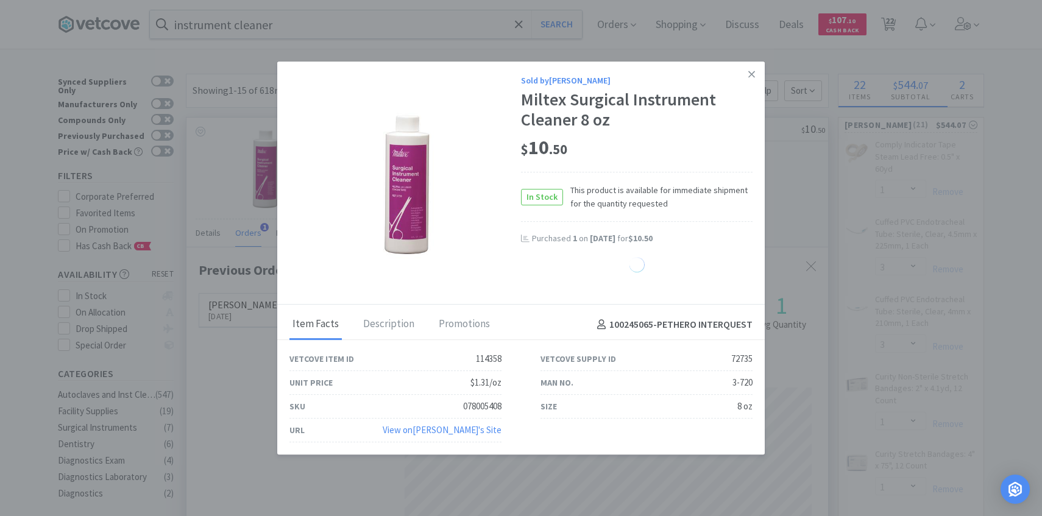
select select "2"
select select "1"
select select "2"
select select "1"
select select "2"
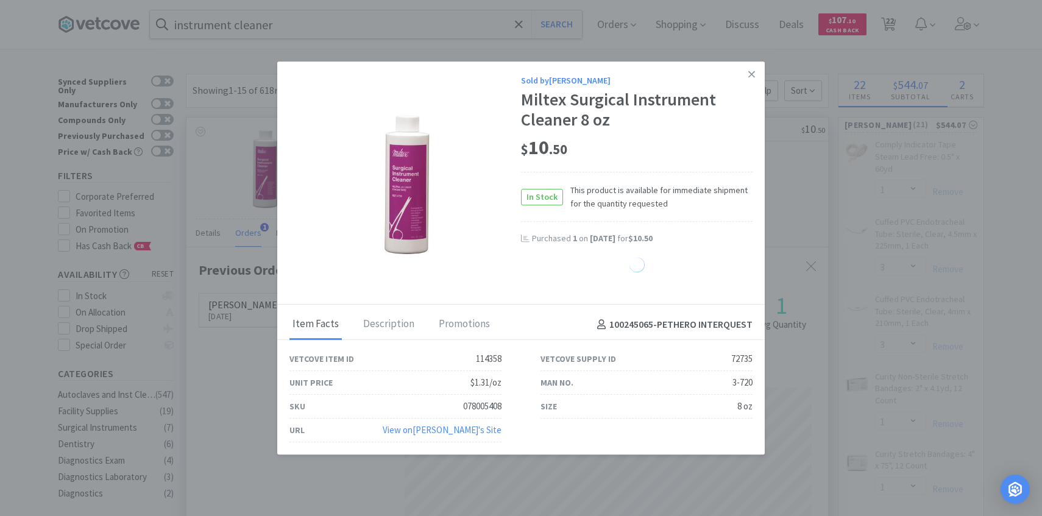
select select "3"
select select "1"
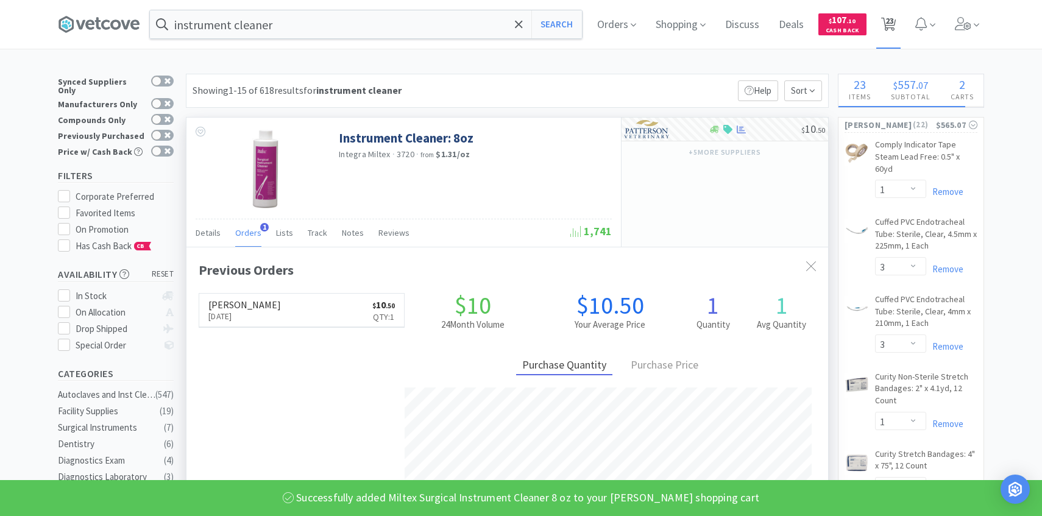
click at [894, 32] on span "23" at bounding box center [889, 20] width 9 height 49
select select "3"
select select "1"
select select "3"
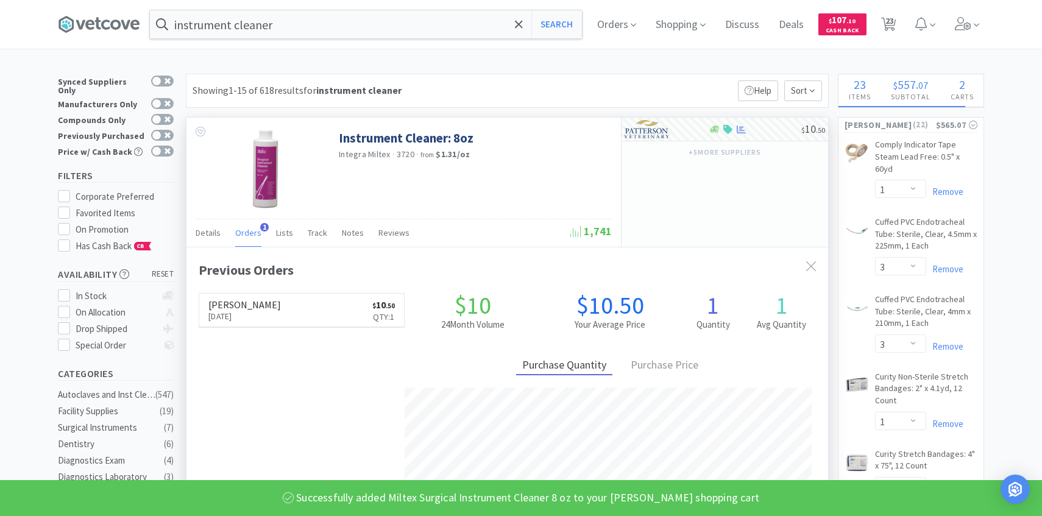
select select "1"
select select "4"
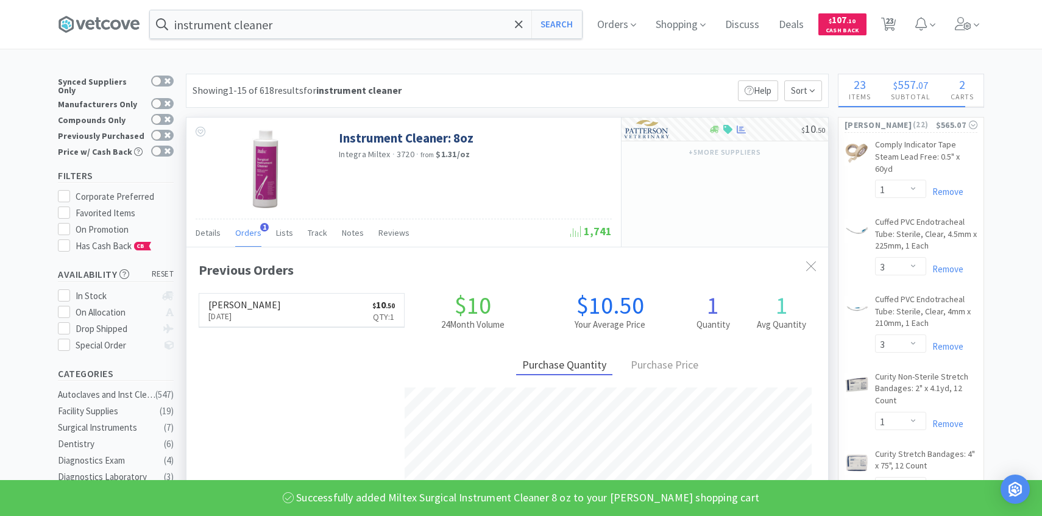
select select "1"
select select "2"
select select "1"
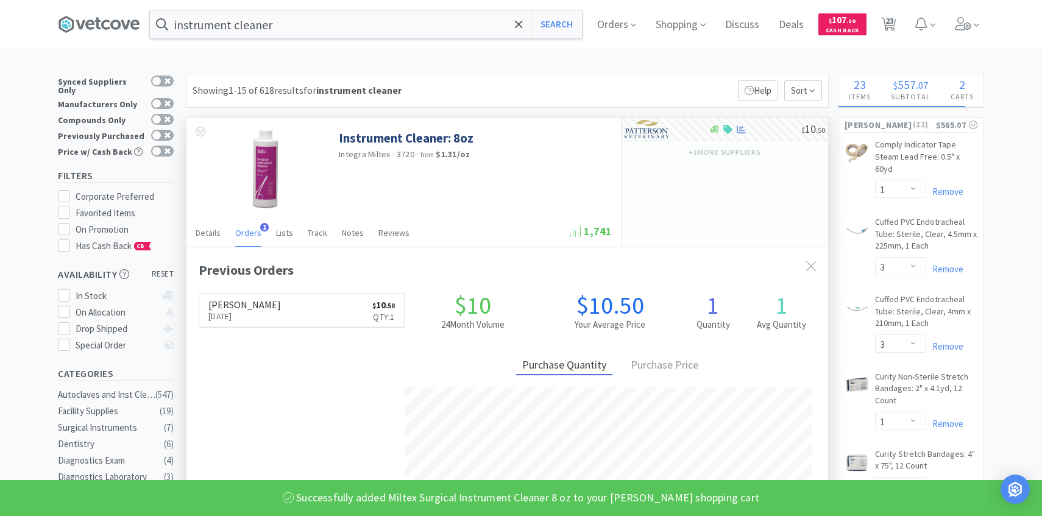
select select "2"
select select "1"
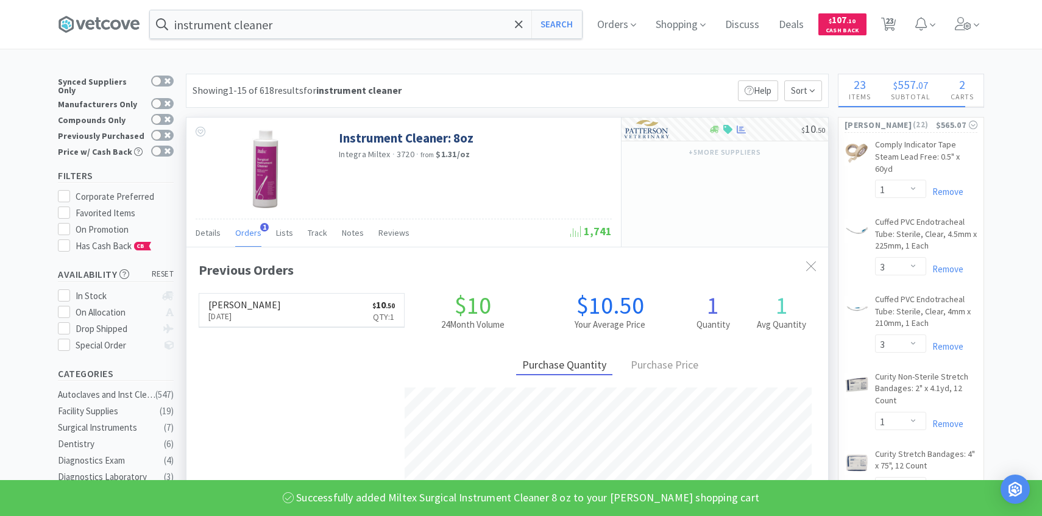
select select "2"
select select "3"
select select "1"
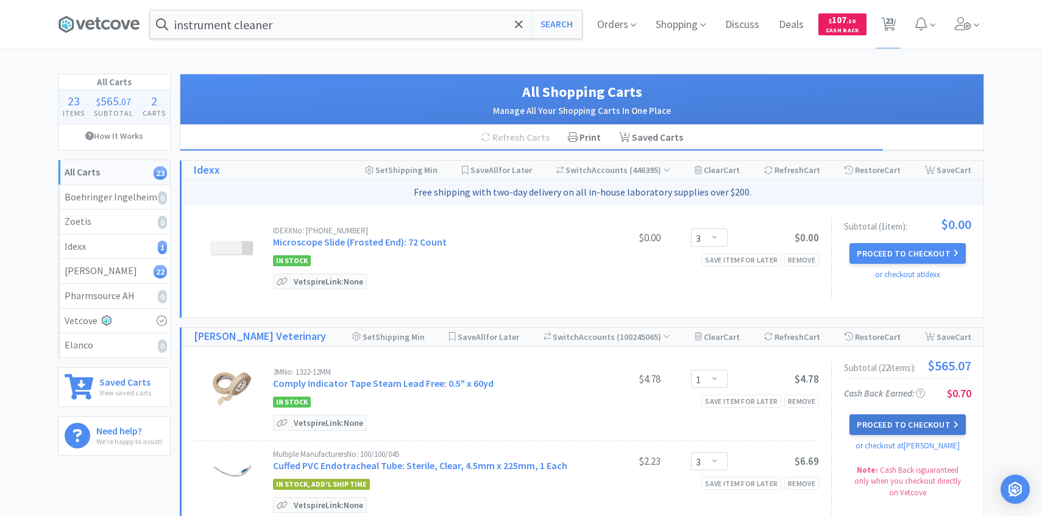
click at [861, 424] on button "Proceed to Checkout" at bounding box center [907, 424] width 116 height 21
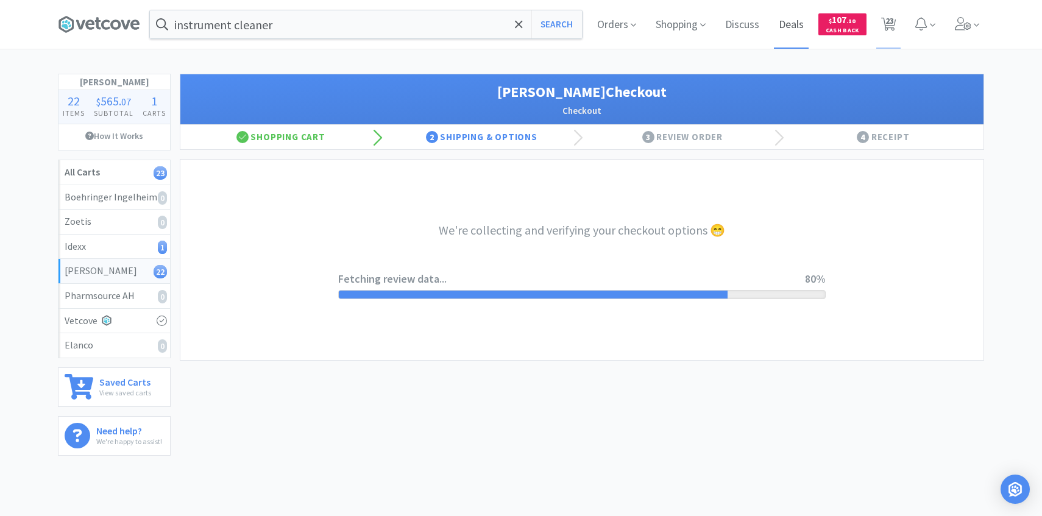
select select "1"
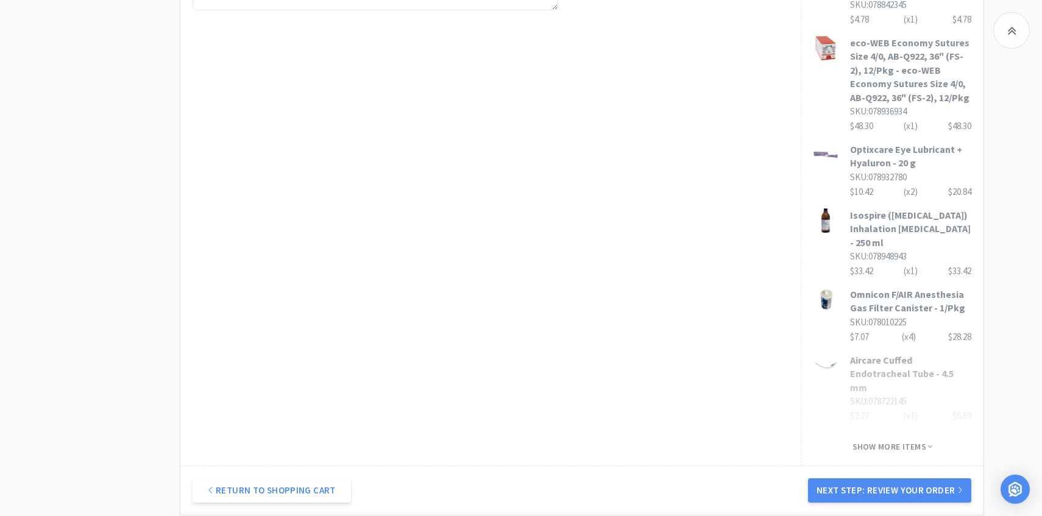
scroll to position [782, 0]
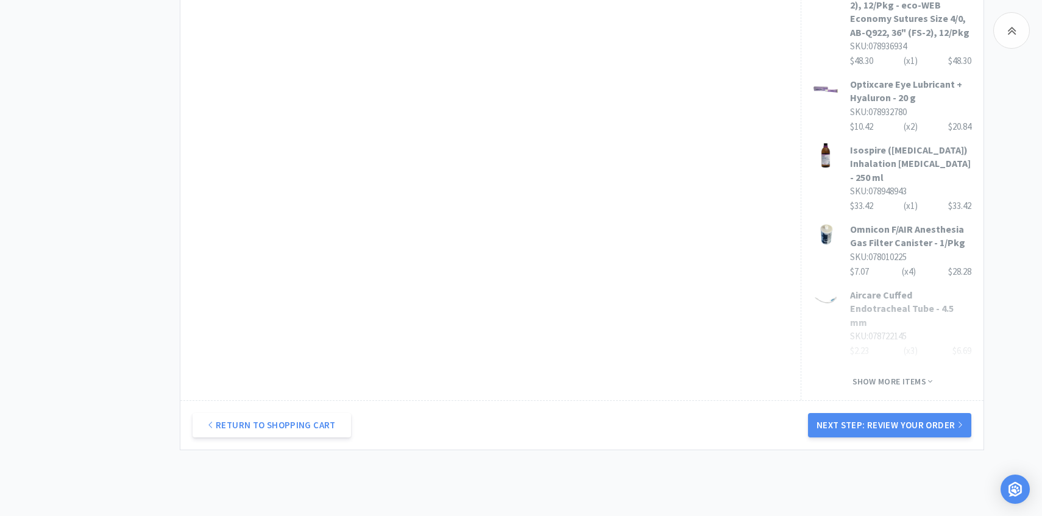
click at [869, 400] on div "Return to Shopping Cart Next Step: Review Your Order" at bounding box center [581, 424] width 803 height 49
click at [868, 413] on button "Next Step: Review Your Order" at bounding box center [889, 425] width 163 height 24
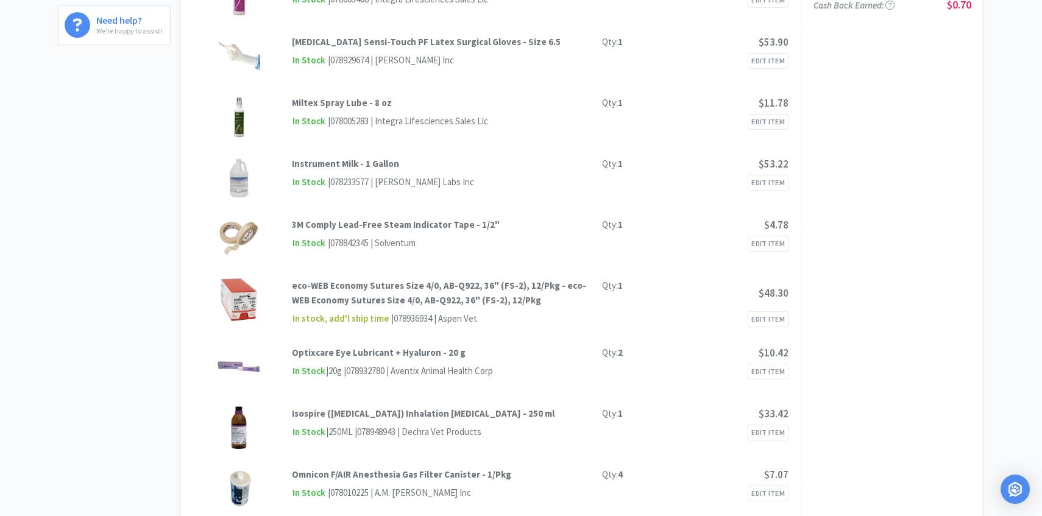
scroll to position [0, 0]
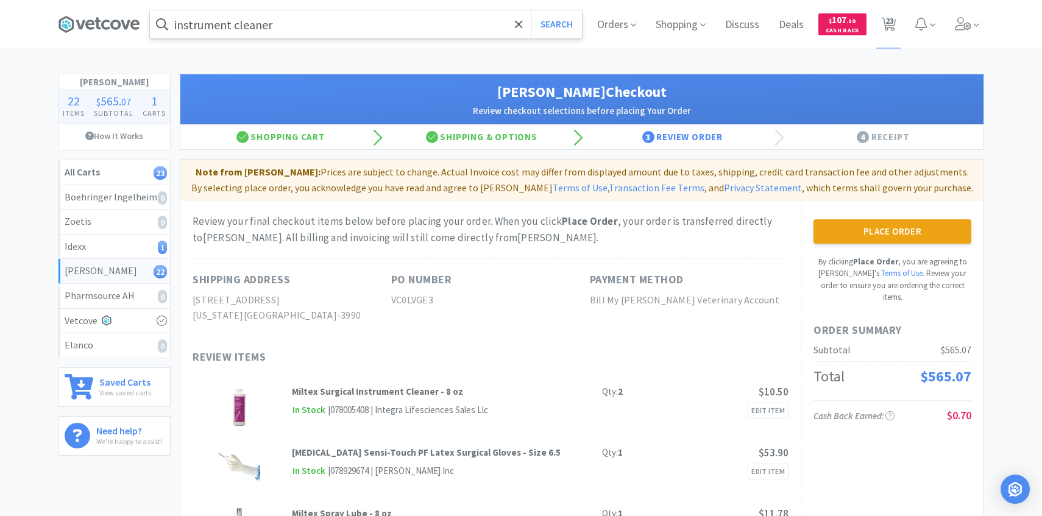
click at [344, 26] on input "instrument cleaner" at bounding box center [366, 24] width 432 height 28
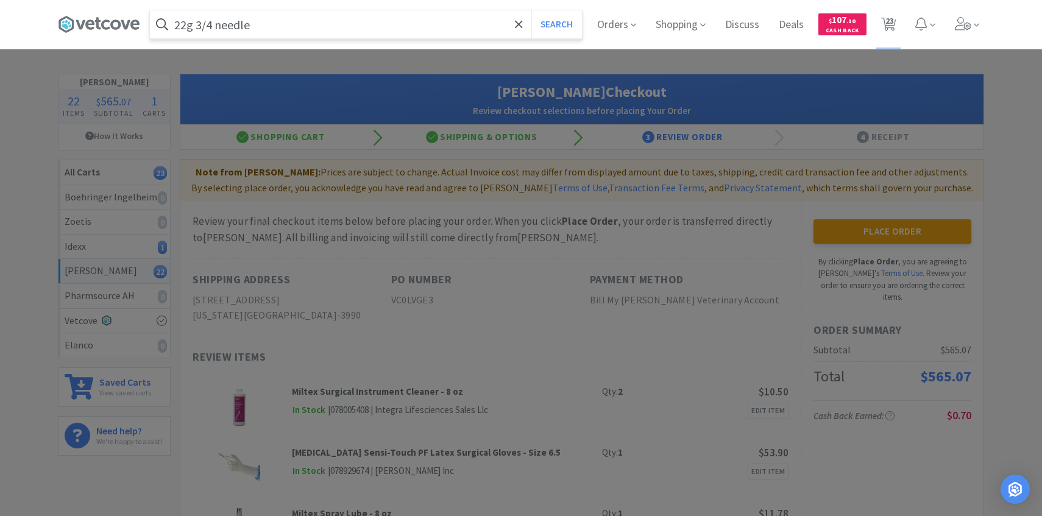
type input "22g 3/4 needle"
click at [531, 10] on button "Search" at bounding box center [556, 24] width 51 height 28
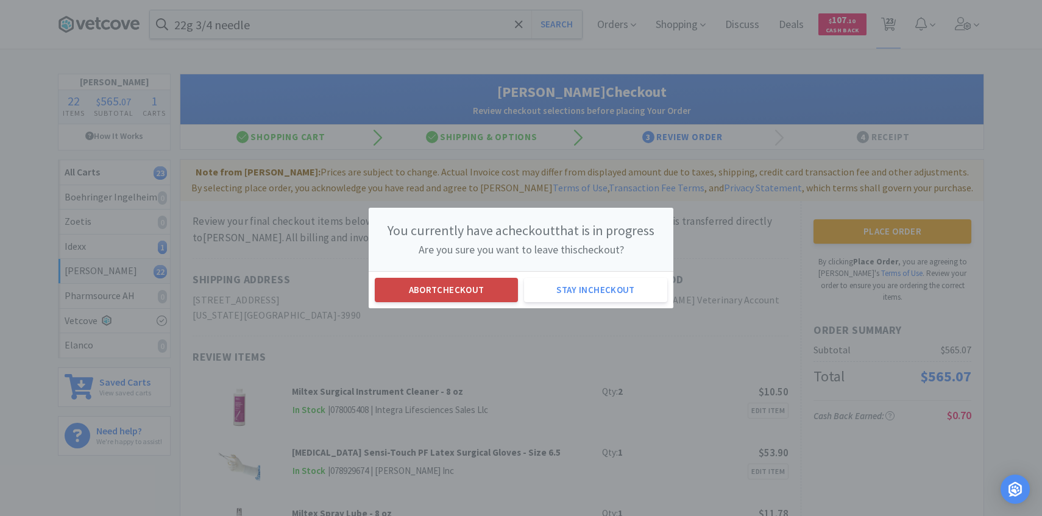
click at [420, 295] on button "Abort checkout" at bounding box center [446, 290] width 143 height 24
select select "1"
select select "3"
select select "1"
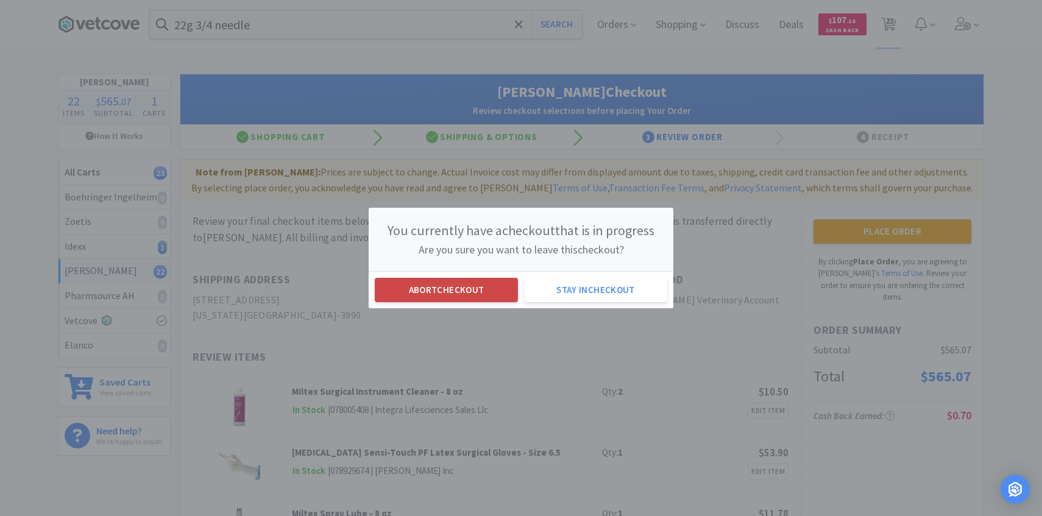
select select "1"
select select "4"
select select "1"
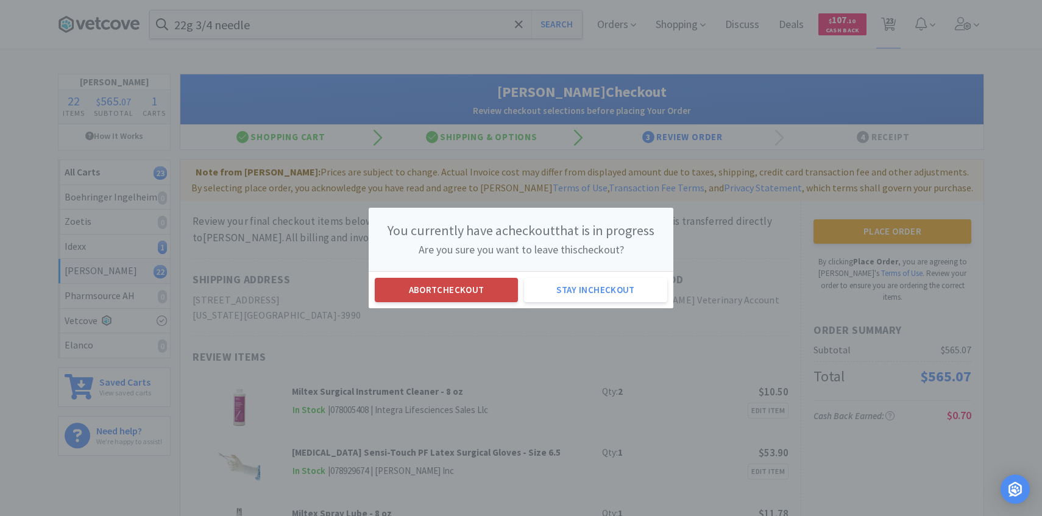
select select "2"
select select "1"
select select "2"
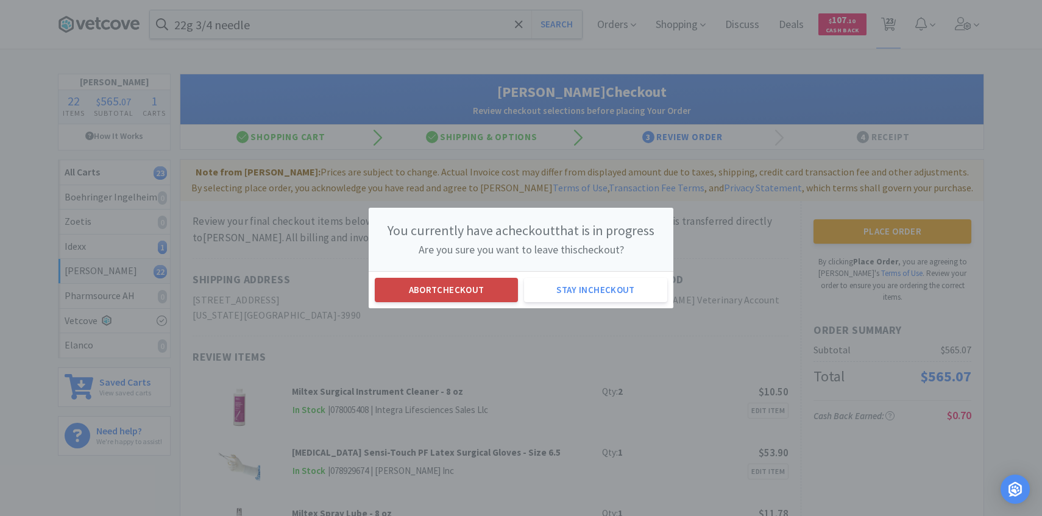
select select "2"
select select "1"
select select "2"
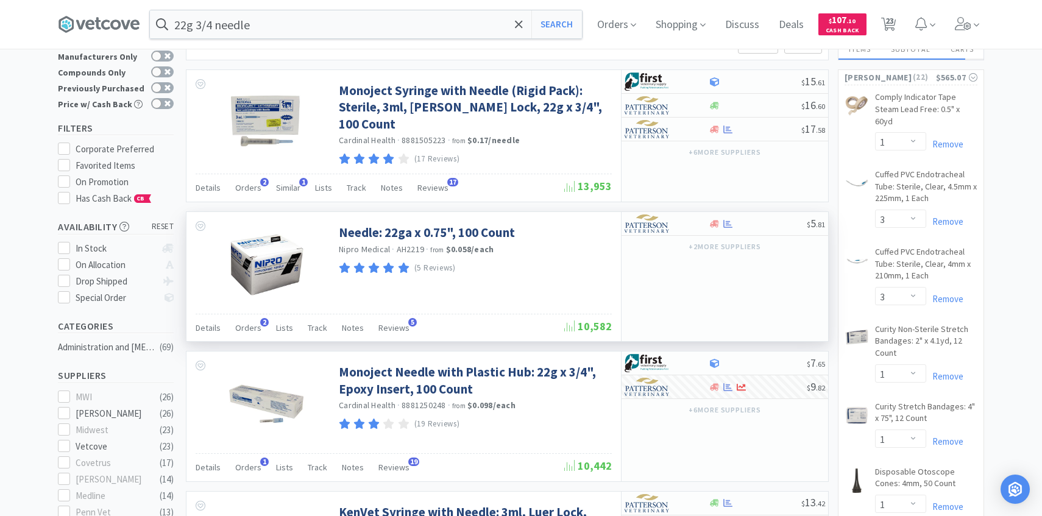
scroll to position [43, 0]
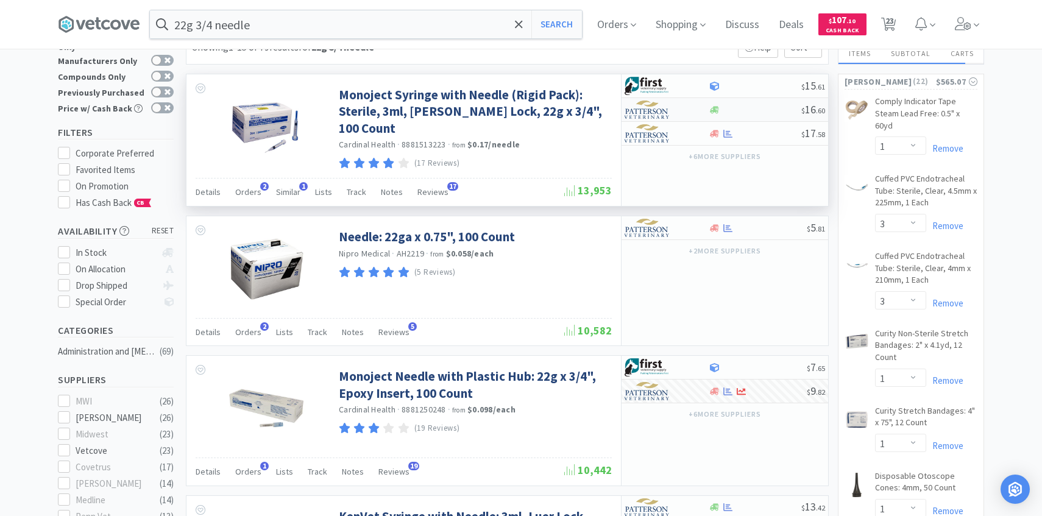
click at [674, 113] on div at bounding box center [657, 109] width 67 height 21
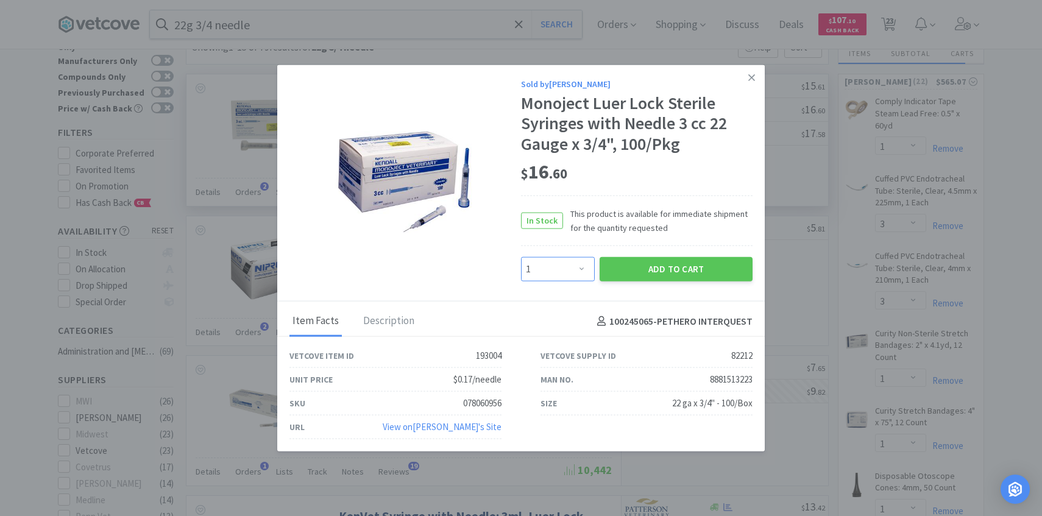
click at [579, 269] on select "Enter Quantity 1 2 3 4 5 6 7 8 9 10 11 12 13 14 15 16 17 18 19 20 Enter Quantity" at bounding box center [558, 269] width 74 height 24
click at [521, 257] on select "Enter Quantity 1 2 3 4 5 6 7 8 9 10 11 12 13 14 15 16 17 18 19 20 Enter Quantity" at bounding box center [558, 269] width 74 height 24
click at [640, 276] on button "Add to Cart" at bounding box center [675, 269] width 153 height 24
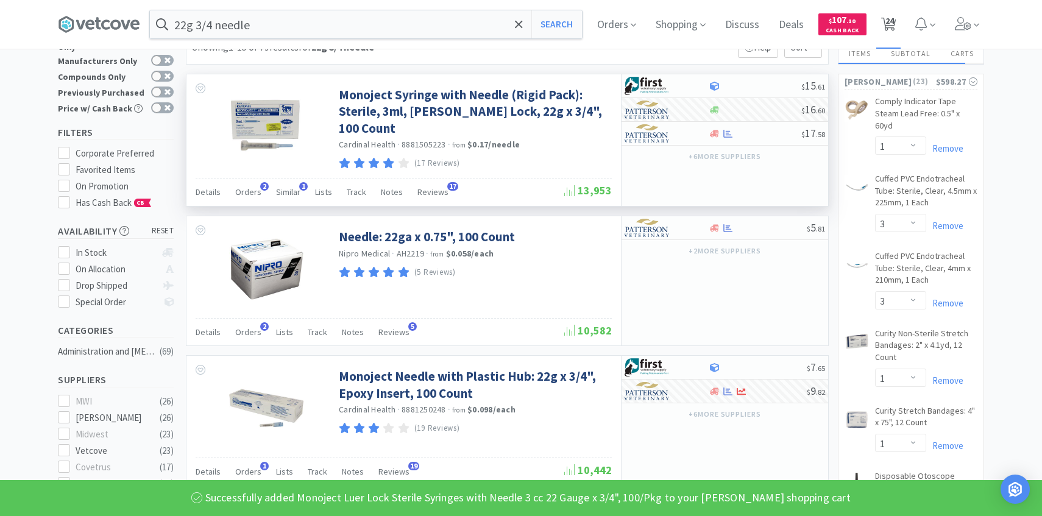
click at [893, 17] on span "24" at bounding box center [889, 20] width 9 height 49
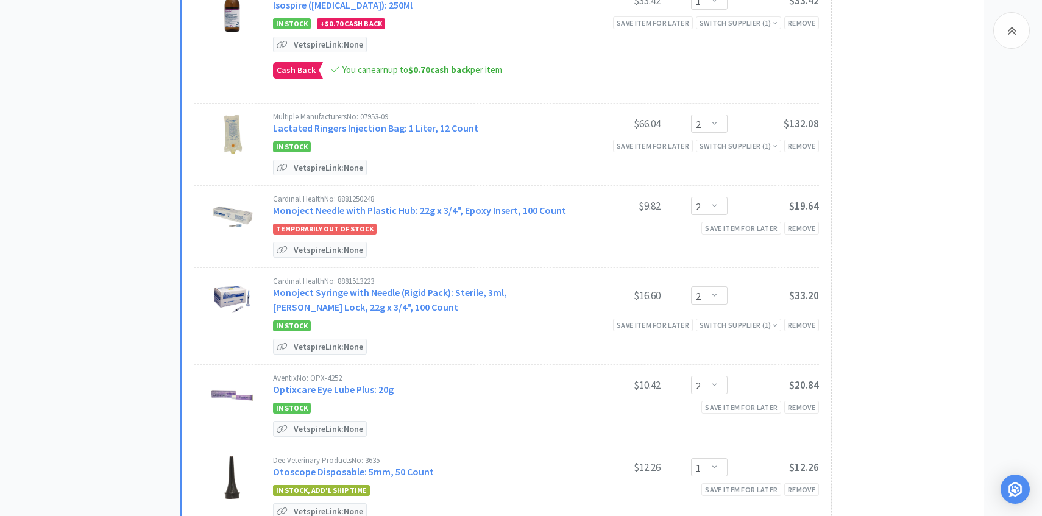
scroll to position [1376, 0]
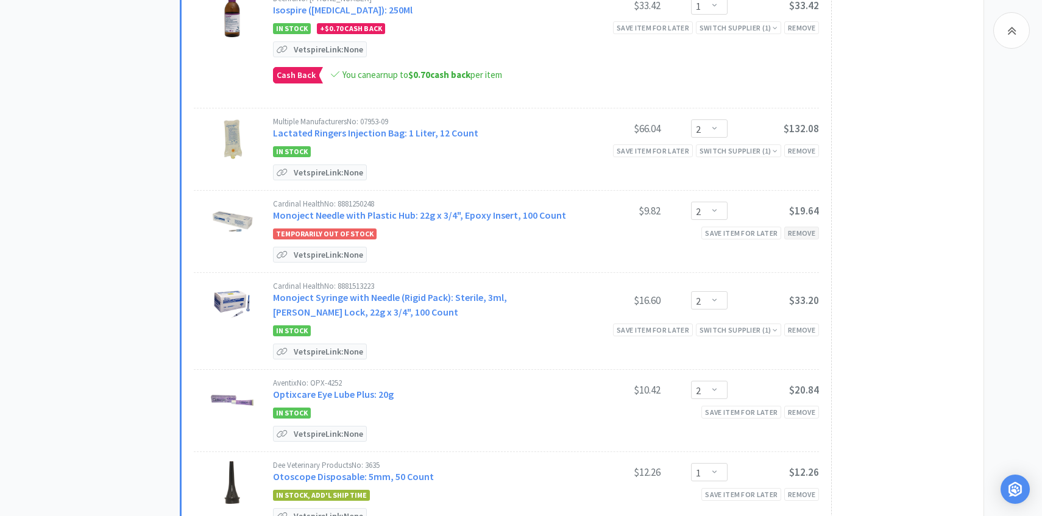
click at [809, 227] on div "Remove" at bounding box center [801, 233] width 35 height 13
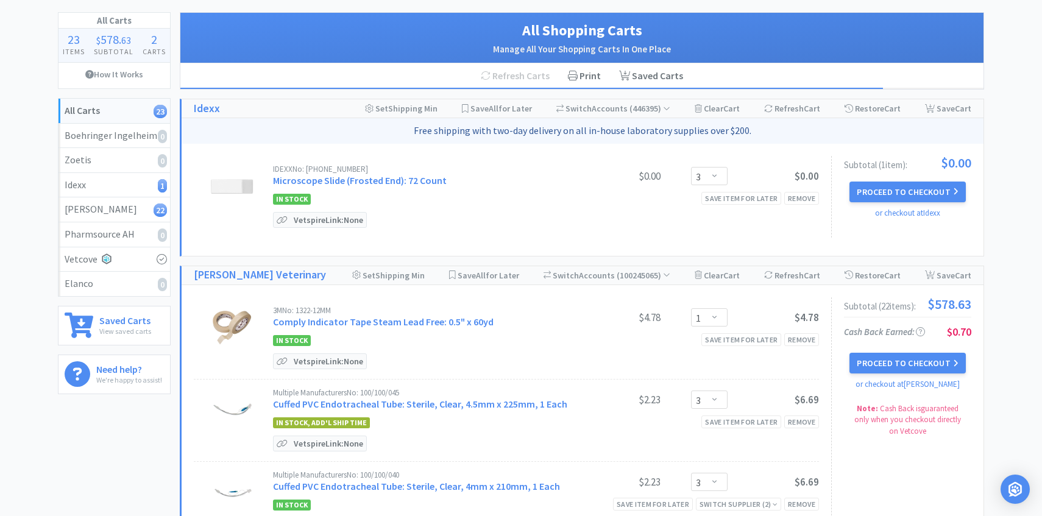
scroll to position [48, 0]
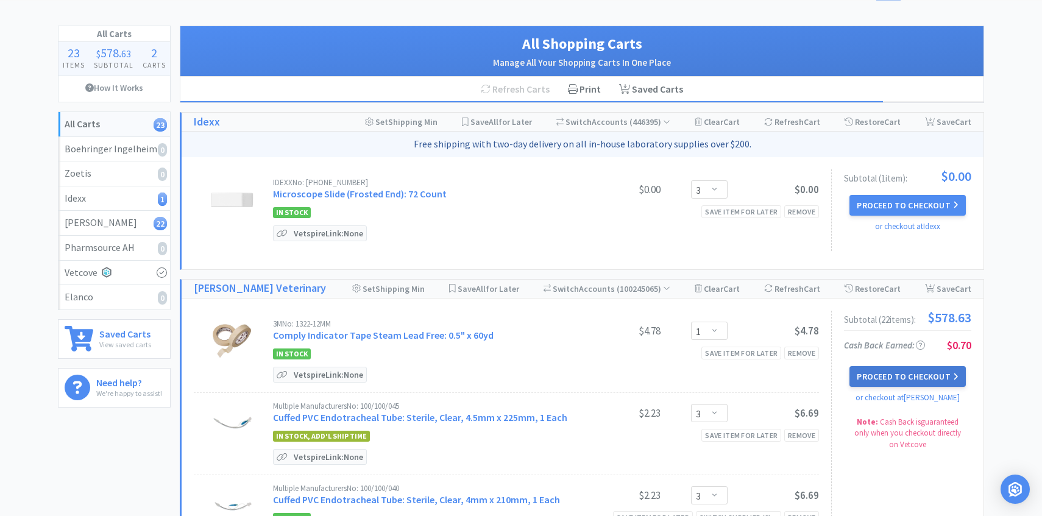
click at [873, 370] on button "Proceed to Checkout" at bounding box center [907, 376] width 116 height 21
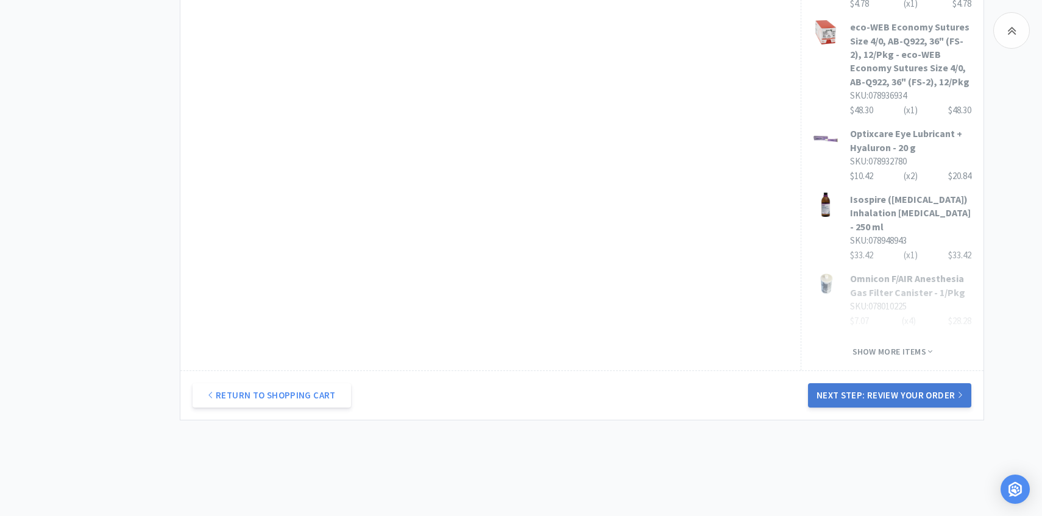
click at [843, 383] on button "Next Step: Review Your Order" at bounding box center [889, 395] width 163 height 24
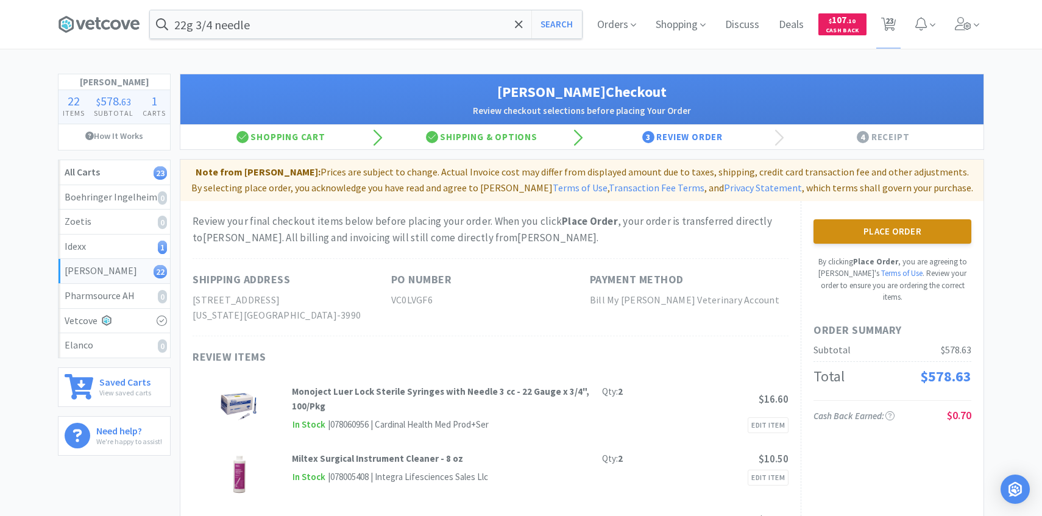
click at [869, 235] on button "Place Order" at bounding box center [892, 231] width 158 height 24
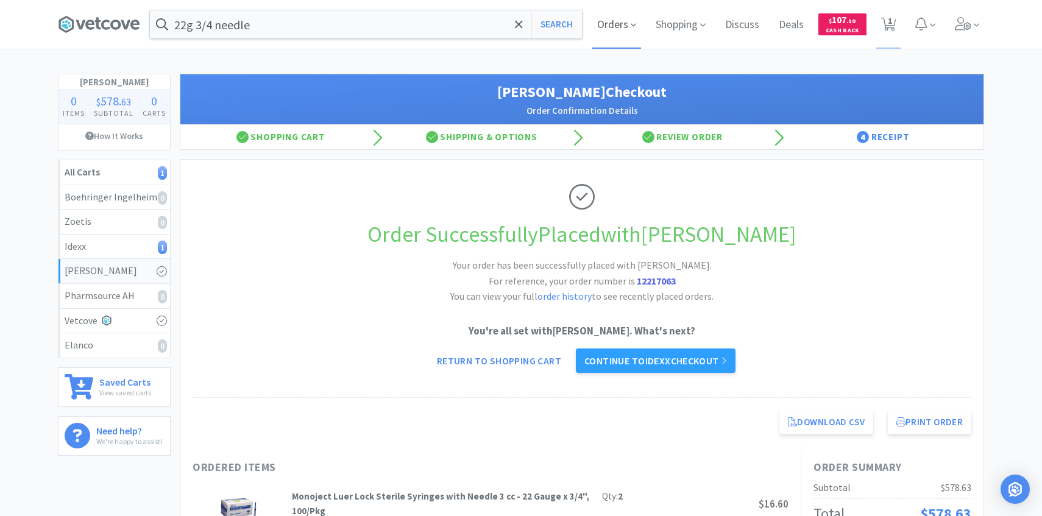
click at [628, 20] on span "Orders" at bounding box center [616, 24] width 49 height 49
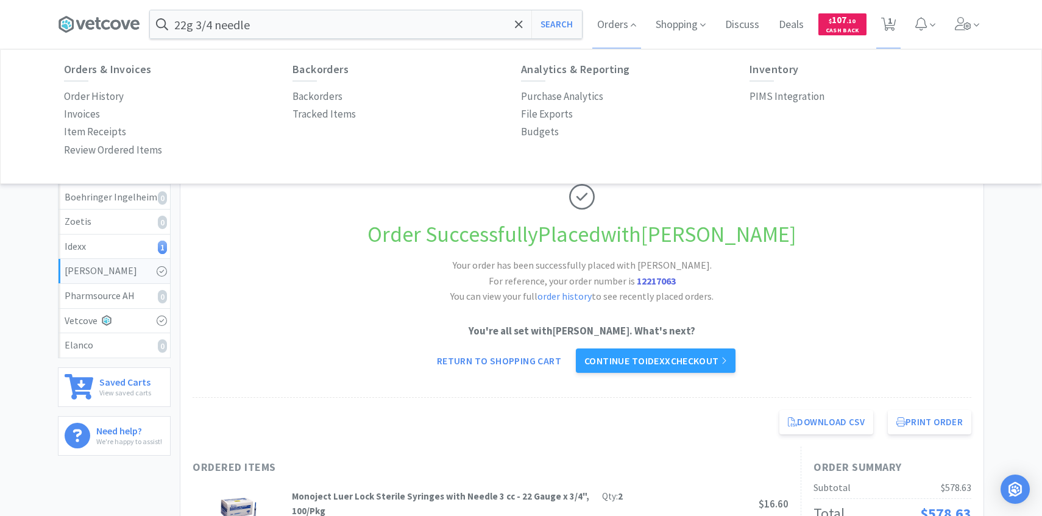
click at [126, 91] on div "Order History" at bounding box center [178, 97] width 228 height 18
click at [110, 96] on p "Order History" at bounding box center [94, 96] width 60 height 16
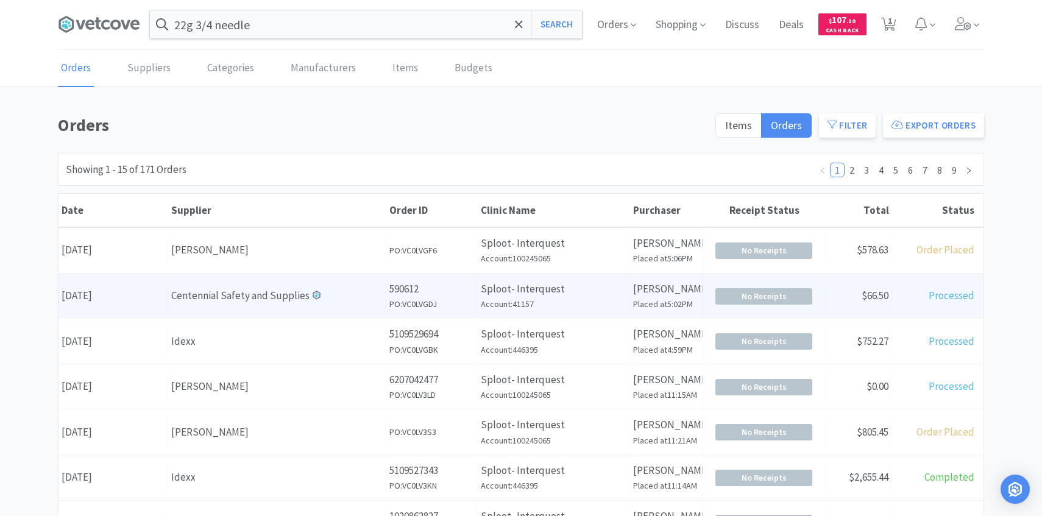
scroll to position [3, 0]
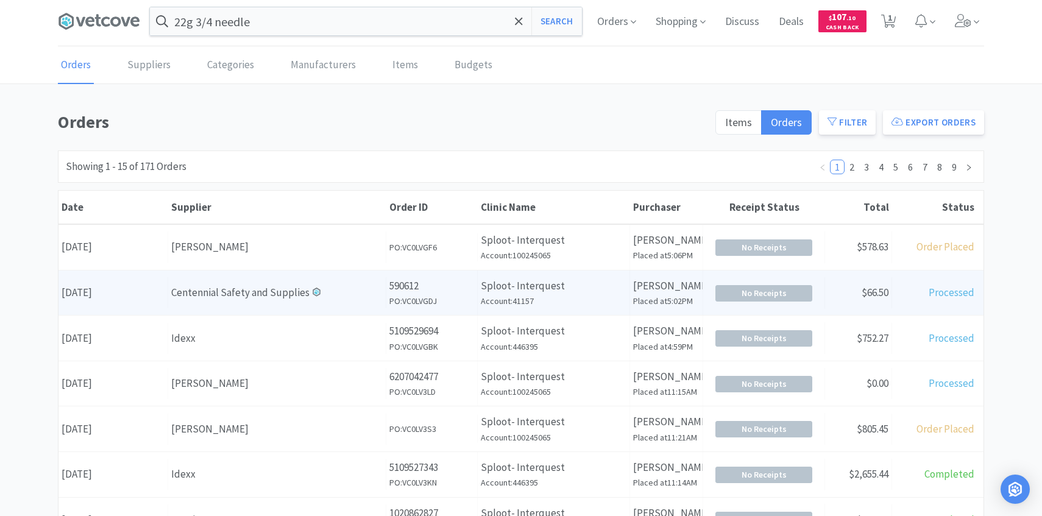
click at [426, 289] on p "590612" at bounding box center [431, 286] width 85 height 16
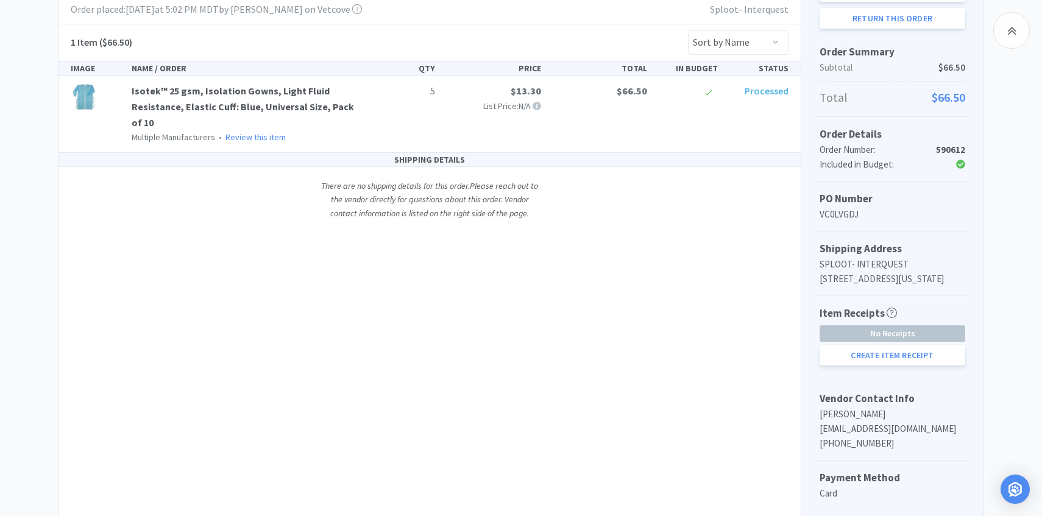
scroll to position [237, 0]
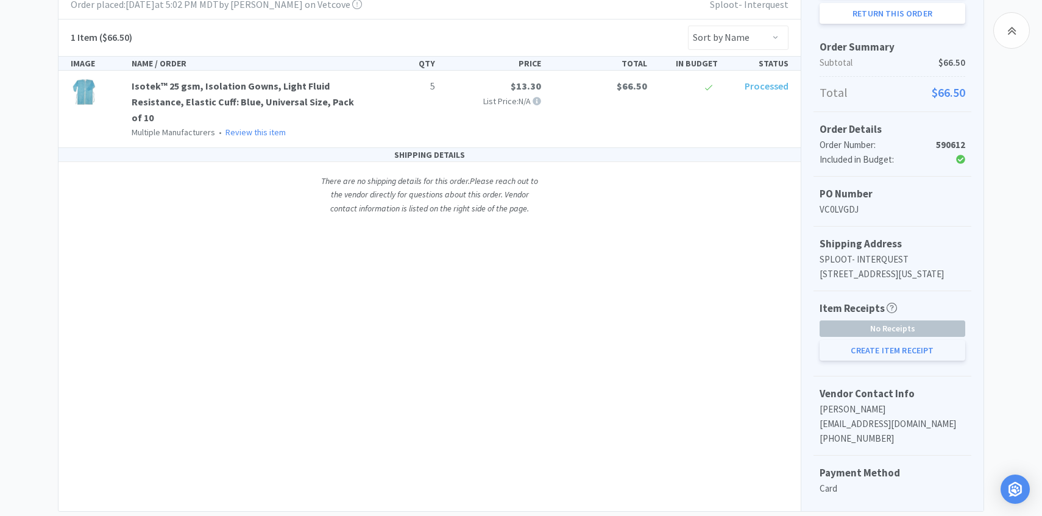
click at [889, 361] on button "Create Item Receipt" at bounding box center [892, 350] width 146 height 21
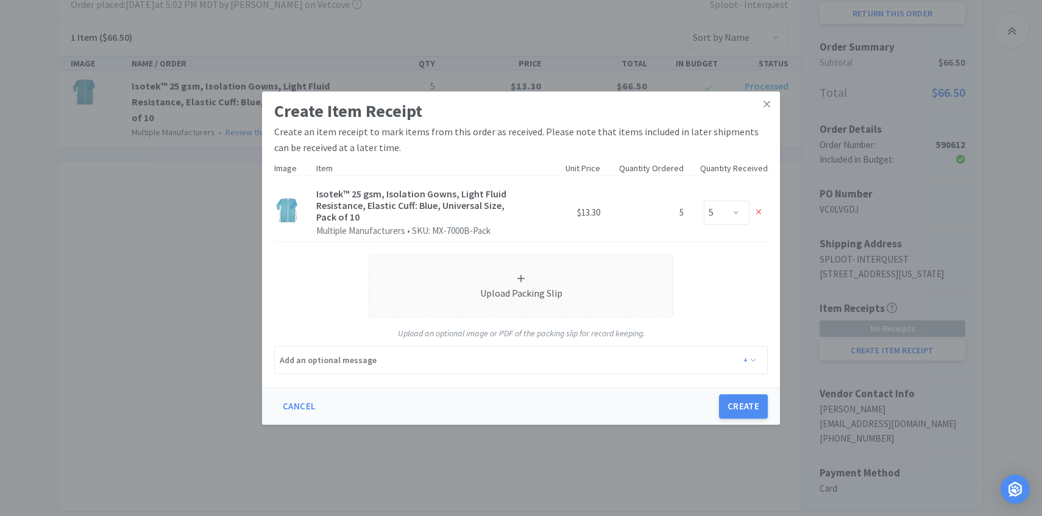
click at [836, 366] on div "Create Item Receipt Create an item receipt to mark items from this order as rec…" at bounding box center [521, 258] width 1042 height 516
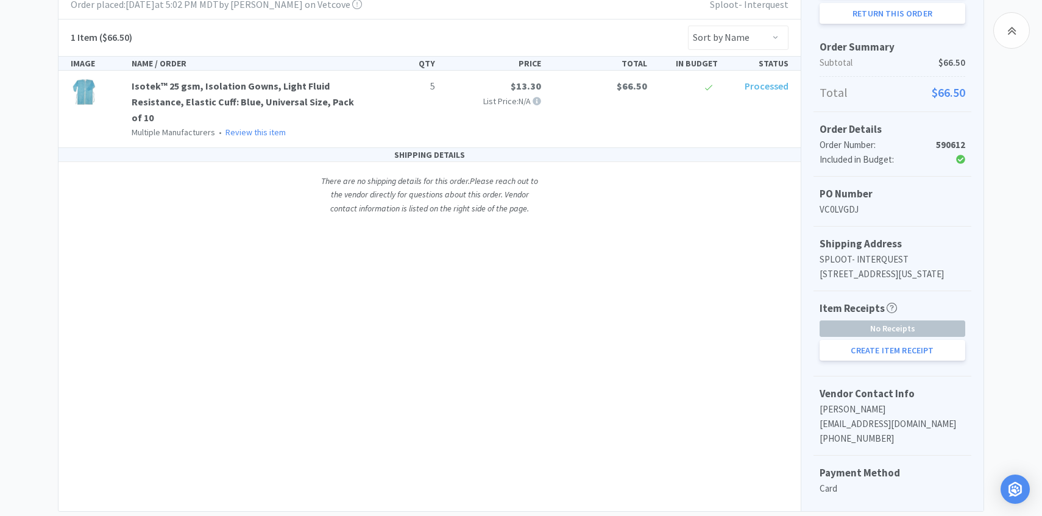
scroll to position [0, 0]
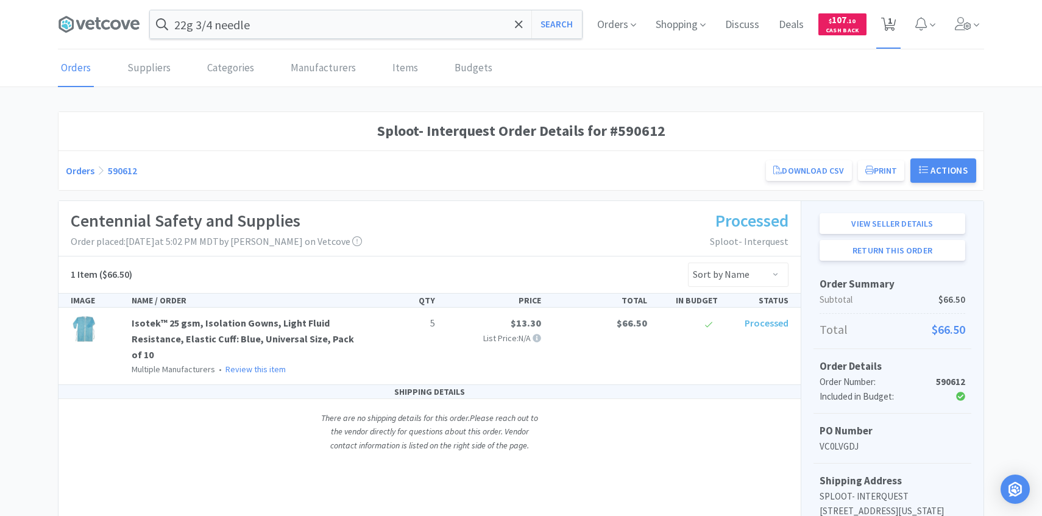
click at [882, 29] on icon at bounding box center [888, 24] width 15 height 13
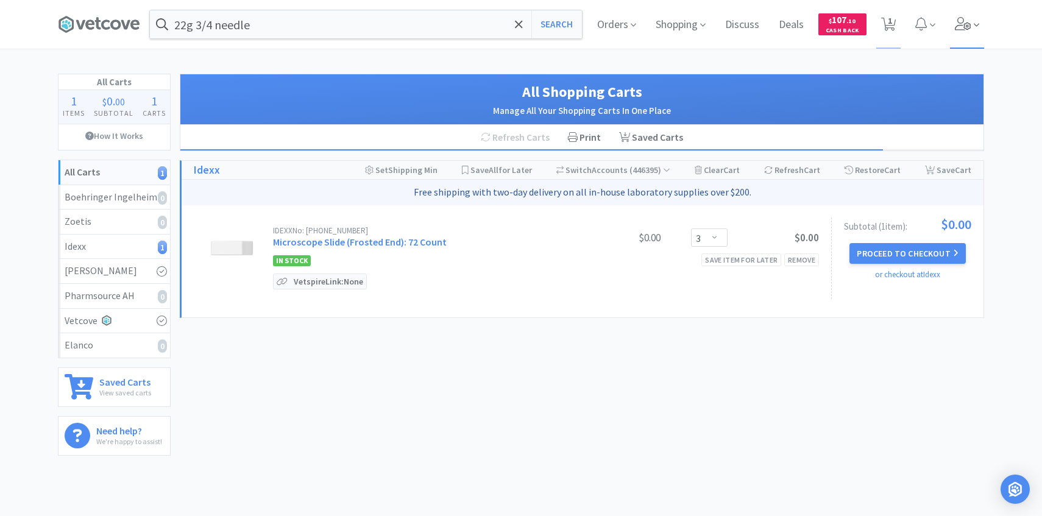
click at [963, 29] on icon at bounding box center [963, 23] width 17 height 13
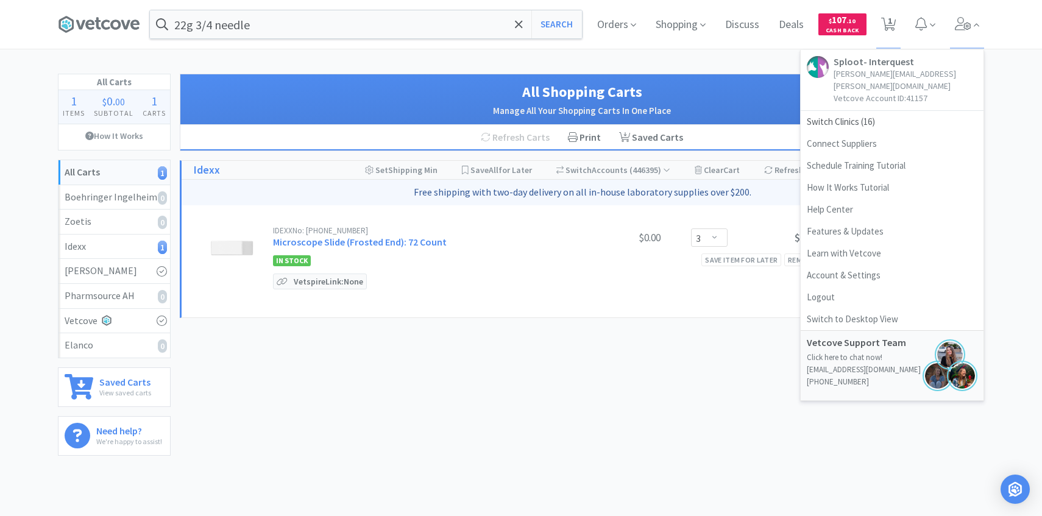
click at [679, 78] on div "All Shopping Carts Manage All Your Shopping Carts In One Place" at bounding box center [581, 99] width 803 height 51
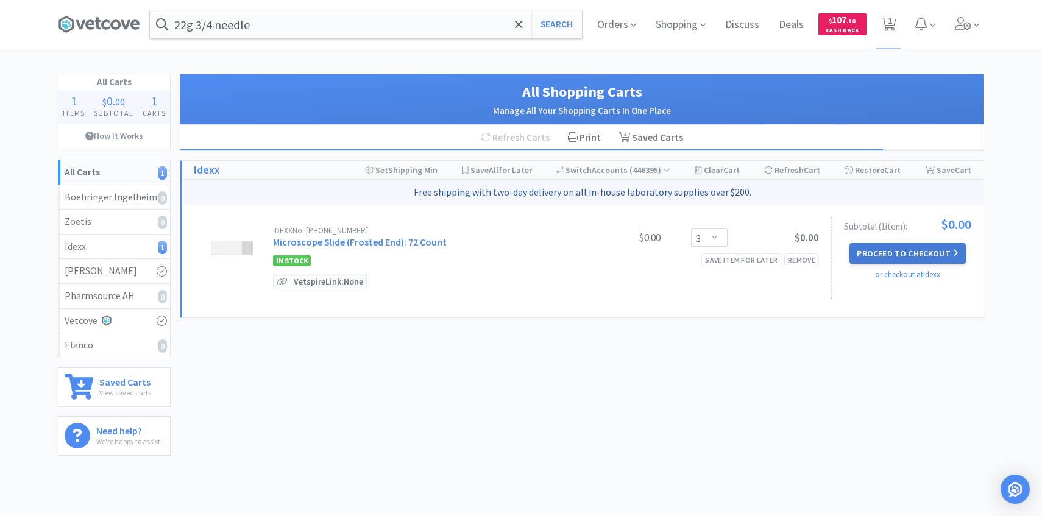
click at [859, 249] on button "Proceed to Checkout" at bounding box center [907, 253] width 116 height 21
